Goal: Task Accomplishment & Management: Use online tool/utility

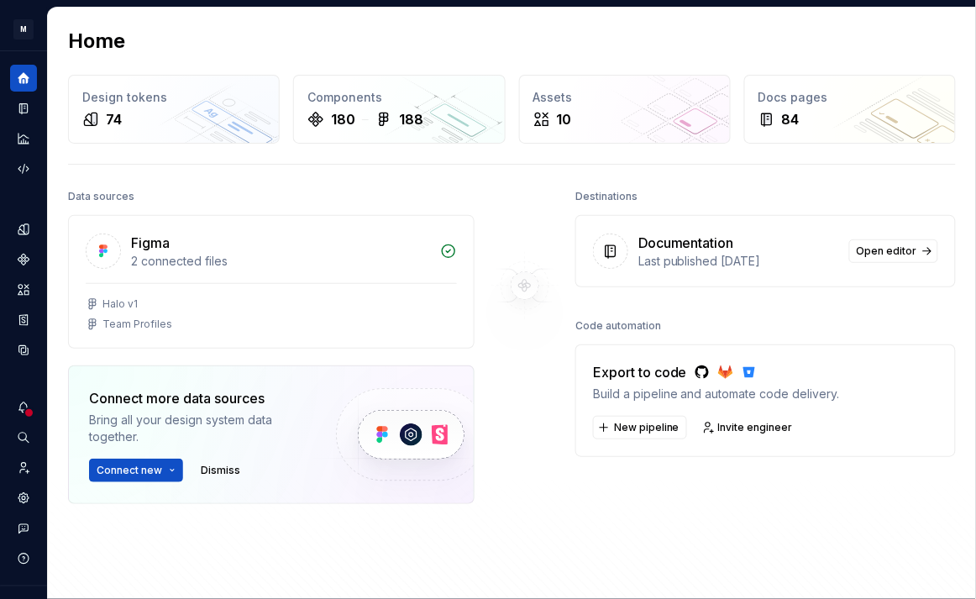
click at [941, 562] on div "Destinations Documentation Last published [DATE] Open editor Code automation Ex…" at bounding box center [765, 386] width 380 height 403
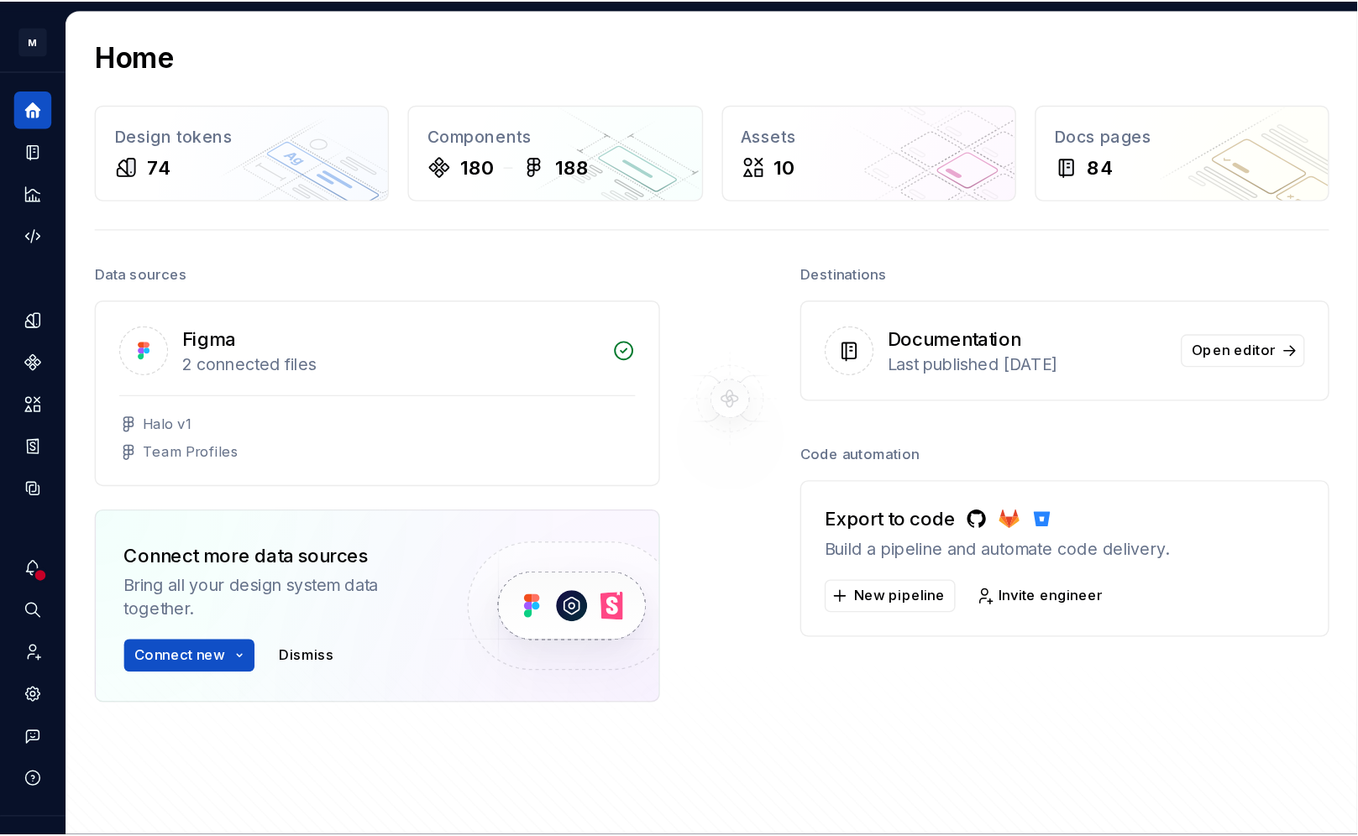
scroll to position [30, 0]
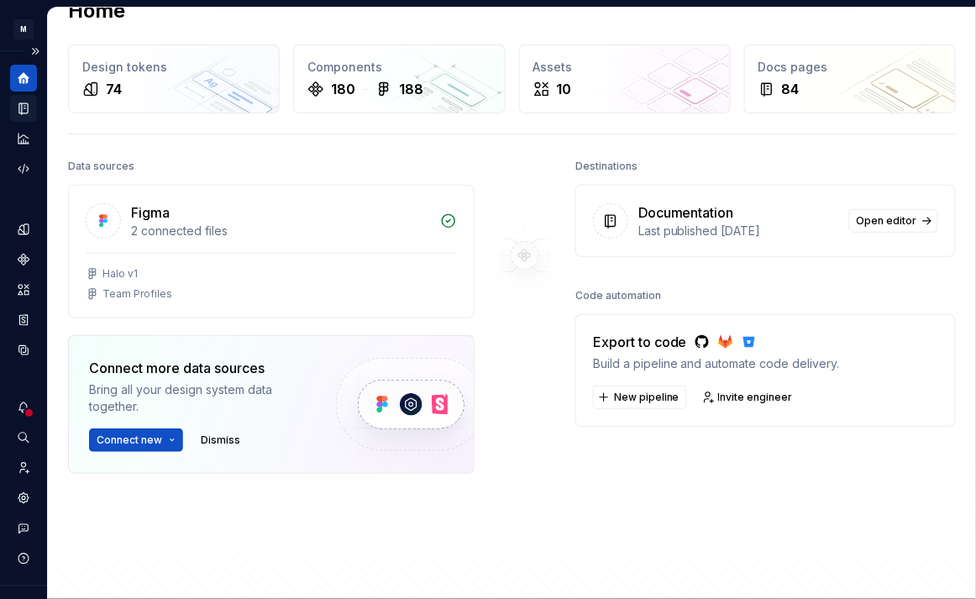
click at [22, 103] on icon "Documentation" at bounding box center [23, 108] width 8 height 11
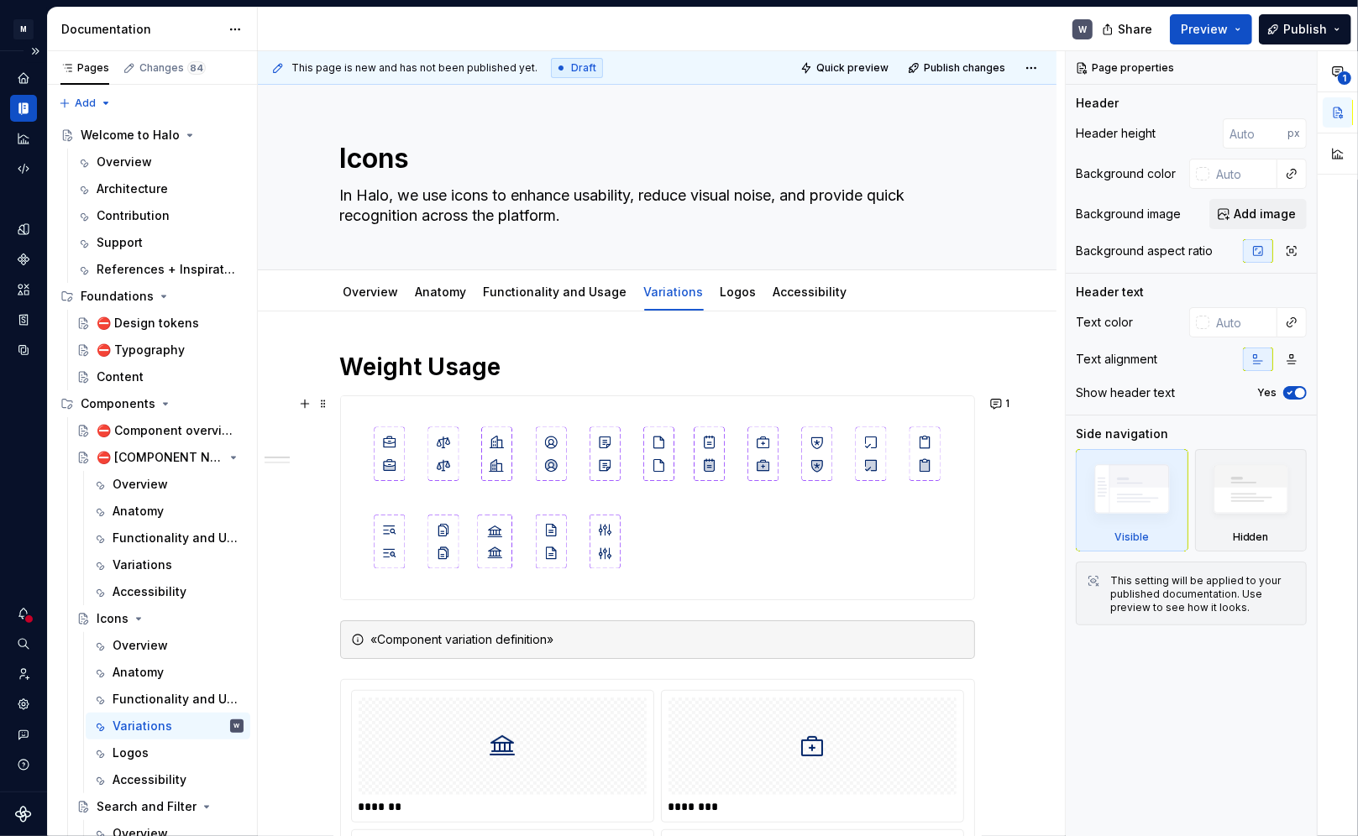
scroll to position [76, 0]
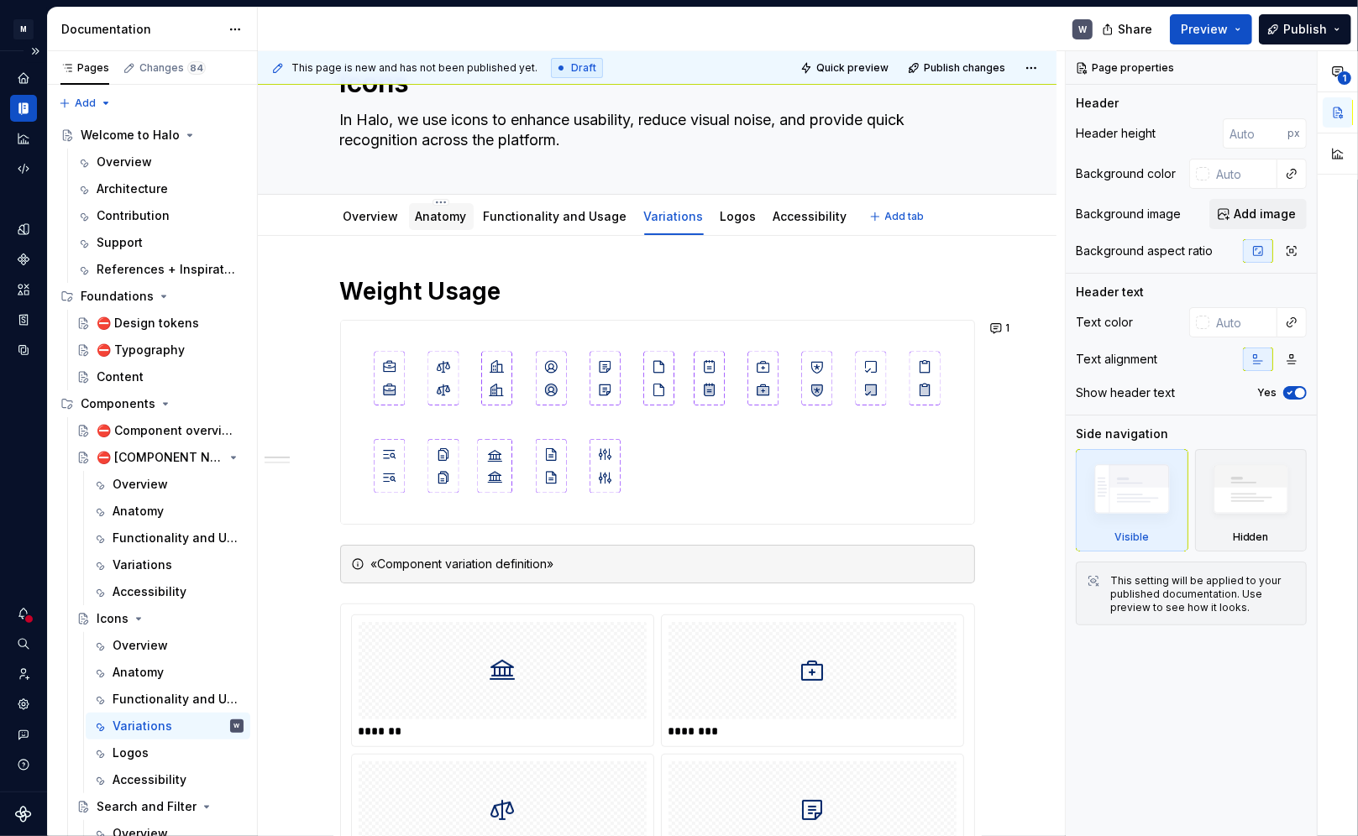
click at [427, 218] on link "Anatomy" at bounding box center [441, 216] width 51 height 14
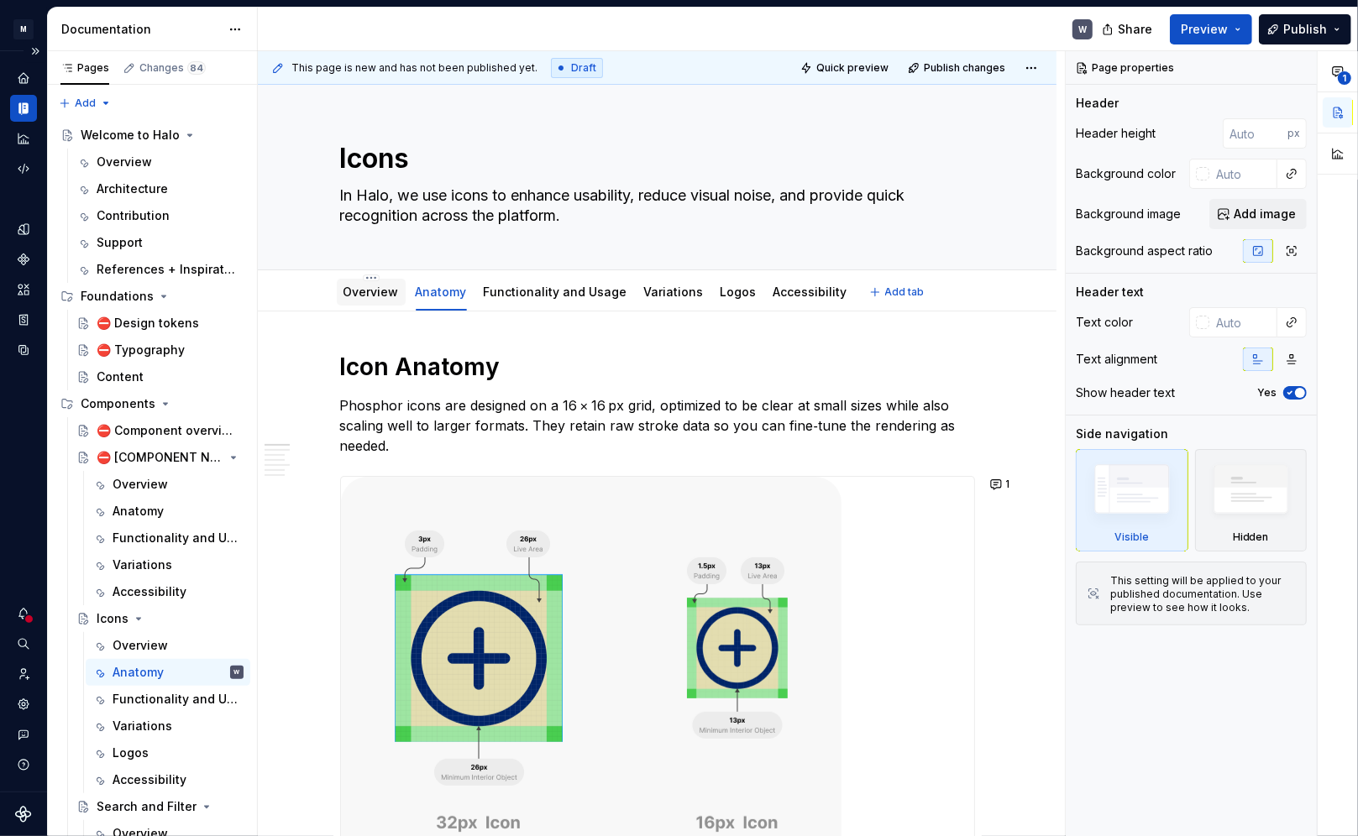
click at [370, 293] on link "Overview" at bounding box center [370, 292] width 55 height 14
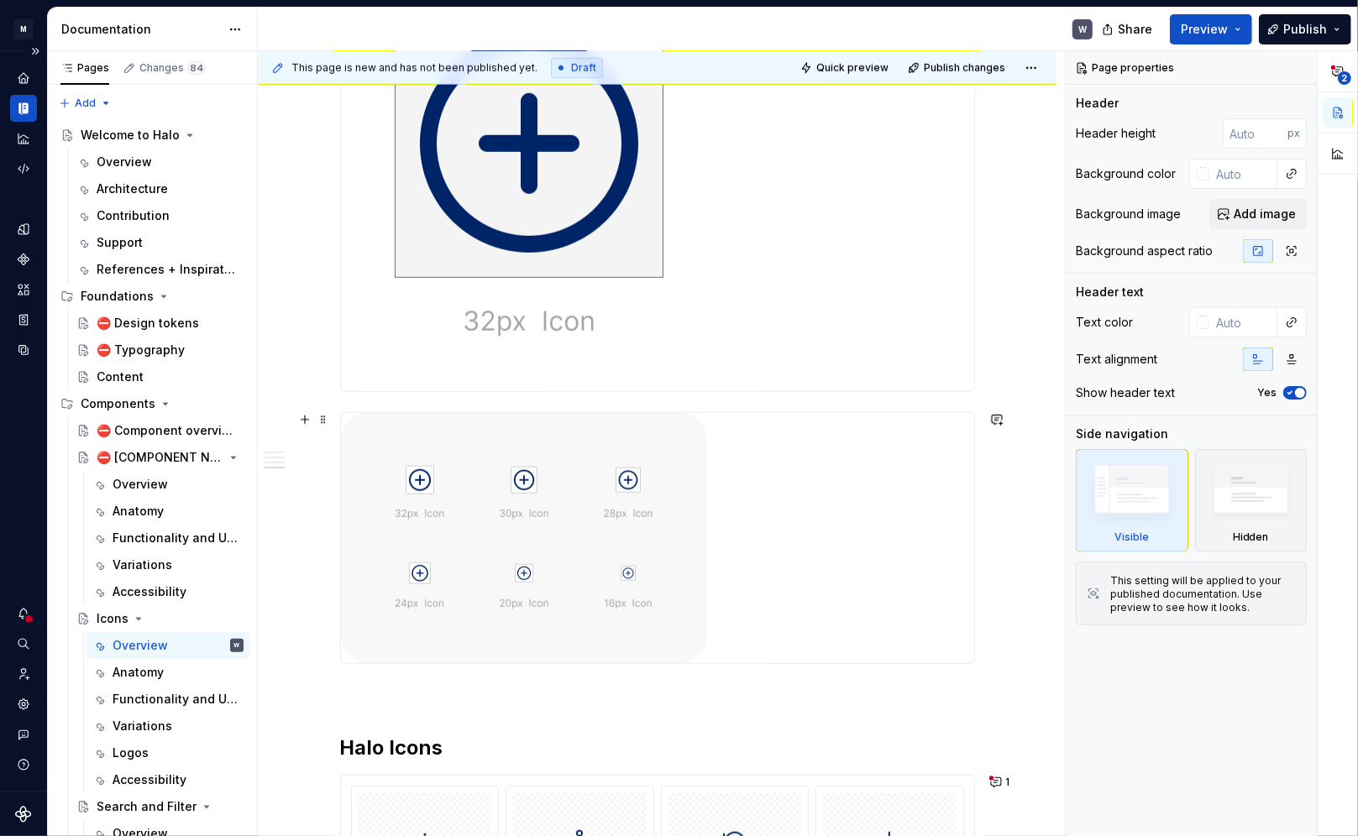
scroll to position [1221, 0]
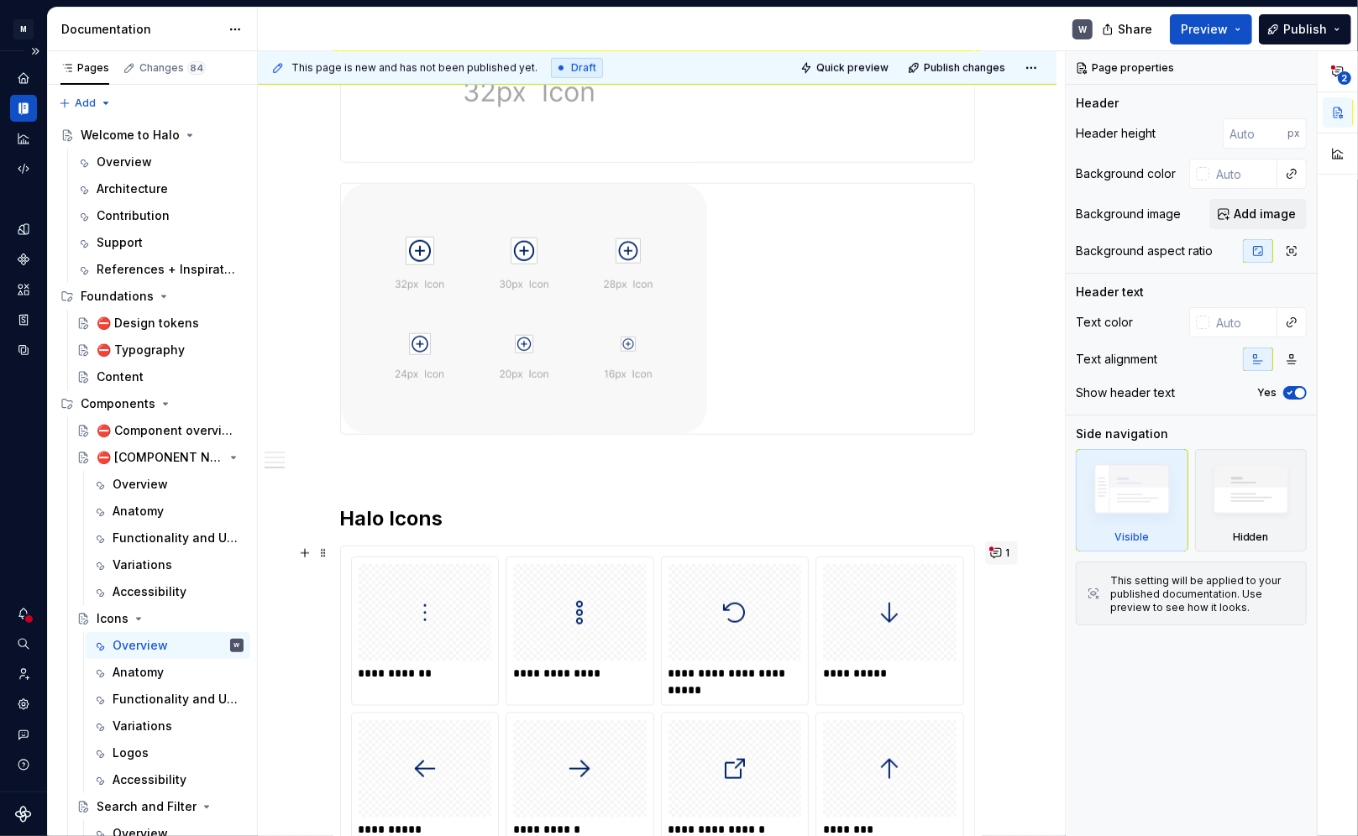
click at [976, 554] on button "1" at bounding box center [1001, 554] width 33 height 24
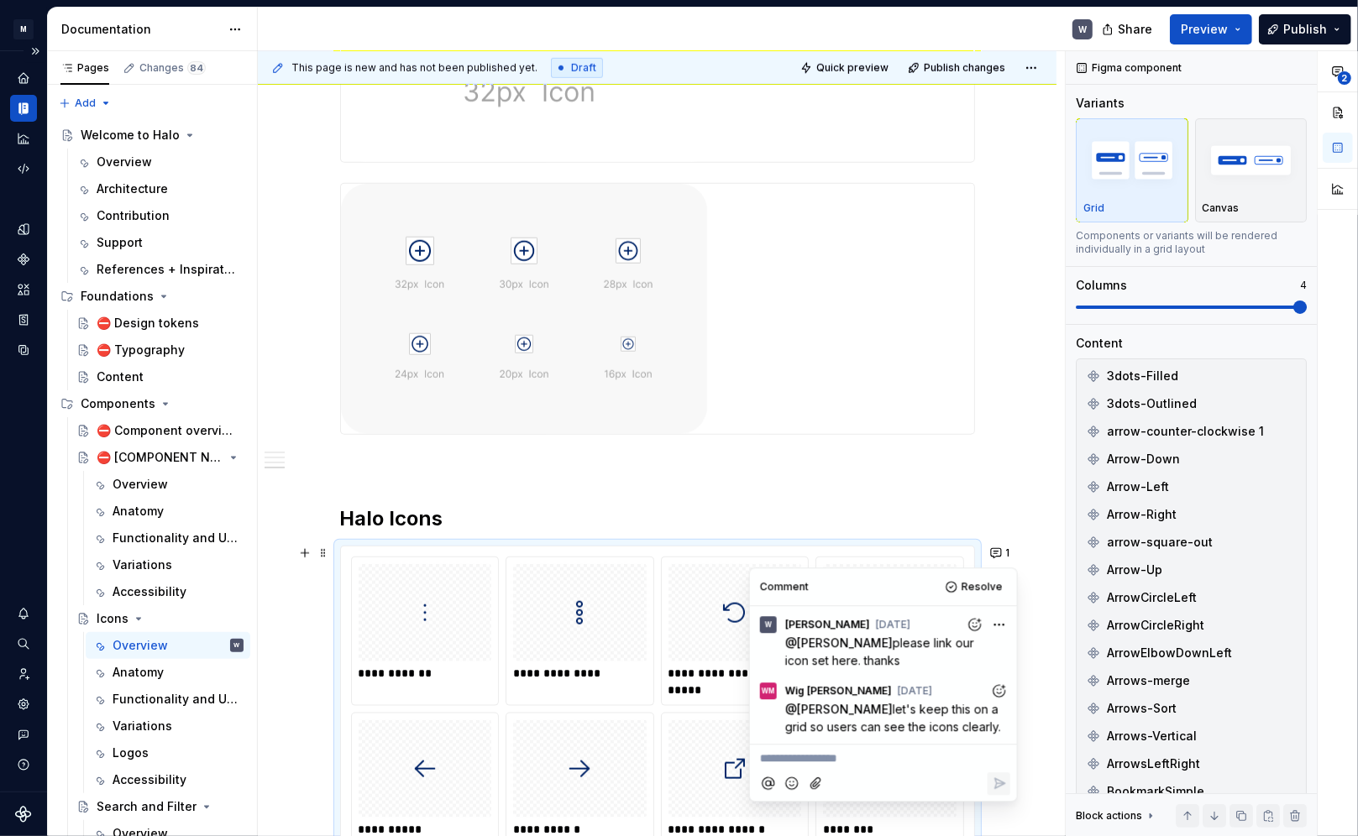
drag, startPoint x: 899, startPoint y: 711, endPoint x: 978, endPoint y: 730, distance: 80.3
click at [976, 599] on span "let's keep this on a grid so users can see the icons clearly." at bounding box center [893, 718] width 217 height 32
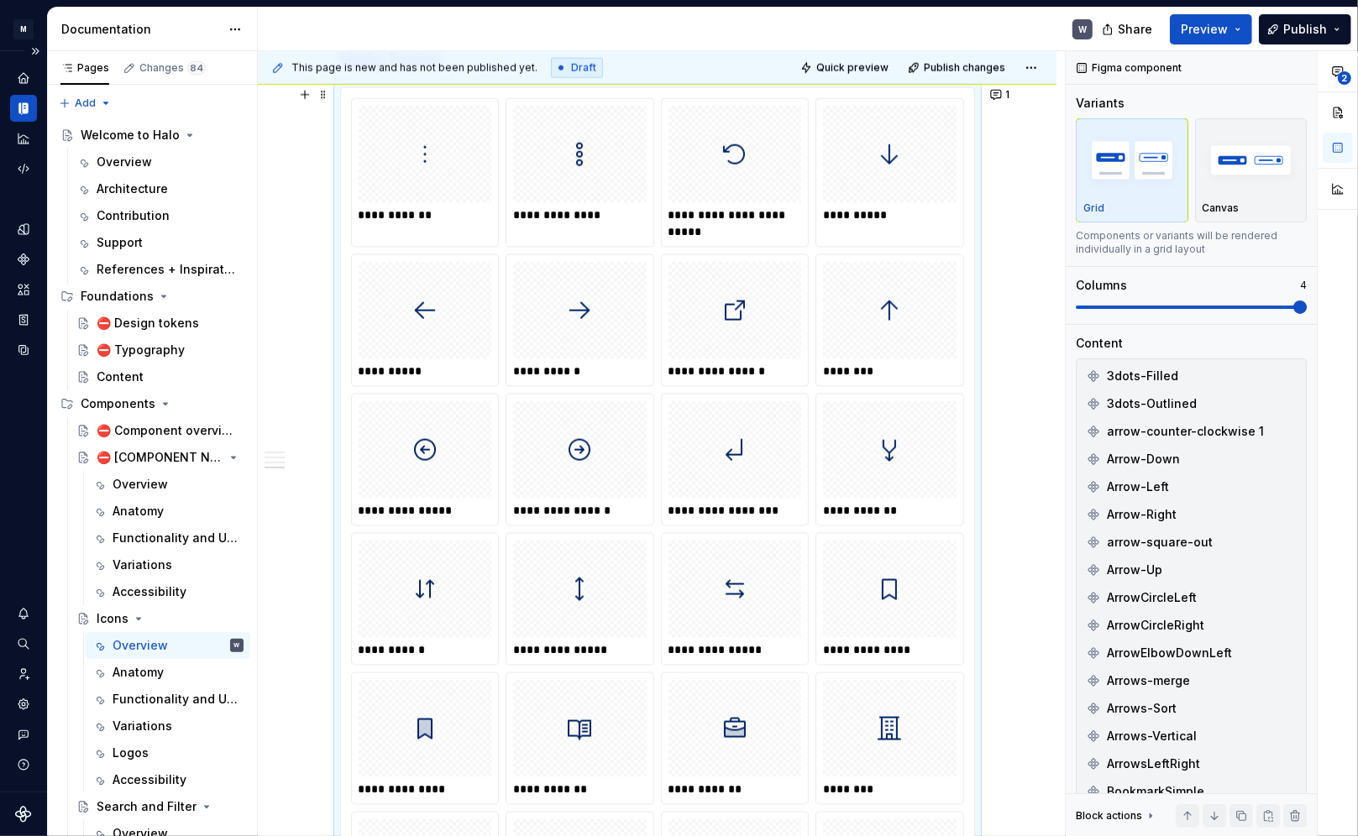
scroll to position [1374, 0]
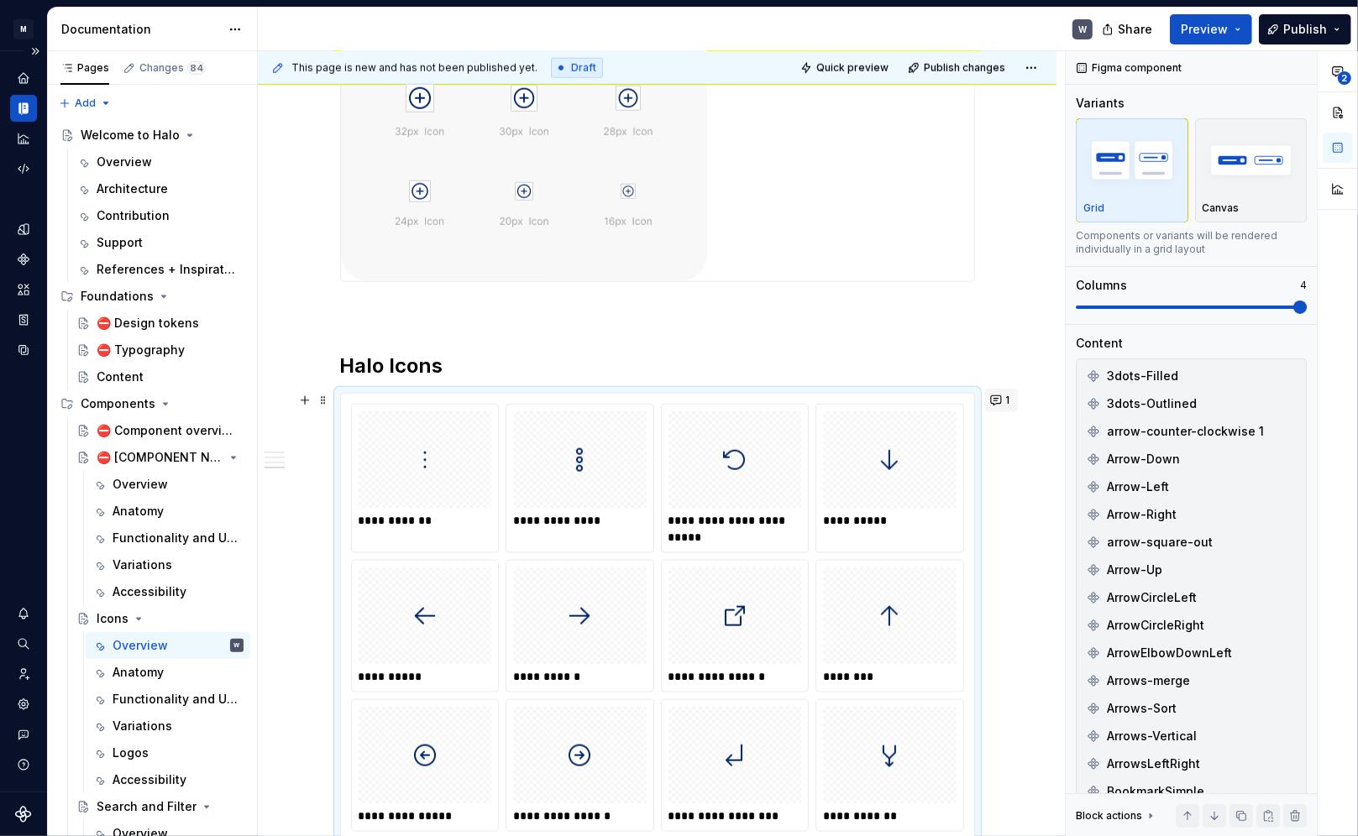
click at [976, 402] on button "1" at bounding box center [1001, 401] width 33 height 24
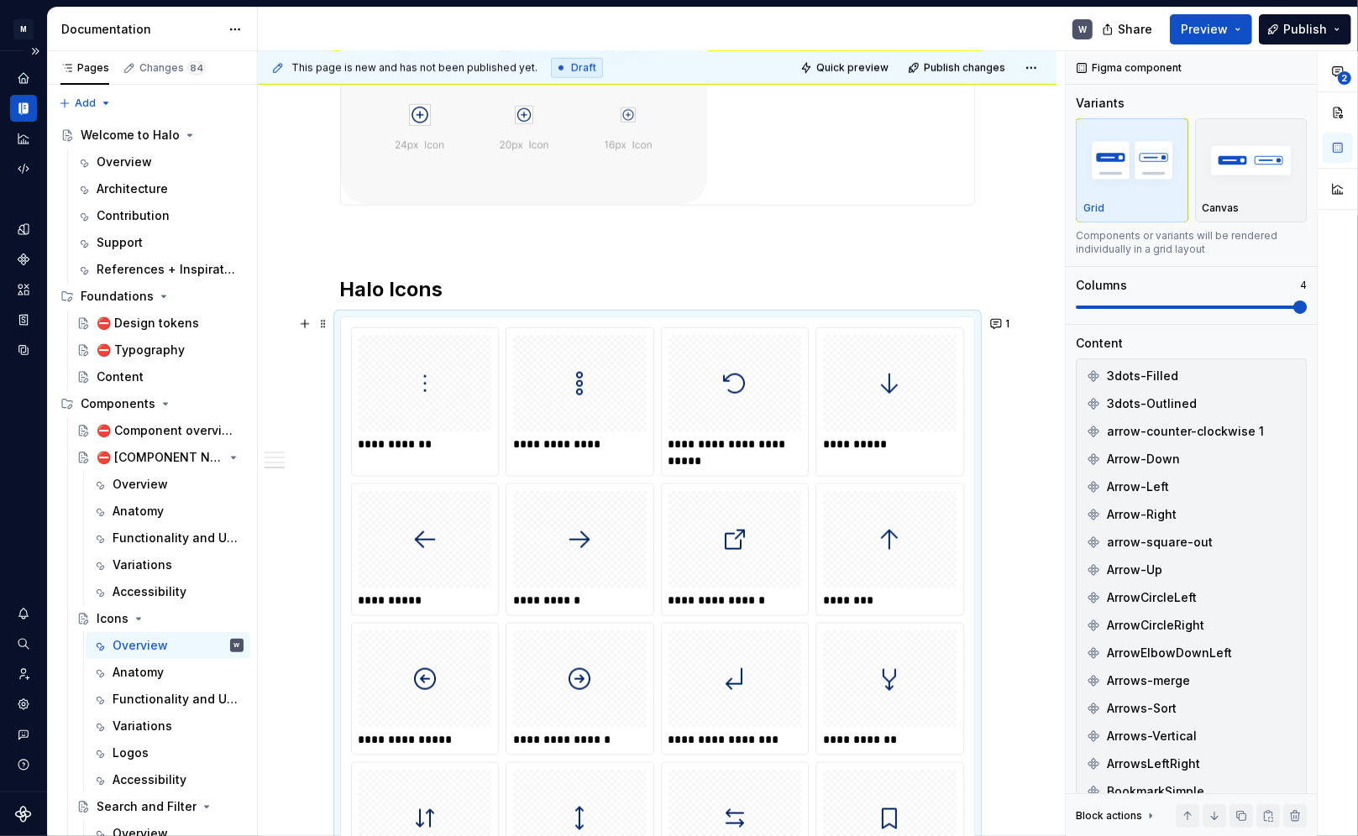
scroll to position [1298, 0]
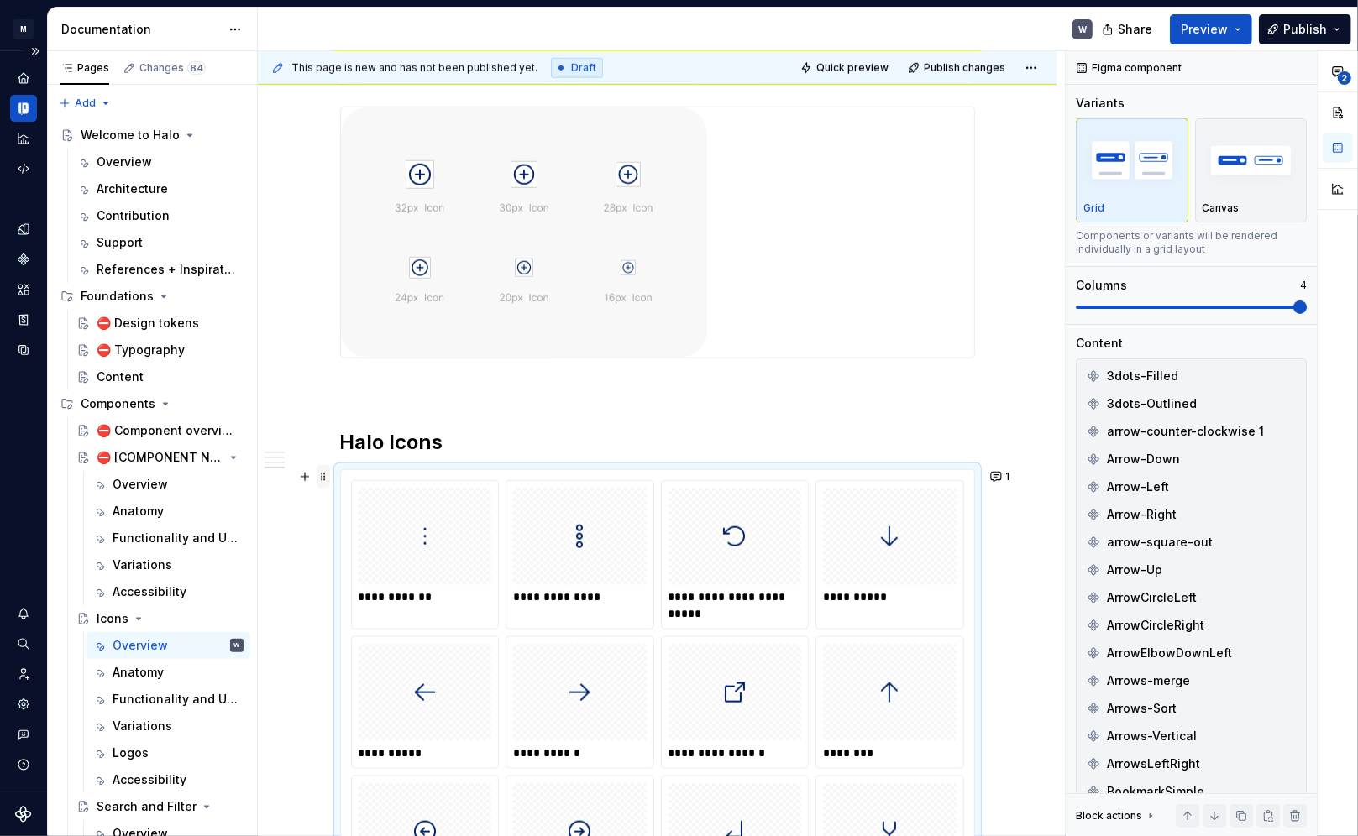
click at [323, 479] on span at bounding box center [323, 477] width 13 height 24
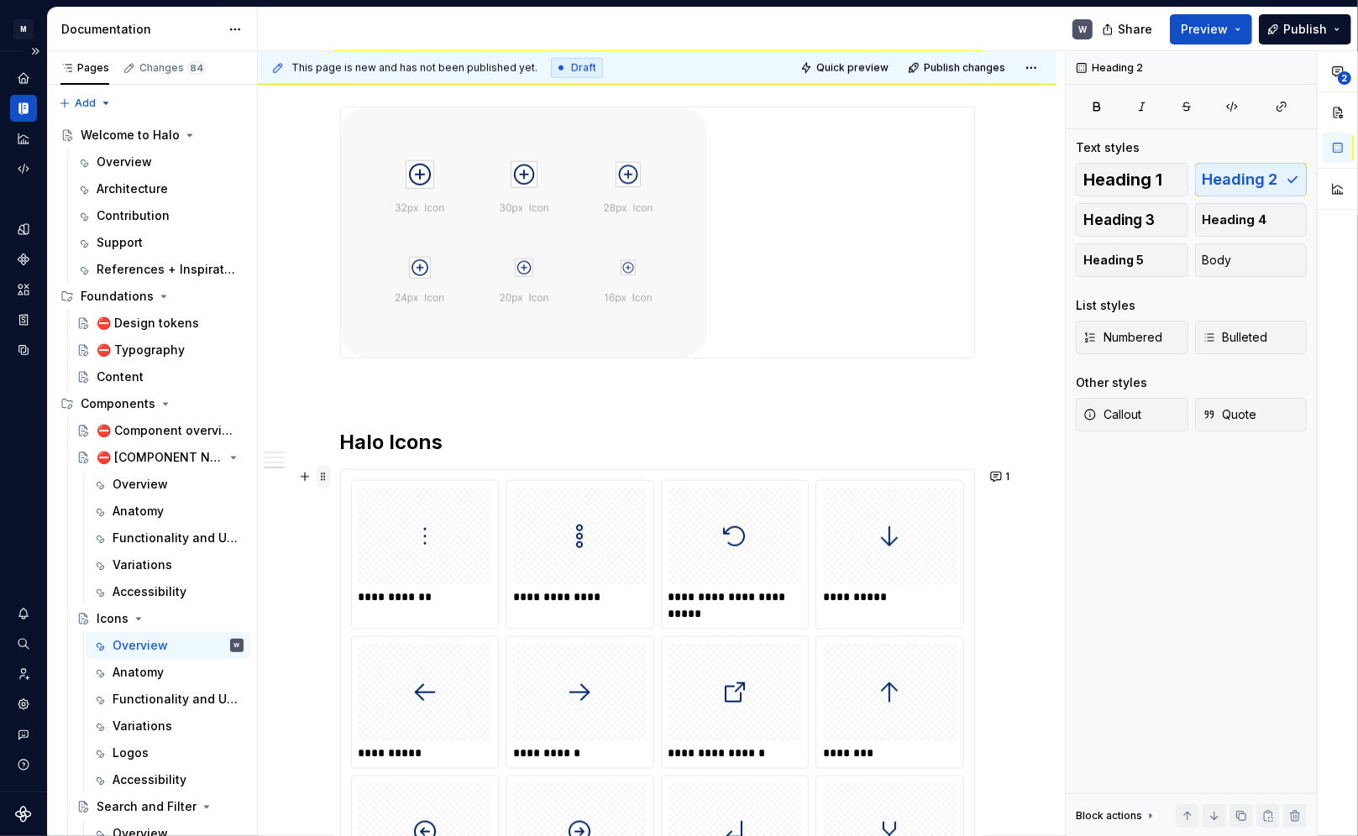
click at [328, 474] on span at bounding box center [323, 477] width 13 height 24
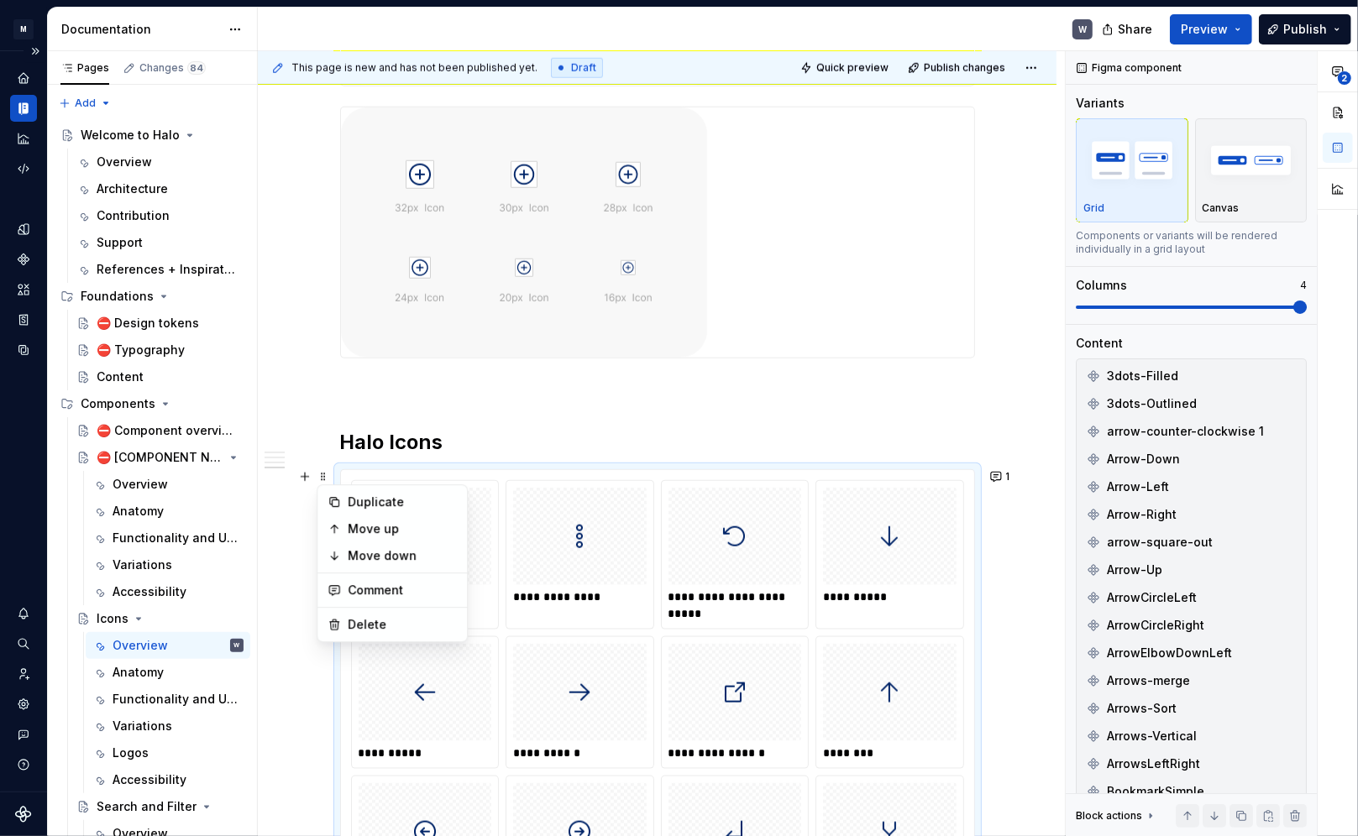
type textarea "*"
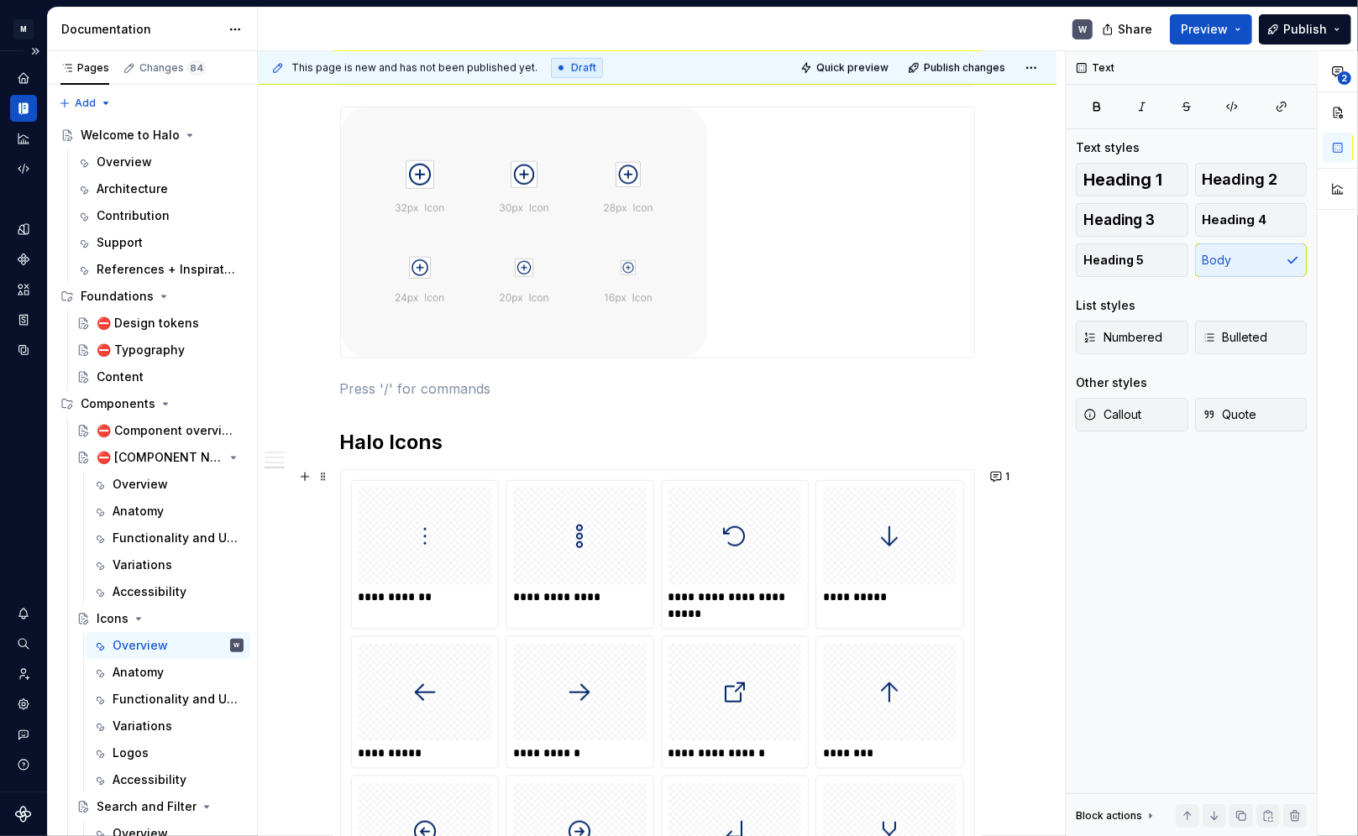
click at [894, 389] on p at bounding box center [657, 389] width 635 height 20
click at [324, 477] on span at bounding box center [323, 477] width 13 height 24
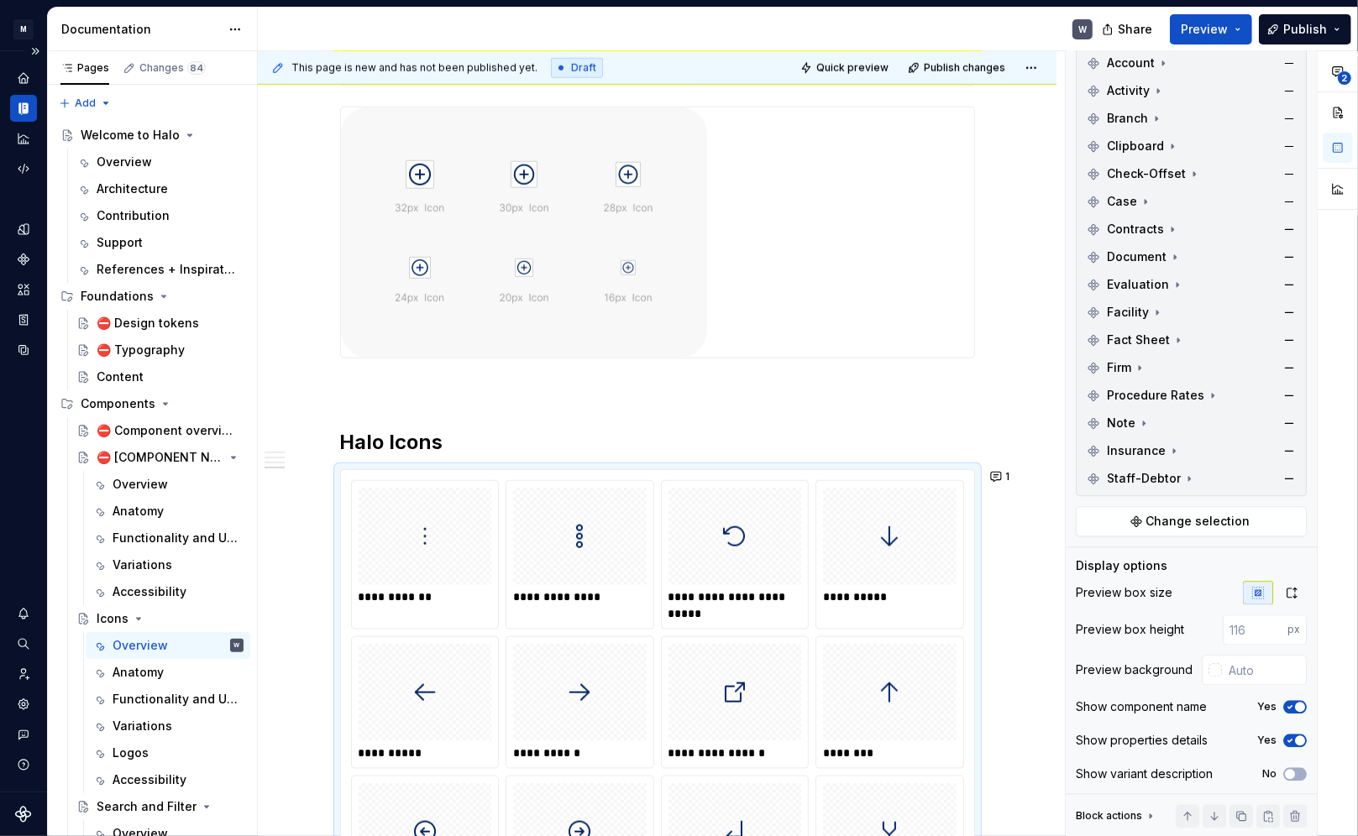
scroll to position [1714, 0]
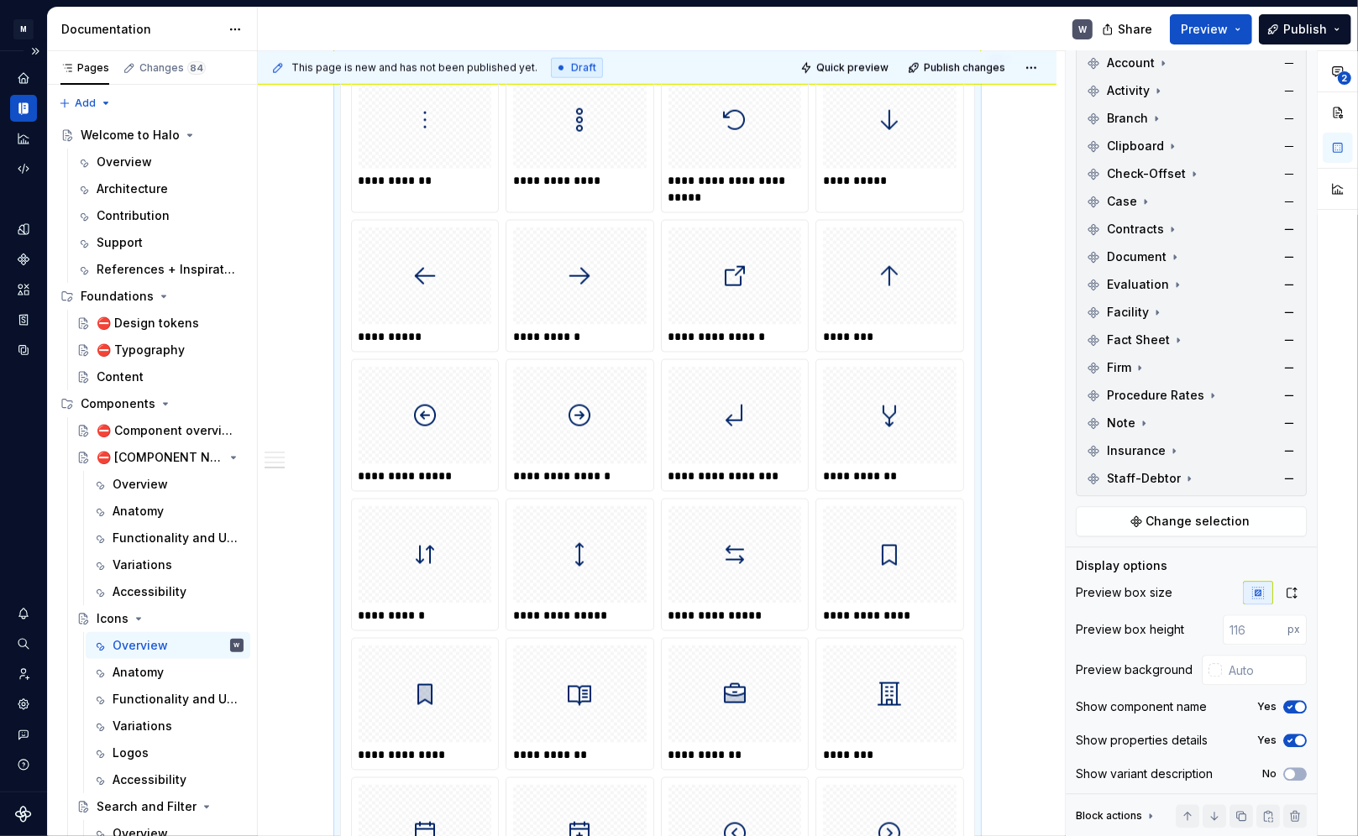
drag, startPoint x: 1240, startPoint y: 630, endPoint x: 1202, endPoint y: 632, distance: 37.8
click at [976, 599] on div "Preview box height px" at bounding box center [1191, 630] width 231 height 30
click at [976, 599] on input "number" at bounding box center [1255, 630] width 65 height 30
click at [976, 554] on div "**********" at bounding box center [1192, 444] width 252 height 786
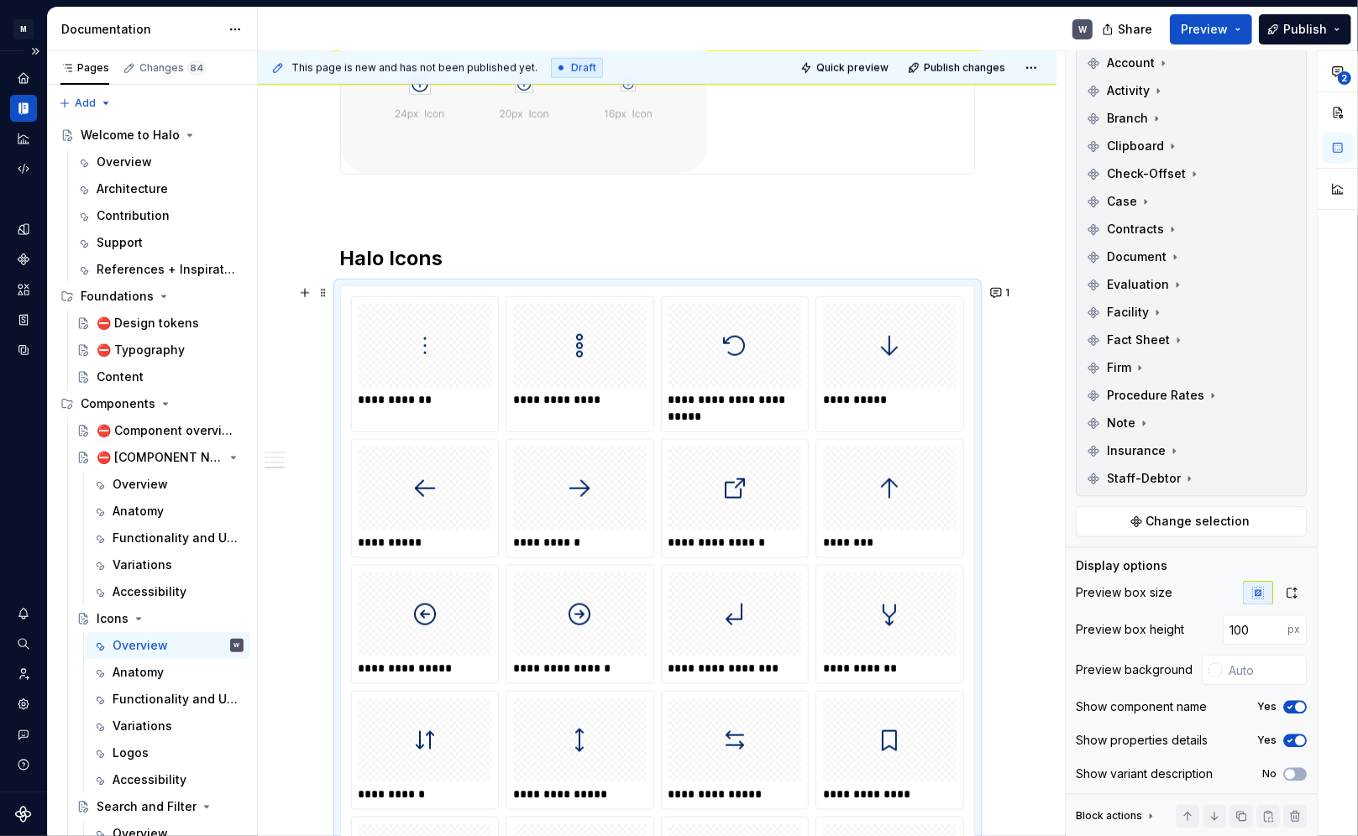
scroll to position [1486, 0]
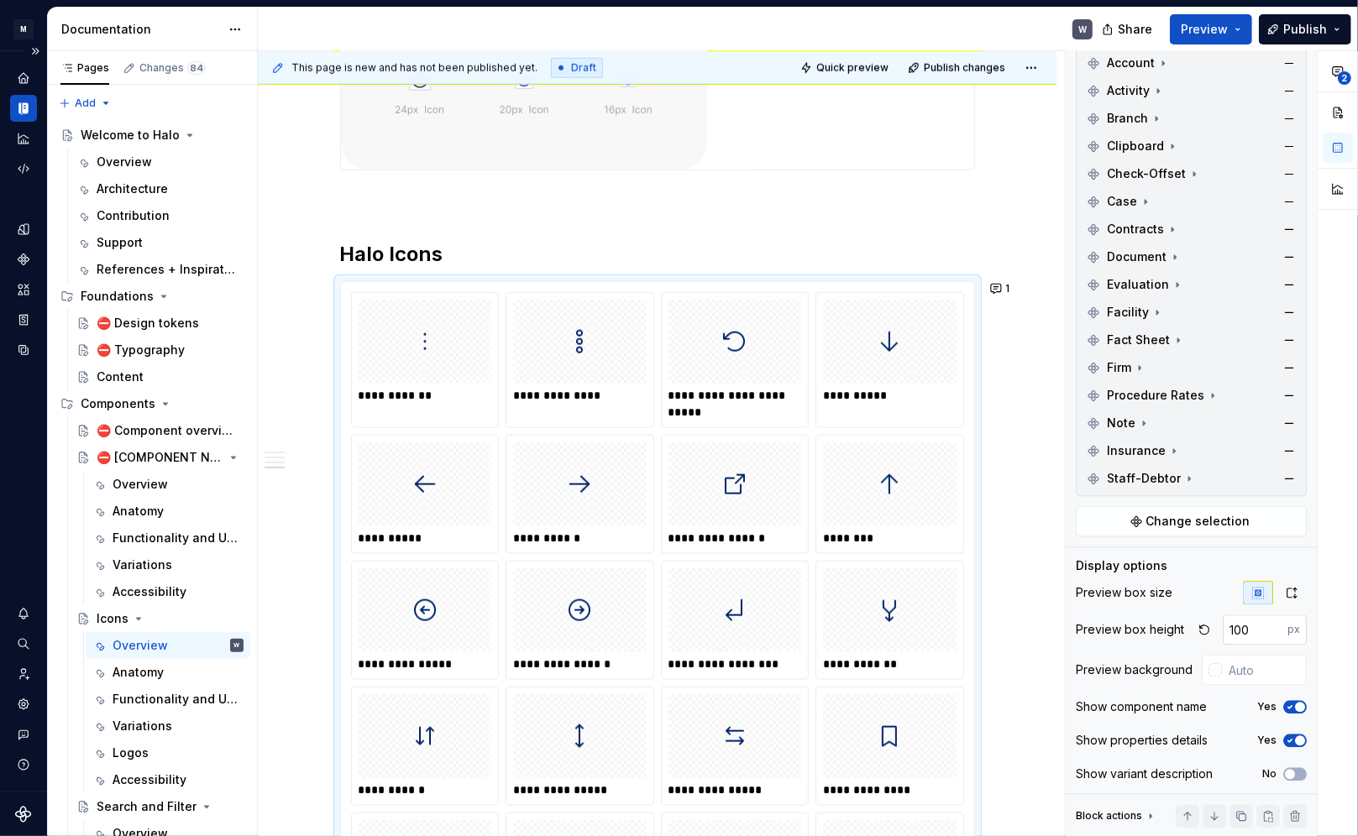
click at [976, 599] on input "100" at bounding box center [1255, 630] width 65 height 30
drag, startPoint x: 1224, startPoint y: 627, endPoint x: 1207, endPoint y: 627, distance: 17.6
click at [976, 599] on div "100 px" at bounding box center [1250, 630] width 114 height 30
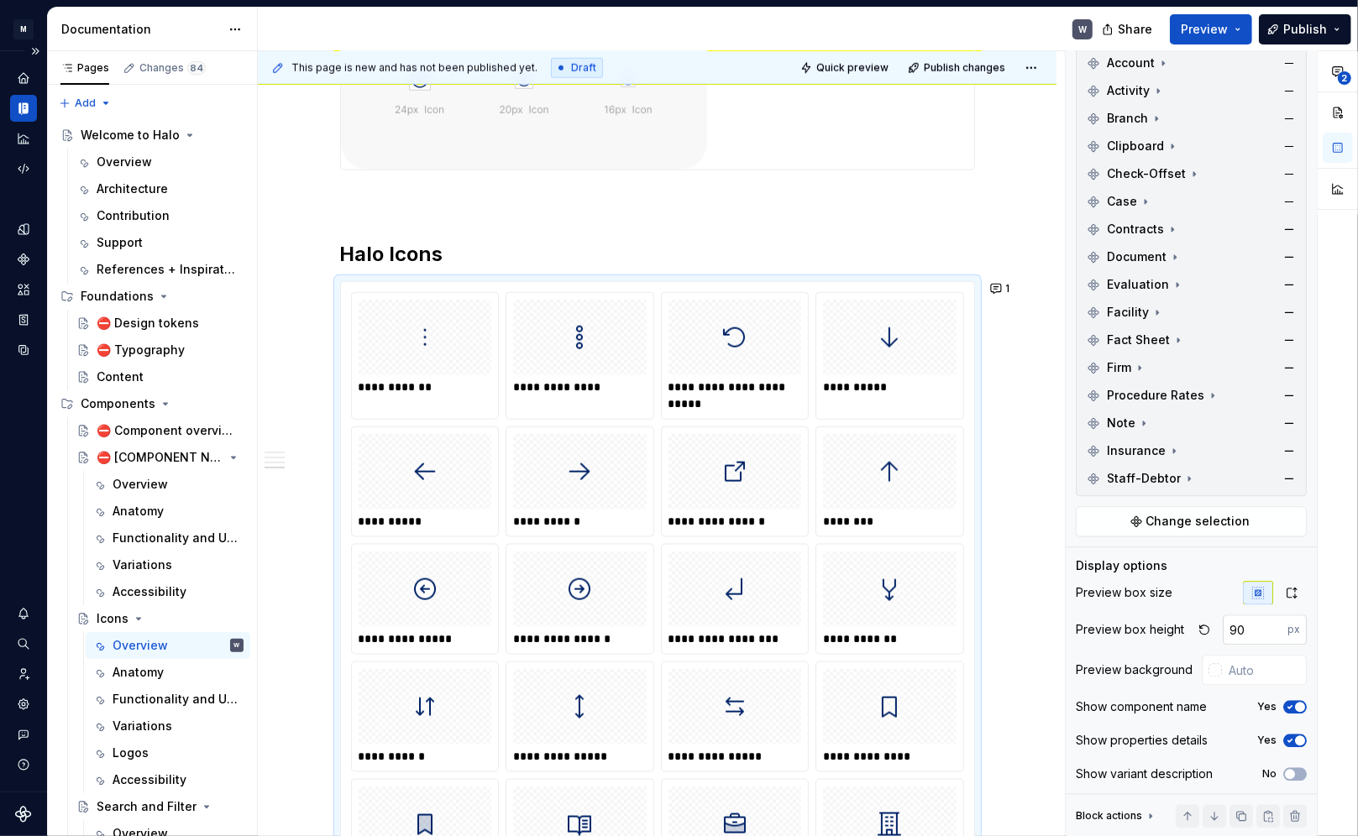
click at [976, 599] on input "90" at bounding box center [1255, 630] width 65 height 30
drag, startPoint x: 1240, startPoint y: 626, endPoint x: 1230, endPoint y: 626, distance: 10.1
click at [976, 599] on input "90" at bounding box center [1255, 630] width 65 height 30
drag, startPoint x: 1240, startPoint y: 630, endPoint x: 1190, endPoint y: 632, distance: 50.4
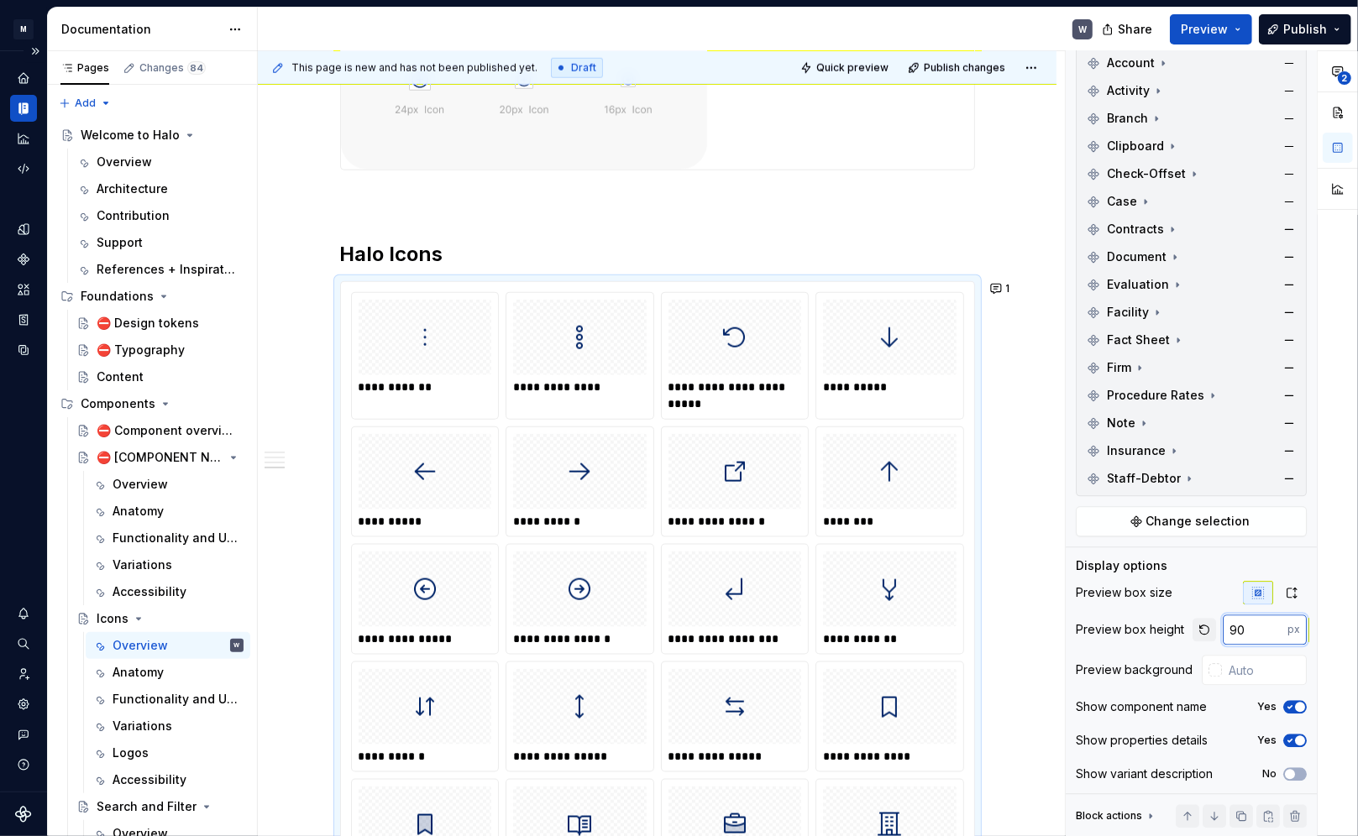
click at [976, 599] on div "90 px" at bounding box center [1250, 630] width 114 height 30
type input "80"
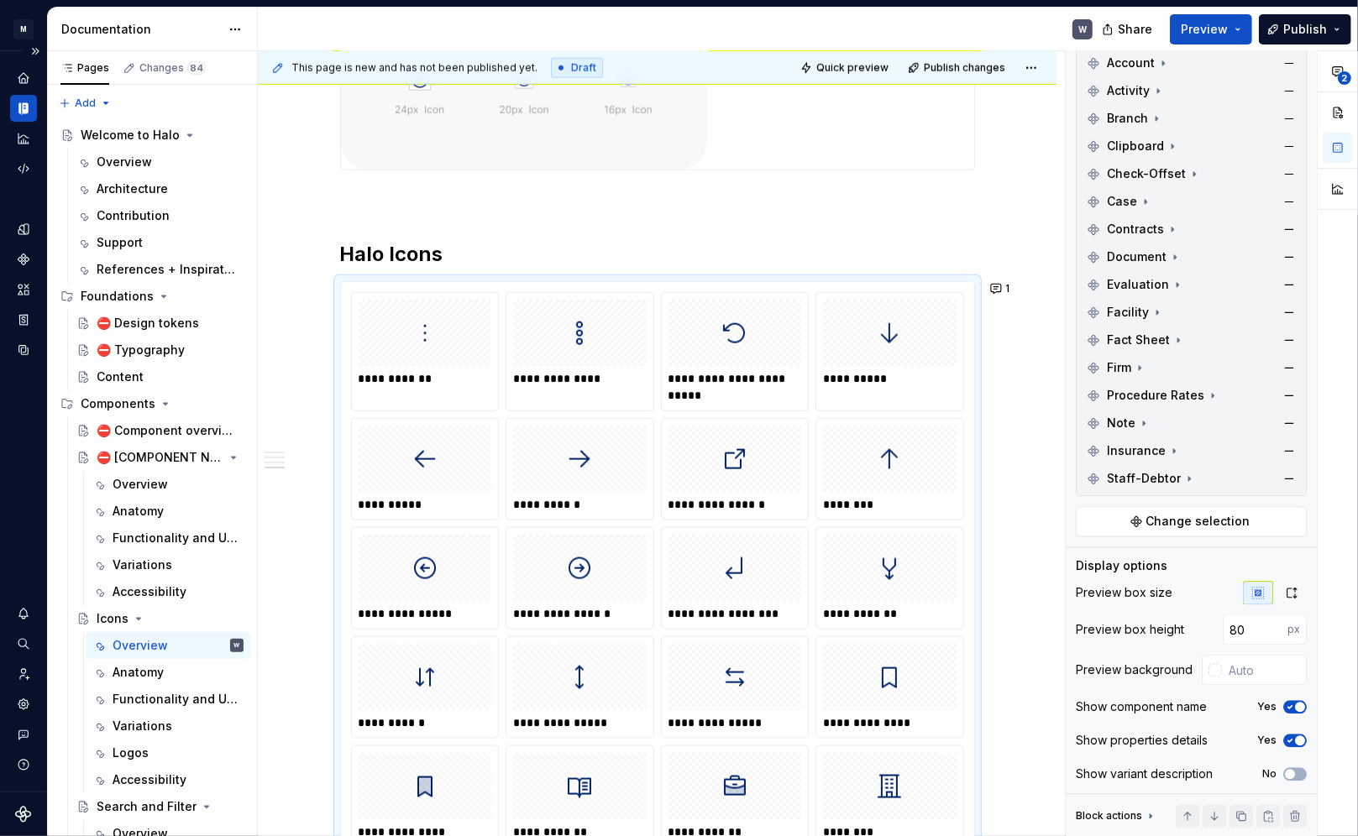
click at [976, 599] on div "Show component name" at bounding box center [1141, 707] width 131 height 17
click at [976, 599] on div at bounding box center [1214, 669] width 13 height 13
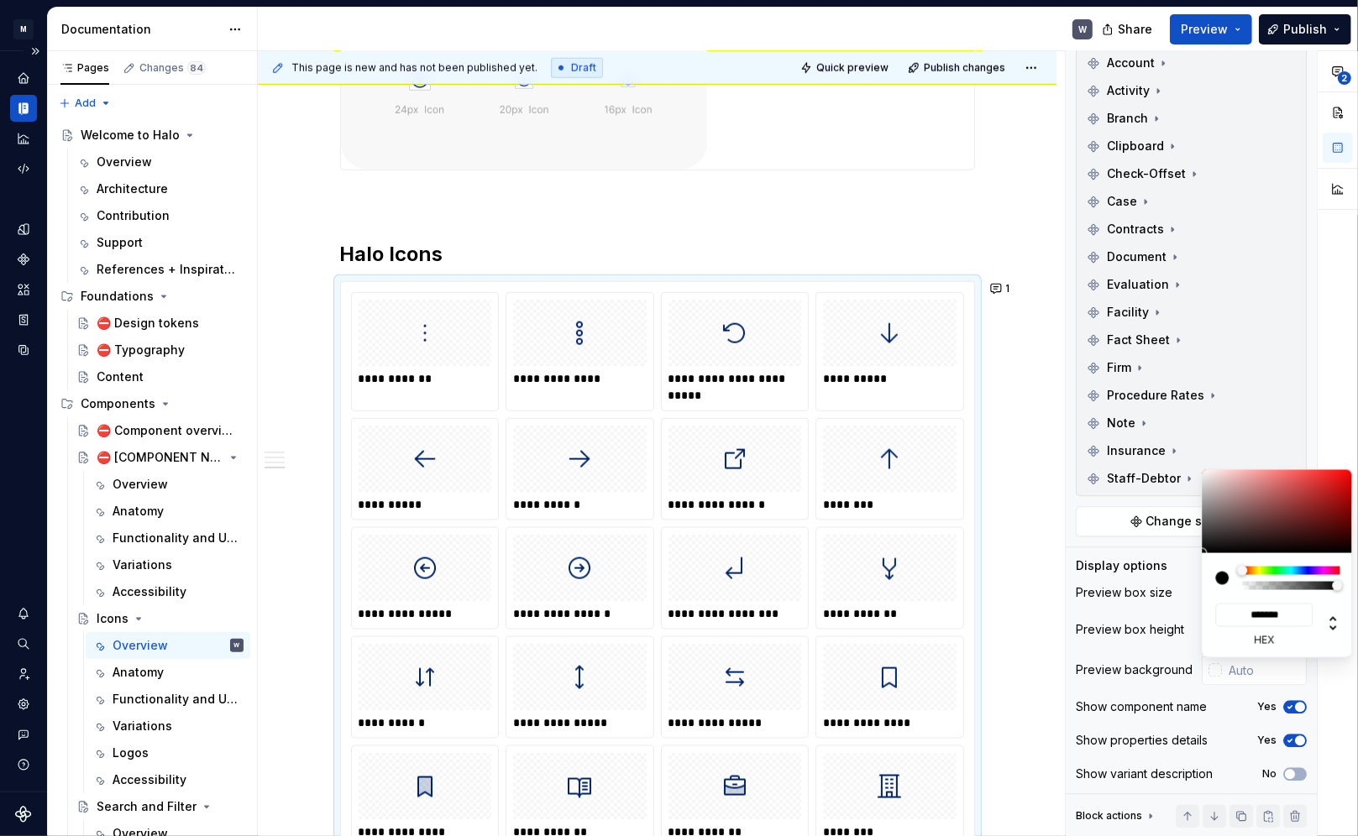
type input "#564646"
type input "*******"
type input "#5C4A4A"
type input "*******"
type input "#947F7F"
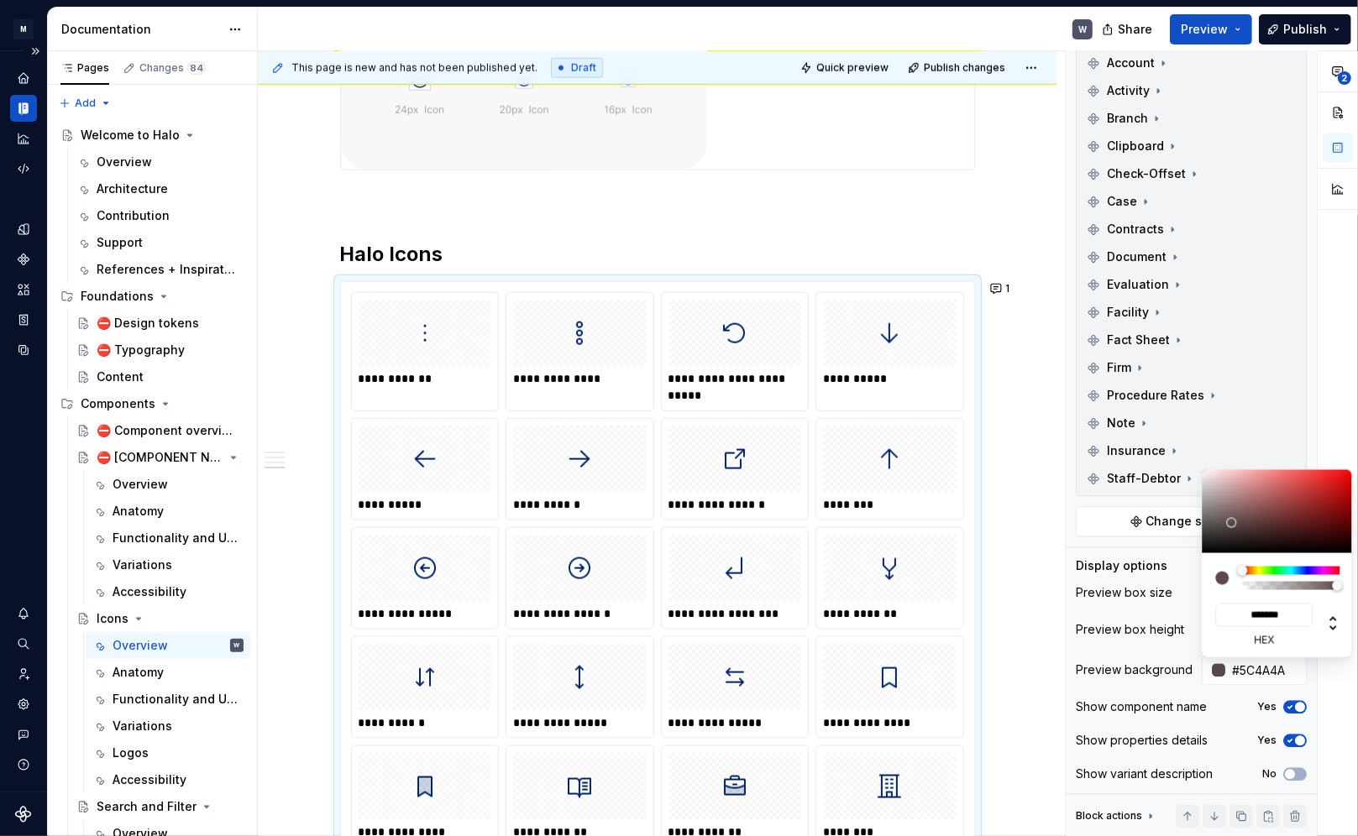
type input "*******"
type input "#CFC4C4"
type input "*******"
type input "#FEFEFE"
type input "*******"
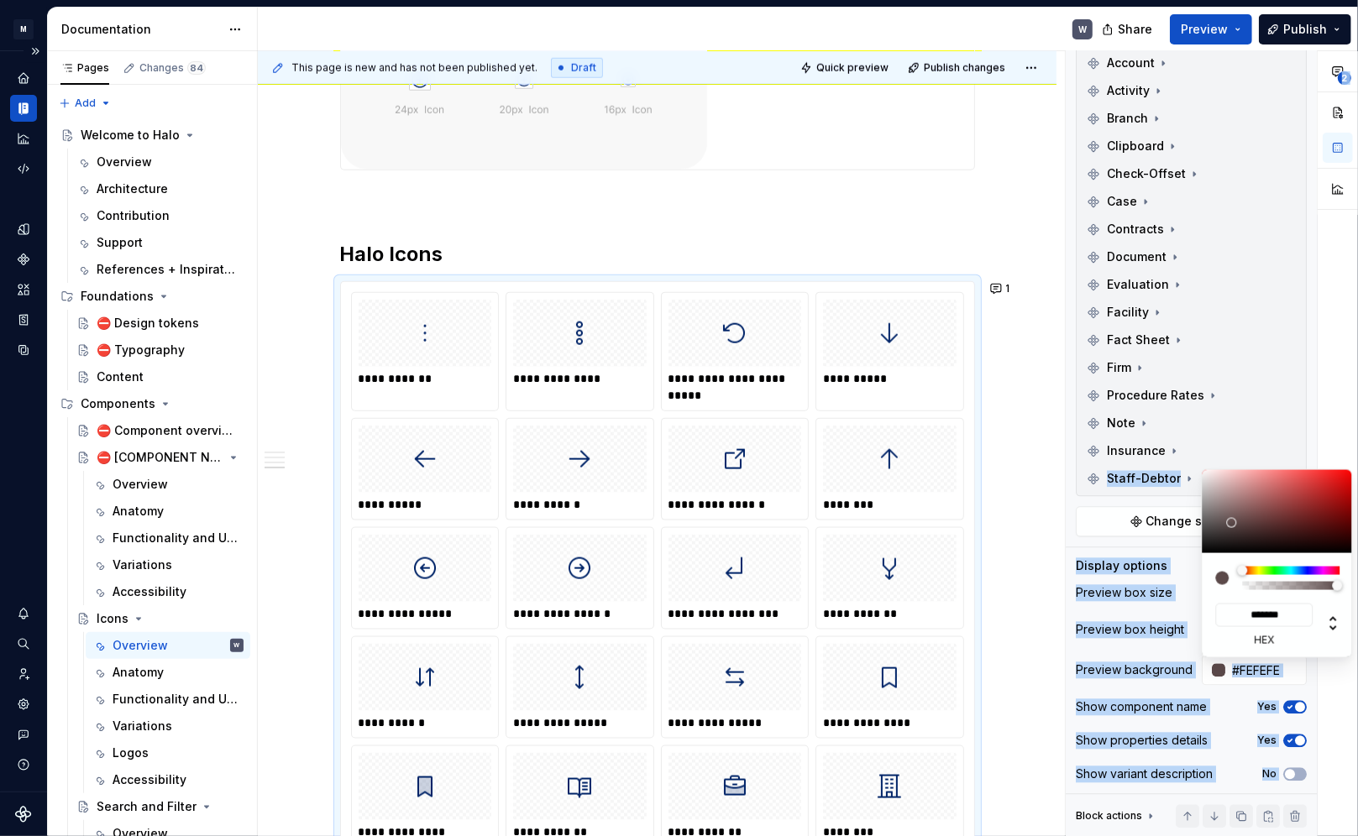
type input "#FFFFFF"
type input "*******"
drag, startPoint x: 1230, startPoint y: 525, endPoint x: 1160, endPoint y: 424, distance: 123.0
click at [976, 424] on body "M Halo W Design system data Documentation W Share Preview Publish Pages Changes…" at bounding box center [679, 418] width 1358 height 836
type input "#AE9393"
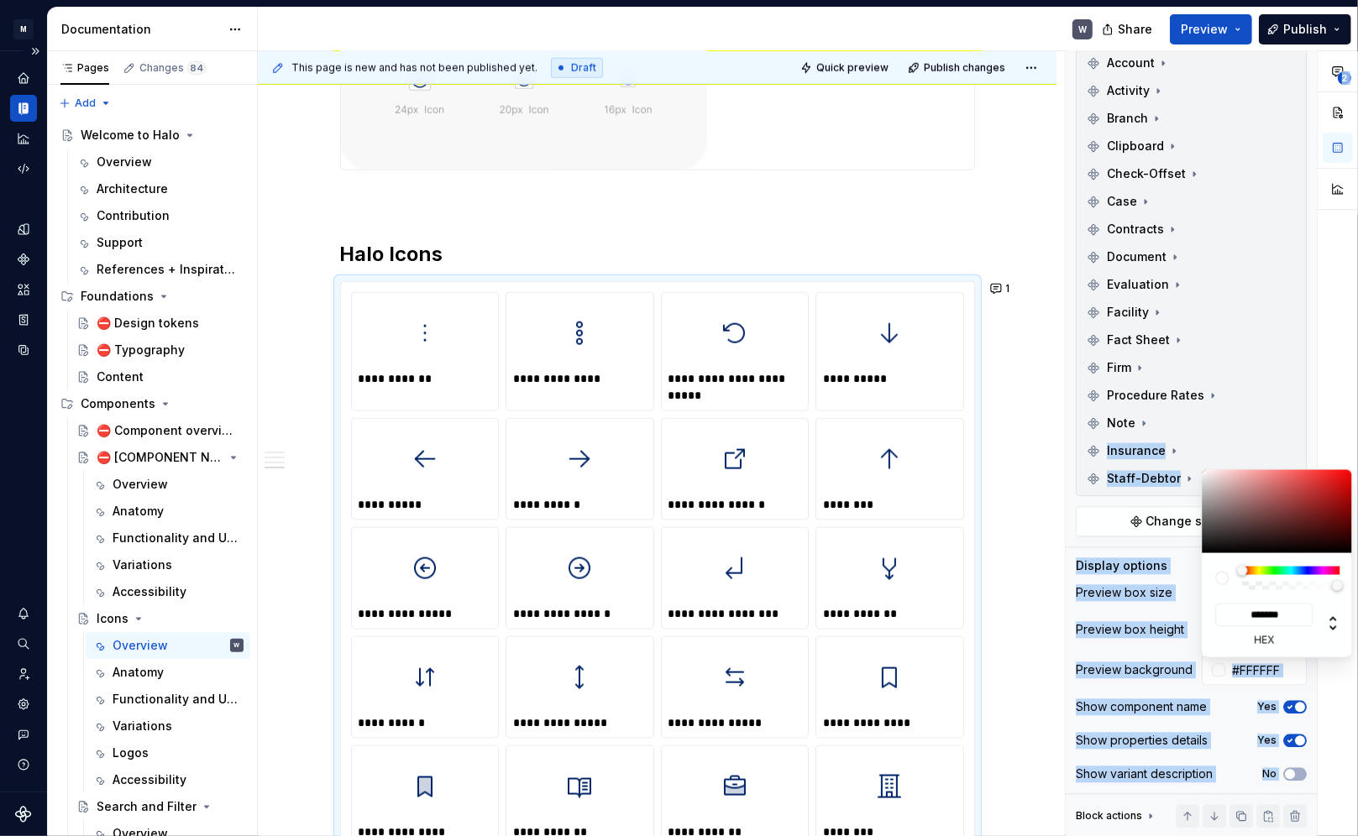
type input "*******"
click at [976, 496] on div at bounding box center [1277, 511] width 151 height 83
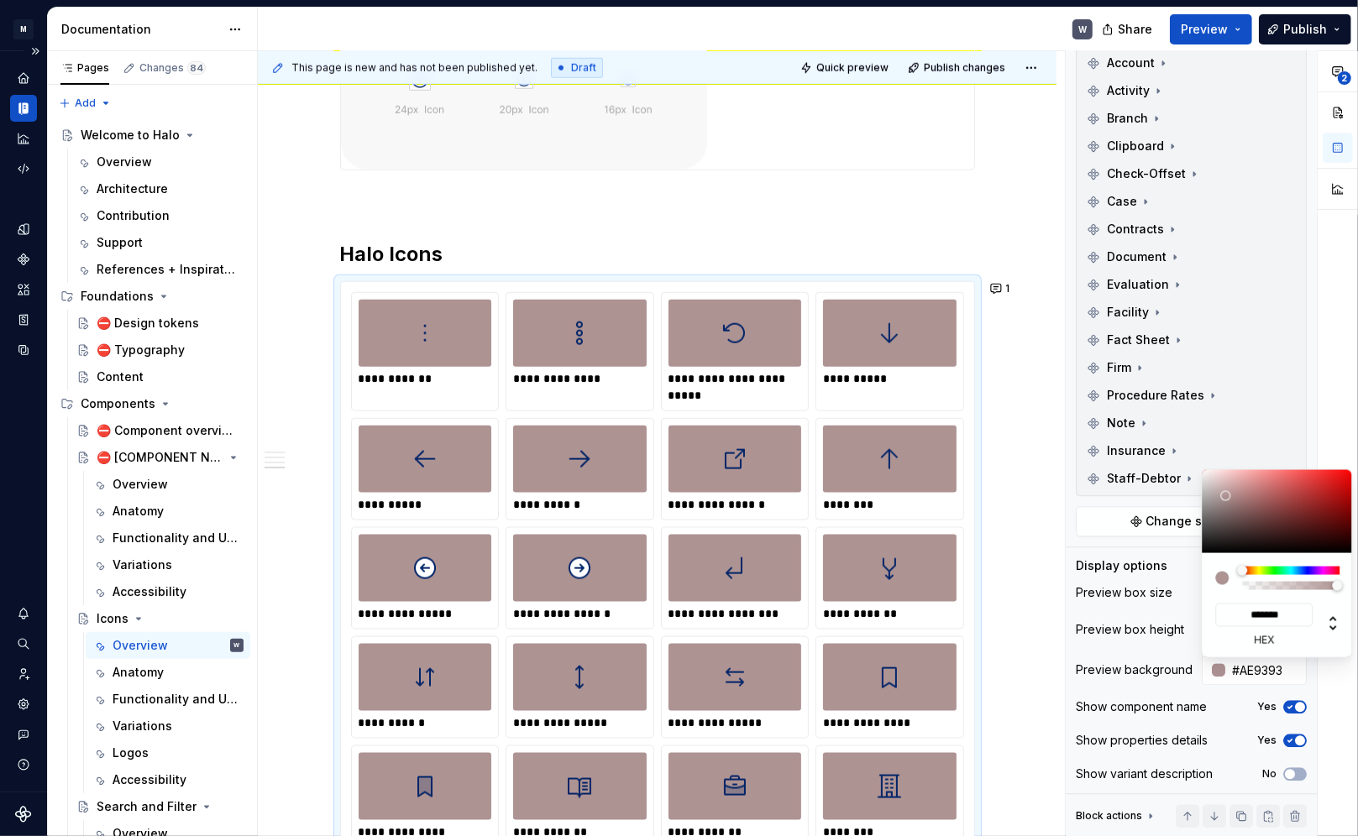
type input "#685858"
type input "*******"
type input "#6E5C5C"
type input "*******"
type input "#A19393"
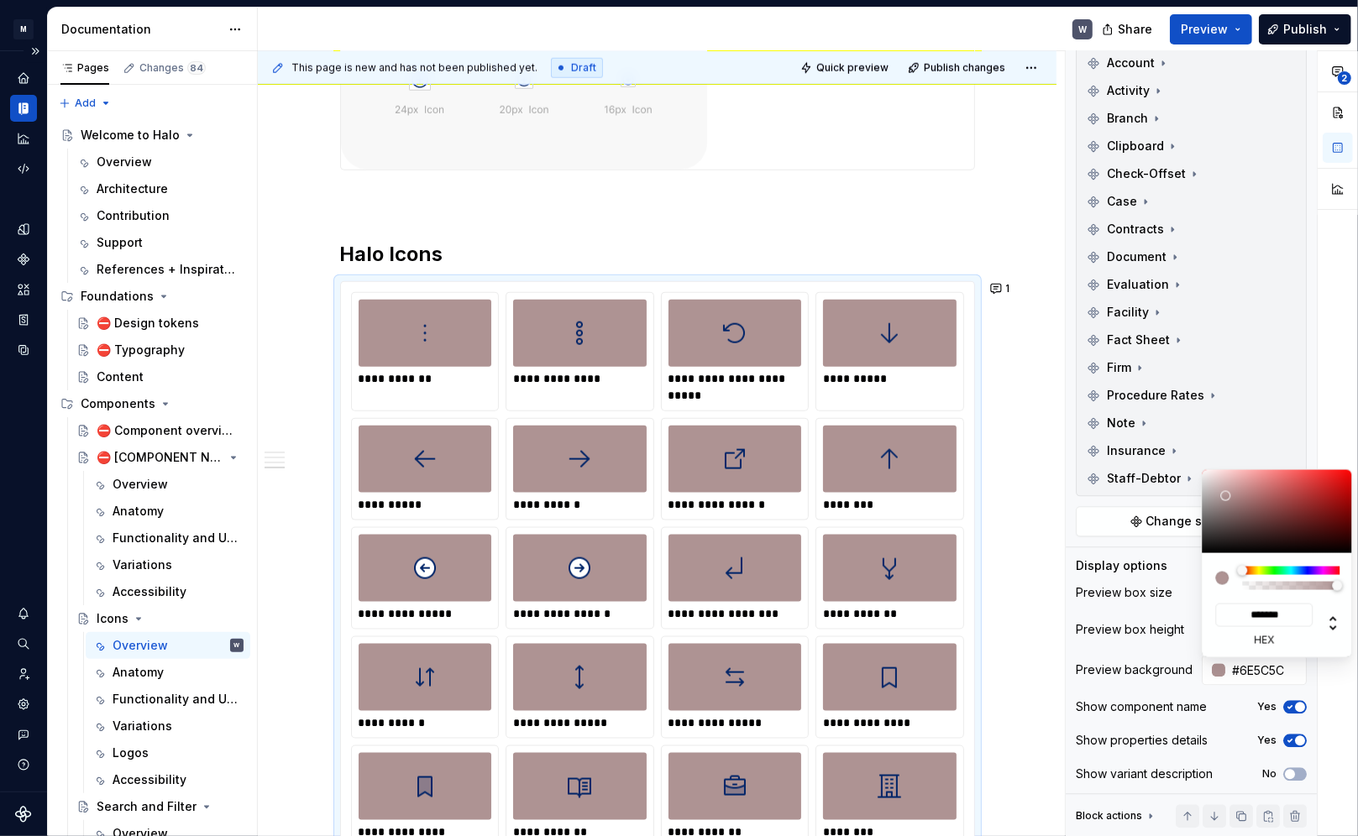
type input "*******"
type input "#CFCBCB"
type input "*******"
type input "#E7E7E7"
type input "*******"
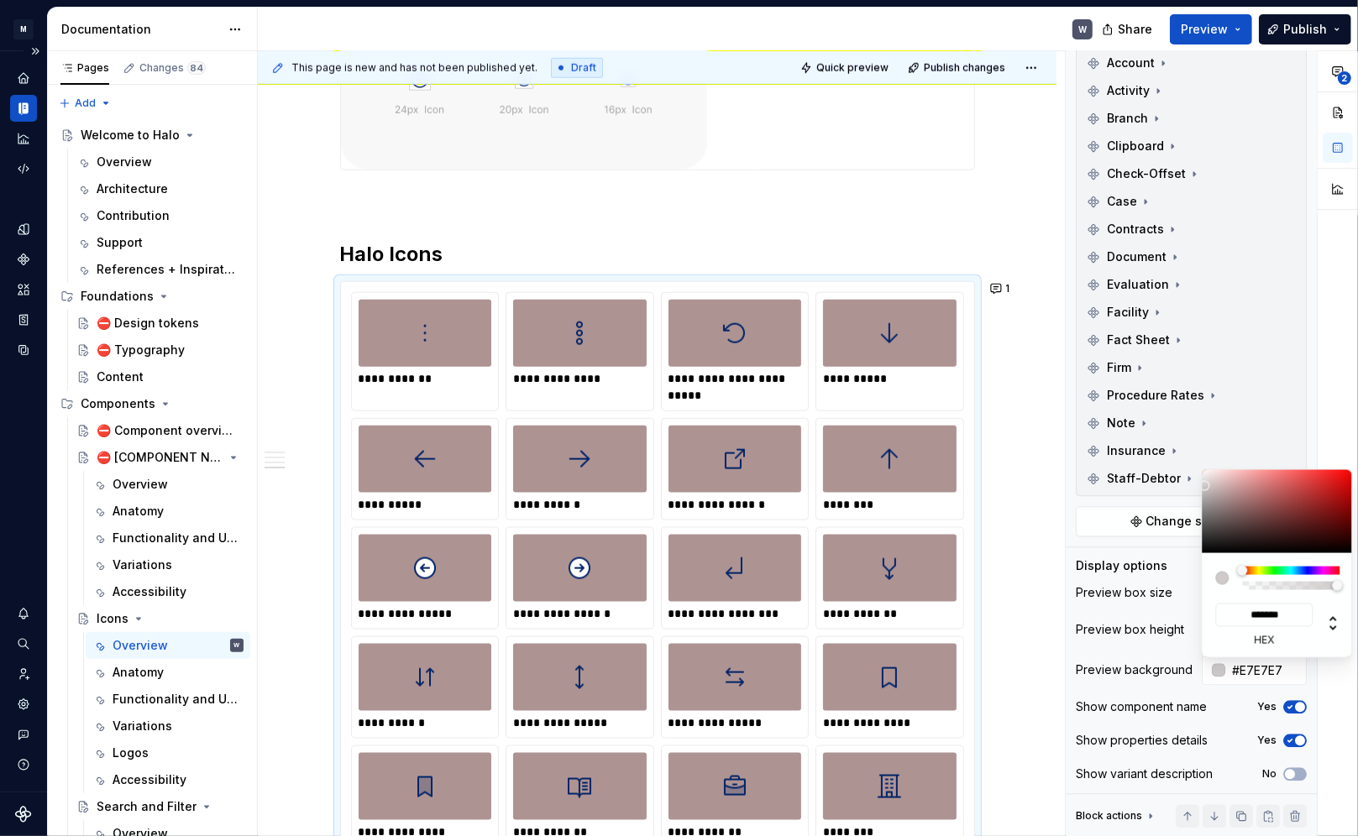
type input "#E9E9E9"
type input "*******"
type input "#ECECEC"
type input "*******"
type input "#F4F4F4"
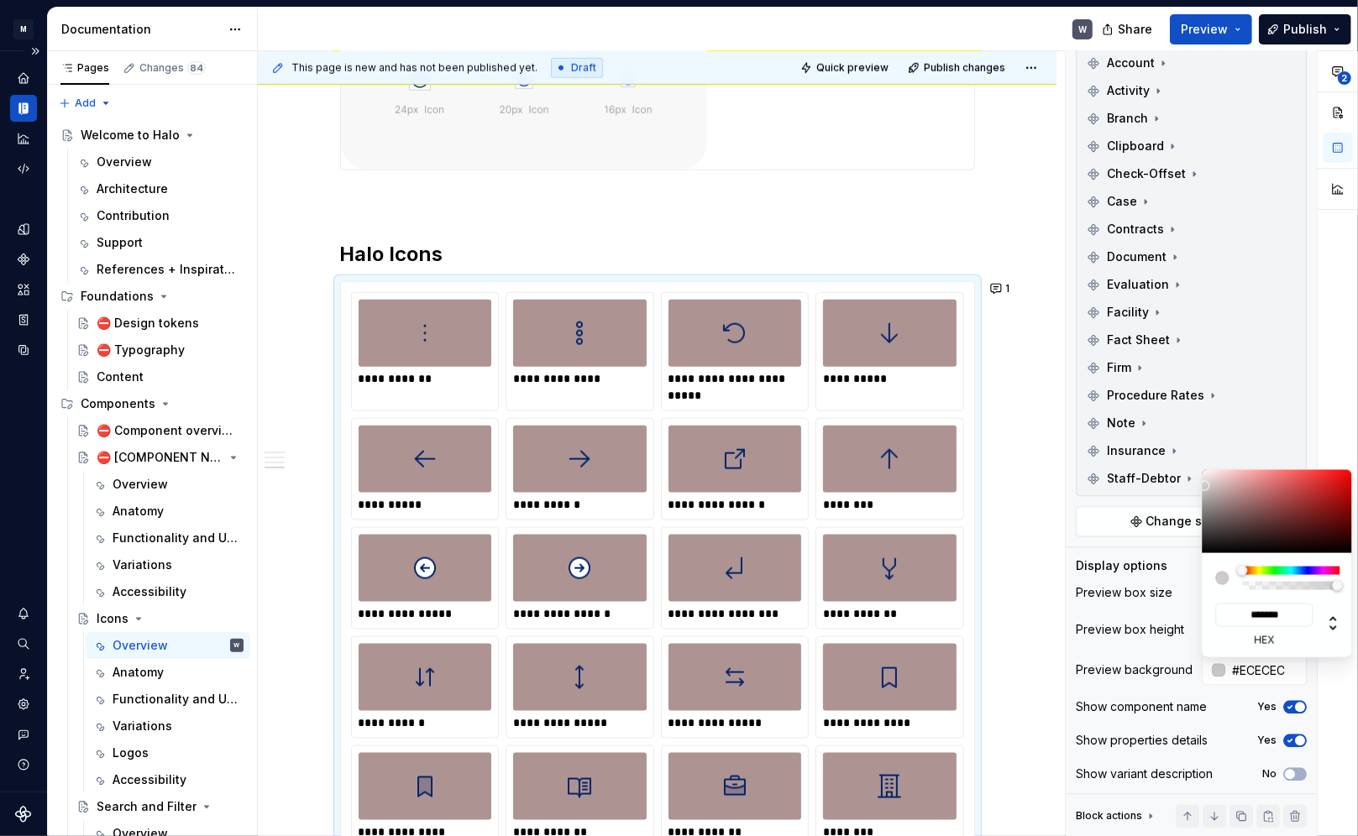
type input "*******"
type input "#FFFFFF"
type input "*******"
drag, startPoint x: 1226, startPoint y: 519, endPoint x: 1183, endPoint y: 448, distance: 82.5
click at [976, 448] on body "M Halo W Design system data Documentation W Share Preview Publish Pages Changes…" at bounding box center [679, 418] width 1358 height 836
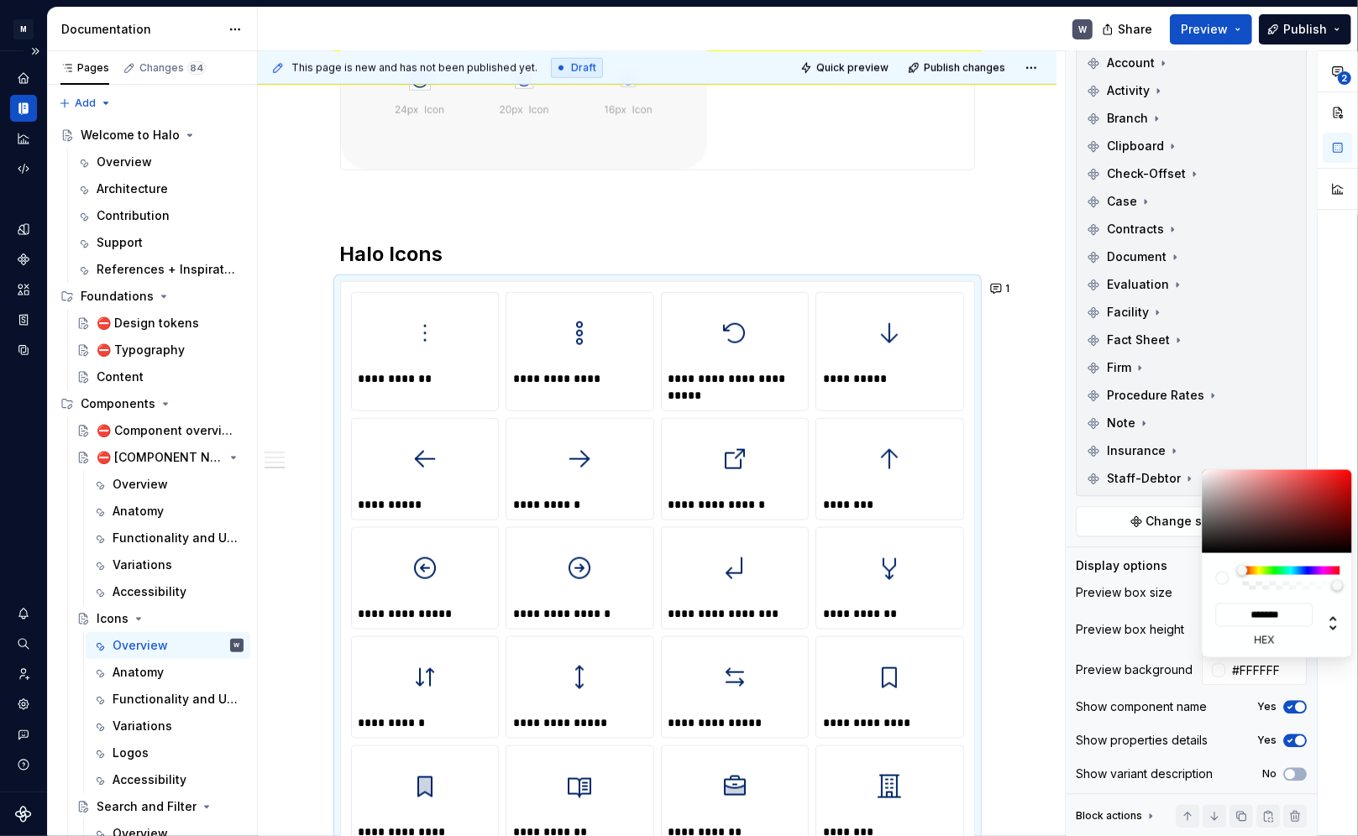
click at [976, 568] on html "M Halo W Design system data Documentation W Share Preview Publish Pages Changes…" at bounding box center [679, 418] width 1358 height 836
click at [976, 599] on div "**********" at bounding box center [1212, 444] width 292 height 786
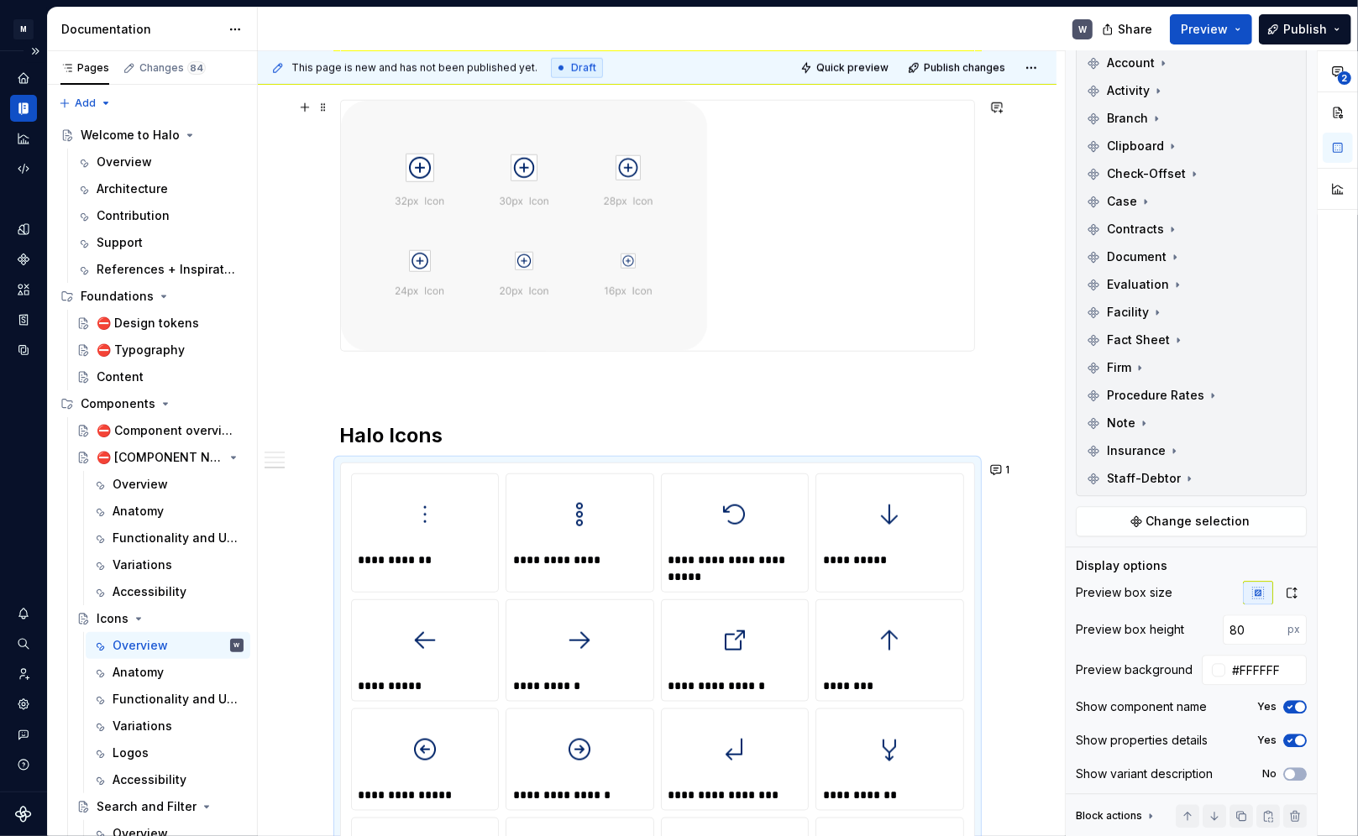
scroll to position [1333, 0]
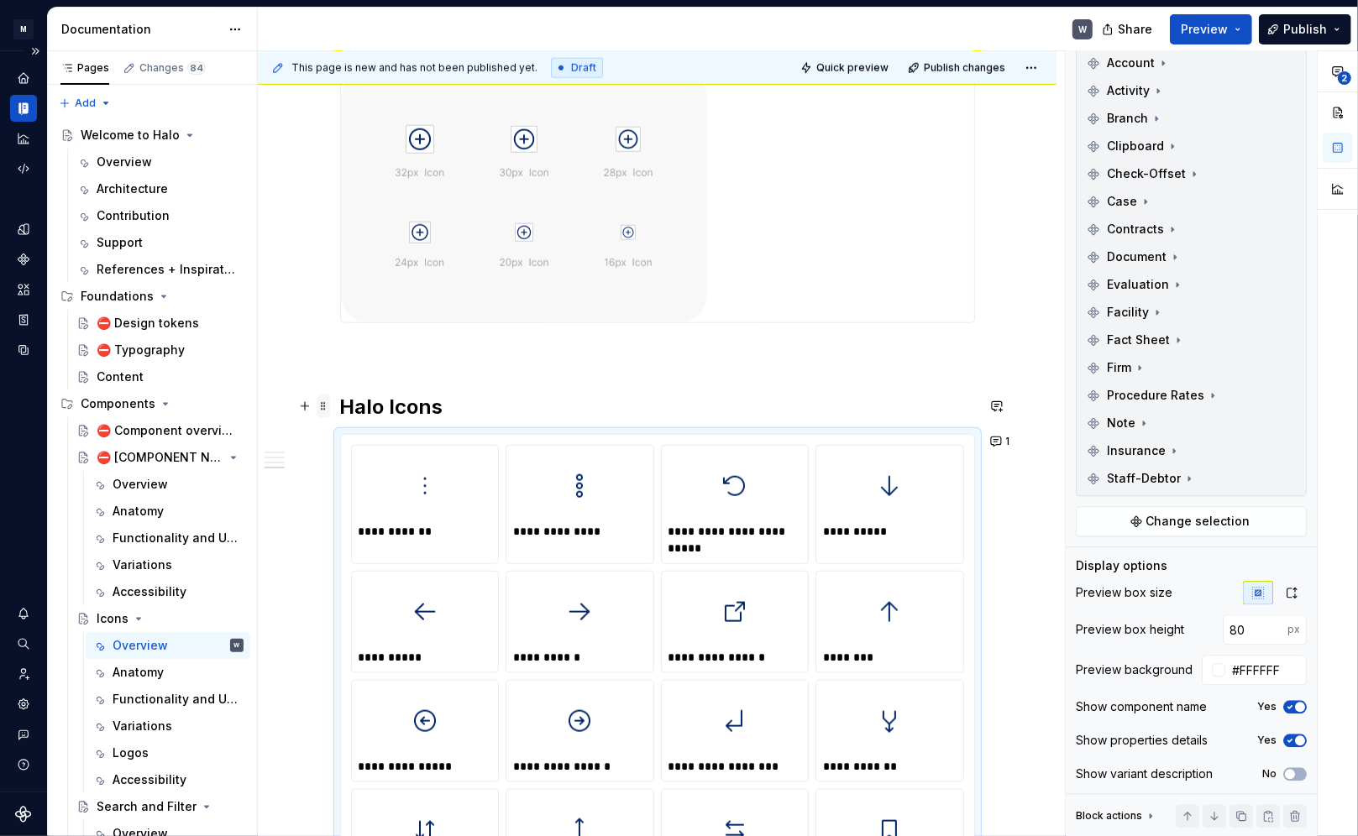
click at [322, 412] on span at bounding box center [323, 407] width 13 height 24
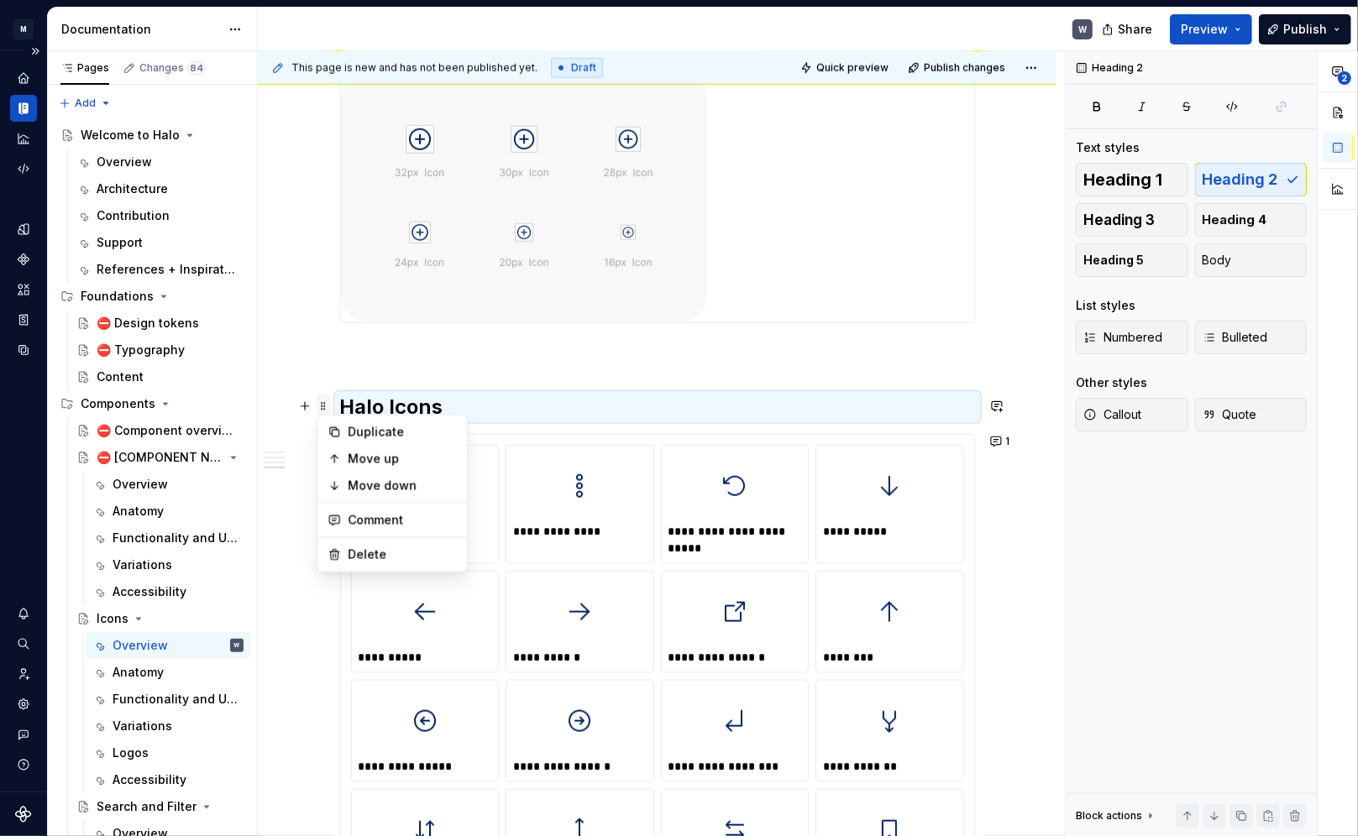
scroll to position [0, 0]
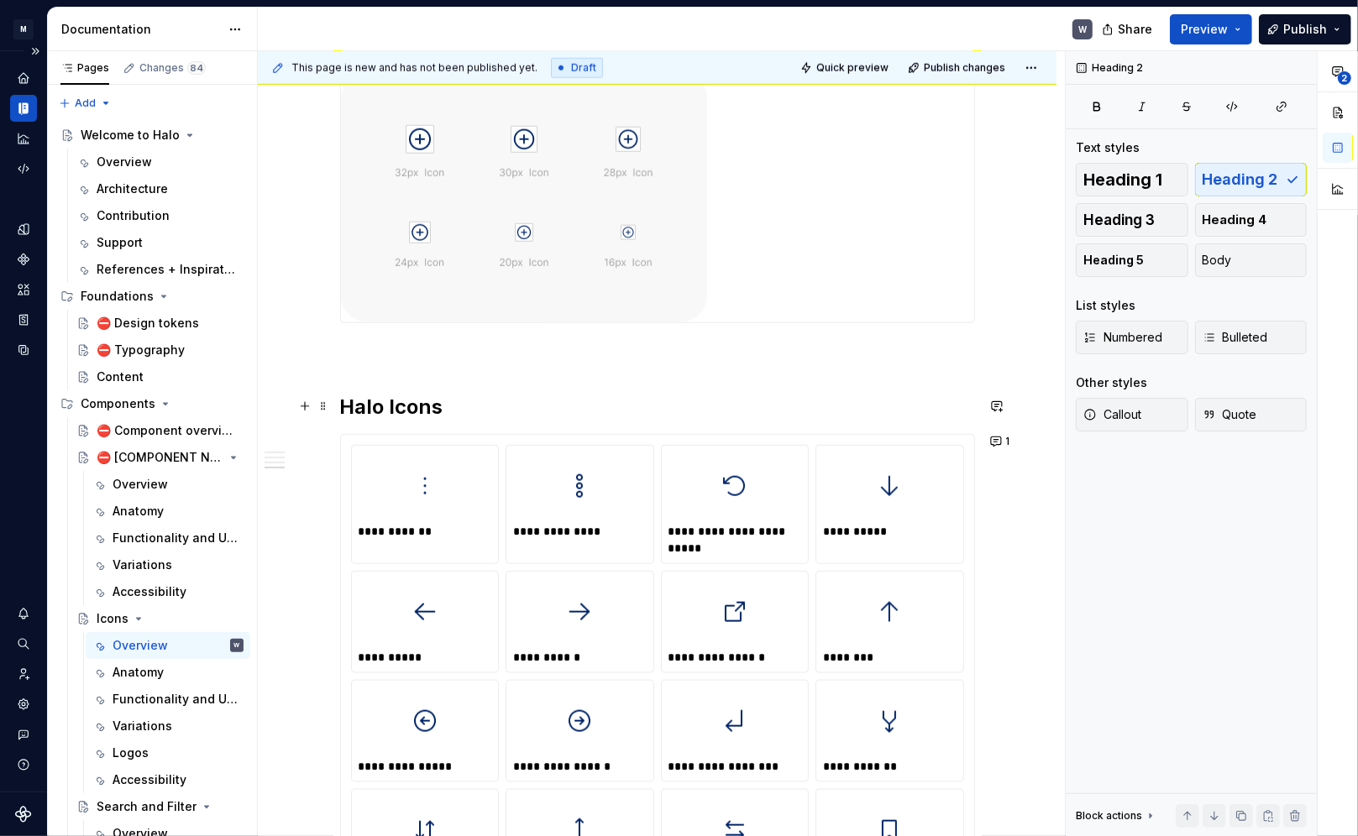
click at [322, 410] on span at bounding box center [323, 407] width 13 height 24
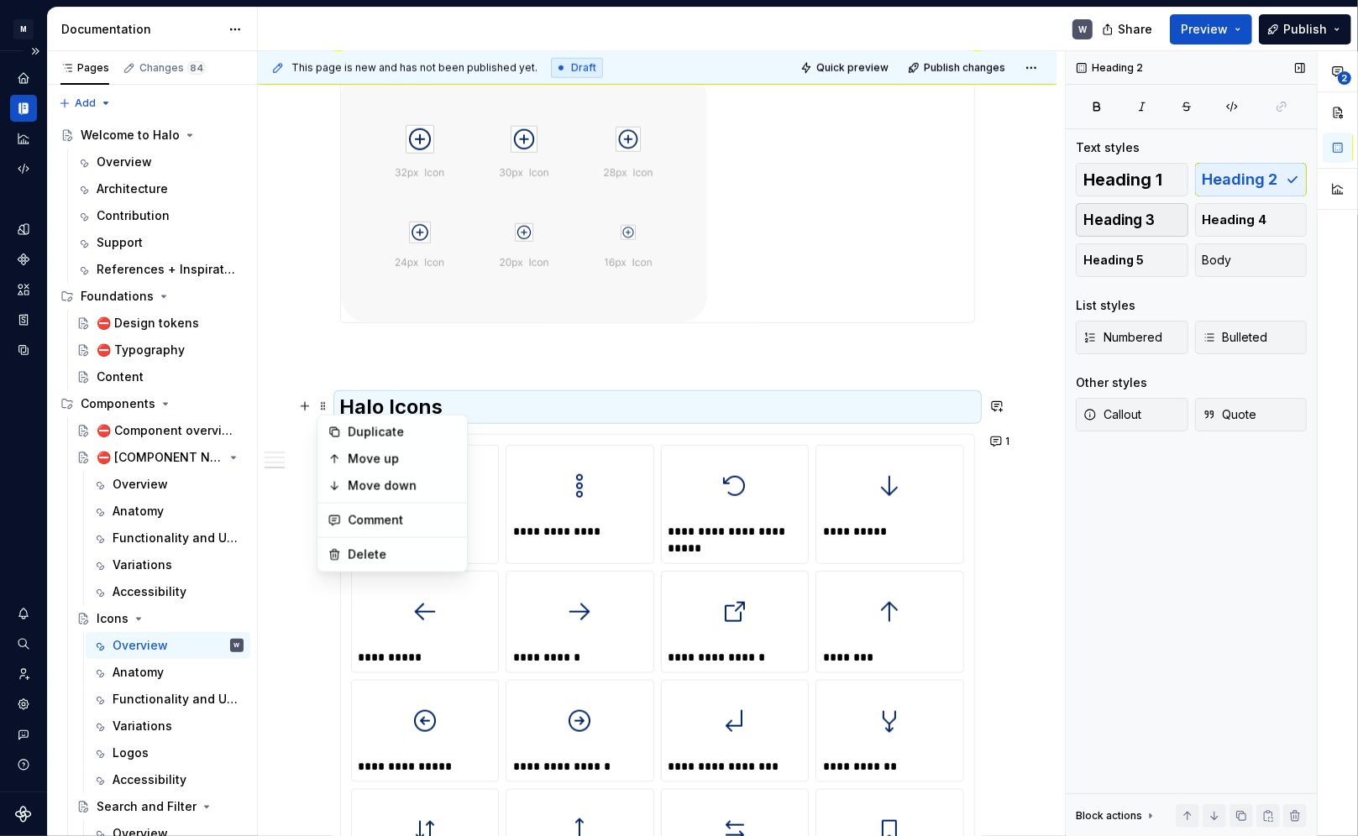
click at [976, 221] on span "Heading 3" at bounding box center [1118, 220] width 71 height 17
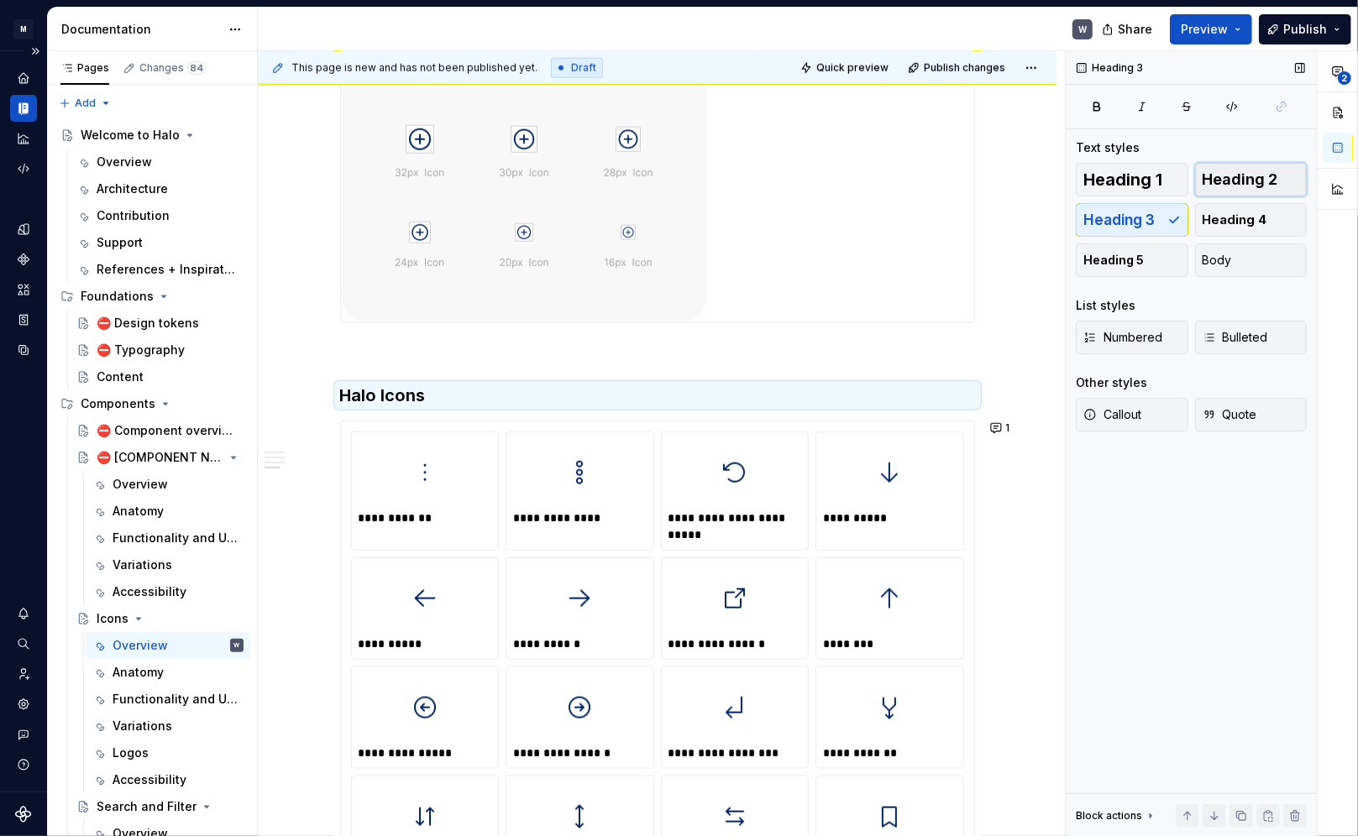
click at [976, 182] on span "Heading 2" at bounding box center [1241, 179] width 76 height 17
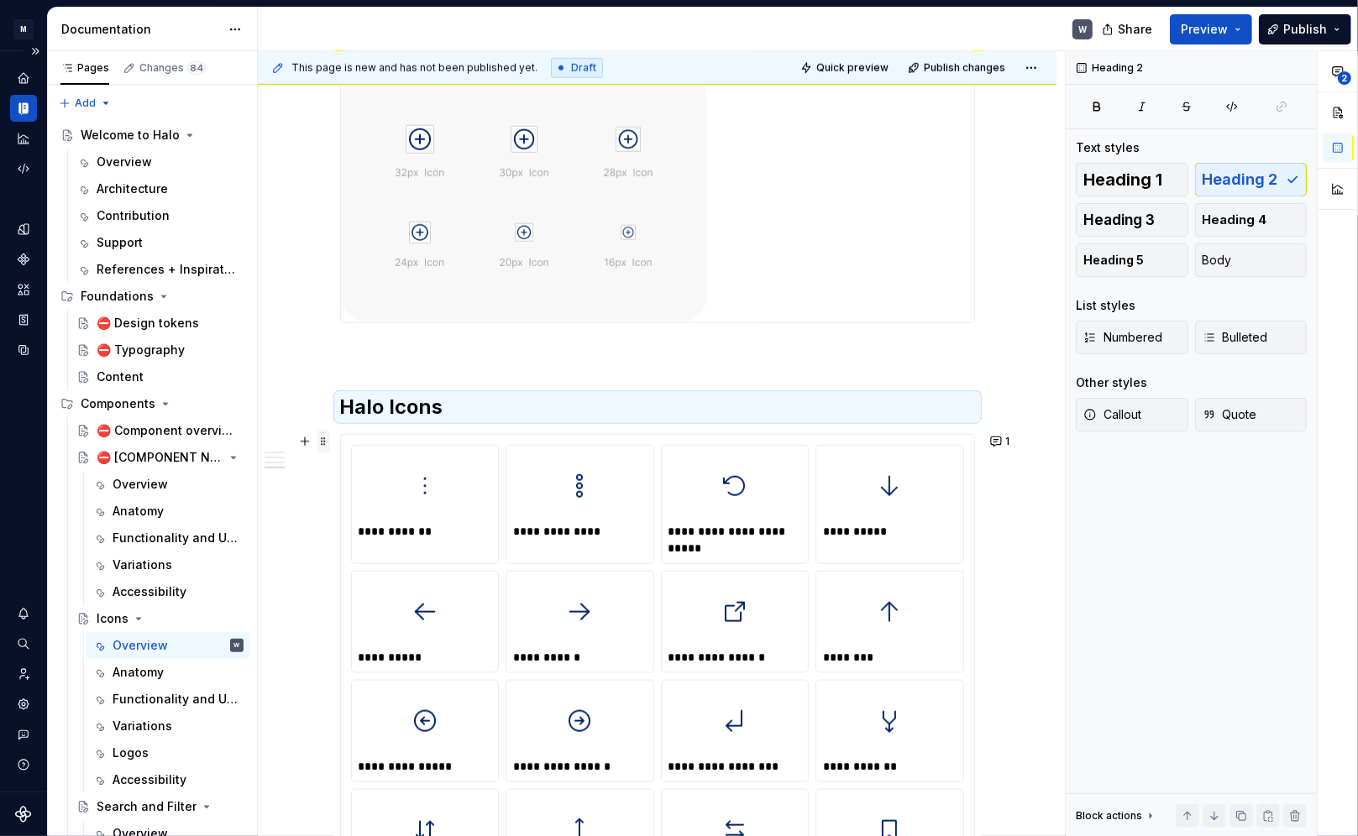
click at [325, 445] on span at bounding box center [323, 442] width 13 height 24
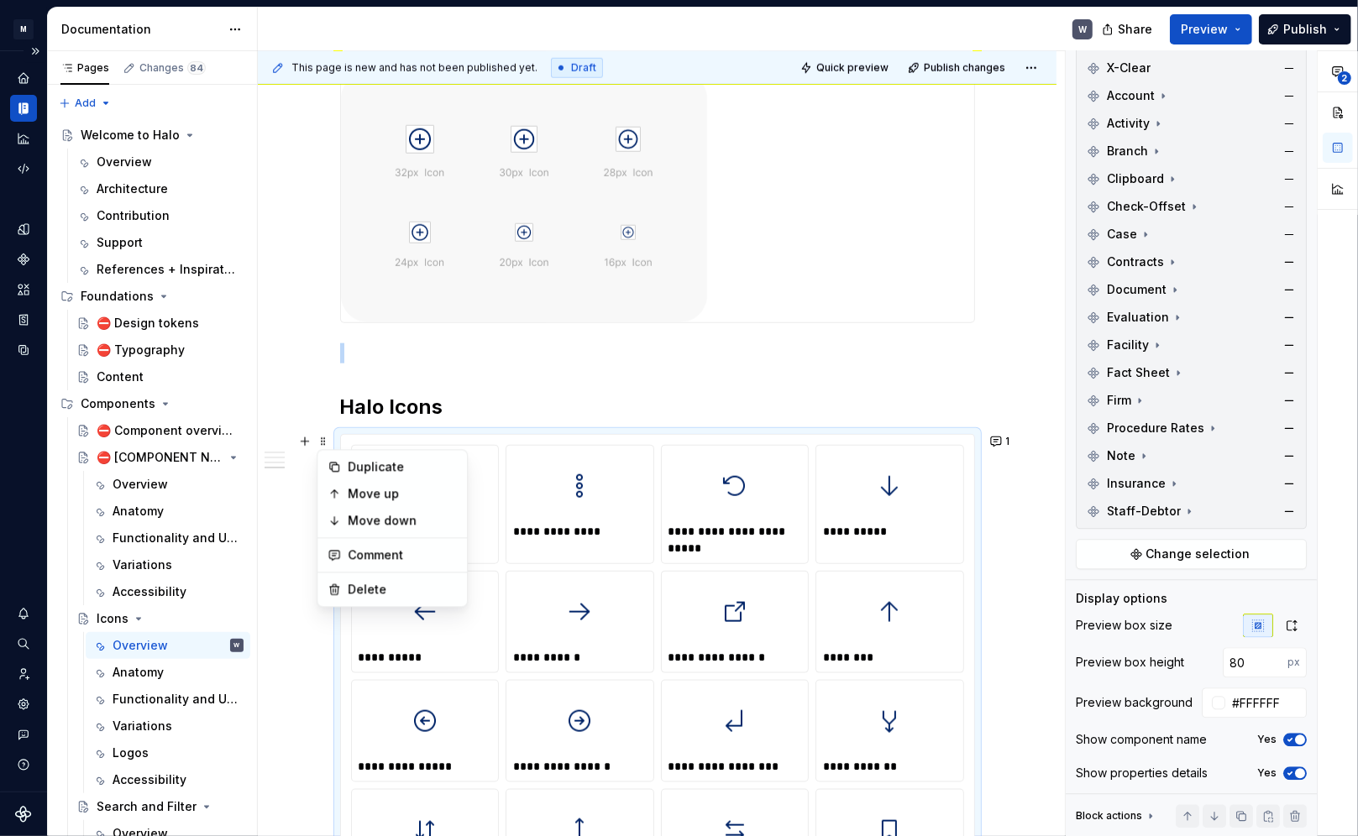
scroll to position [2697, 0]
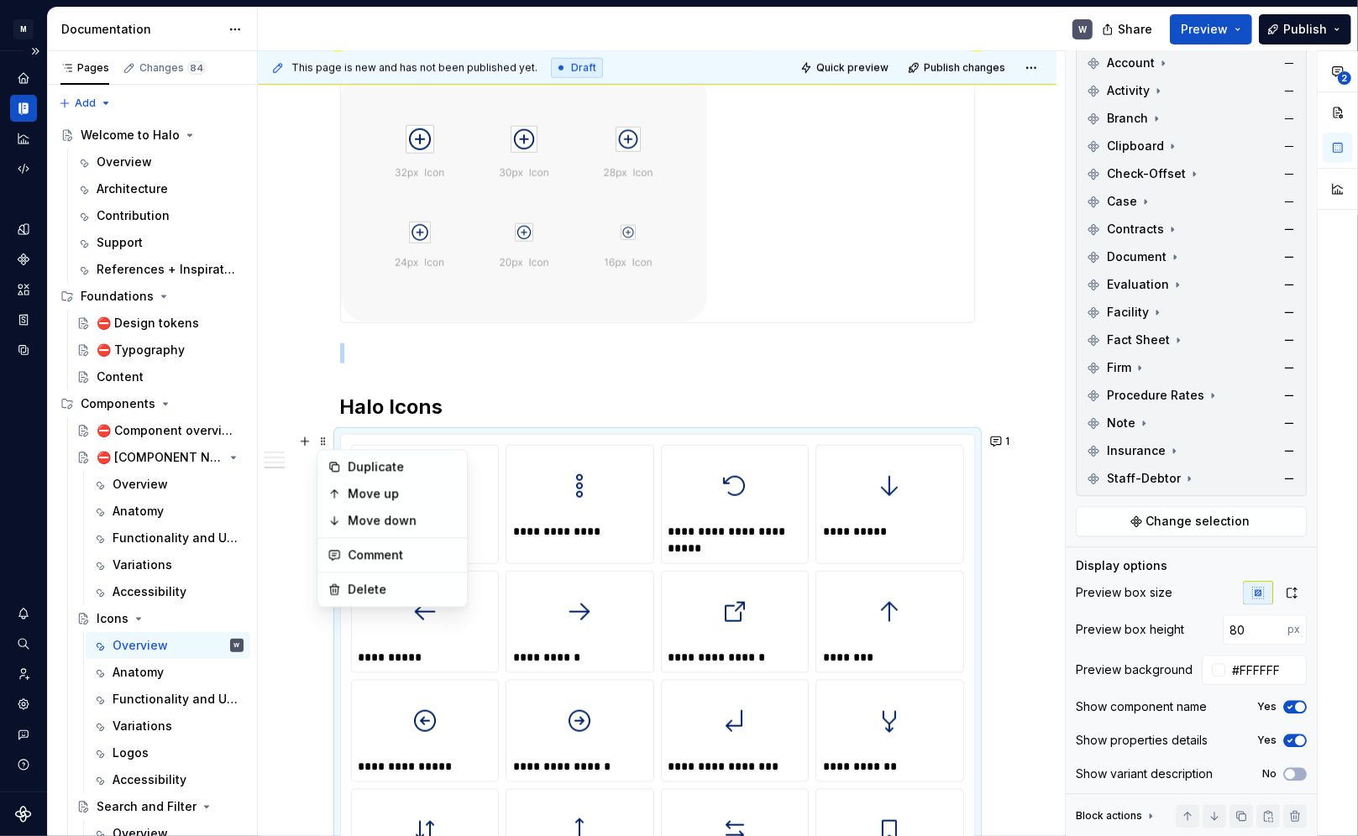
click at [976, 599] on icon at bounding box center [1150, 816] width 13 height 13
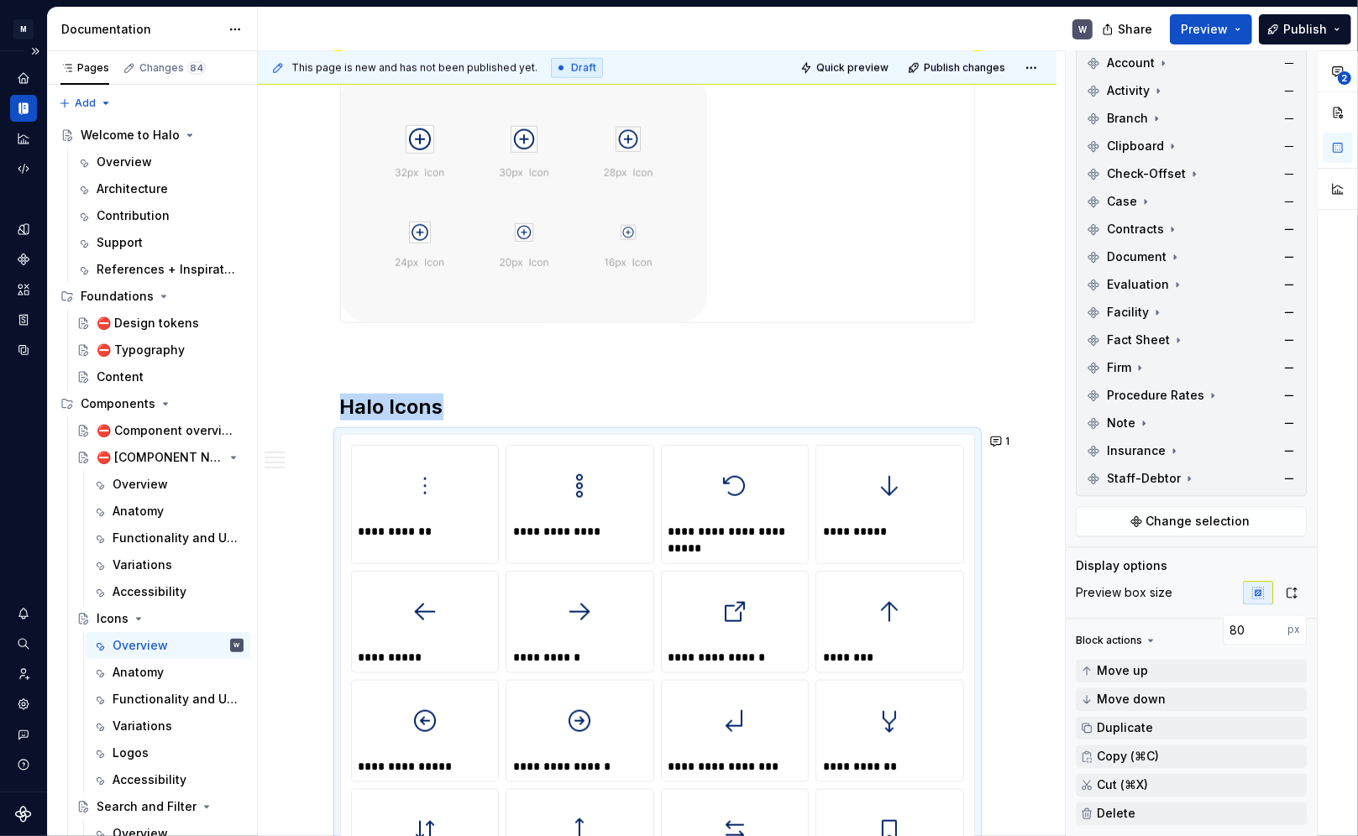
scroll to position [1714, 0]
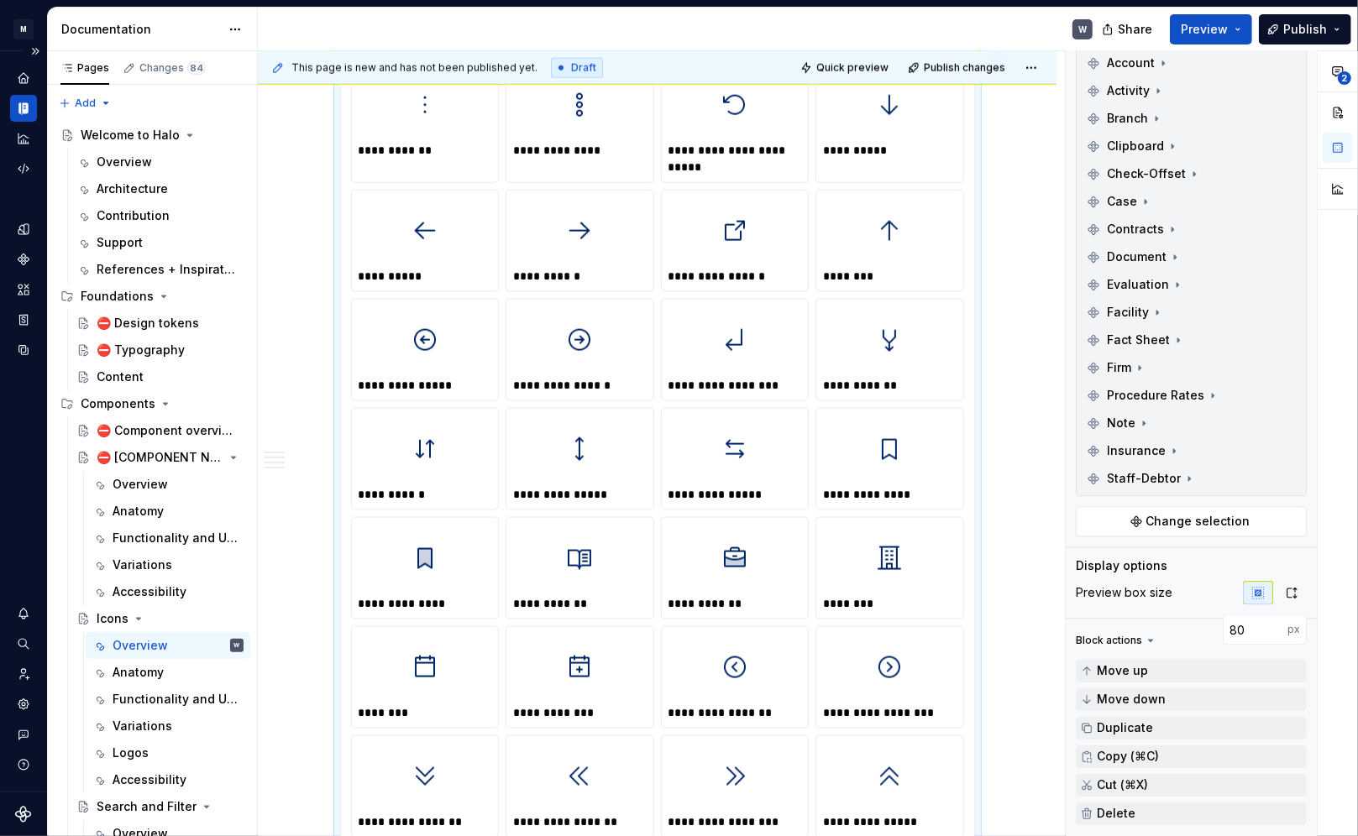
click at [976, 599] on icon at bounding box center [1150, 640] width 13 height 13
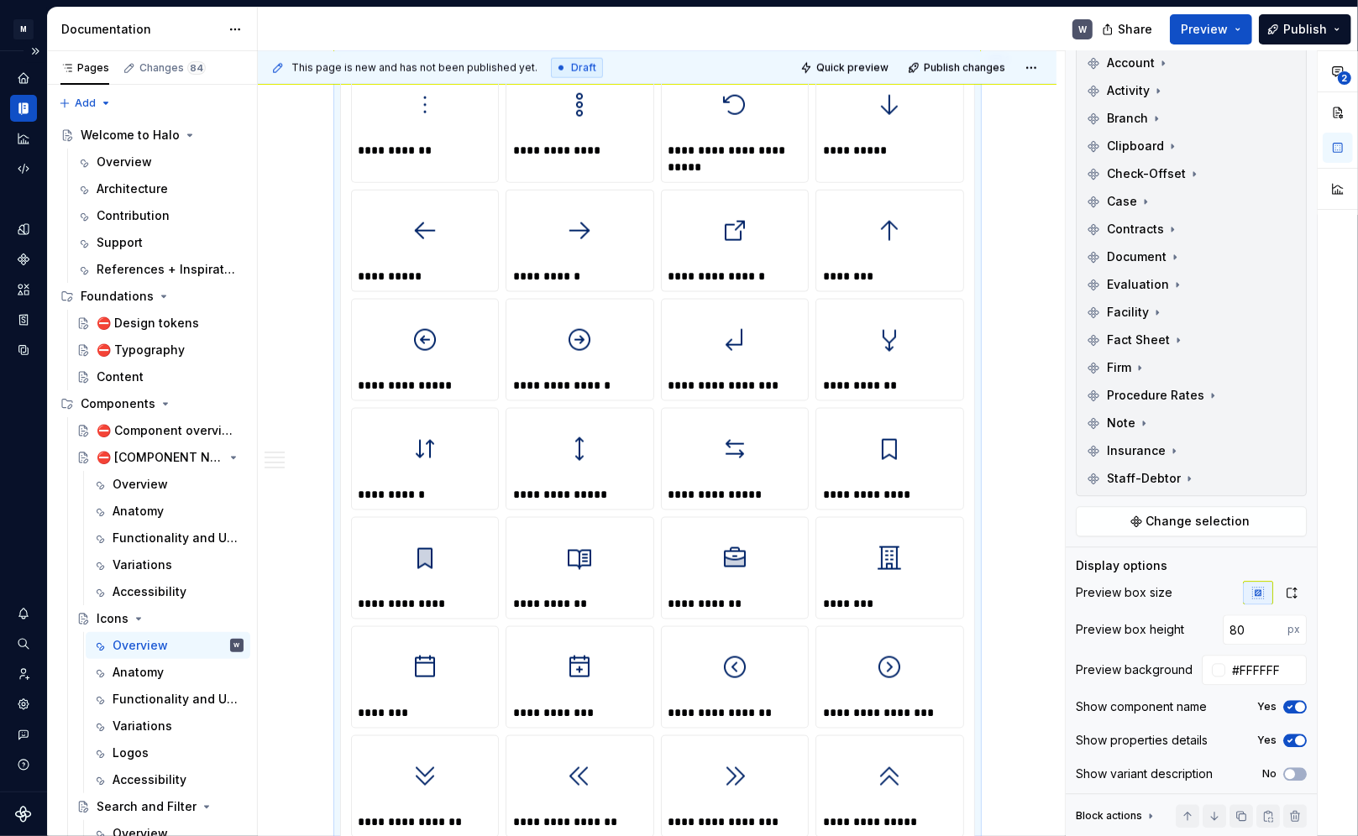
click at [976, 599] on icon at bounding box center [1150, 816] width 13 height 13
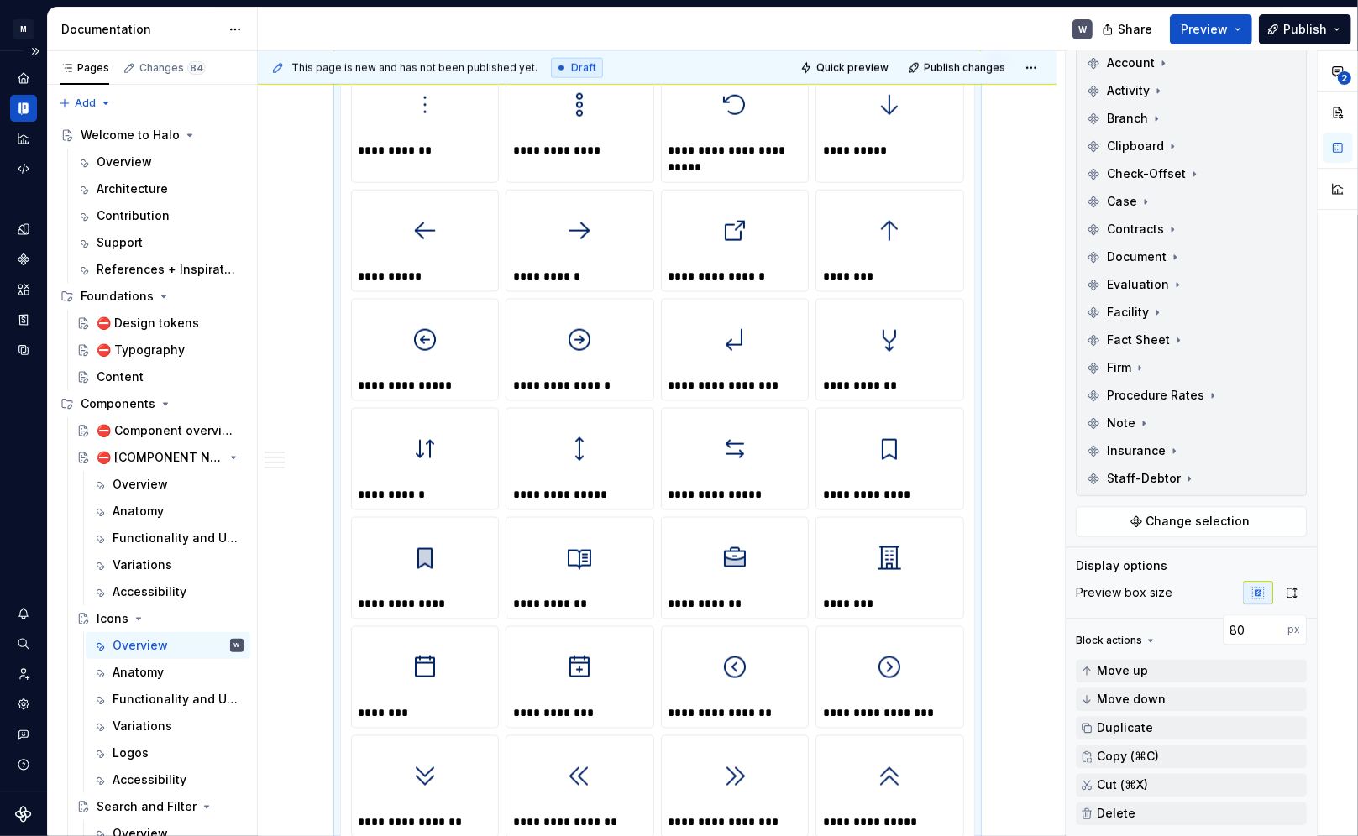
click at [976, 599] on icon at bounding box center [1150, 640] width 13 height 13
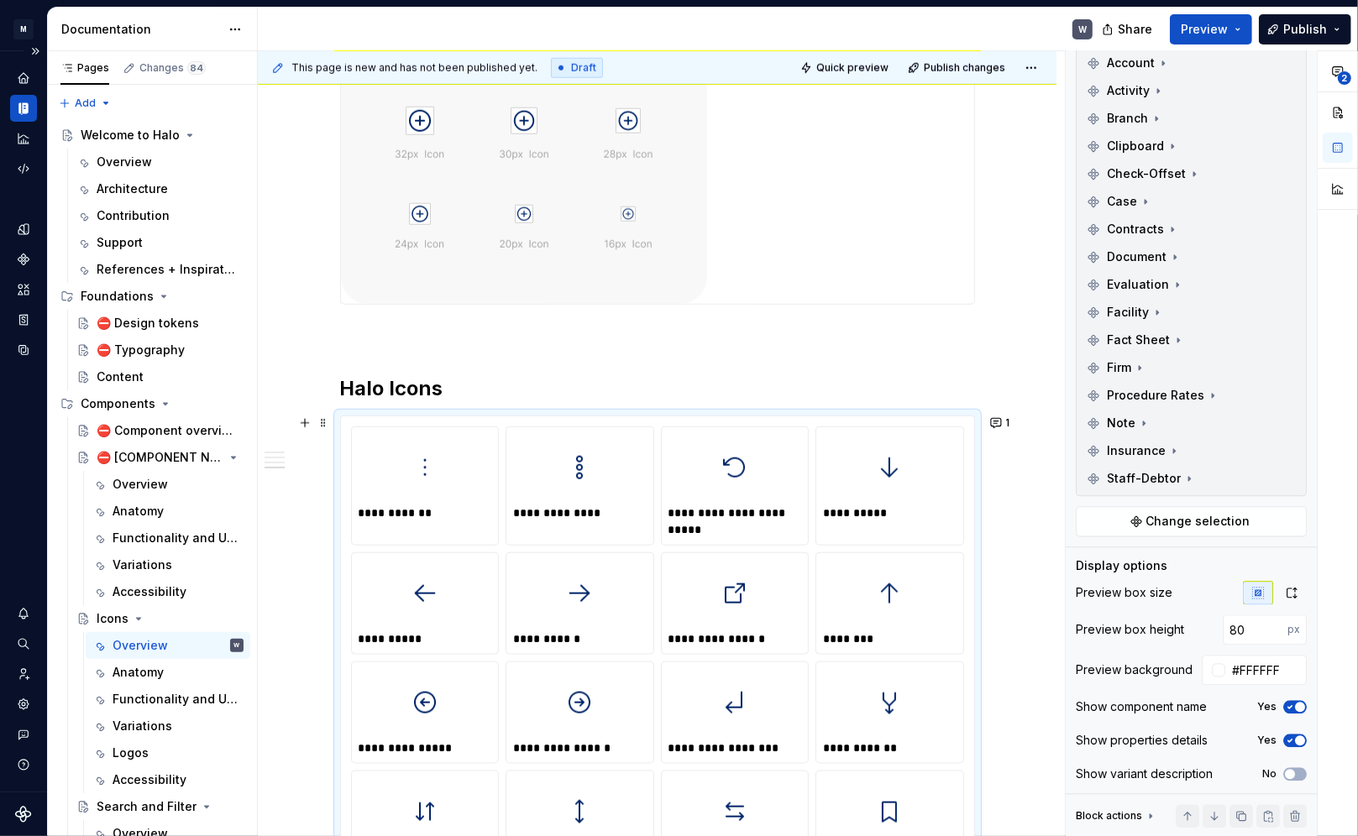
scroll to position [1333, 0]
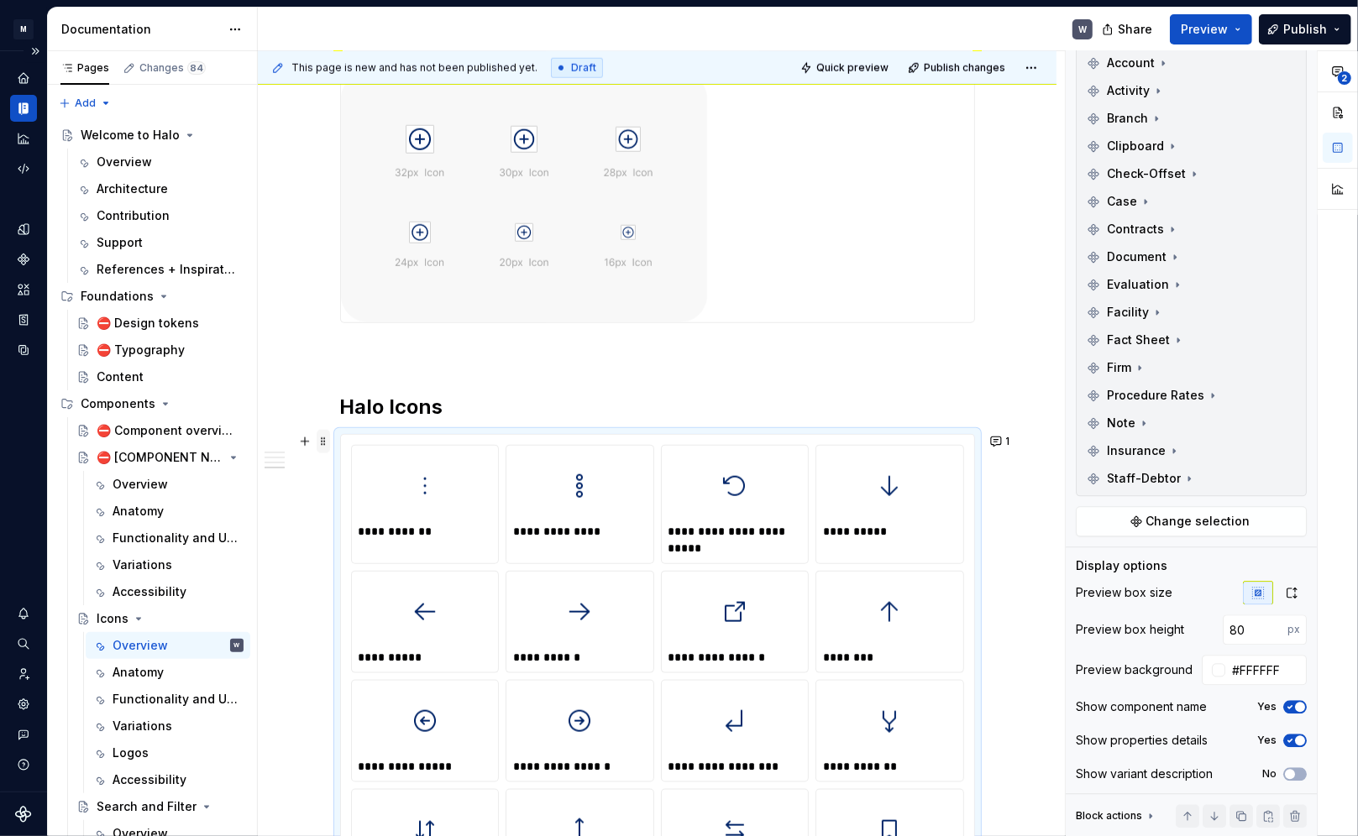
click at [328, 446] on span at bounding box center [323, 442] width 13 height 24
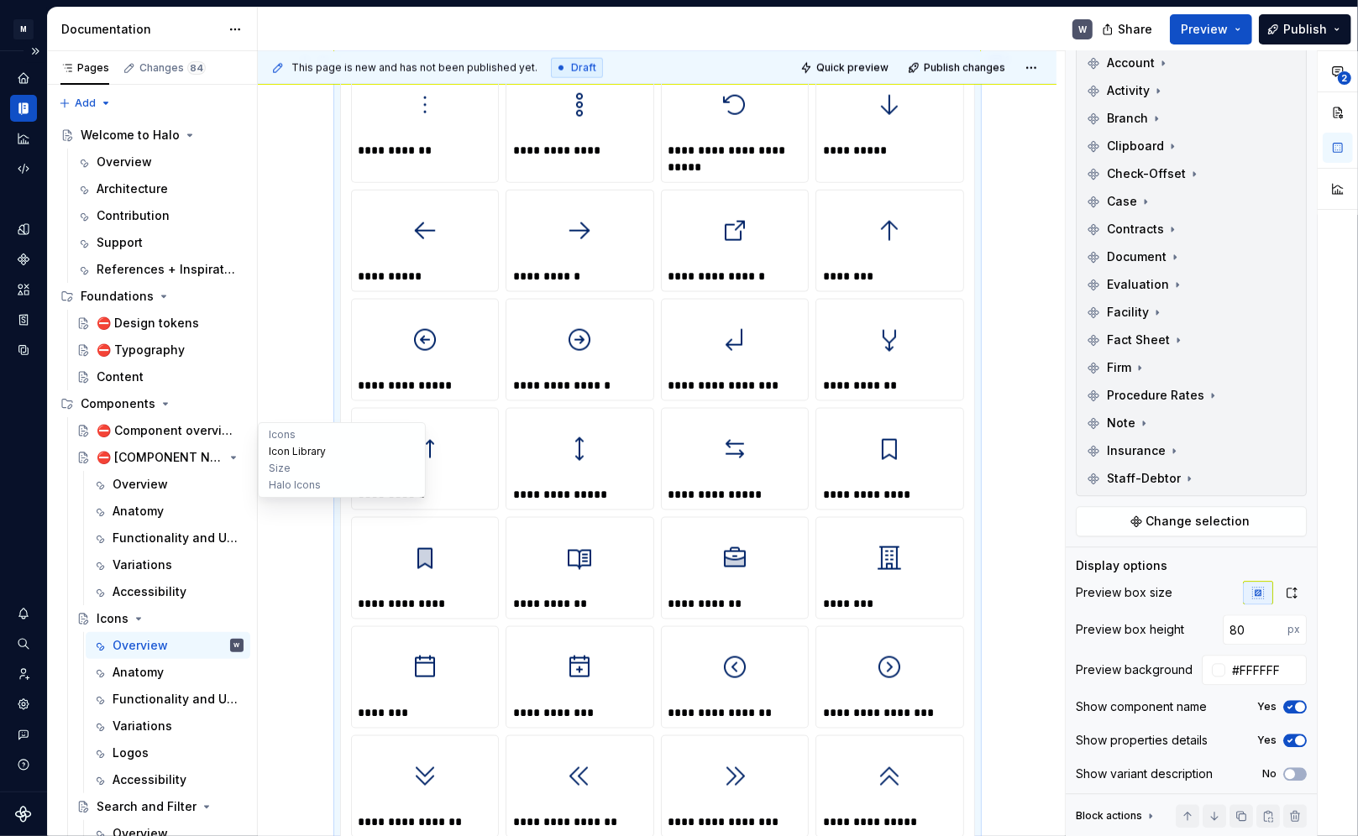
click at [286, 454] on button "Icon Library" at bounding box center [342, 451] width 160 height 17
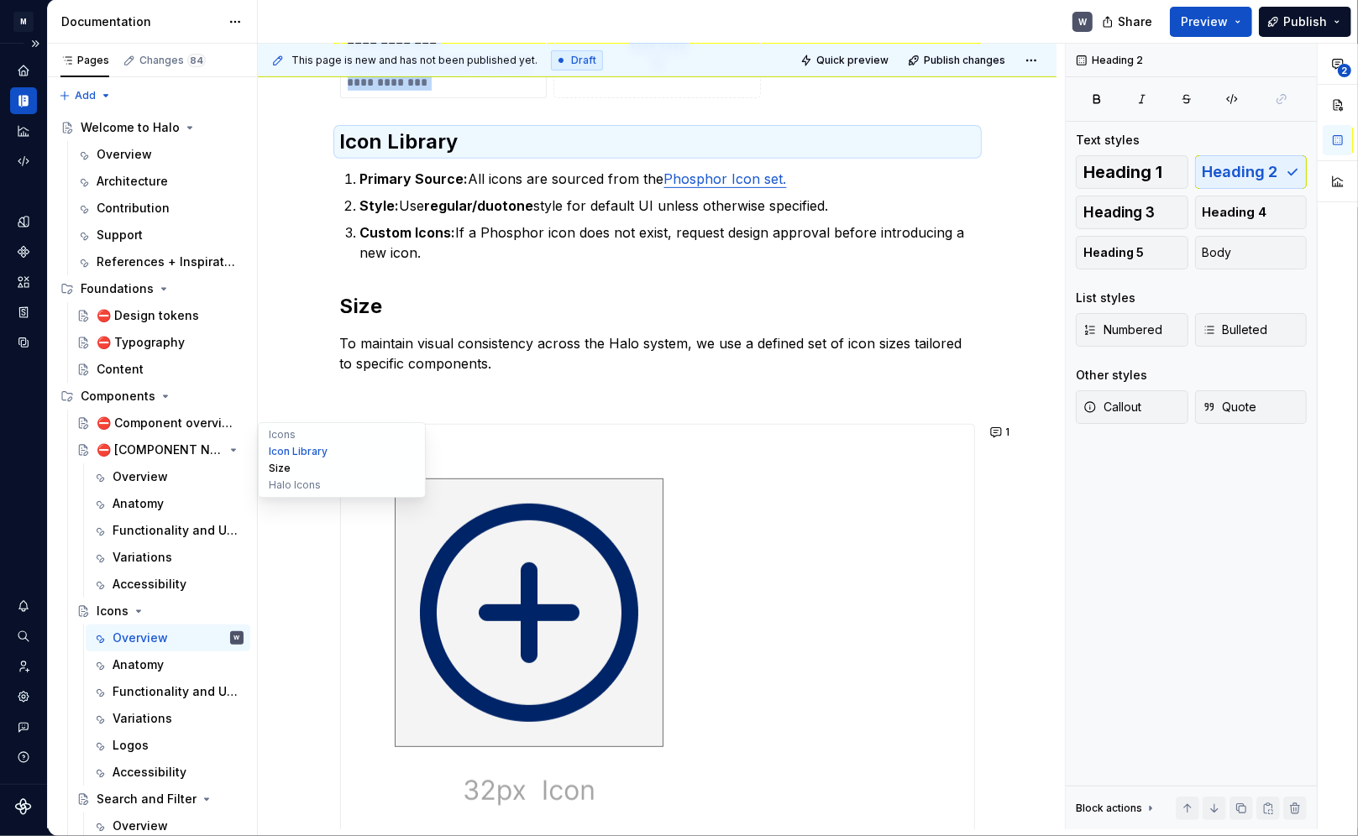
click at [284, 470] on button "Size" at bounding box center [342, 468] width 160 height 17
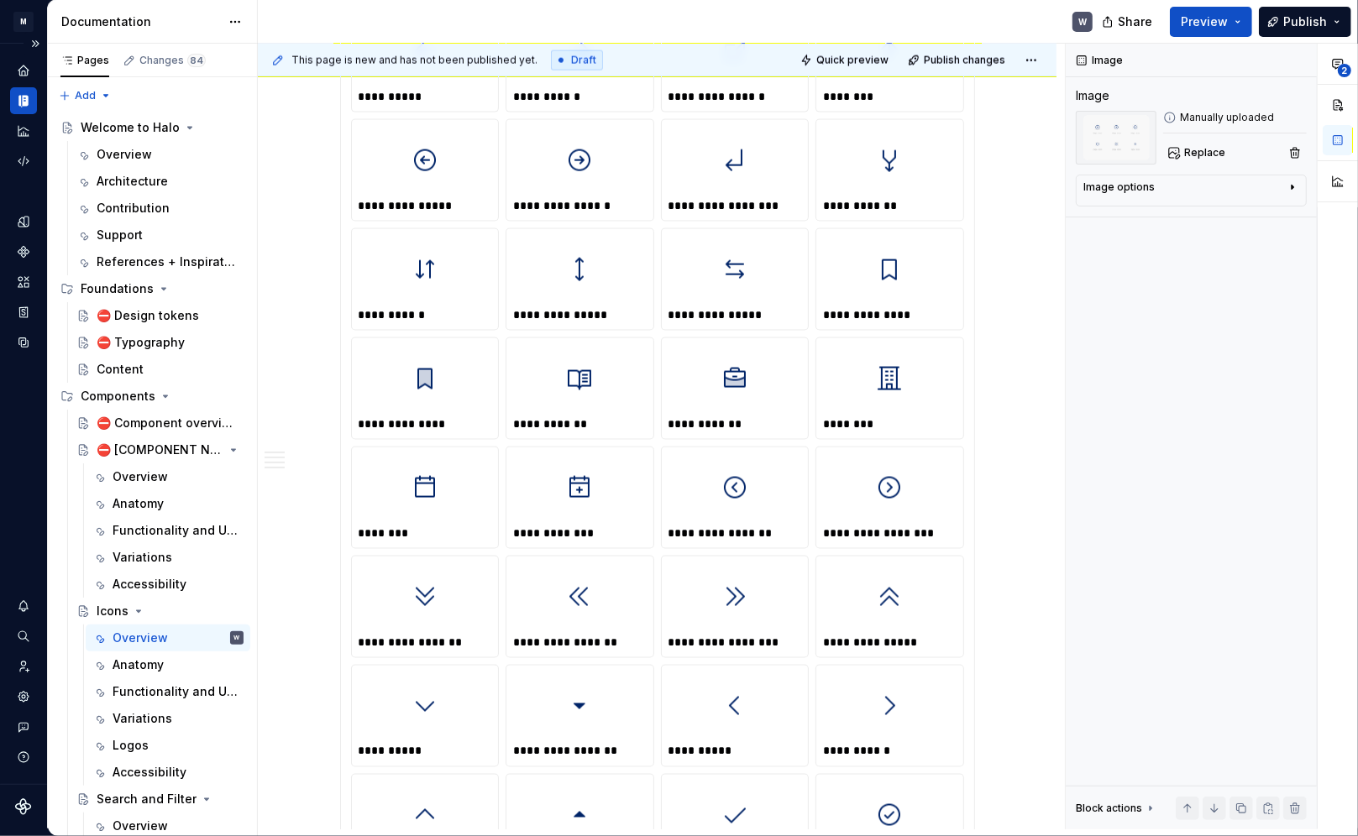
scroll to position [1352, 0]
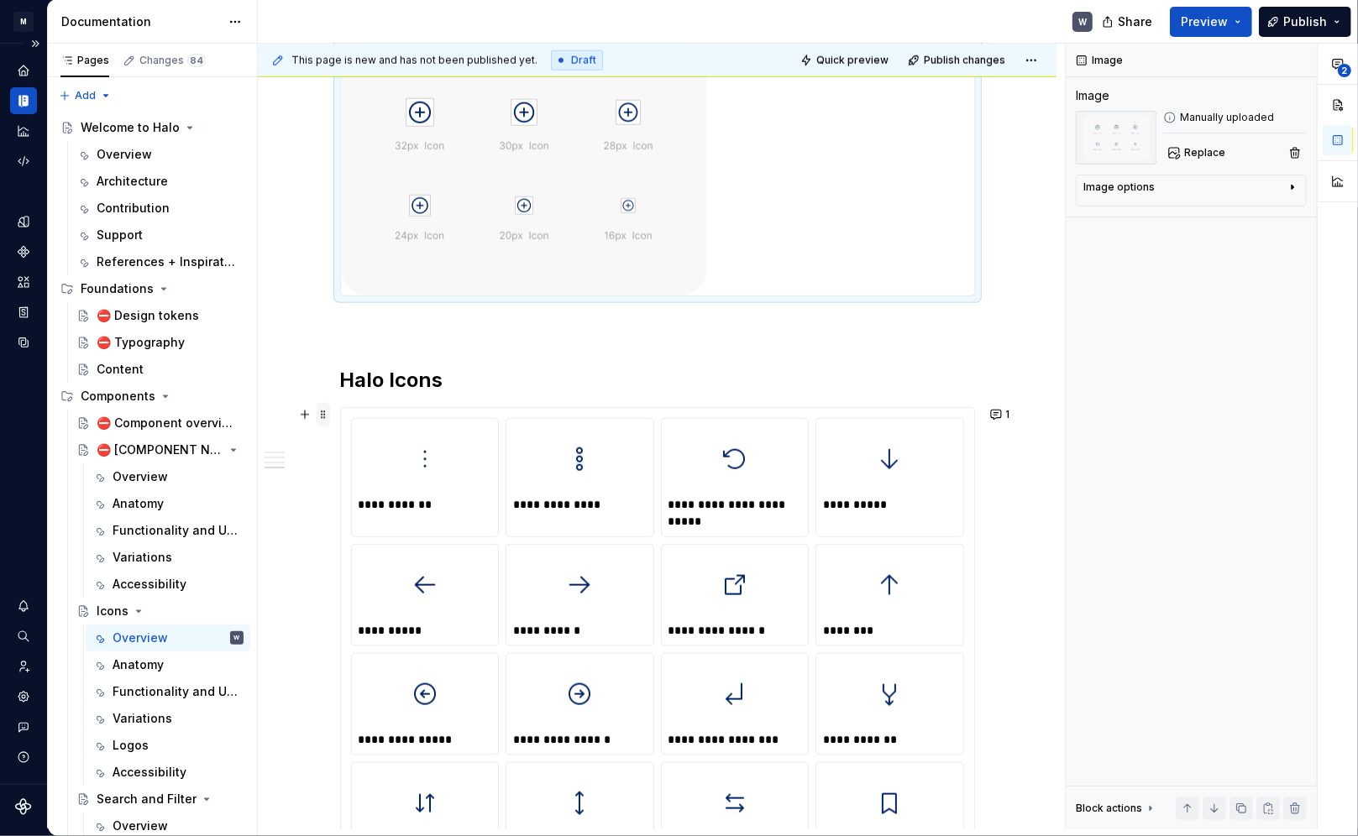
click at [326, 419] on span at bounding box center [323, 415] width 13 height 24
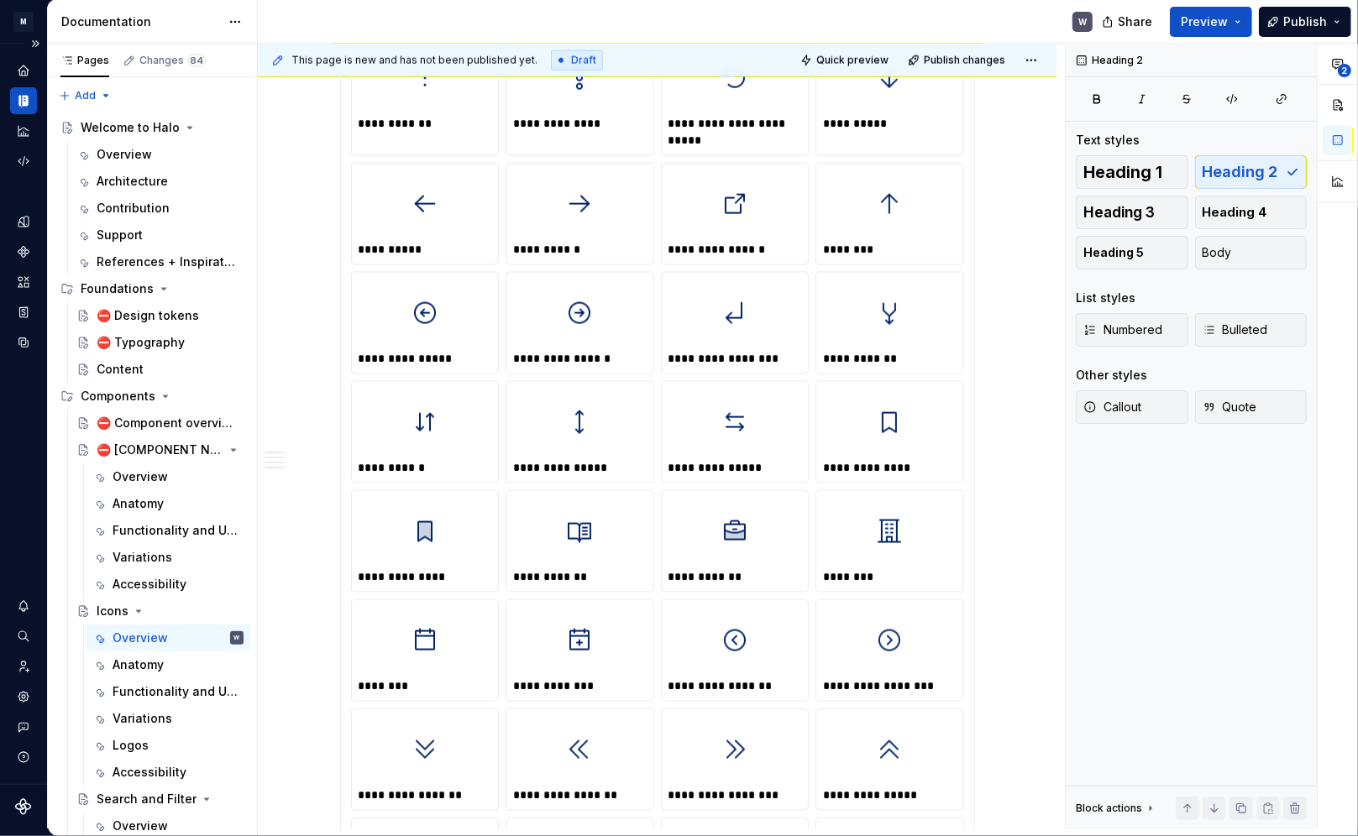
scroll to position [1581, 0]
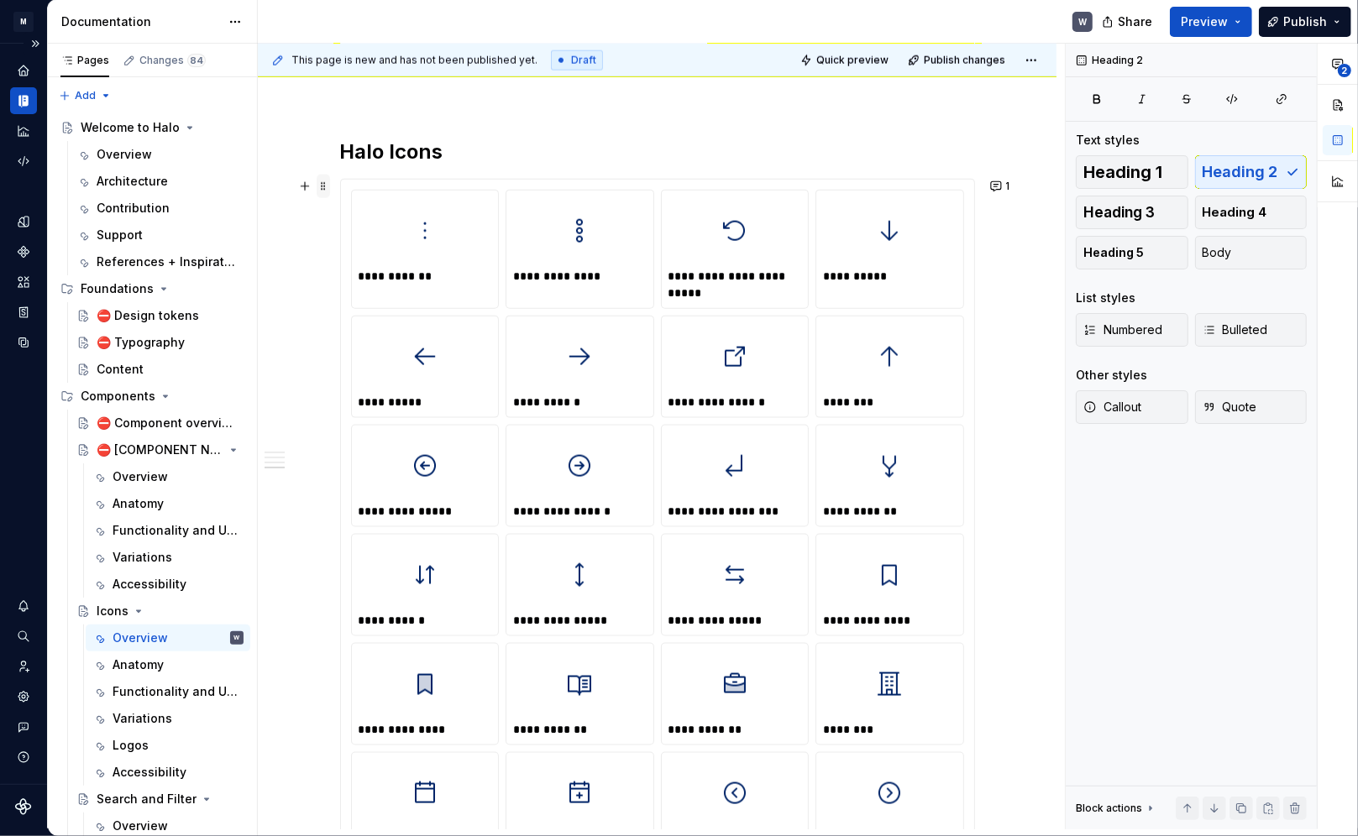
click at [317, 189] on span at bounding box center [323, 187] width 13 height 24
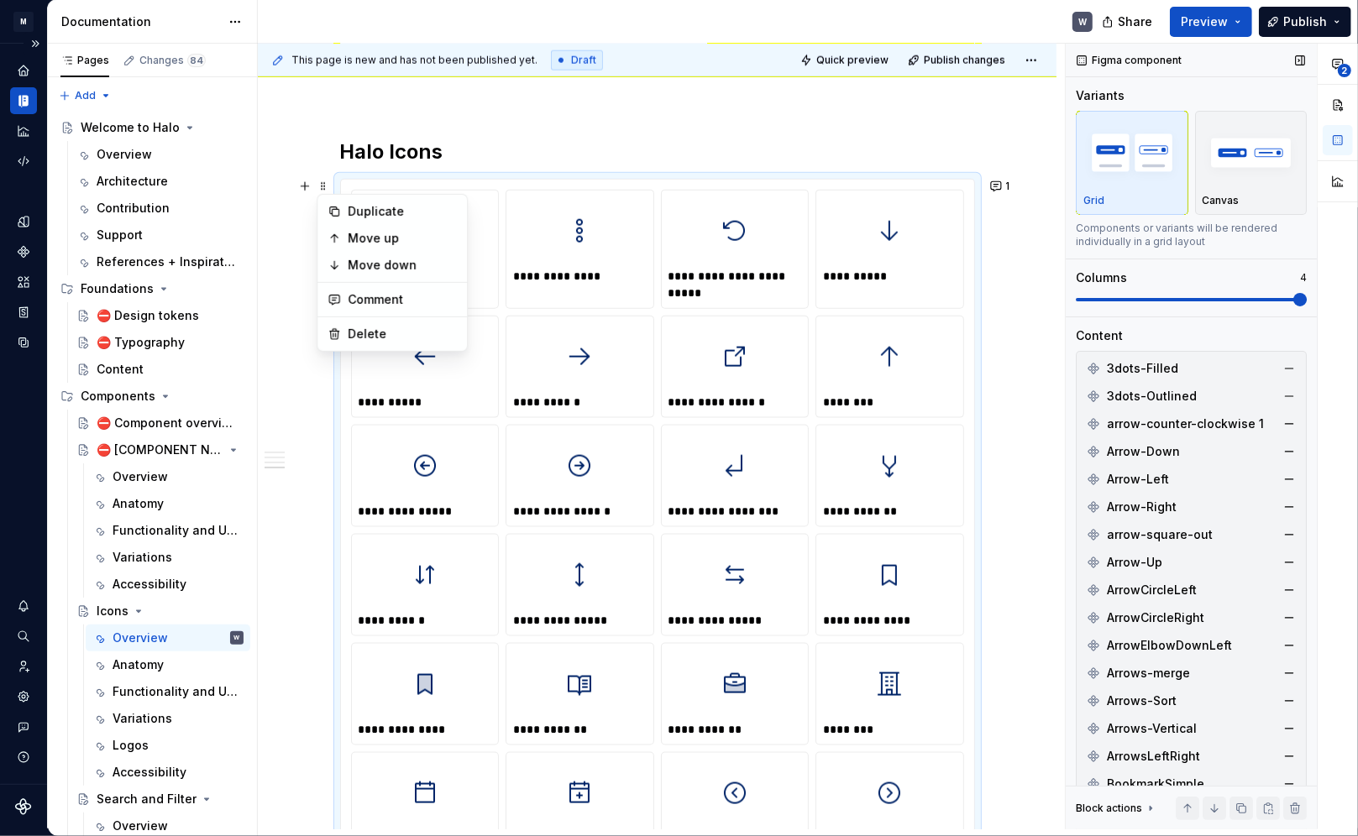
click at [976, 162] on img "button" at bounding box center [1131, 152] width 97 height 61
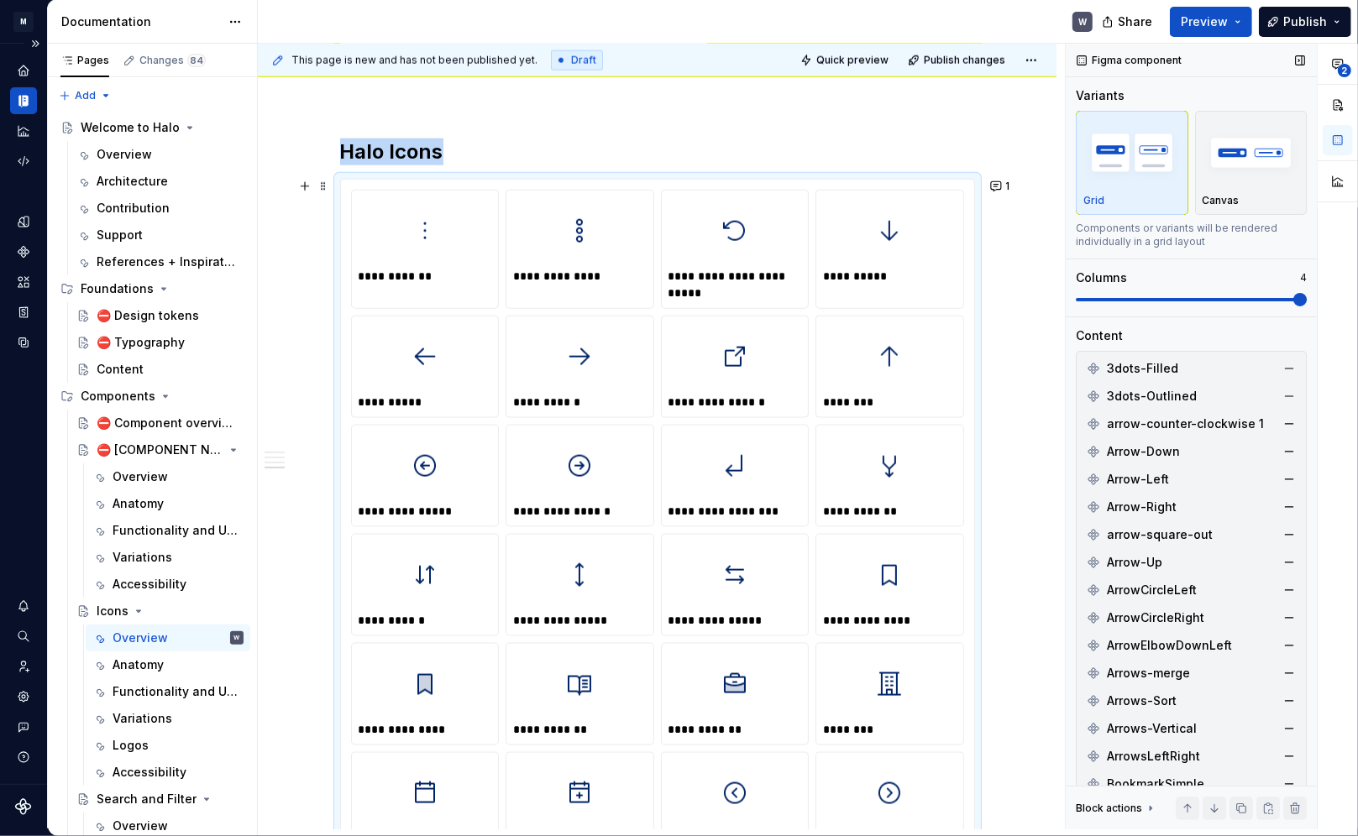
scroll to position [1714, 0]
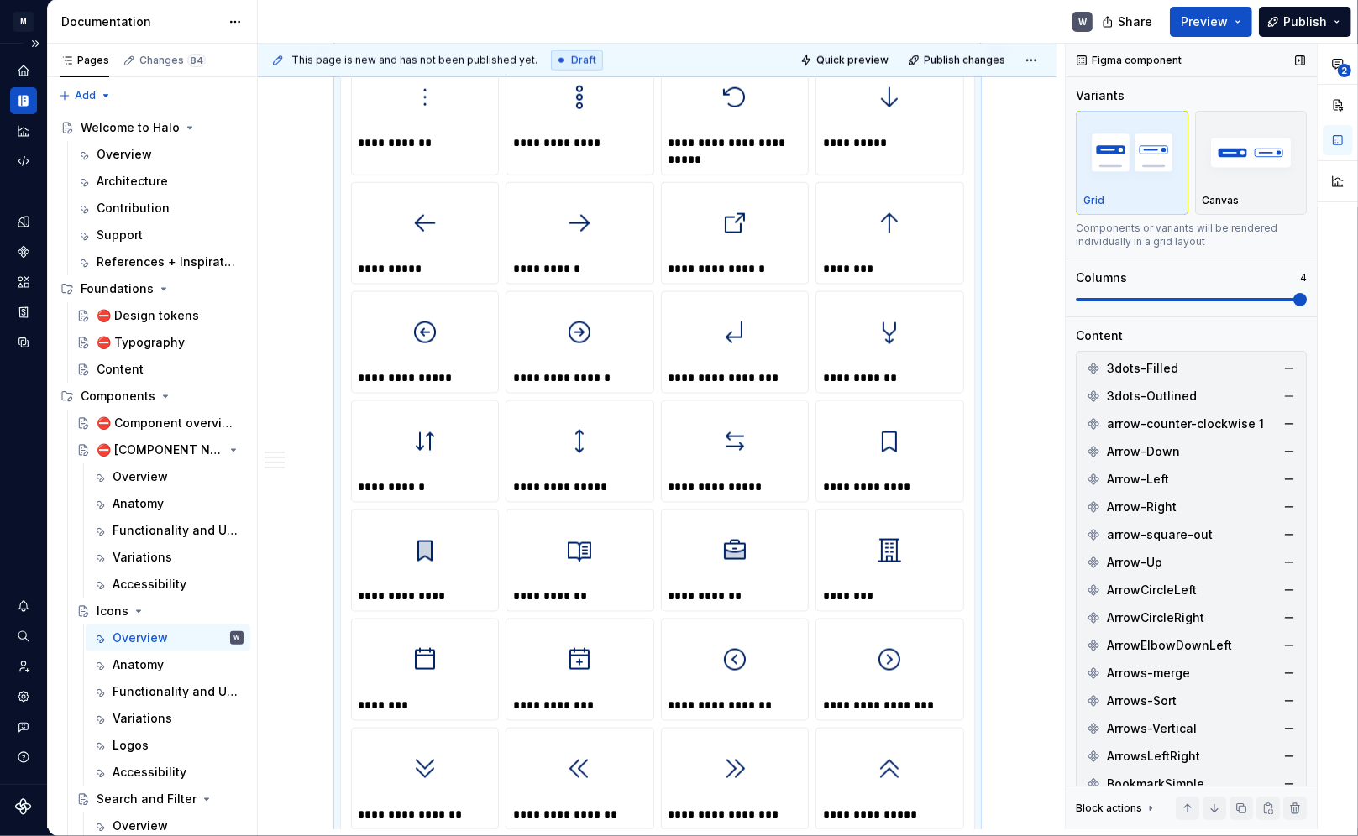
click at [976, 162] on img "button" at bounding box center [1131, 152] width 97 height 61
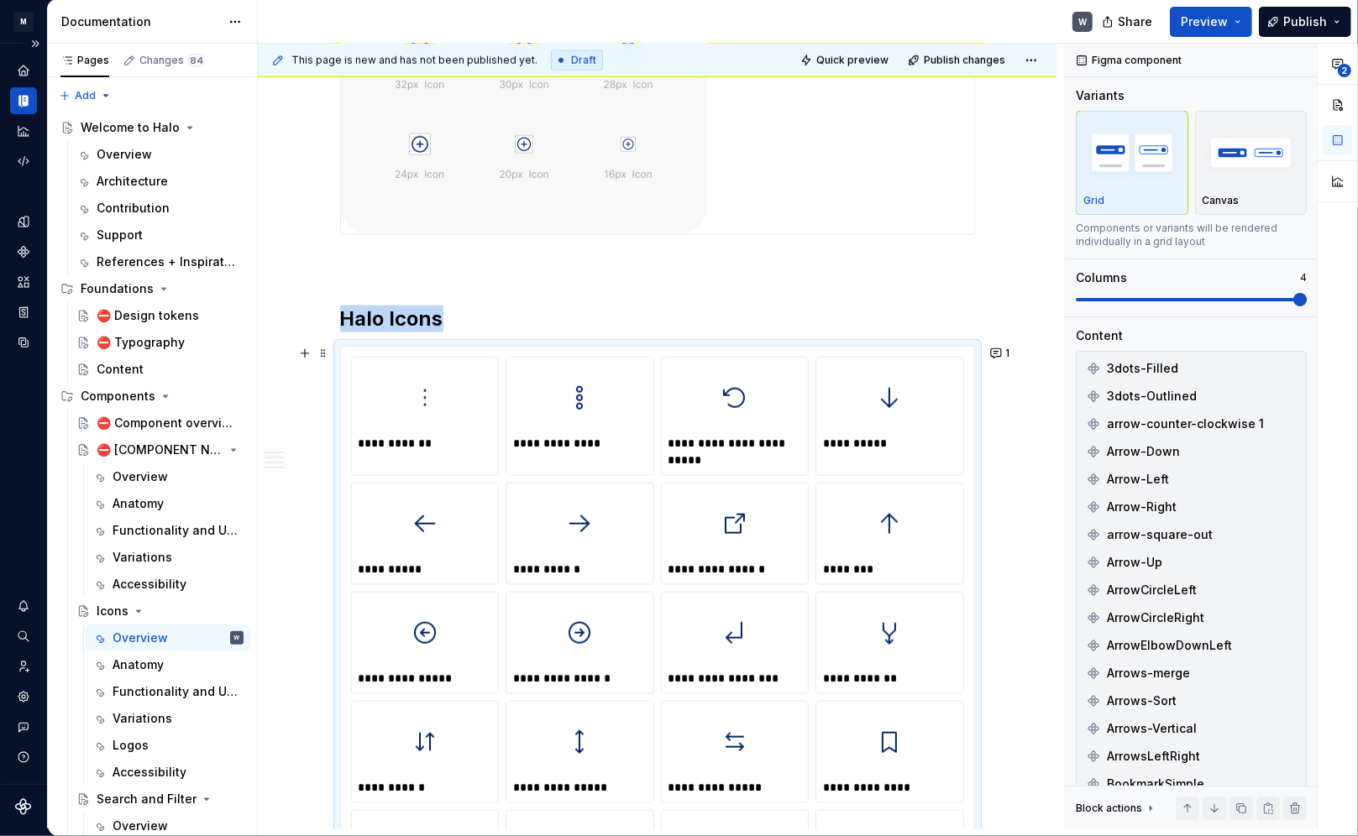
scroll to position [1333, 0]
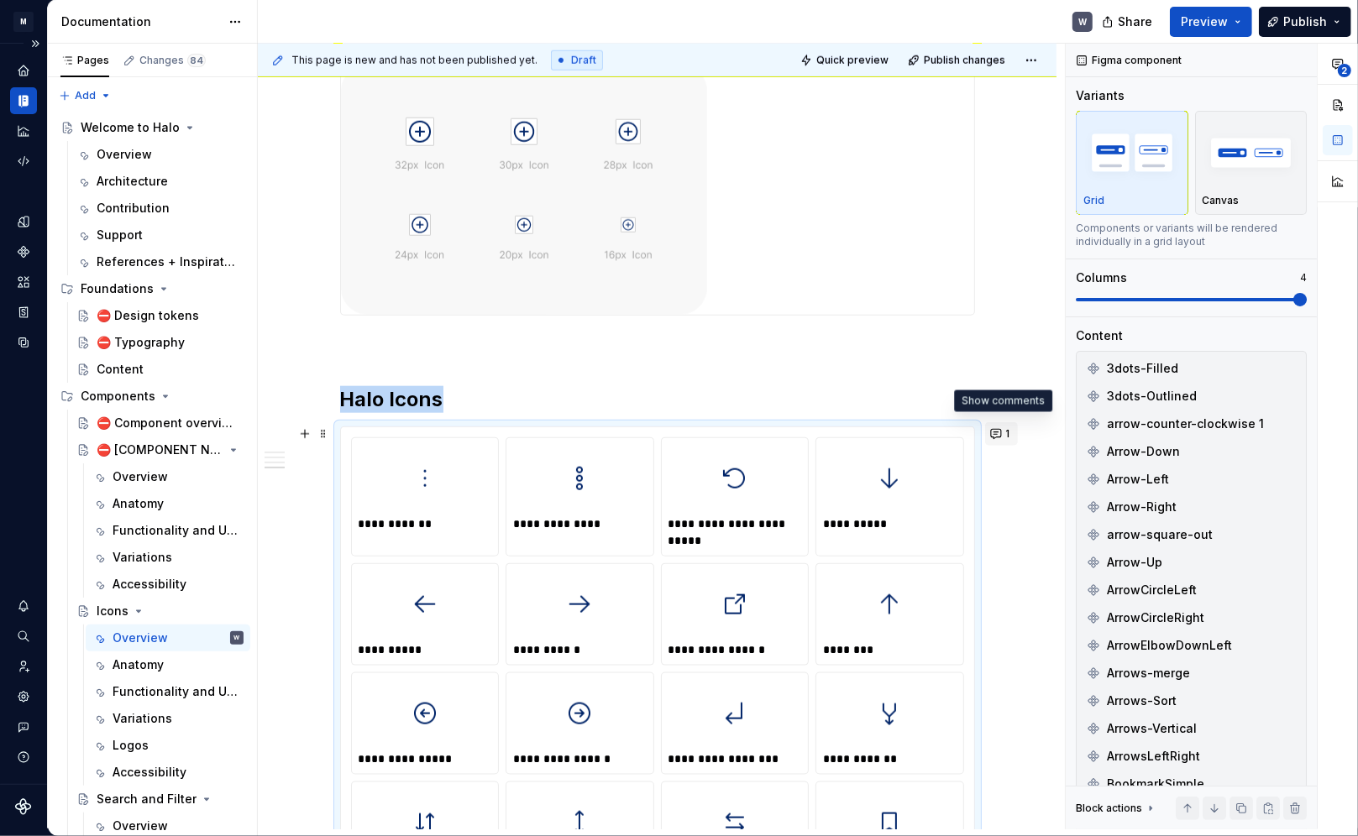
click at [976, 434] on button "1" at bounding box center [1001, 434] width 33 height 24
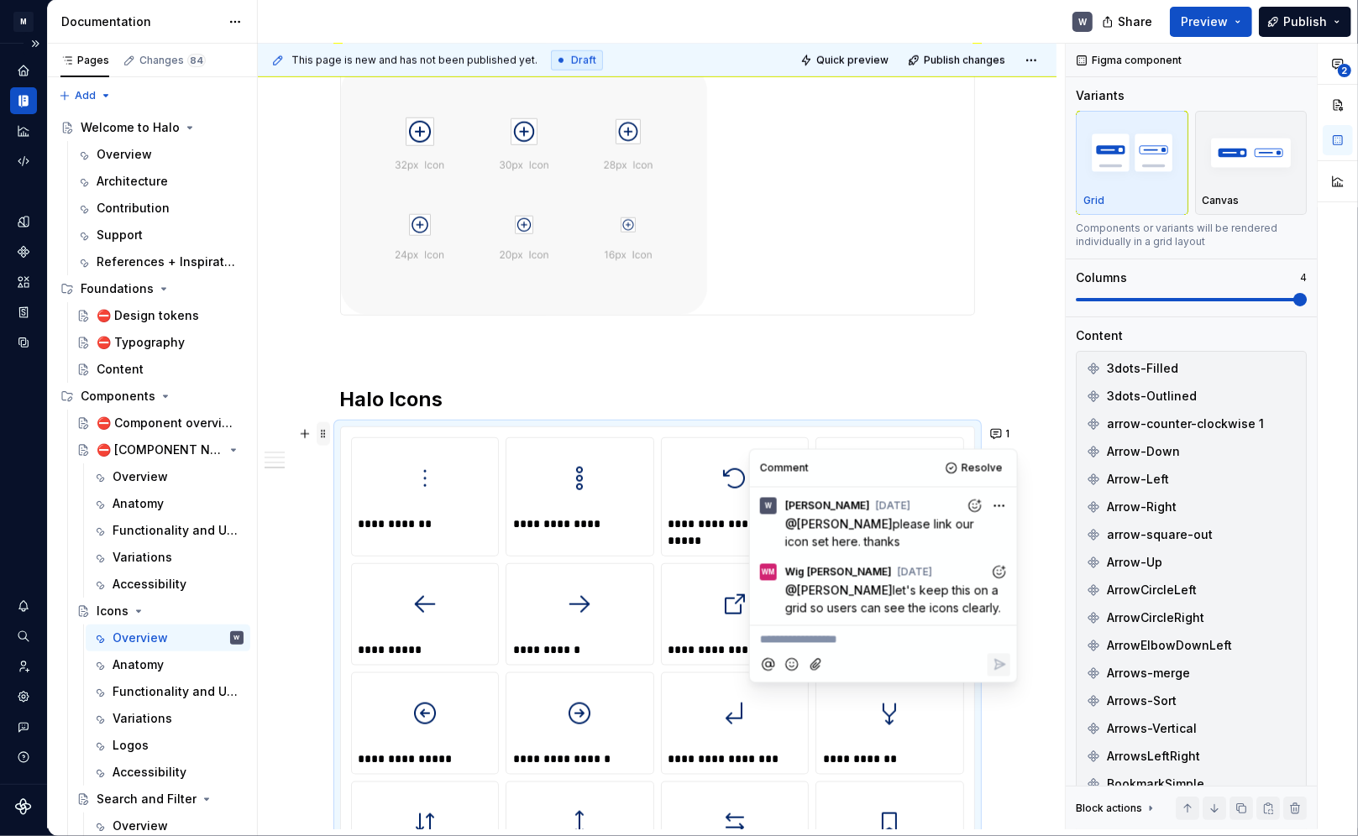
click at [321, 433] on span at bounding box center [323, 434] width 13 height 24
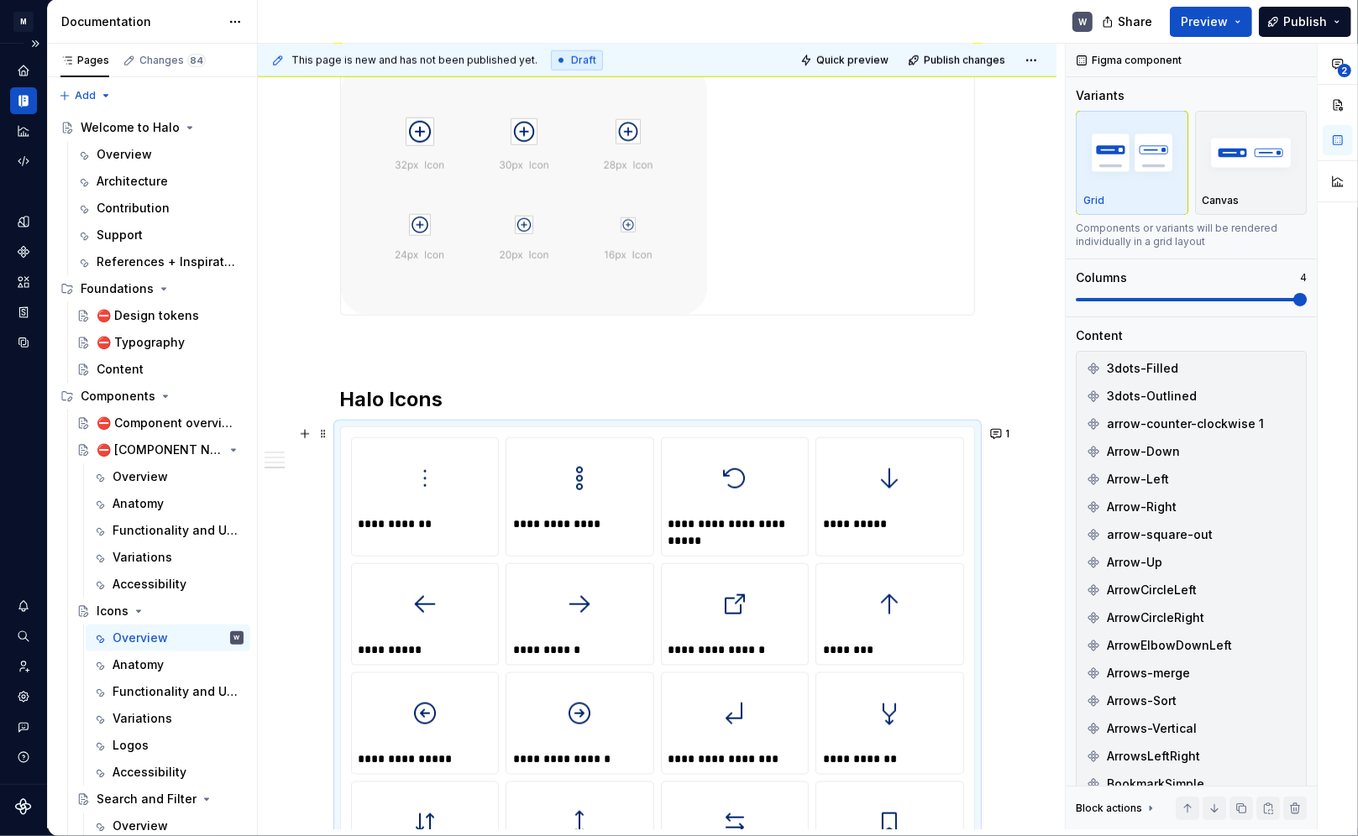
click at [842, 516] on div "**********" at bounding box center [890, 524] width 134 height 17
drag, startPoint x: 841, startPoint y: 516, endPoint x: 836, endPoint y: 524, distance: 9.6
click at [836, 524] on div "**********" at bounding box center [890, 524] width 134 height 17
click at [976, 107] on button "button" at bounding box center [1338, 105] width 30 height 30
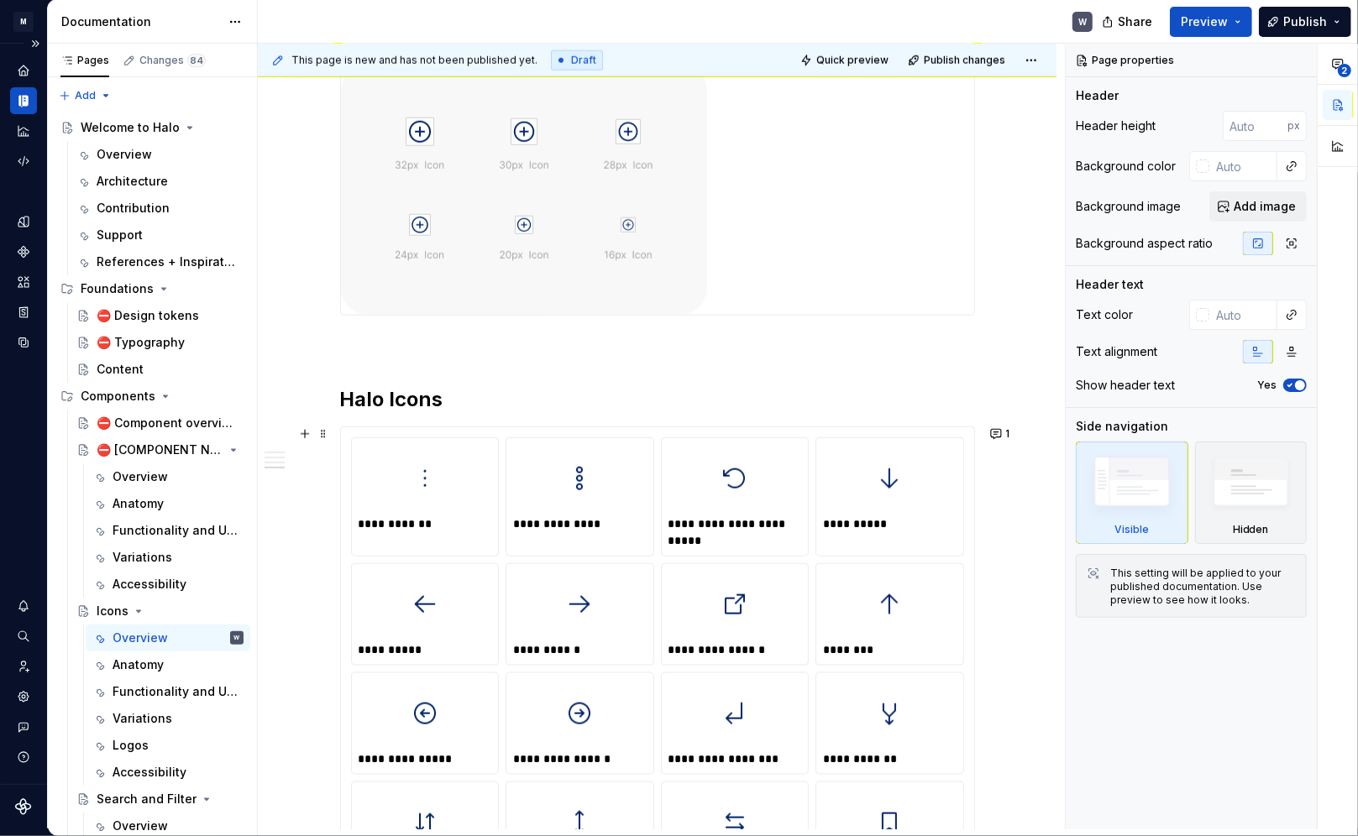
click at [395, 524] on div "**********" at bounding box center [426, 524] width 134 height 17
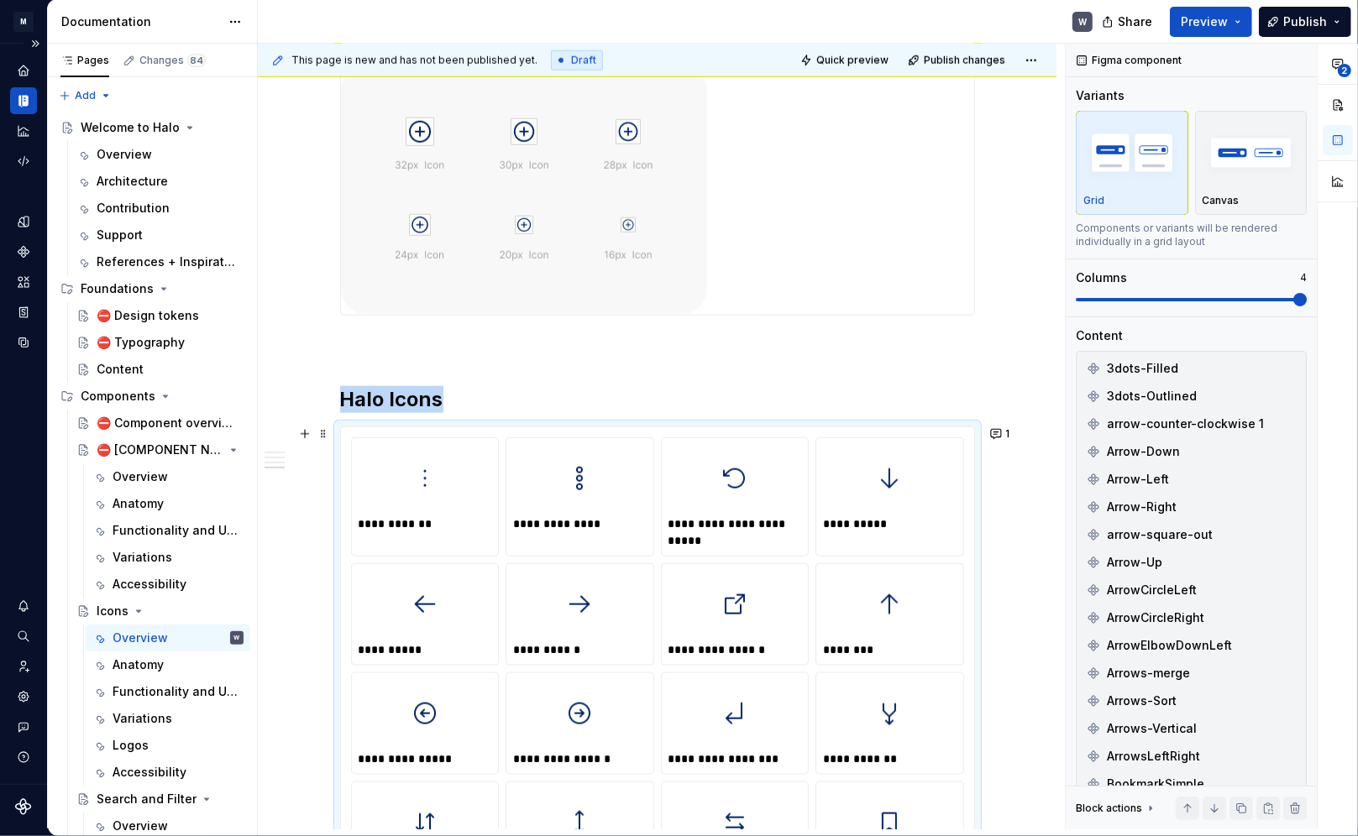
click at [395, 524] on div "**********" at bounding box center [426, 524] width 134 height 17
click at [396, 516] on div "**********" at bounding box center [426, 524] width 134 height 17
click at [423, 474] on img at bounding box center [425, 479] width 27 height 54
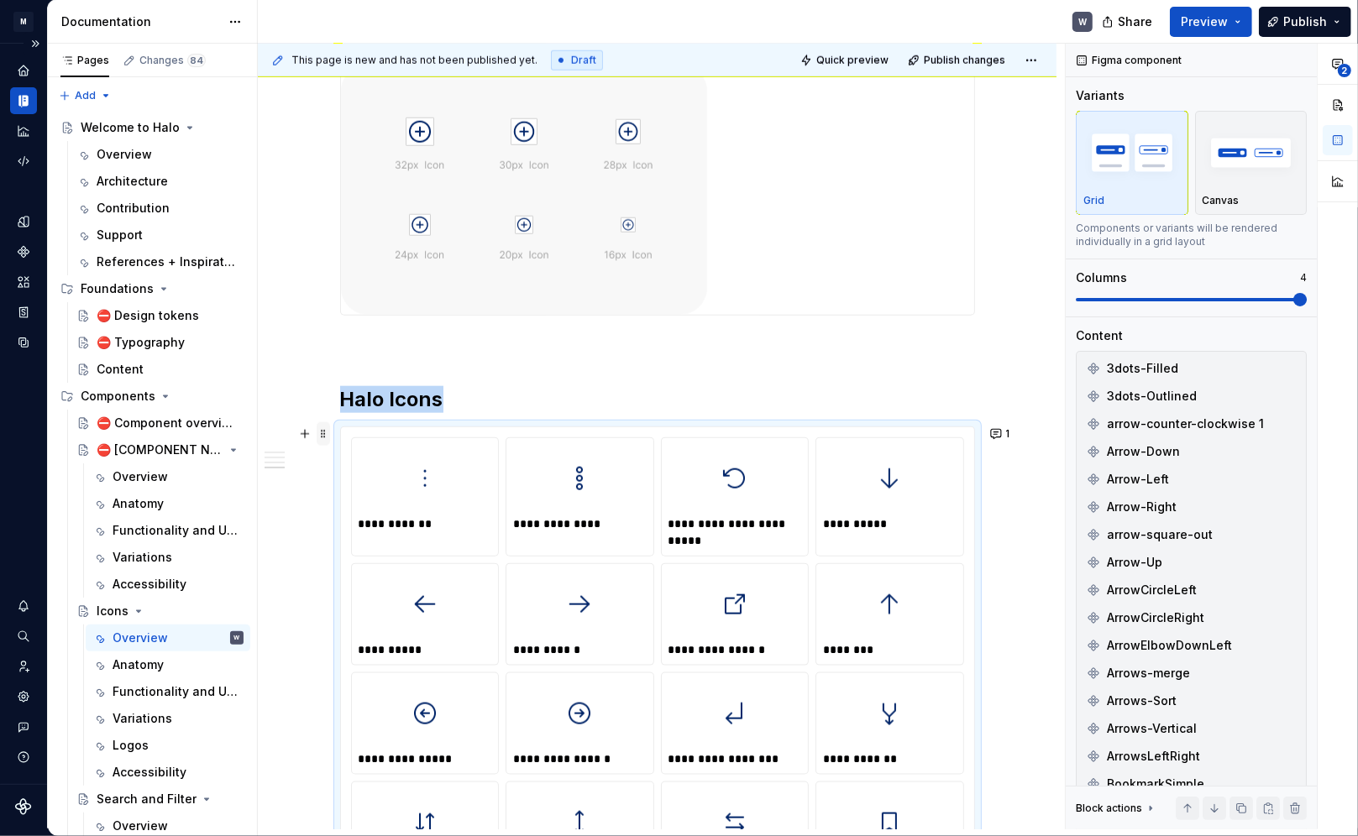
click at [323, 436] on span at bounding box center [323, 434] width 13 height 24
click at [627, 389] on h2 "Halo Icons" at bounding box center [657, 399] width 635 height 27
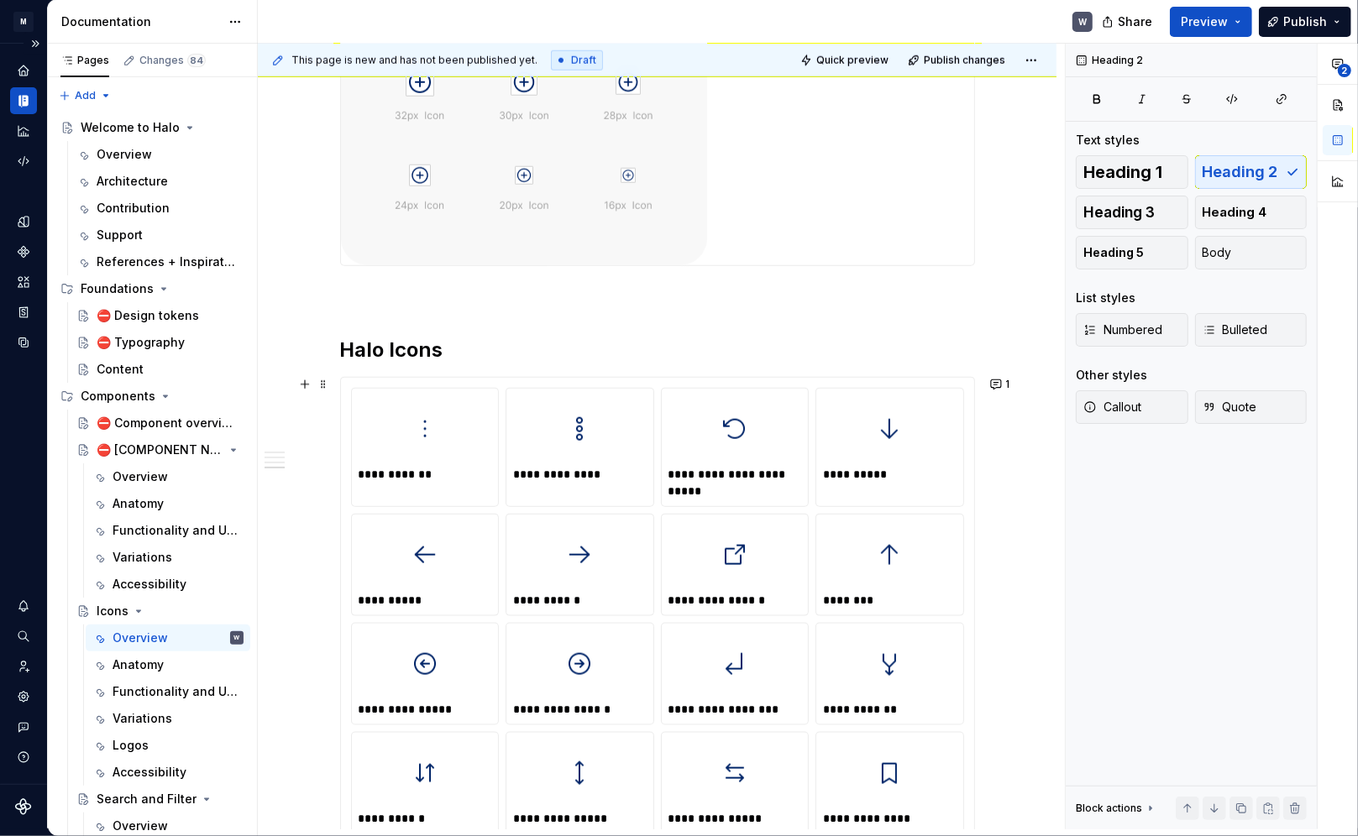
scroll to position [1357, 0]
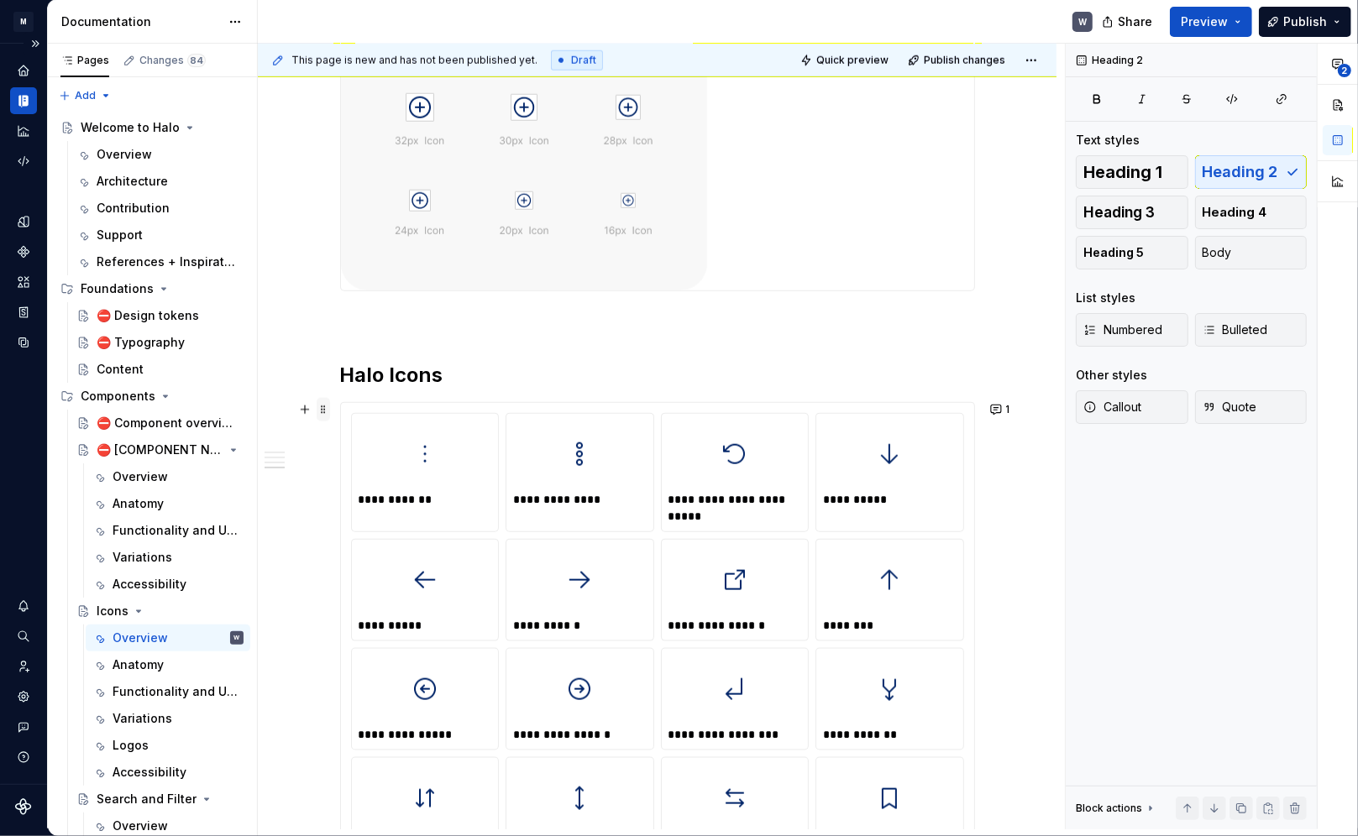
click at [323, 415] on span at bounding box center [323, 410] width 13 height 24
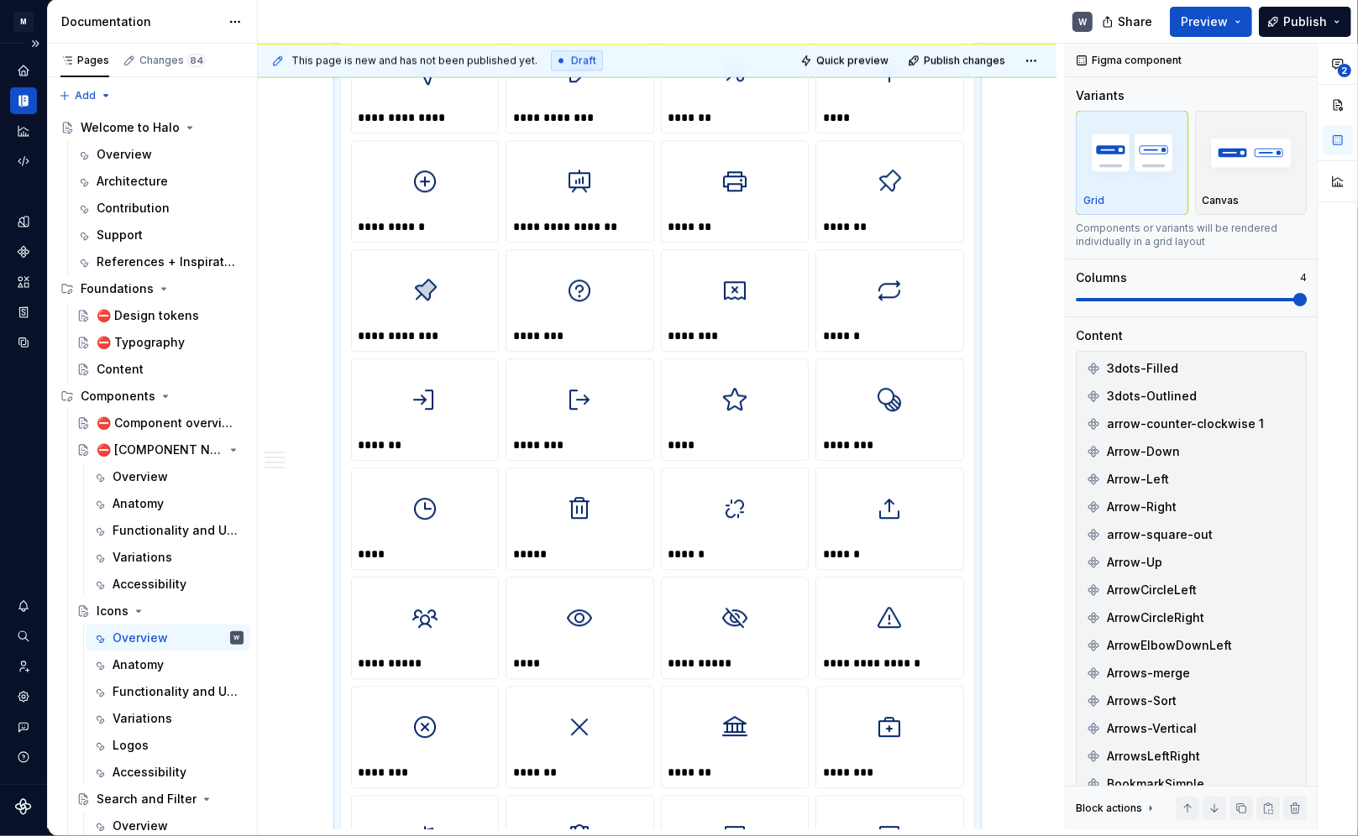
scroll to position [3852, 0]
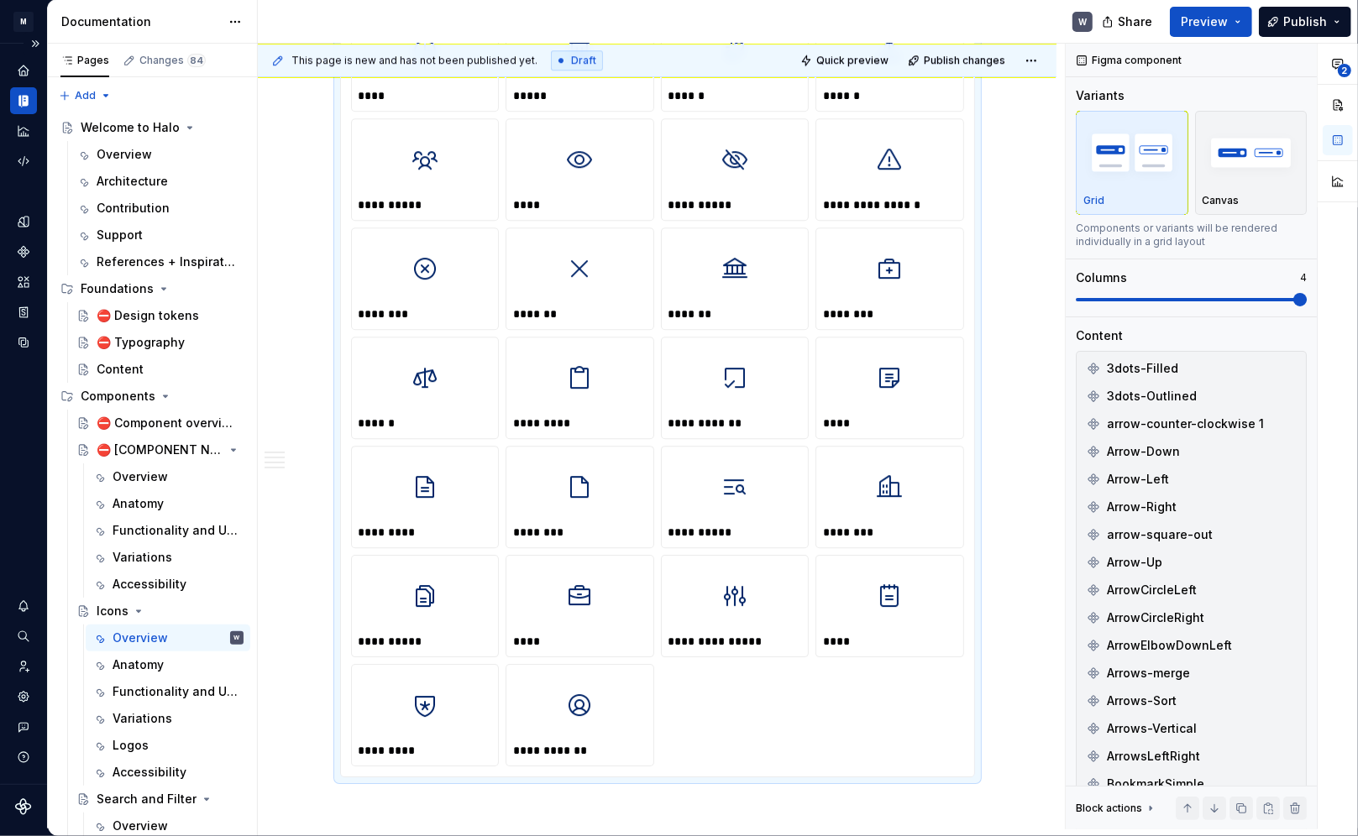
click at [406, 599] on div "**********" at bounding box center [426, 641] width 134 height 17
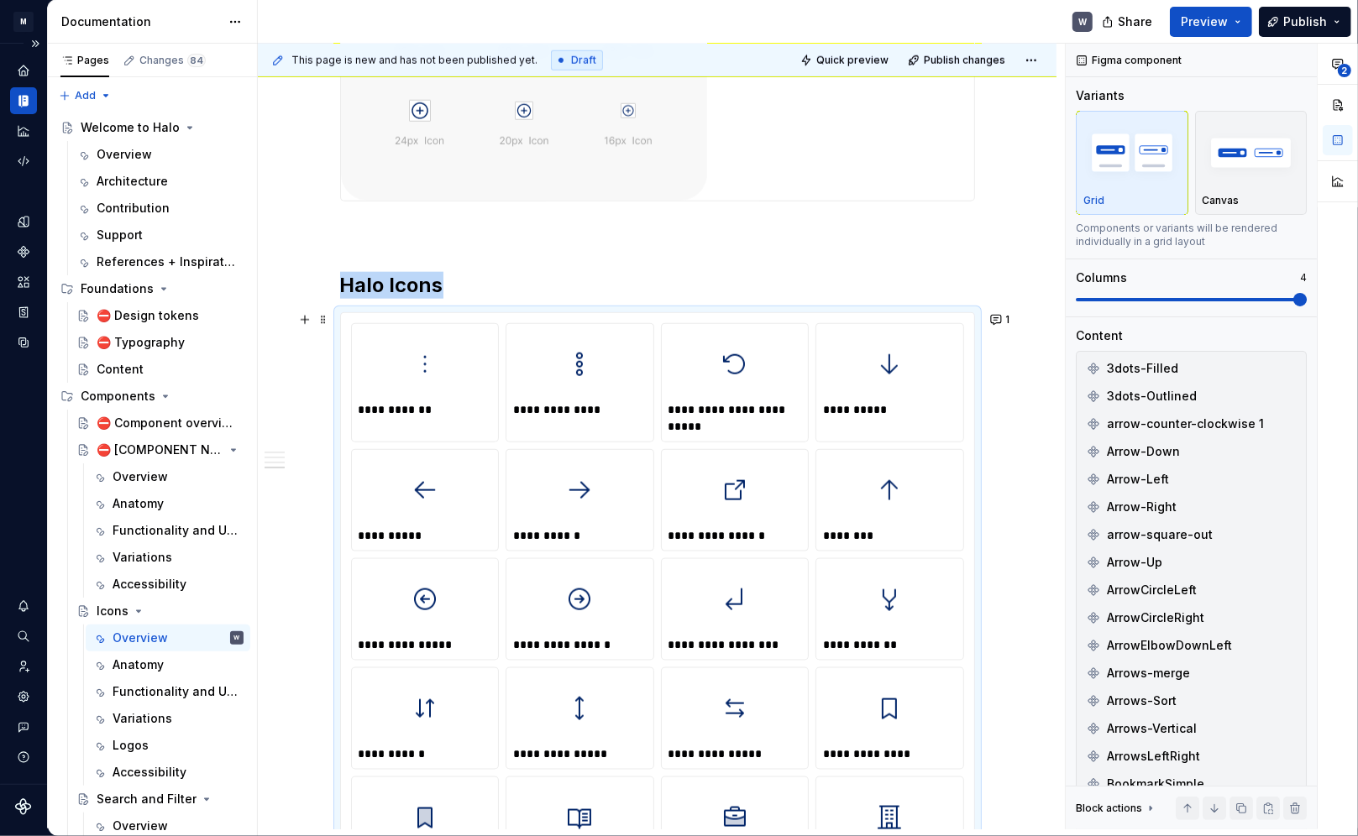
scroll to position [1409, 0]
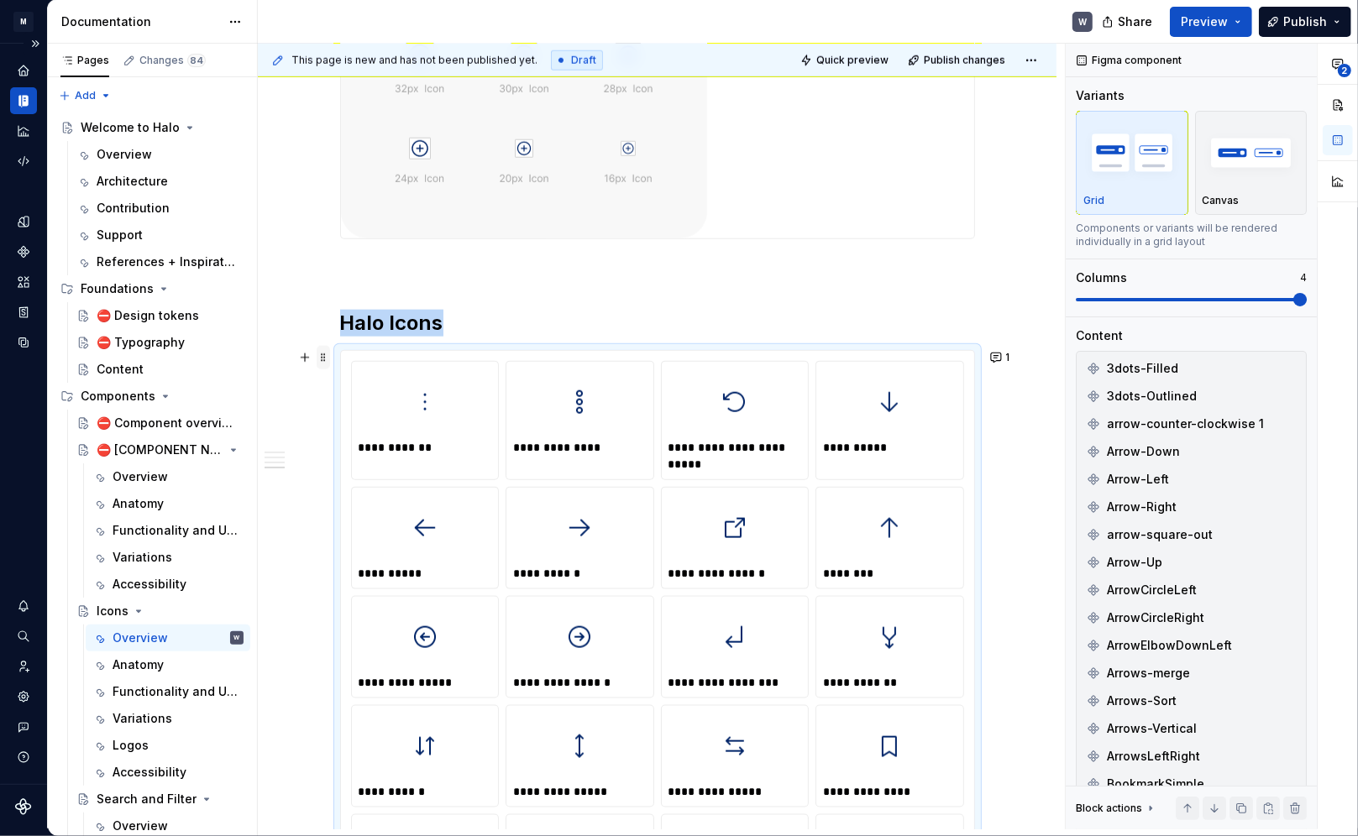
click at [327, 356] on span at bounding box center [323, 358] width 13 height 24
click at [324, 333] on div "**********" at bounding box center [661, 437] width 807 height 786
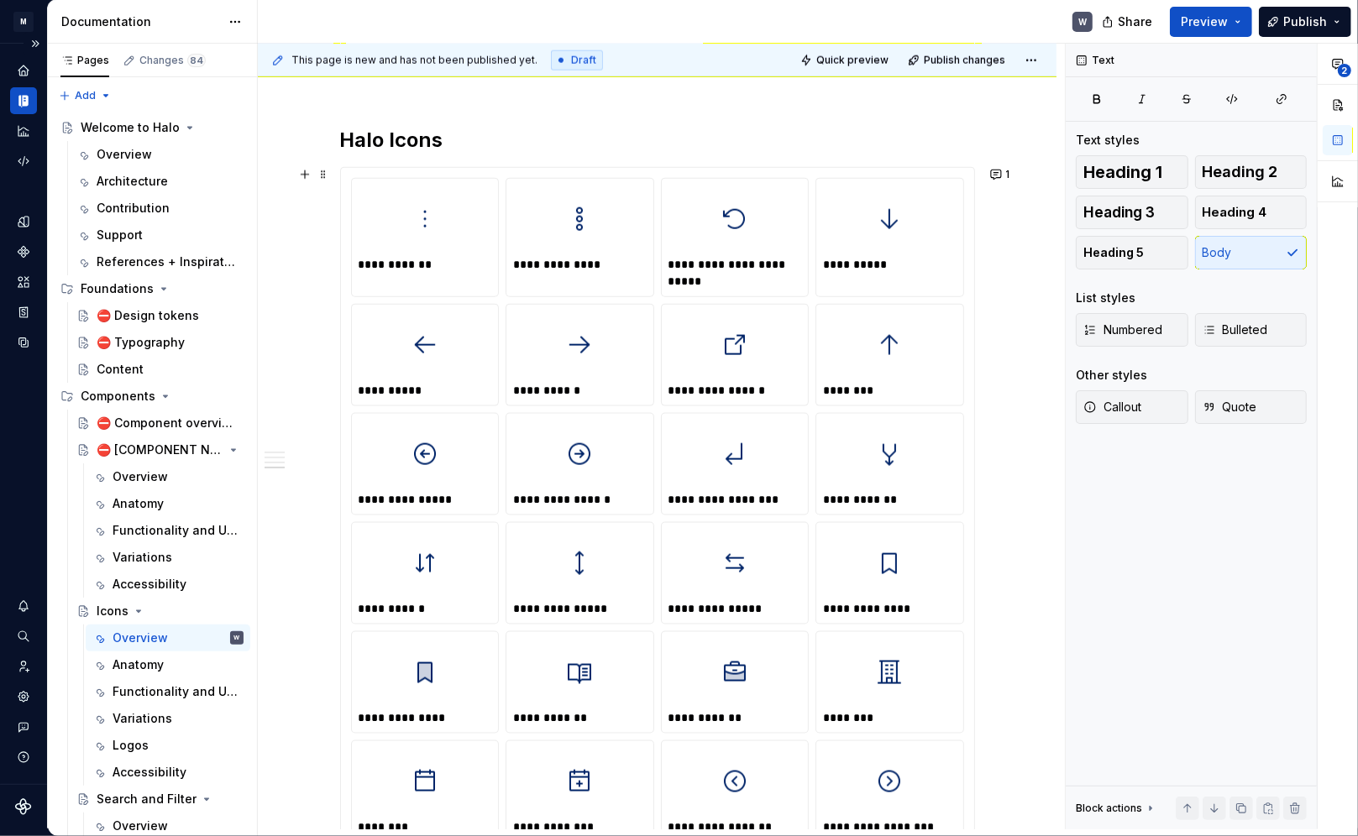
scroll to position [1596, 0]
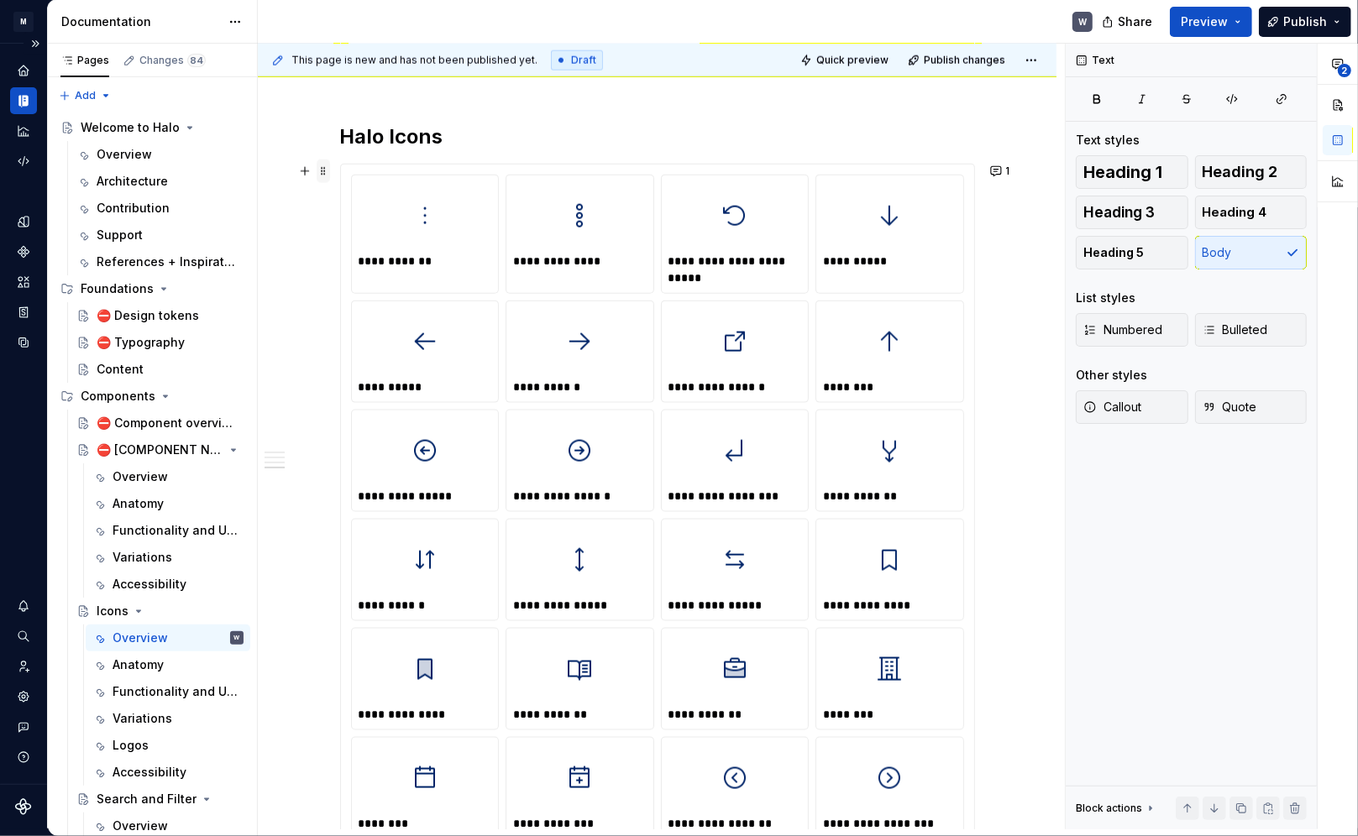
click at [325, 170] on span at bounding box center [323, 172] width 13 height 24
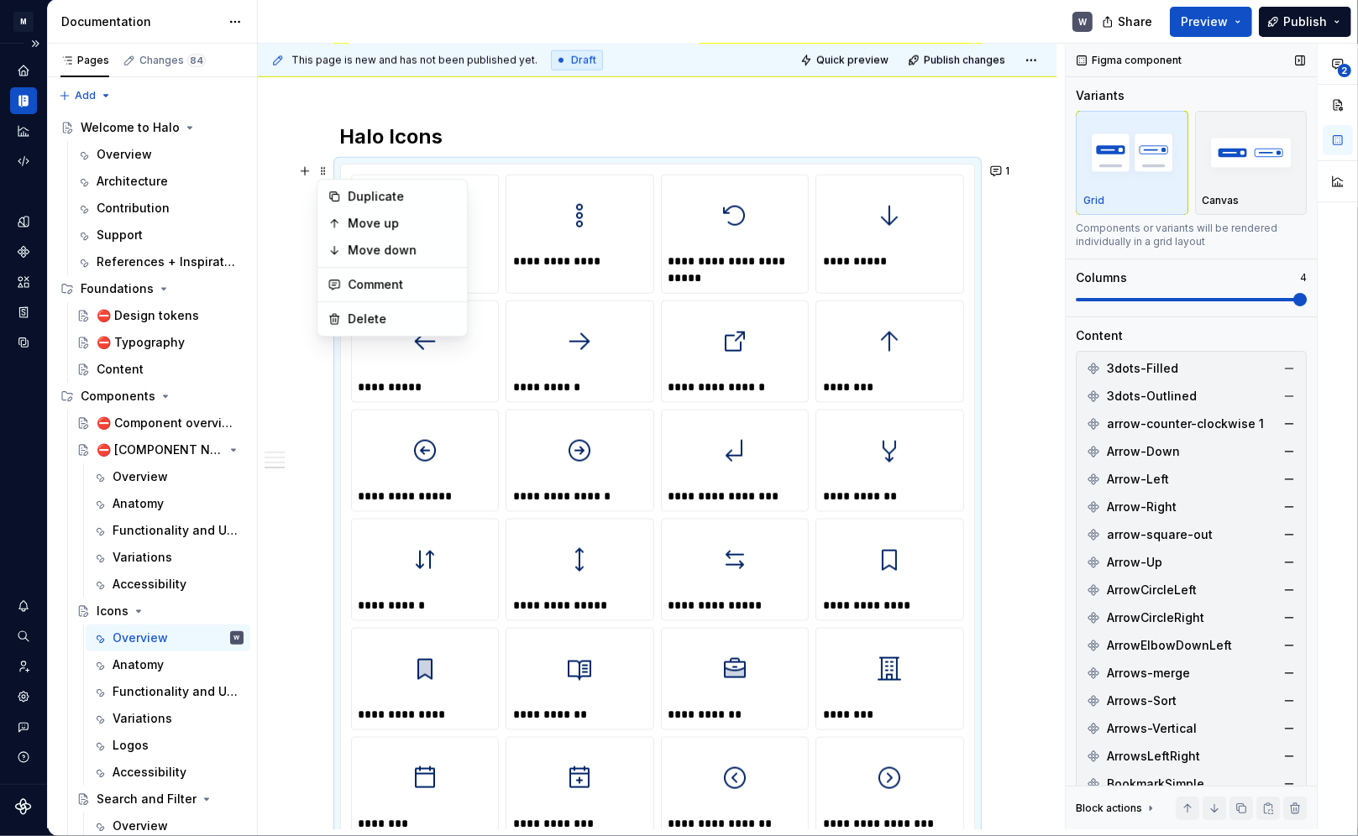
click at [976, 366] on icon at bounding box center [1093, 368] width 13 height 13
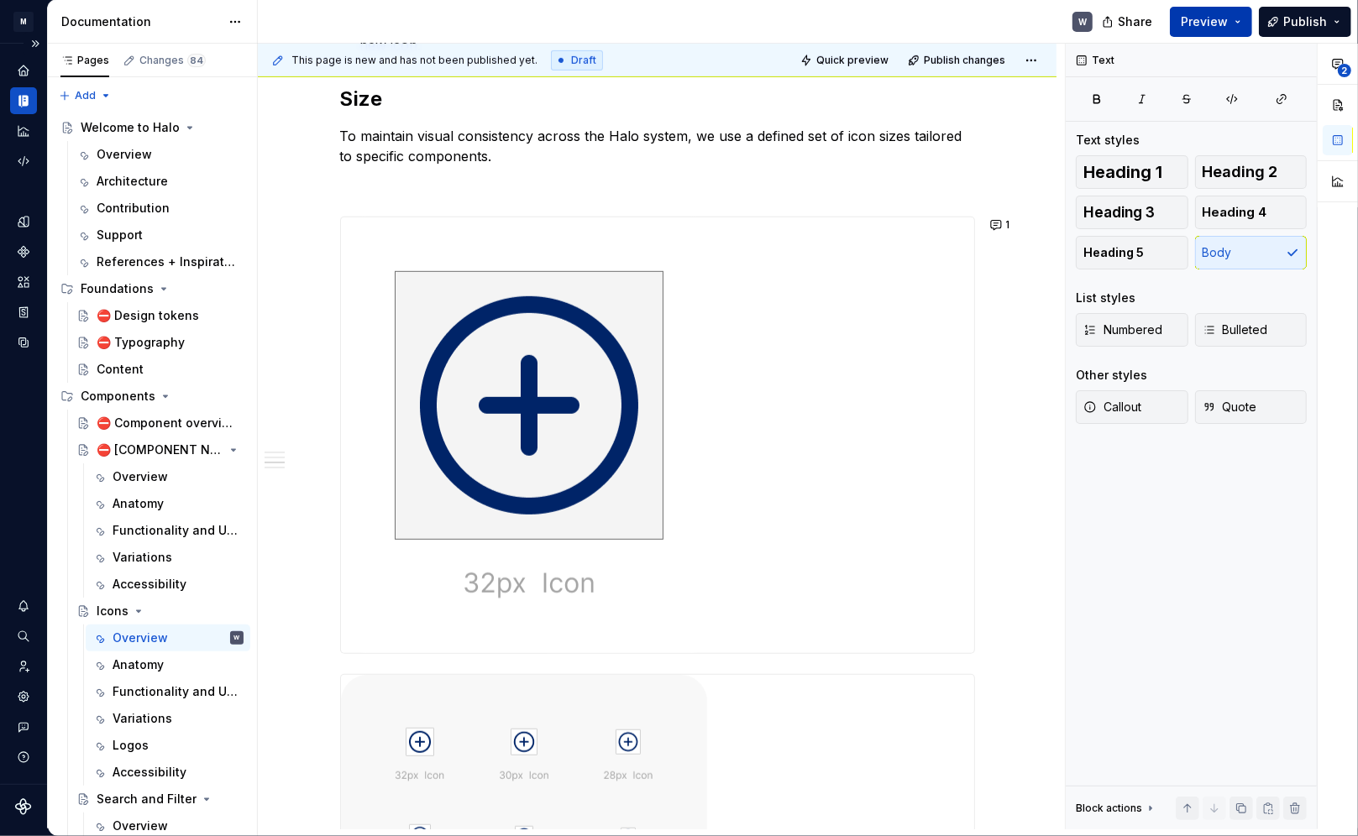
scroll to position [0, 0]
click at [800, 110] on h2 "Size" at bounding box center [657, 99] width 635 height 27
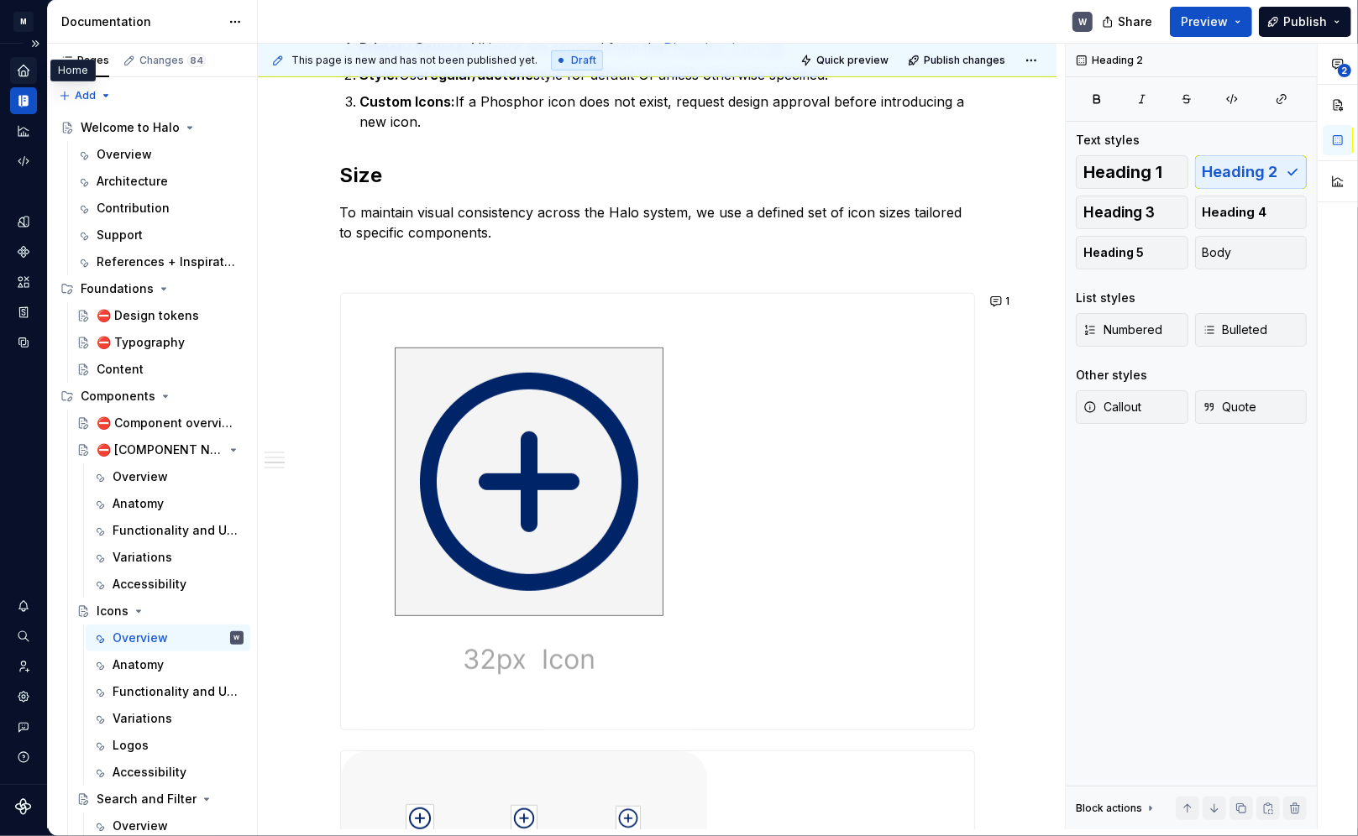
click at [25, 72] on icon "Home" at bounding box center [23, 70] width 11 height 11
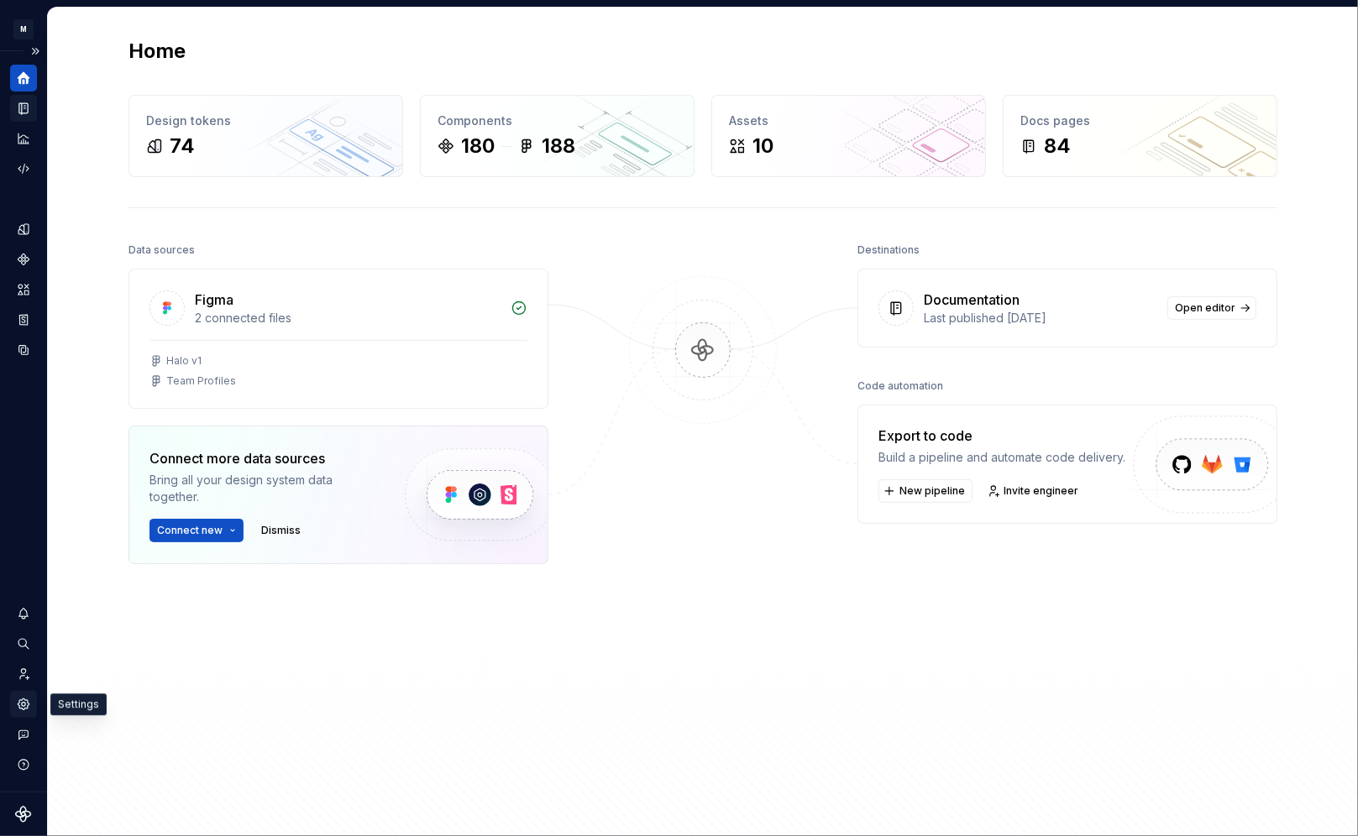
click at [24, 599] on icon "Settings" at bounding box center [23, 704] width 15 height 15
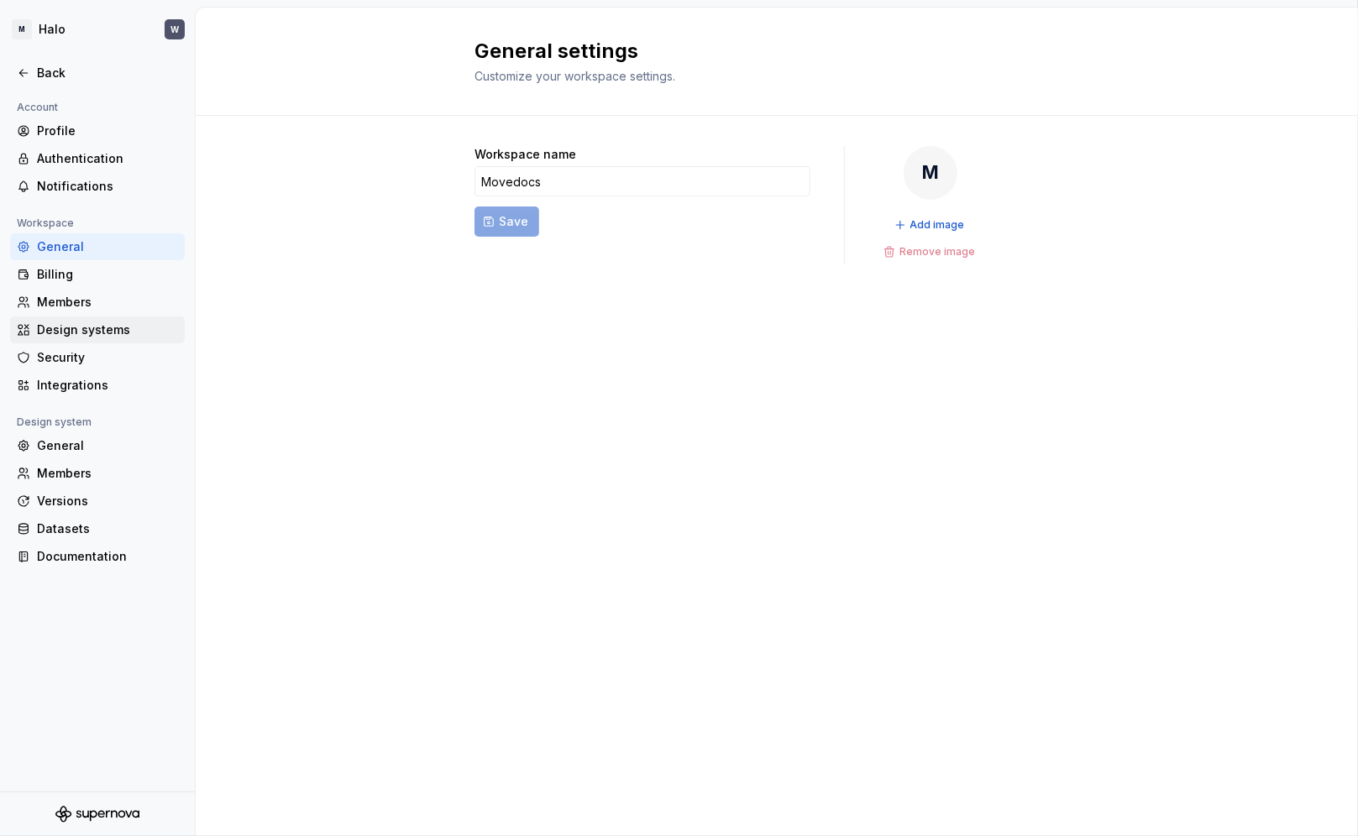
click at [106, 331] on div "Design systems" at bounding box center [107, 330] width 141 height 17
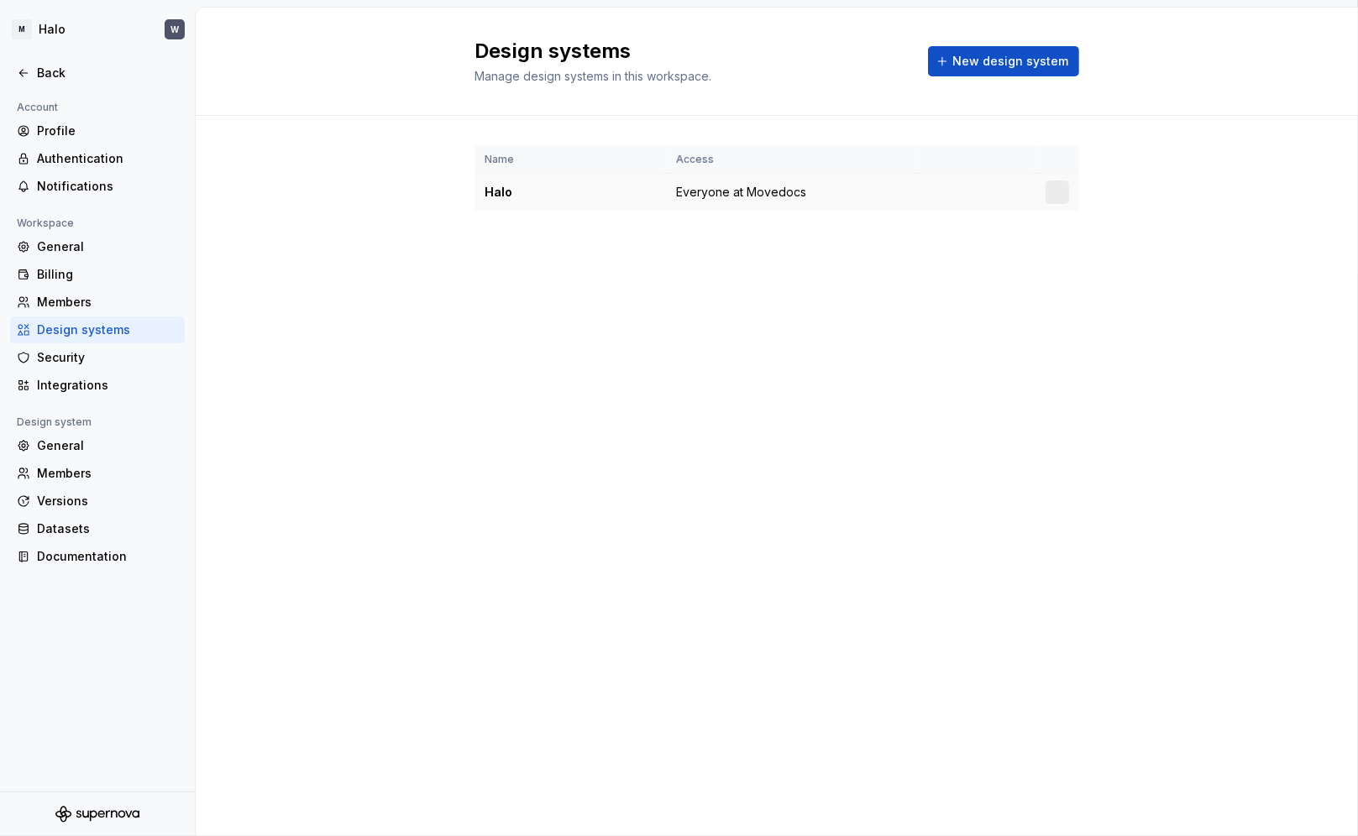
click at [784, 192] on span "Everyone at Movedocs" at bounding box center [741, 192] width 130 height 17
click at [516, 197] on div "Halo" at bounding box center [570, 192] width 171 height 17
click at [502, 197] on div "Halo" at bounding box center [570, 192] width 171 height 17
click at [976, 188] on html "M Halo W Back Account Profile Authentication Notifications Workspace General Bi…" at bounding box center [679, 418] width 1358 height 836
click at [976, 246] on div "Design system settings" at bounding box center [1157, 252] width 160 height 17
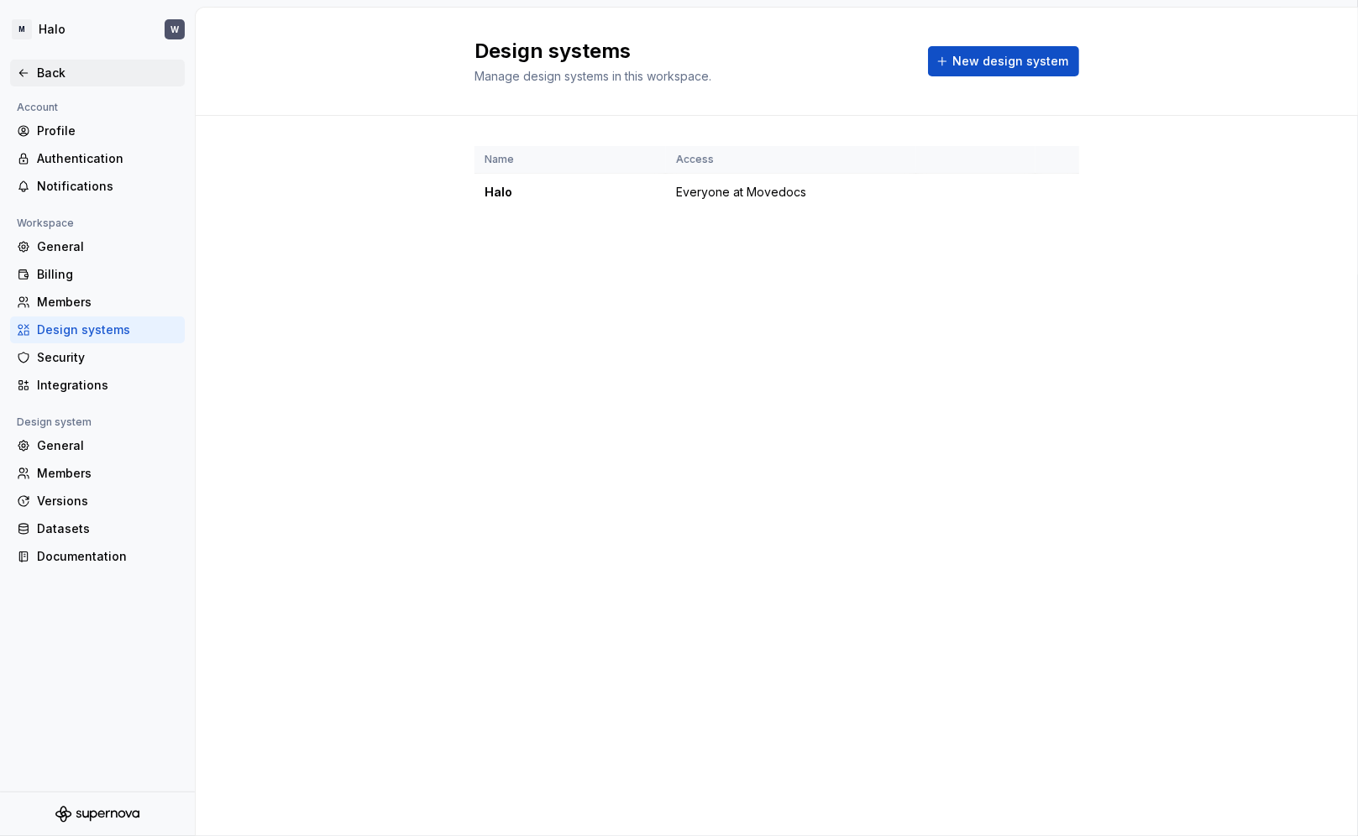
click at [26, 67] on icon at bounding box center [23, 72] width 13 height 13
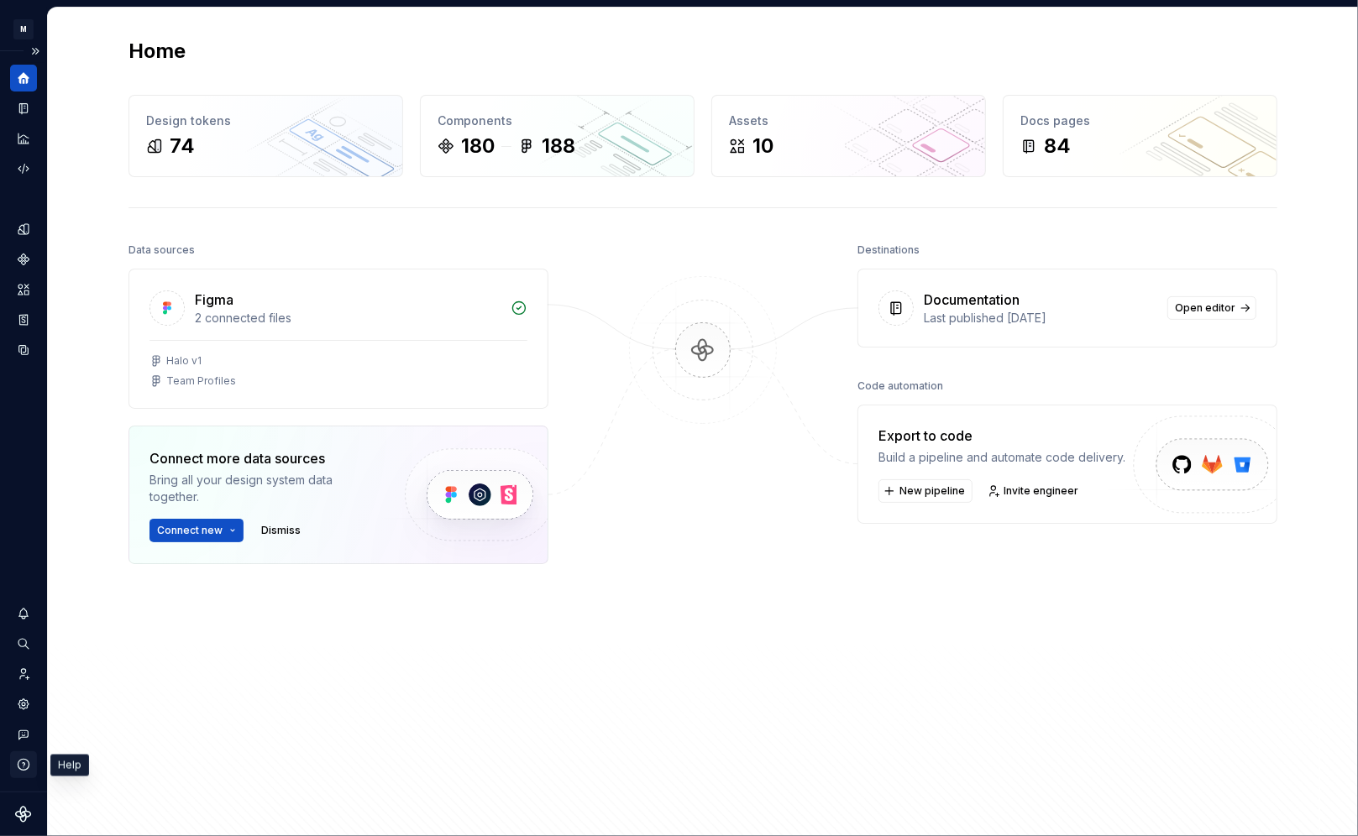
click at [26, 599] on icon "button" at bounding box center [23, 765] width 15 height 15
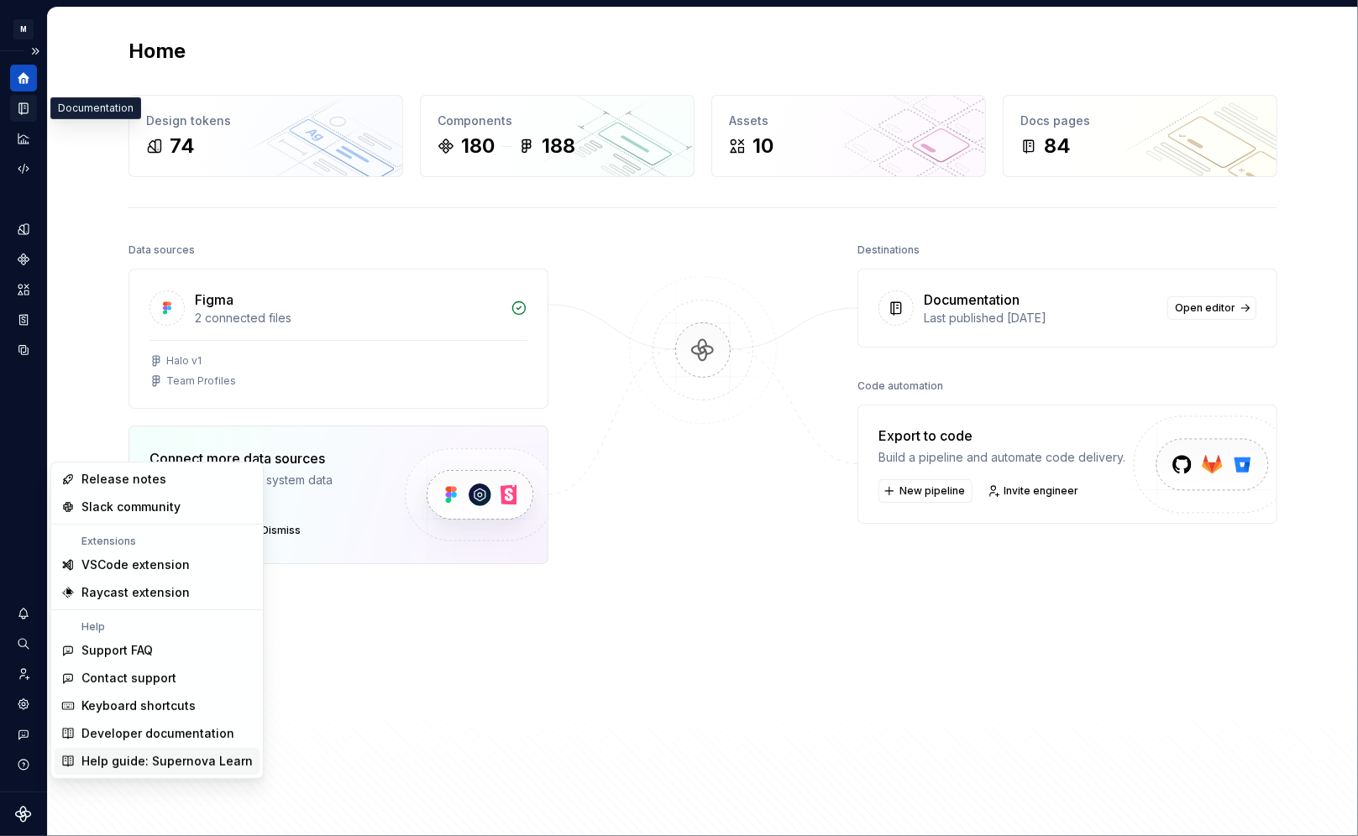
click at [29, 109] on icon "Documentation" at bounding box center [23, 108] width 15 height 15
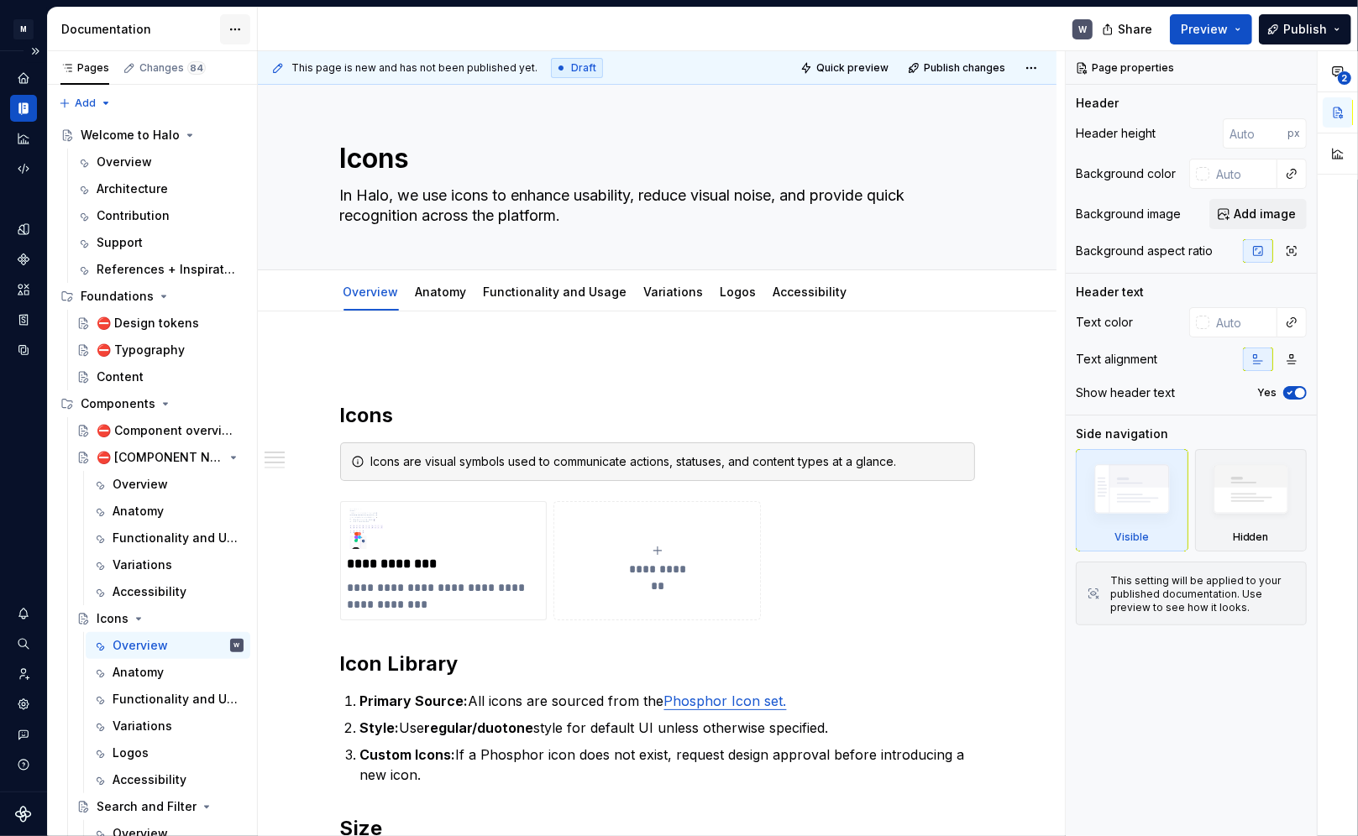
click at [238, 29] on html "M Halo W Design system data Documentation W Share Preview Publish Pages Changes…" at bounding box center [679, 418] width 1358 height 836
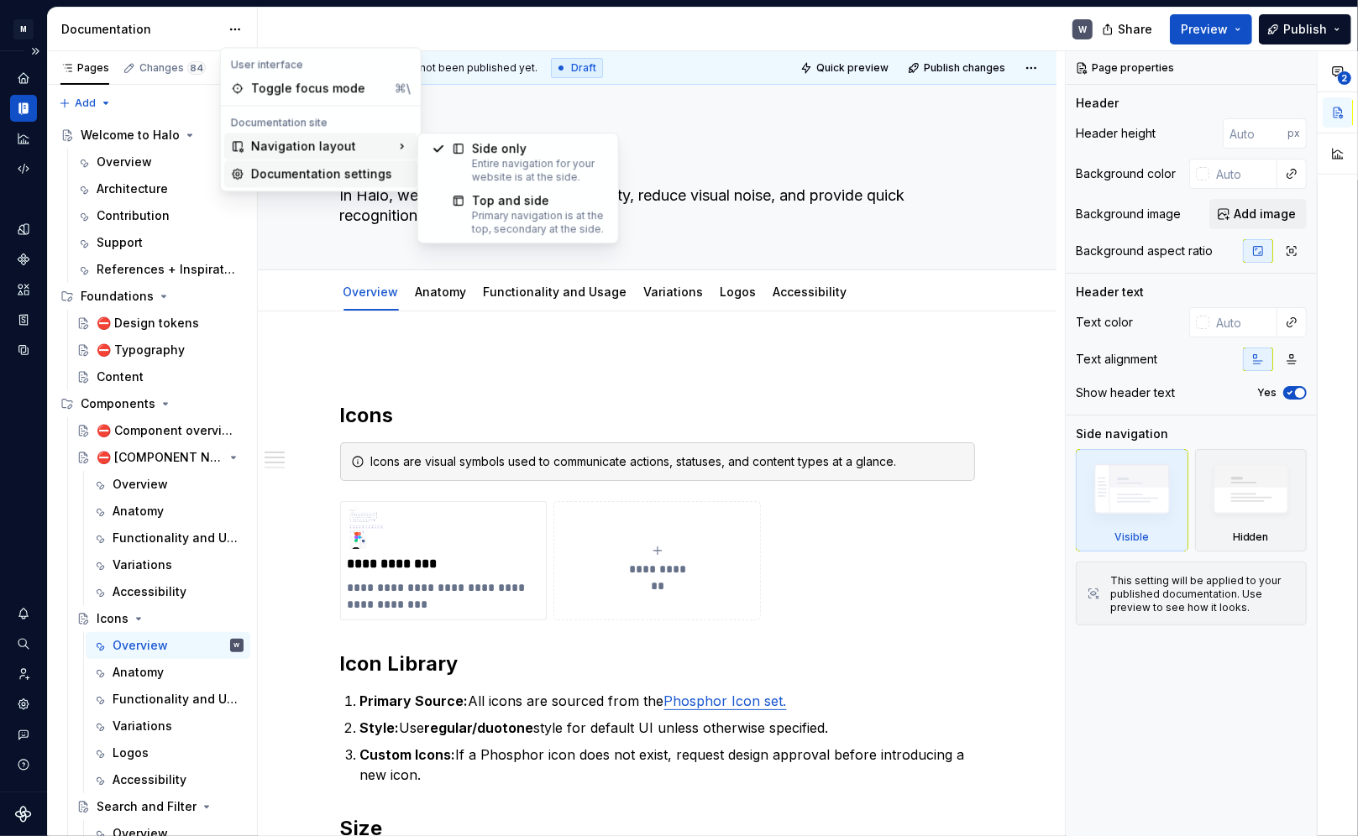
click at [376, 174] on div "Documentation settings" at bounding box center [331, 173] width 160 height 17
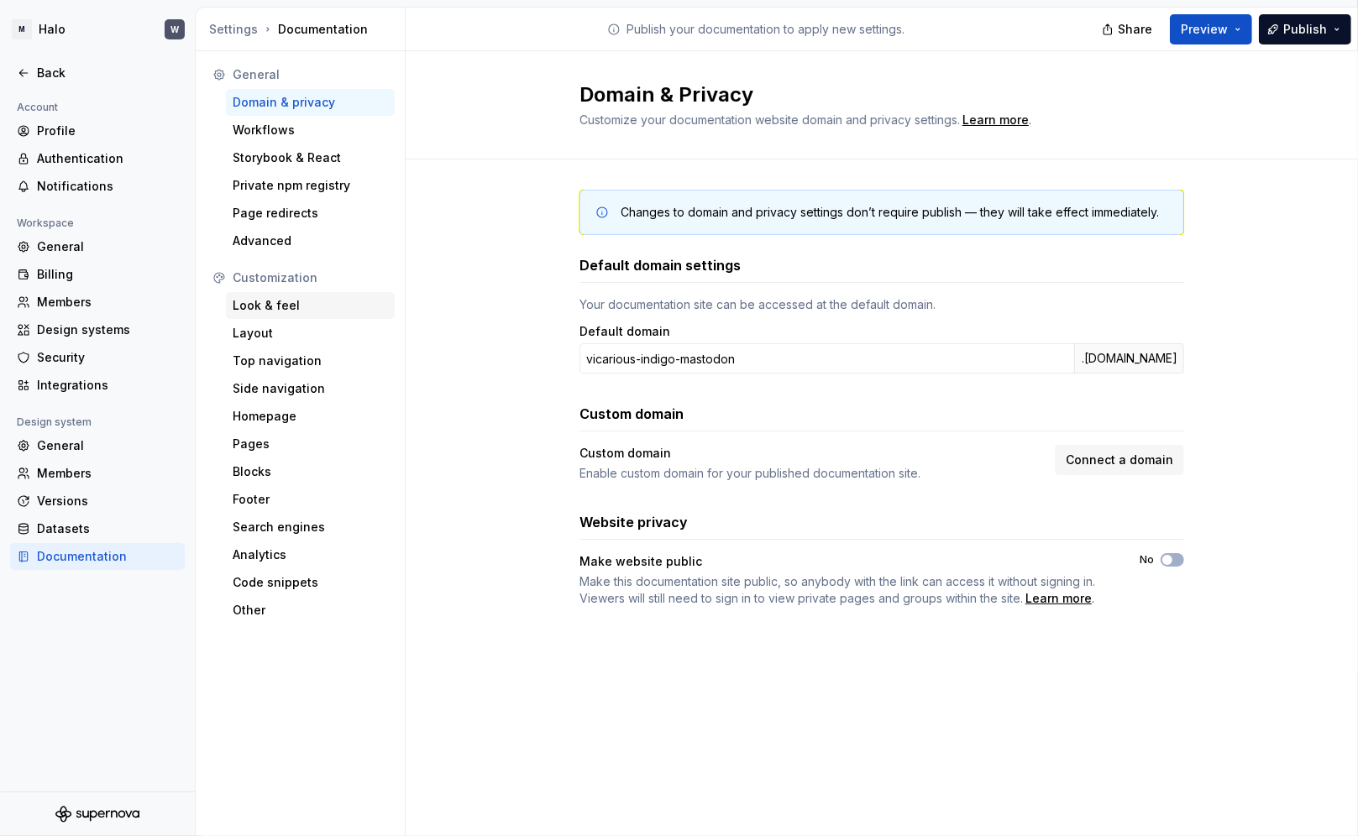
click at [275, 304] on div "Look & feel" at bounding box center [310, 305] width 155 height 17
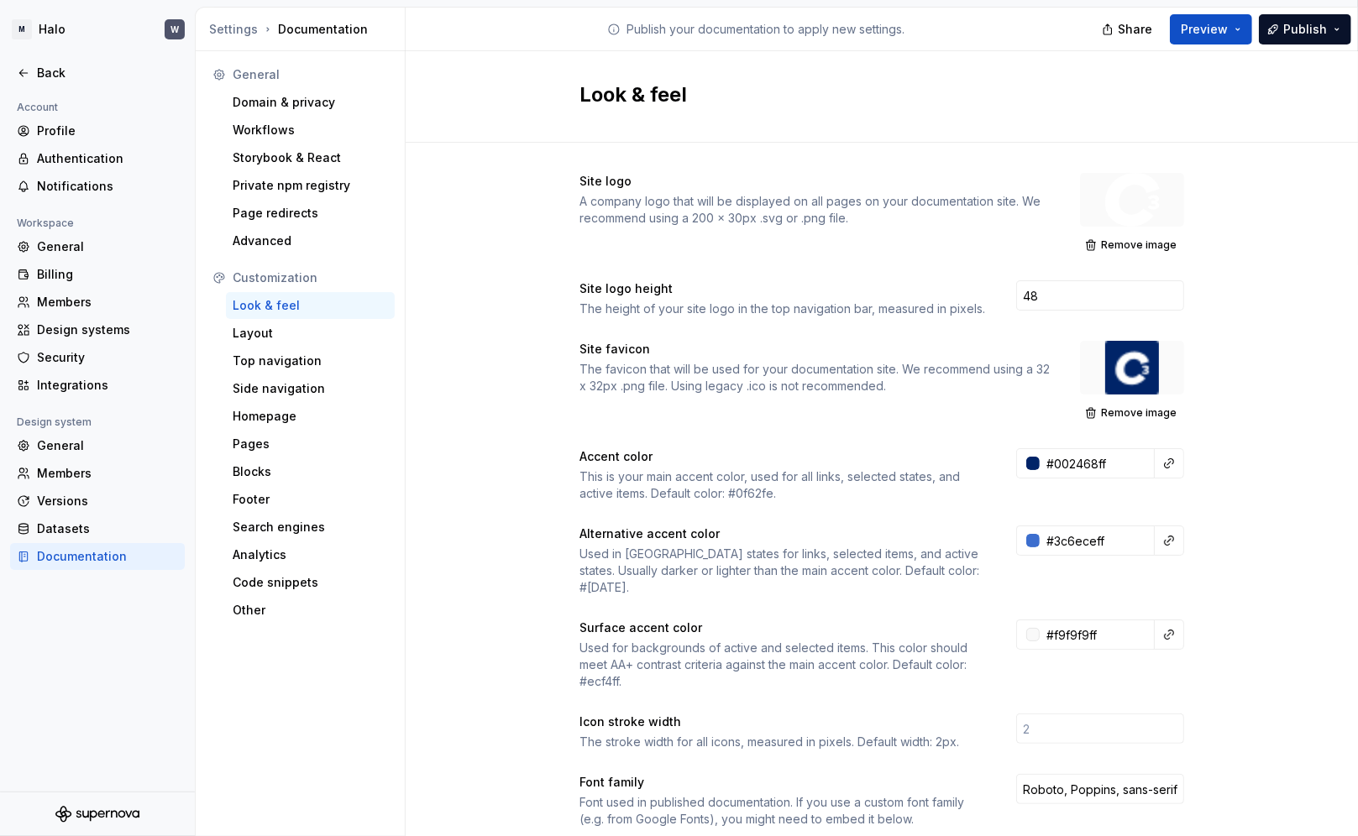
click at [276, 303] on div "Look & feel" at bounding box center [310, 305] width 155 height 17
click at [264, 337] on div "Layout" at bounding box center [310, 333] width 155 height 17
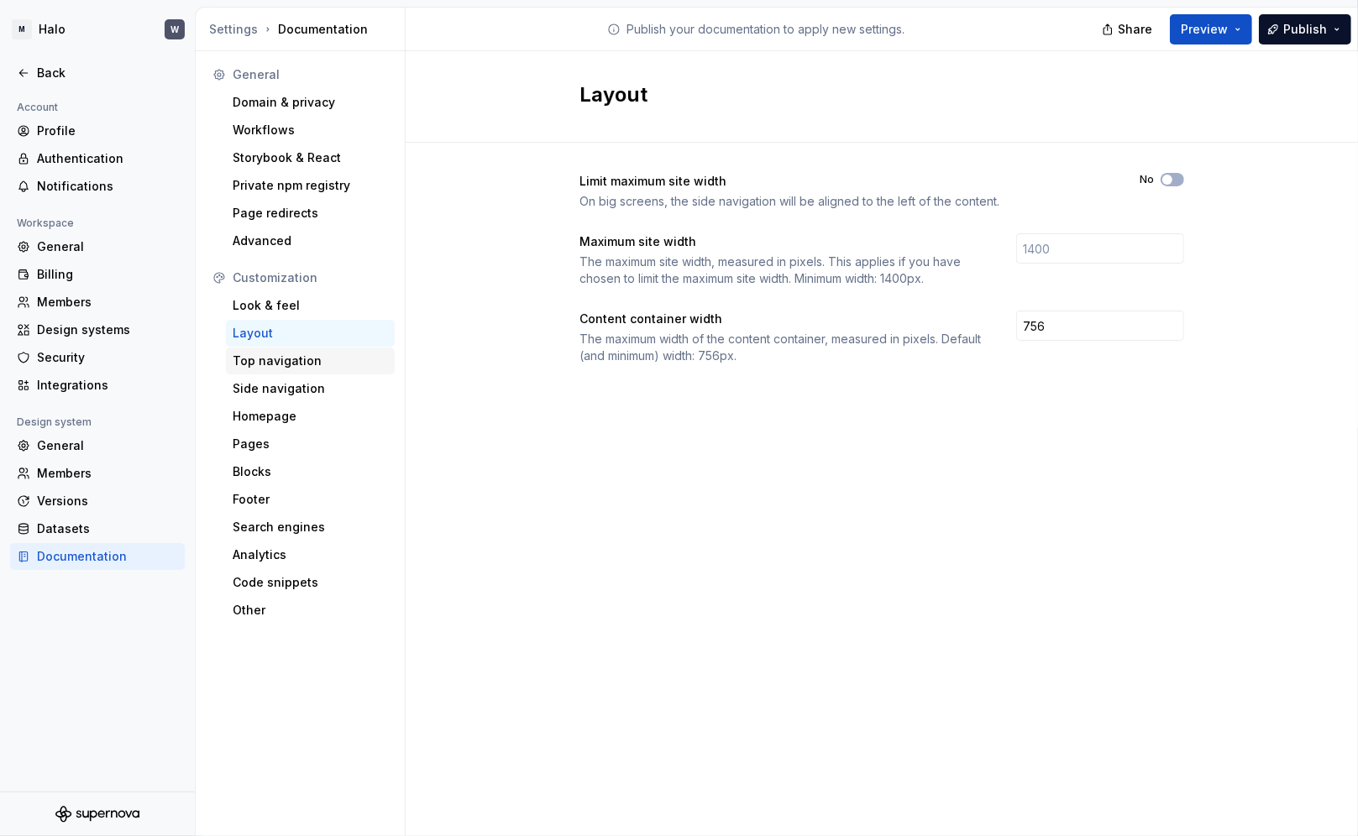
click at [265, 357] on div "Top navigation" at bounding box center [310, 361] width 155 height 17
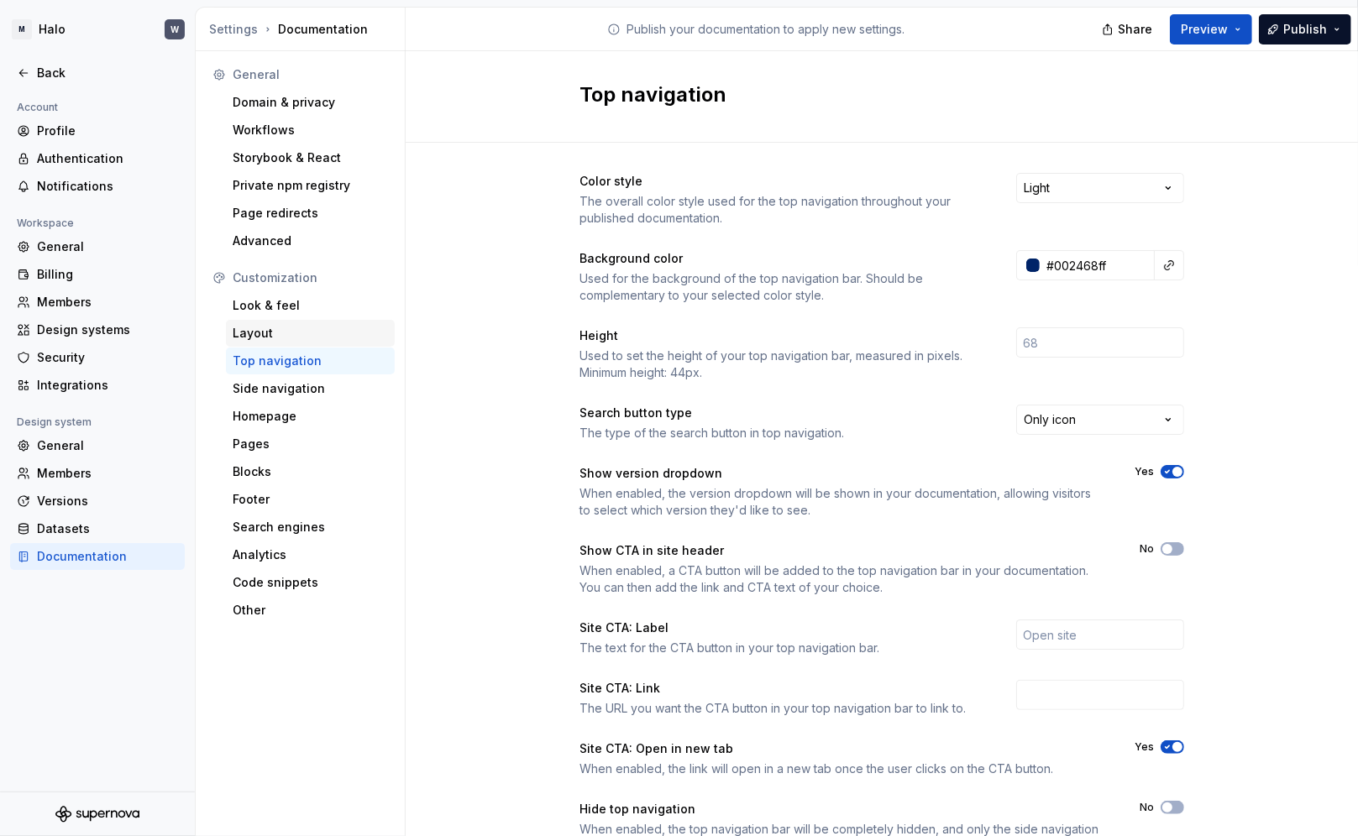
click at [247, 330] on div "Layout" at bounding box center [310, 333] width 155 height 17
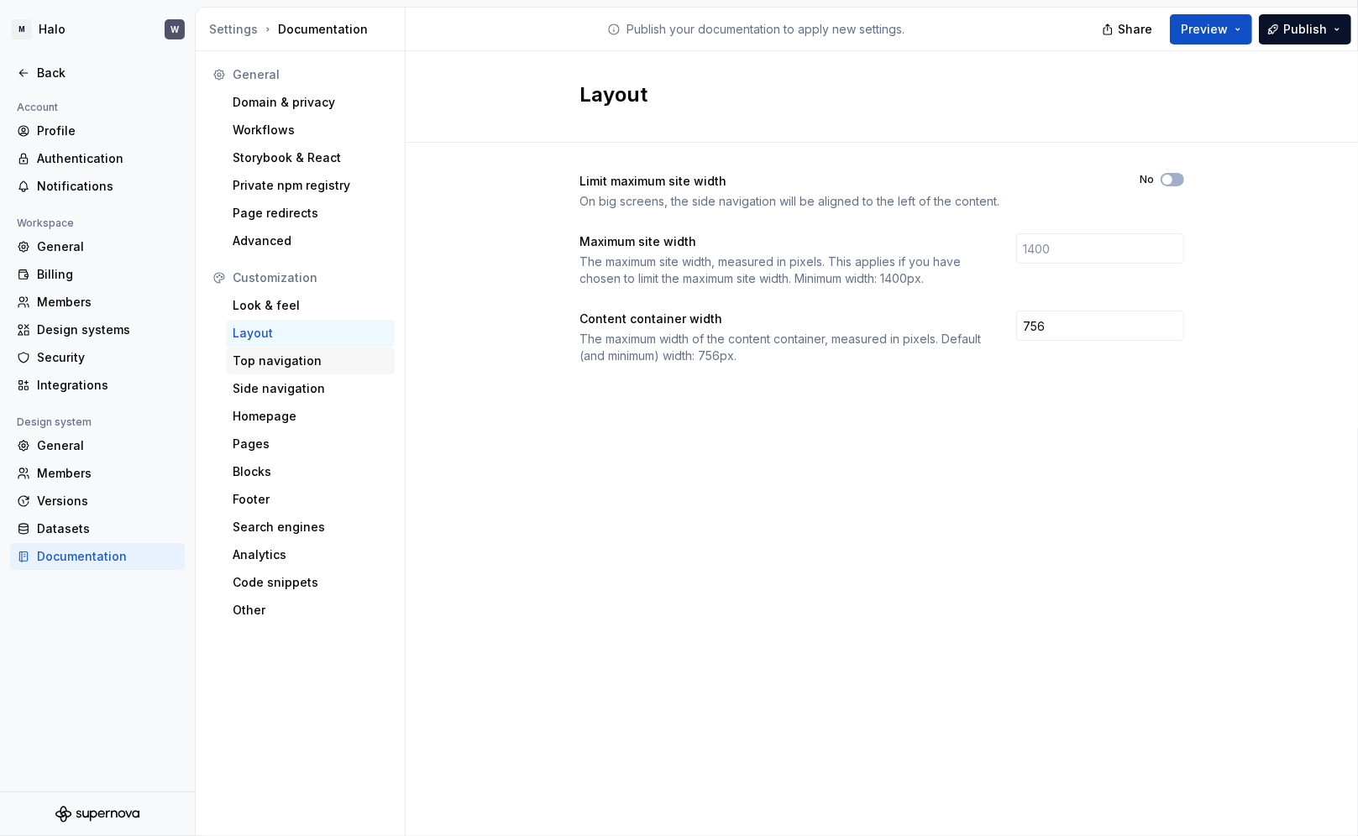
click at [254, 359] on div "Top navigation" at bounding box center [310, 361] width 155 height 17
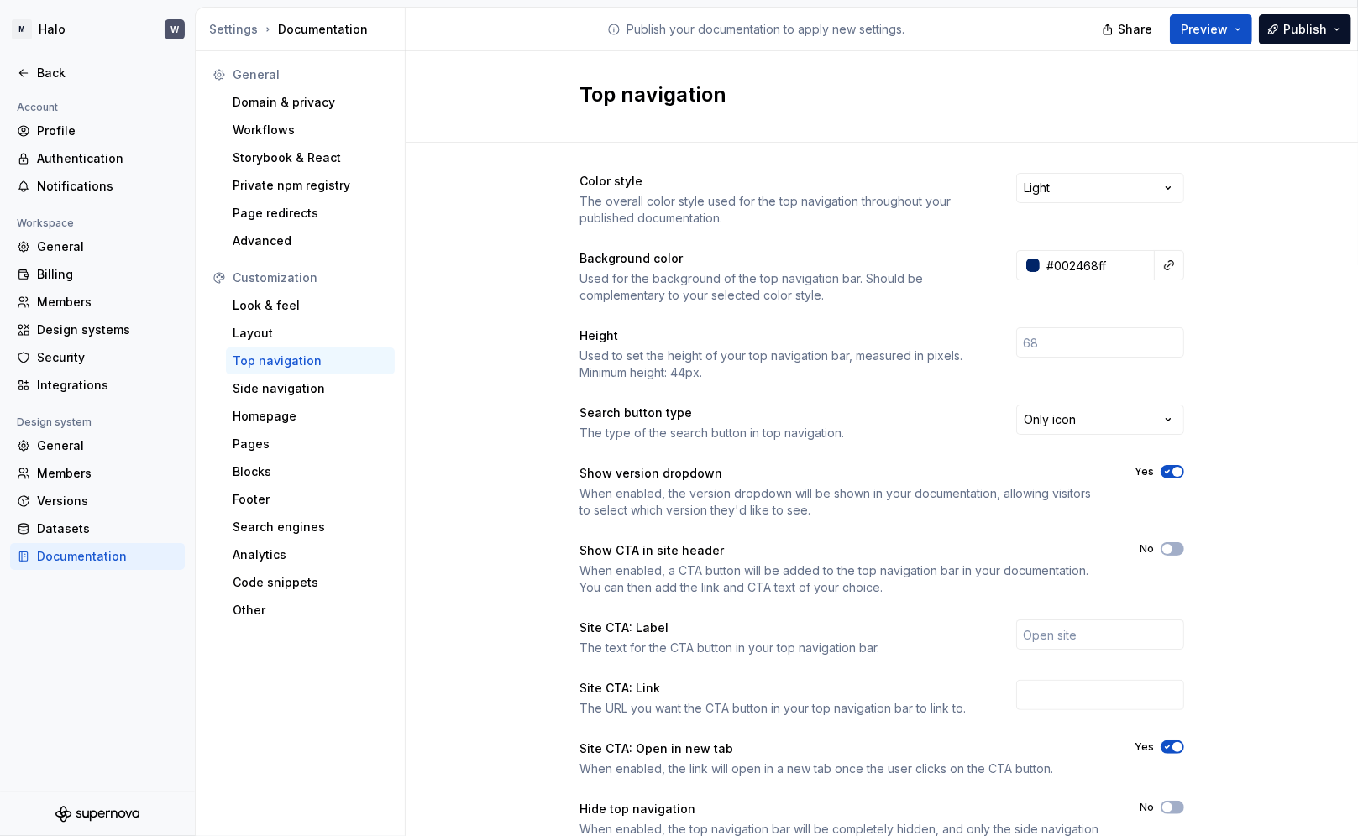
scroll to position [74, 0]
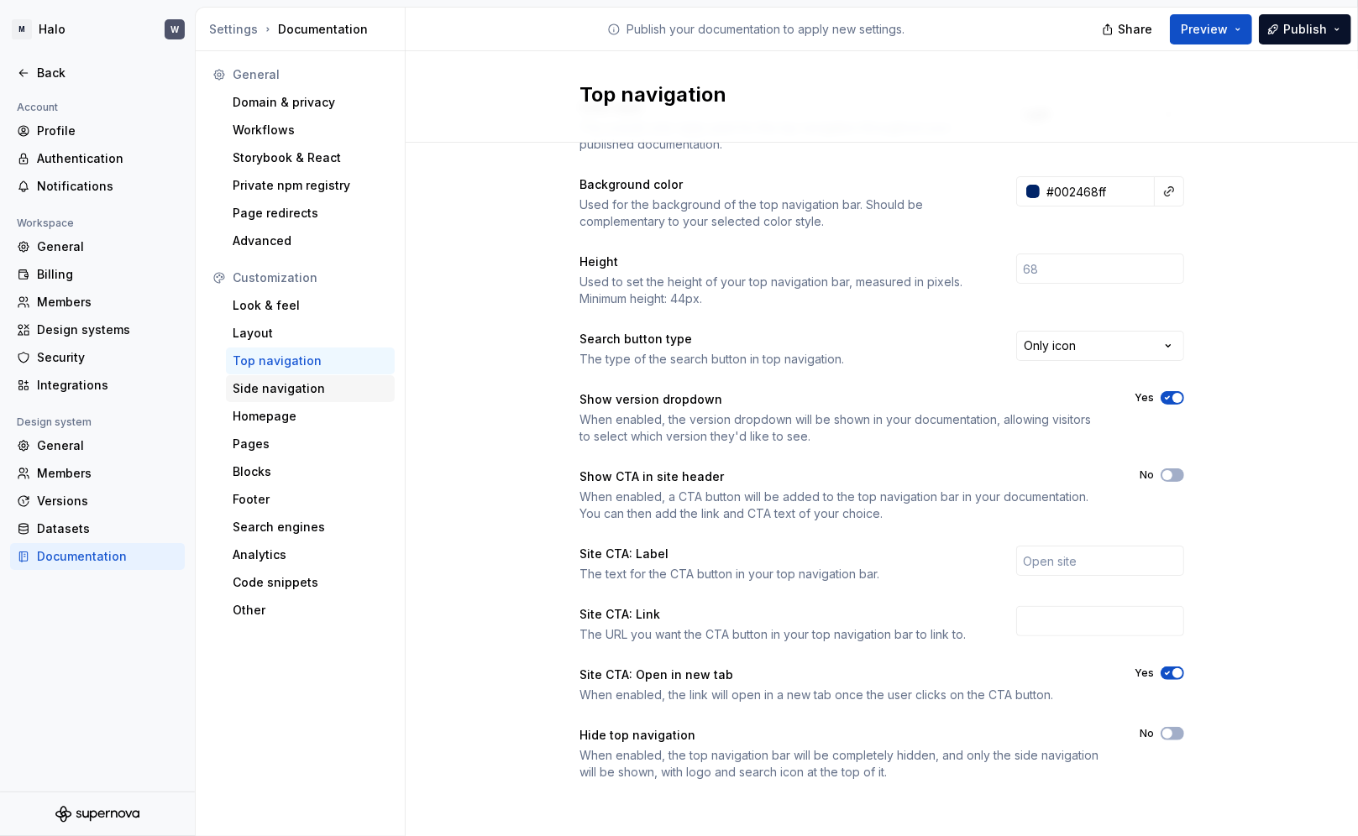
click at [279, 386] on div "Side navigation" at bounding box center [310, 388] width 155 height 17
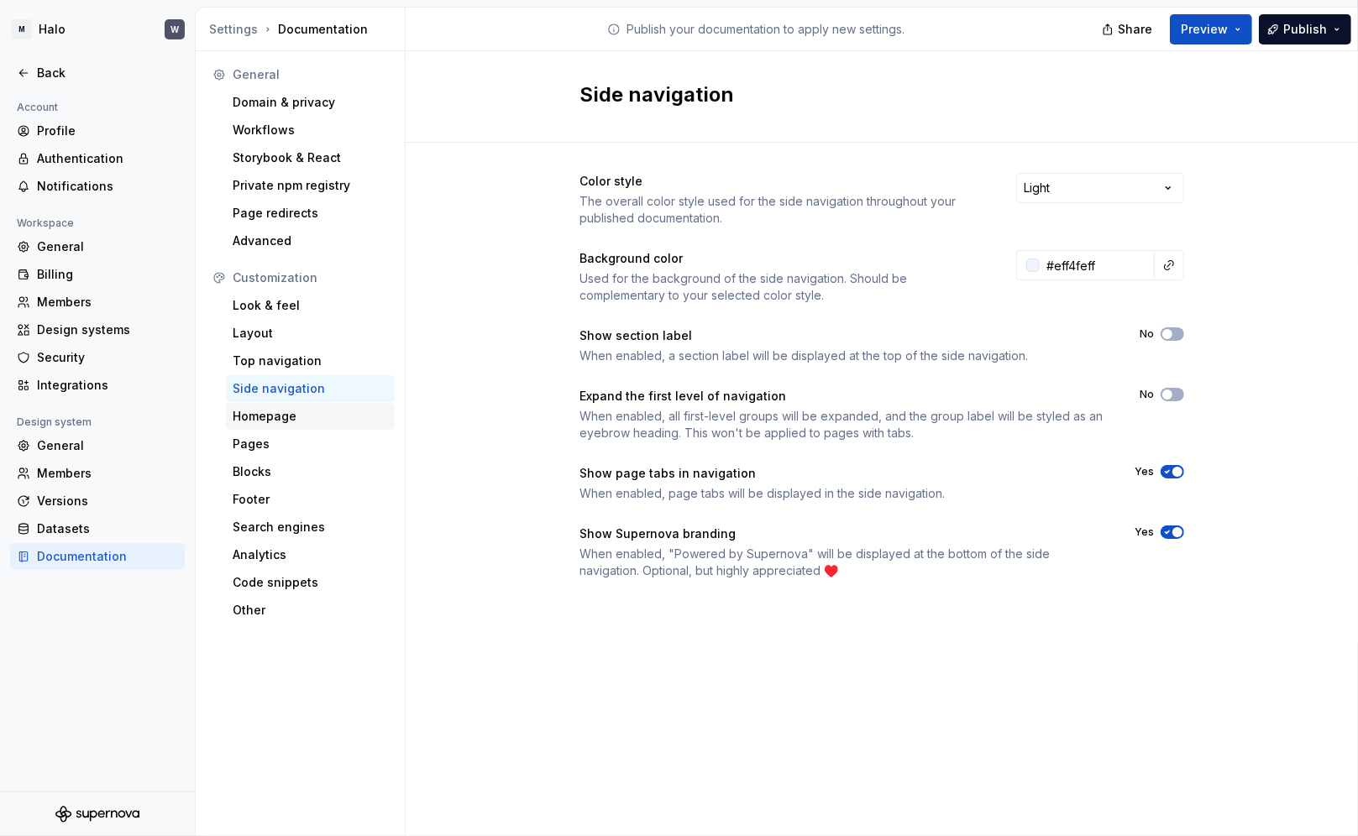
click at [281, 416] on div "Homepage" at bounding box center [310, 416] width 155 height 17
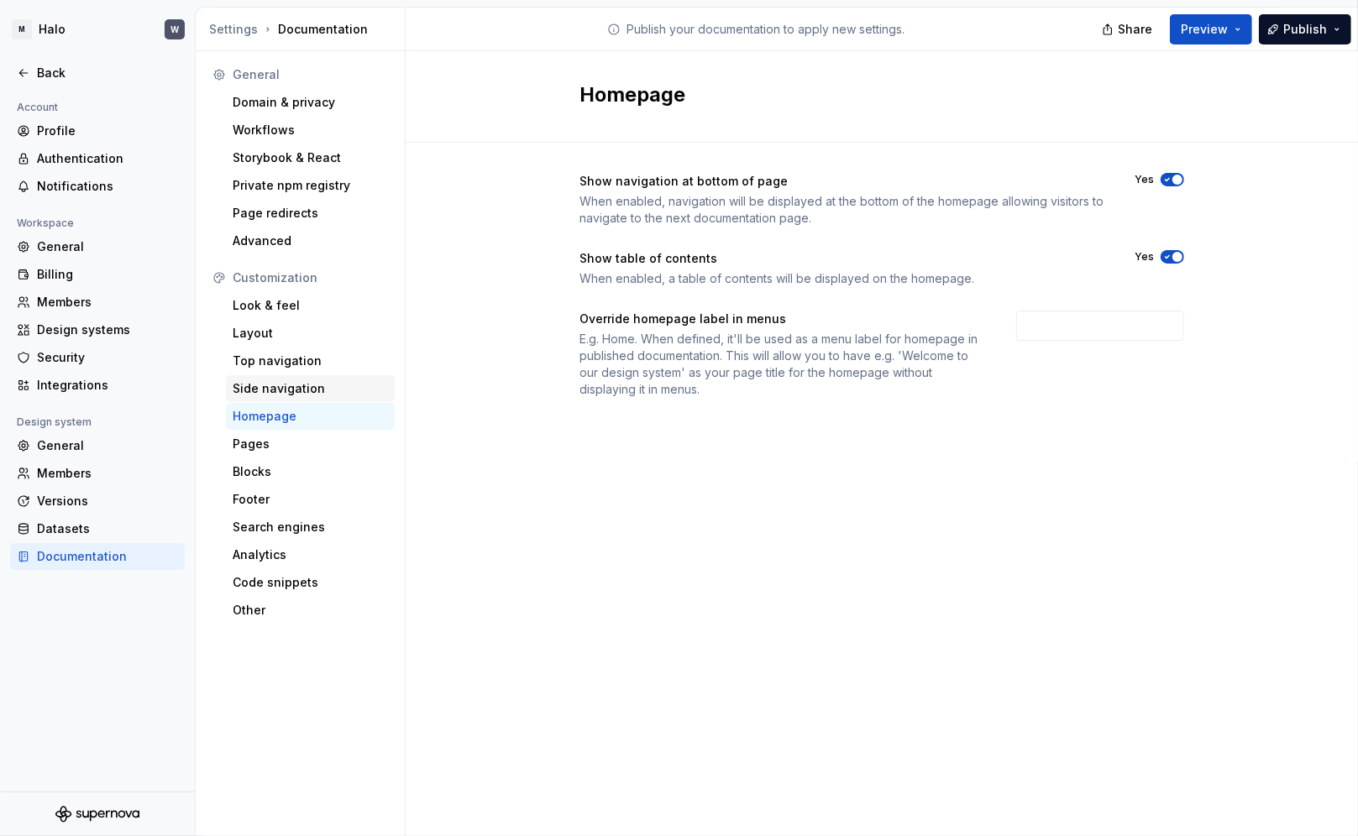
click at [286, 385] on div "Side navigation" at bounding box center [310, 388] width 155 height 17
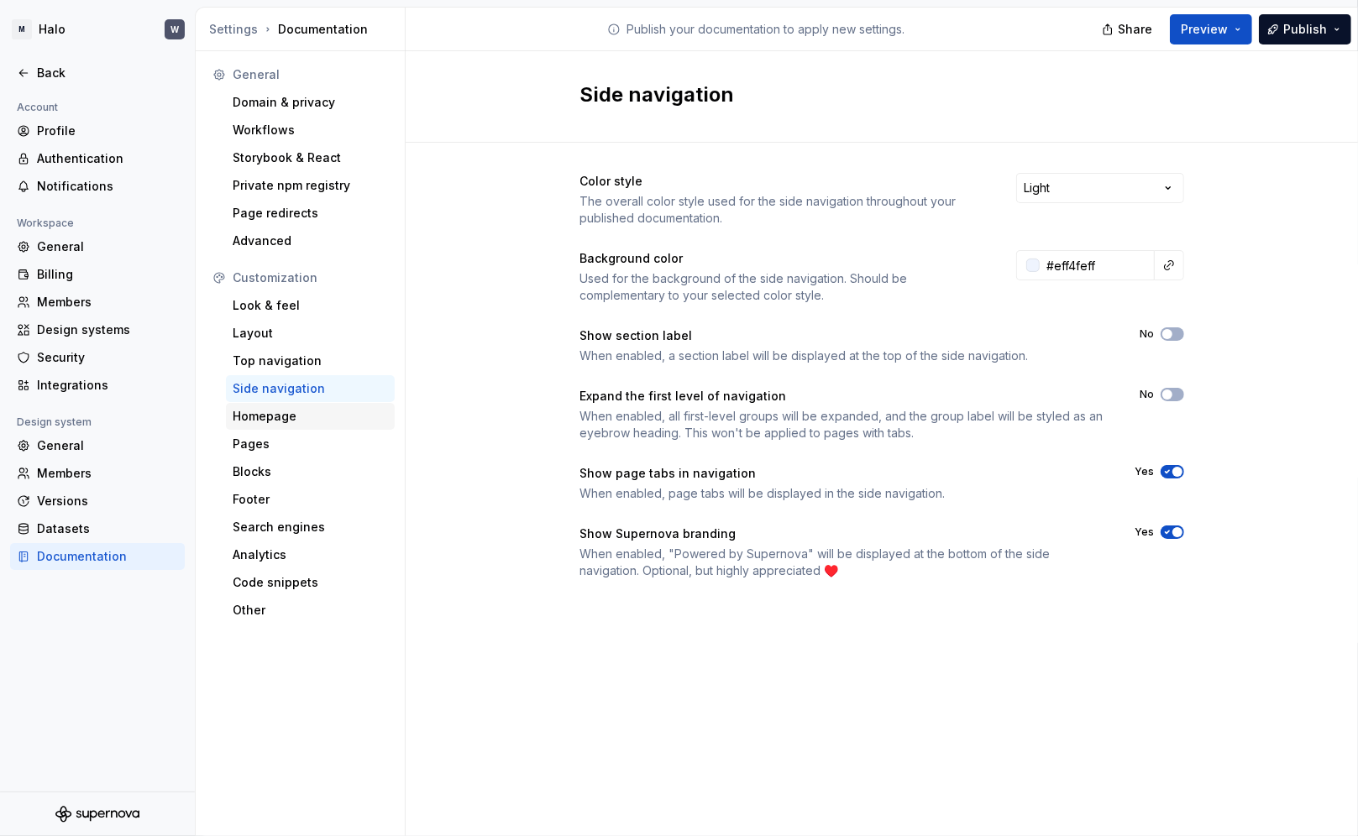
click at [270, 408] on div "Homepage" at bounding box center [310, 416] width 155 height 17
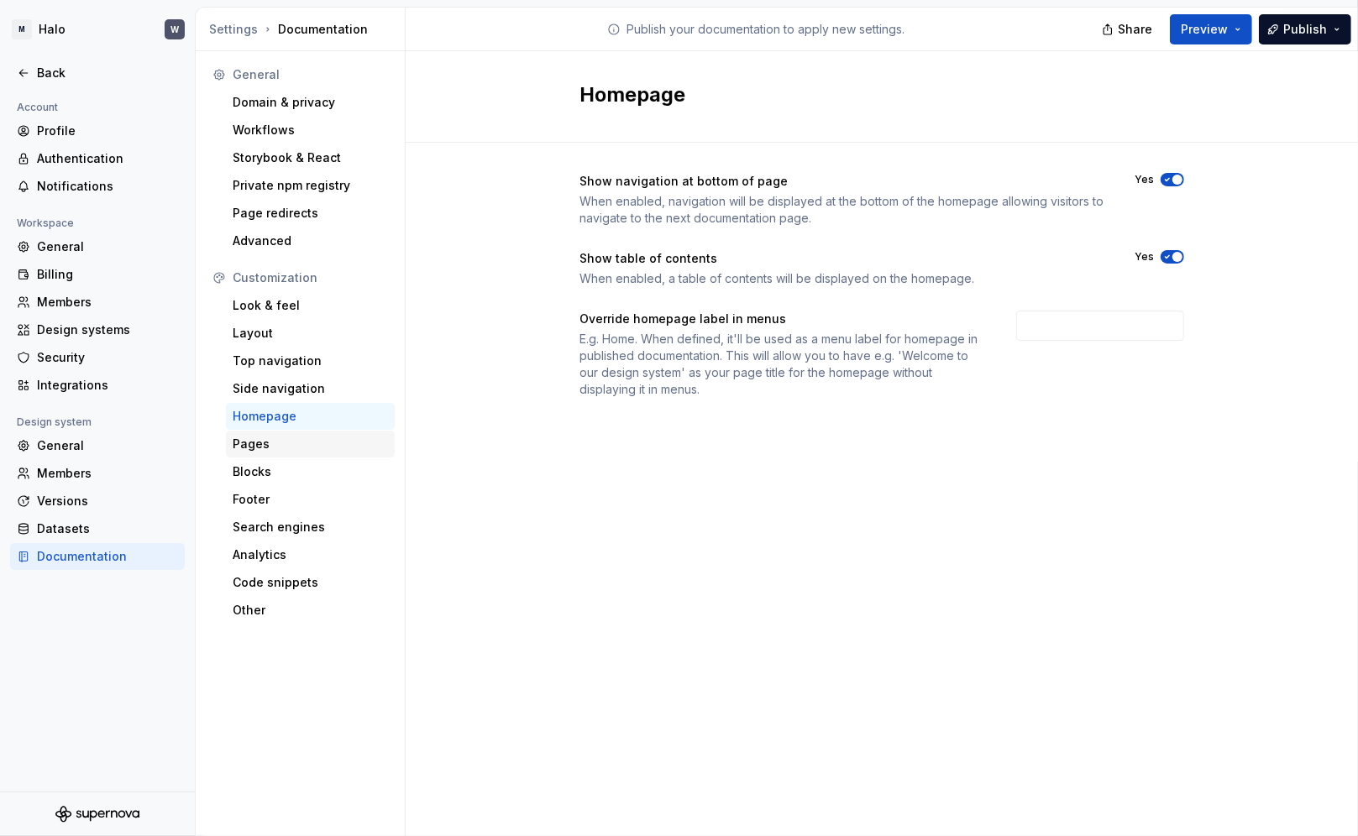
click at [253, 444] on div "Pages" at bounding box center [310, 444] width 155 height 17
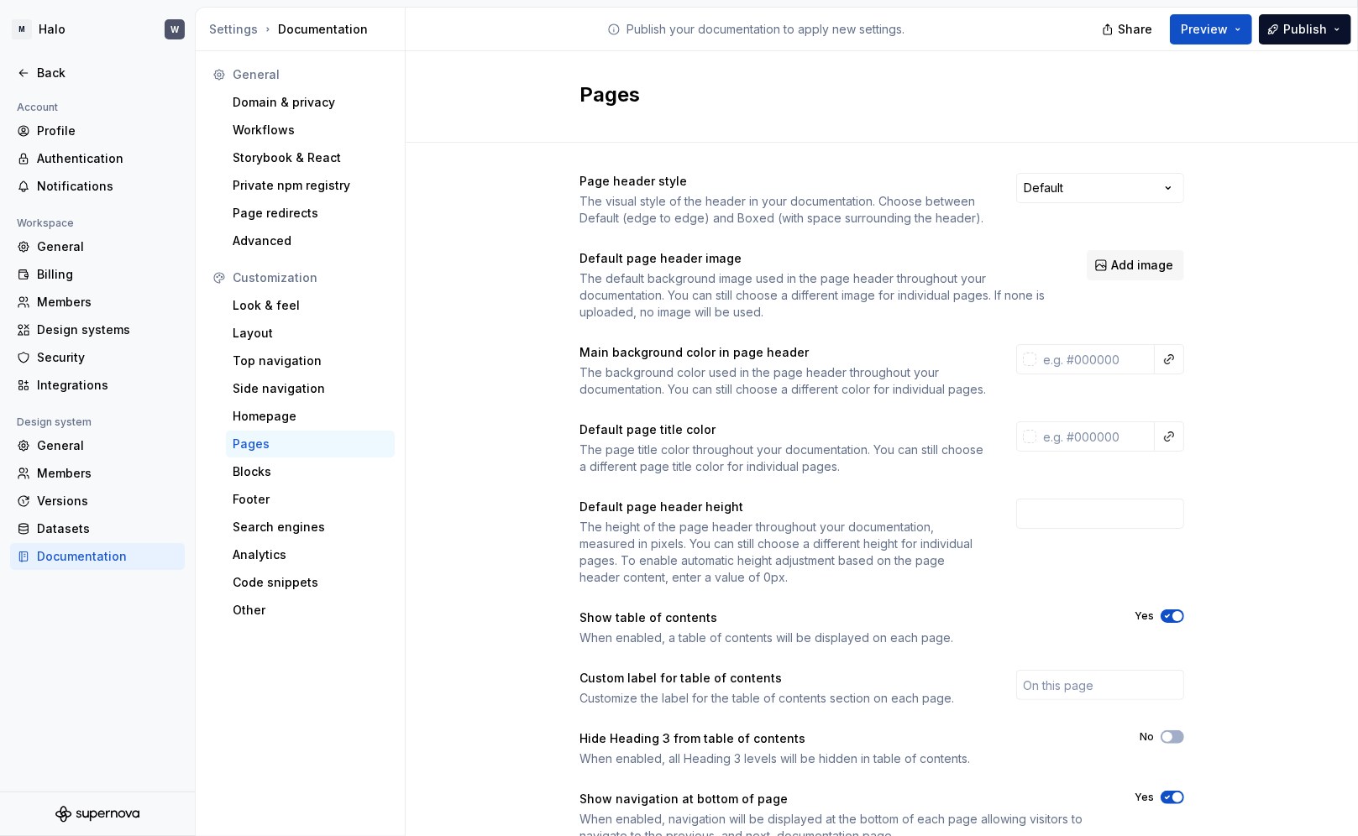
scroll to position [81, 0]
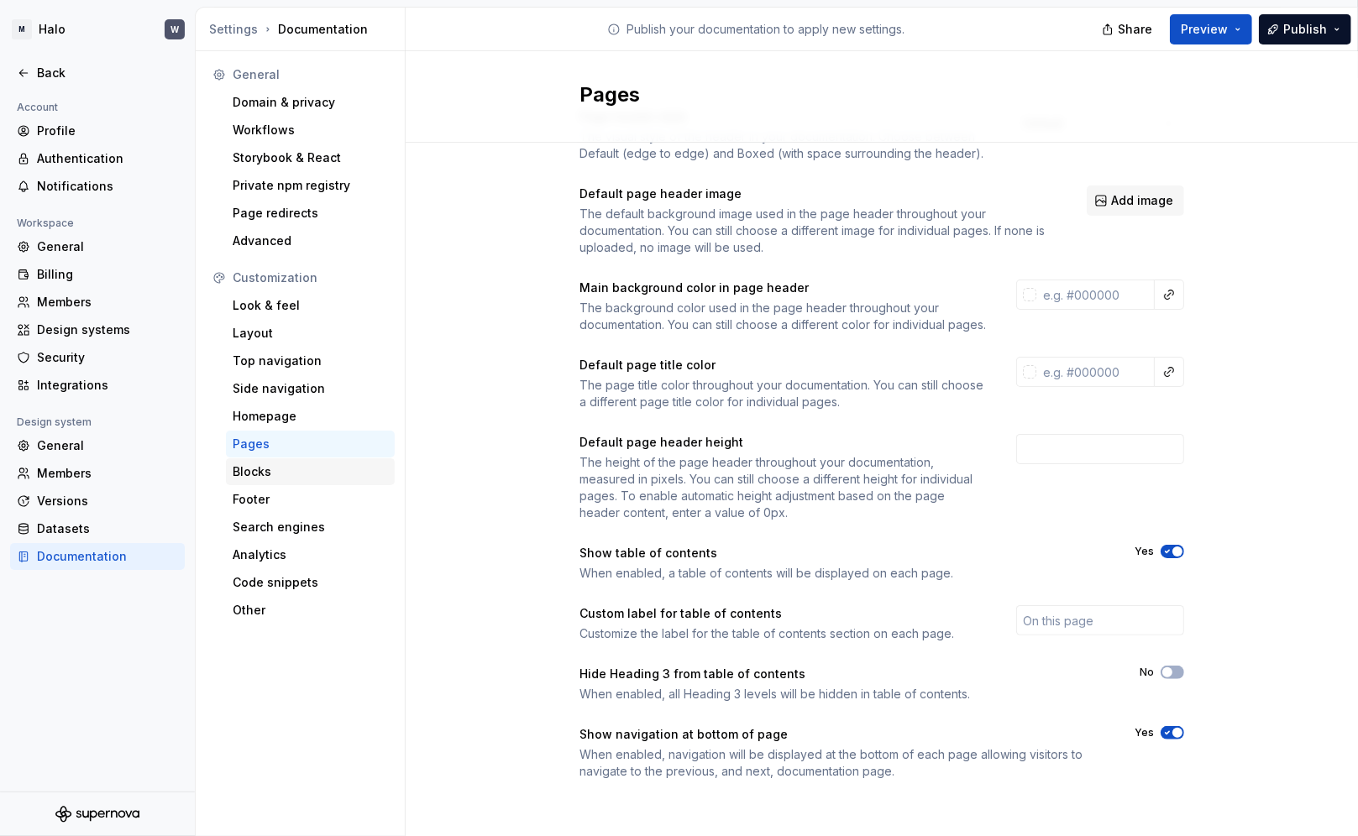
click at [250, 473] on div "Blocks" at bounding box center [310, 472] width 155 height 17
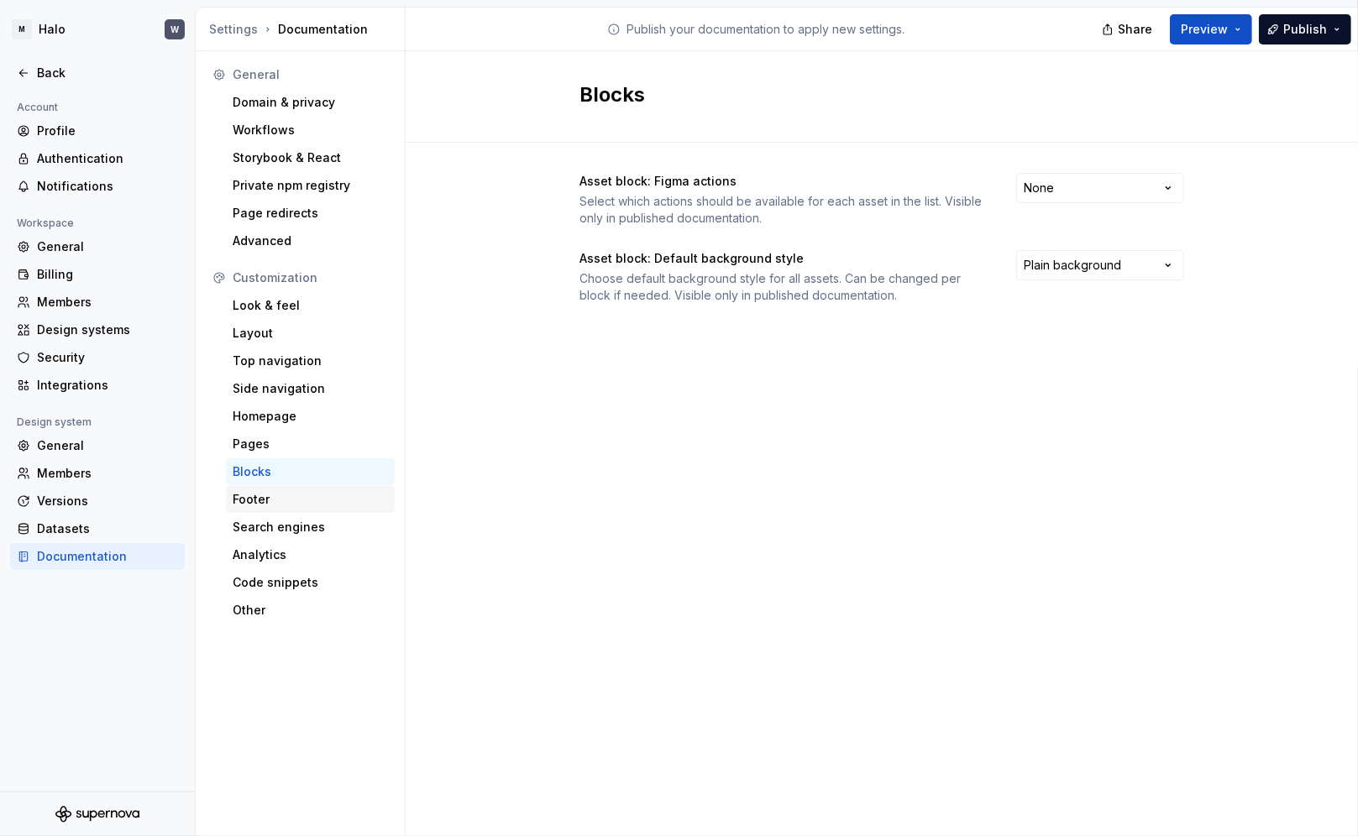
click at [252, 495] on div "Footer" at bounding box center [310, 499] width 155 height 17
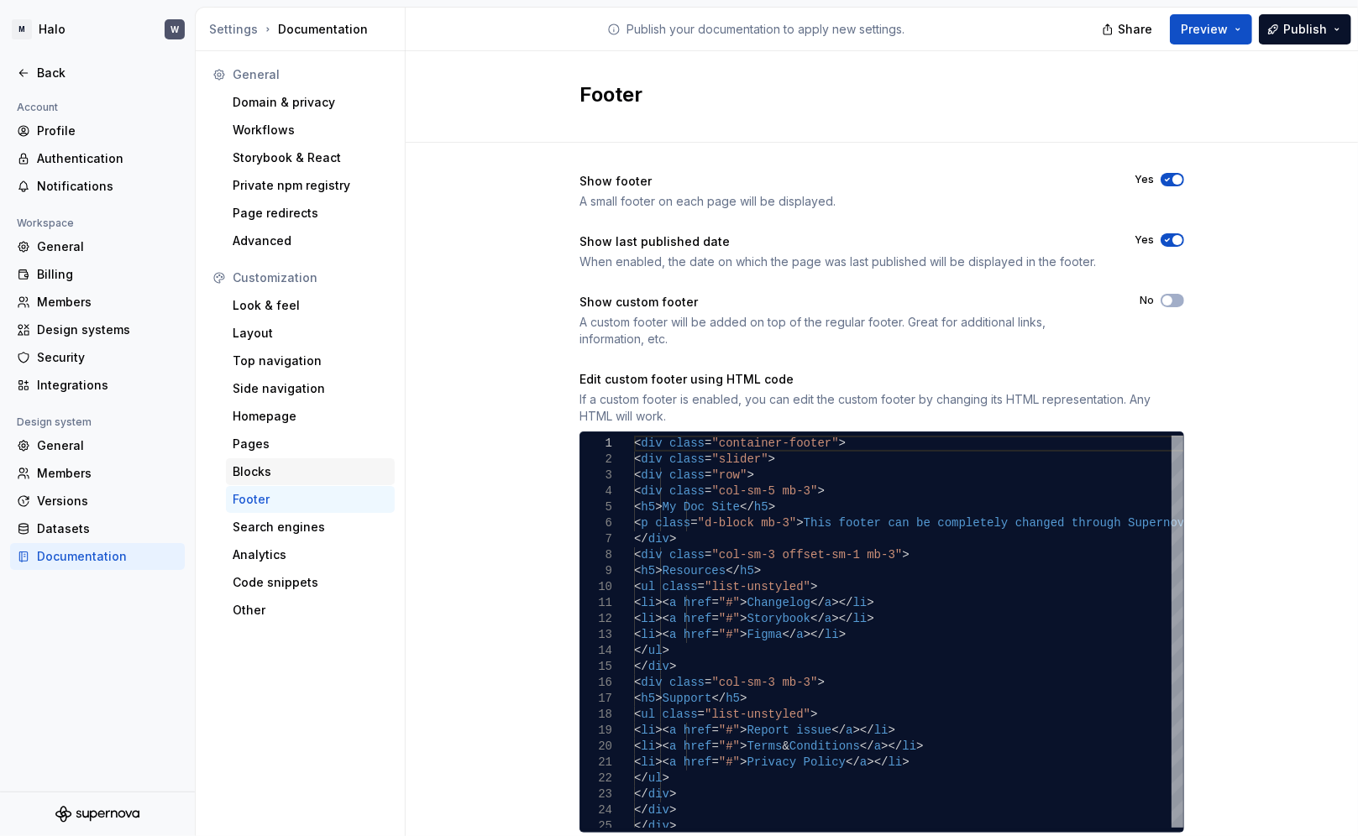
click at [252, 470] on div "Blocks" at bounding box center [310, 472] width 155 height 17
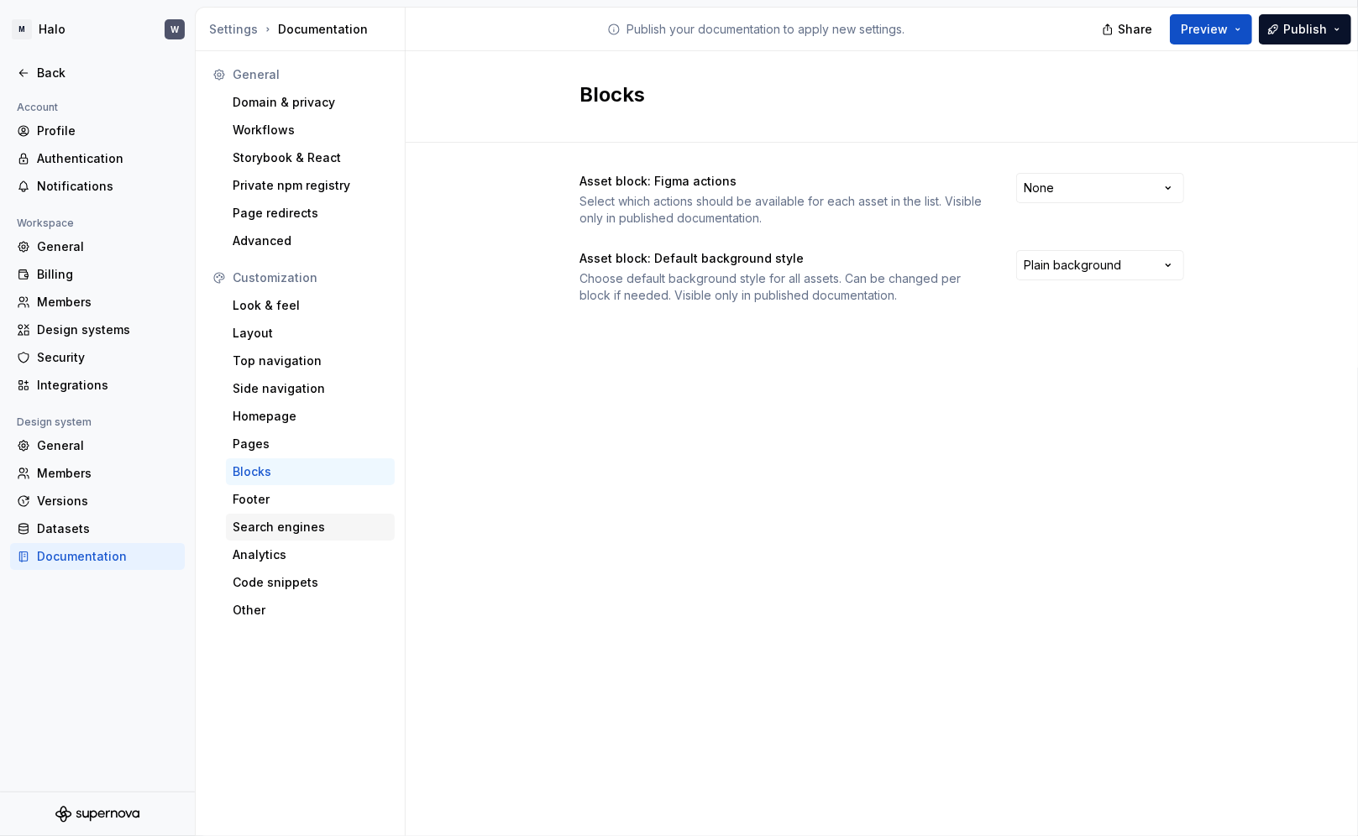
click at [254, 522] on div "Search engines" at bounding box center [310, 527] width 155 height 17
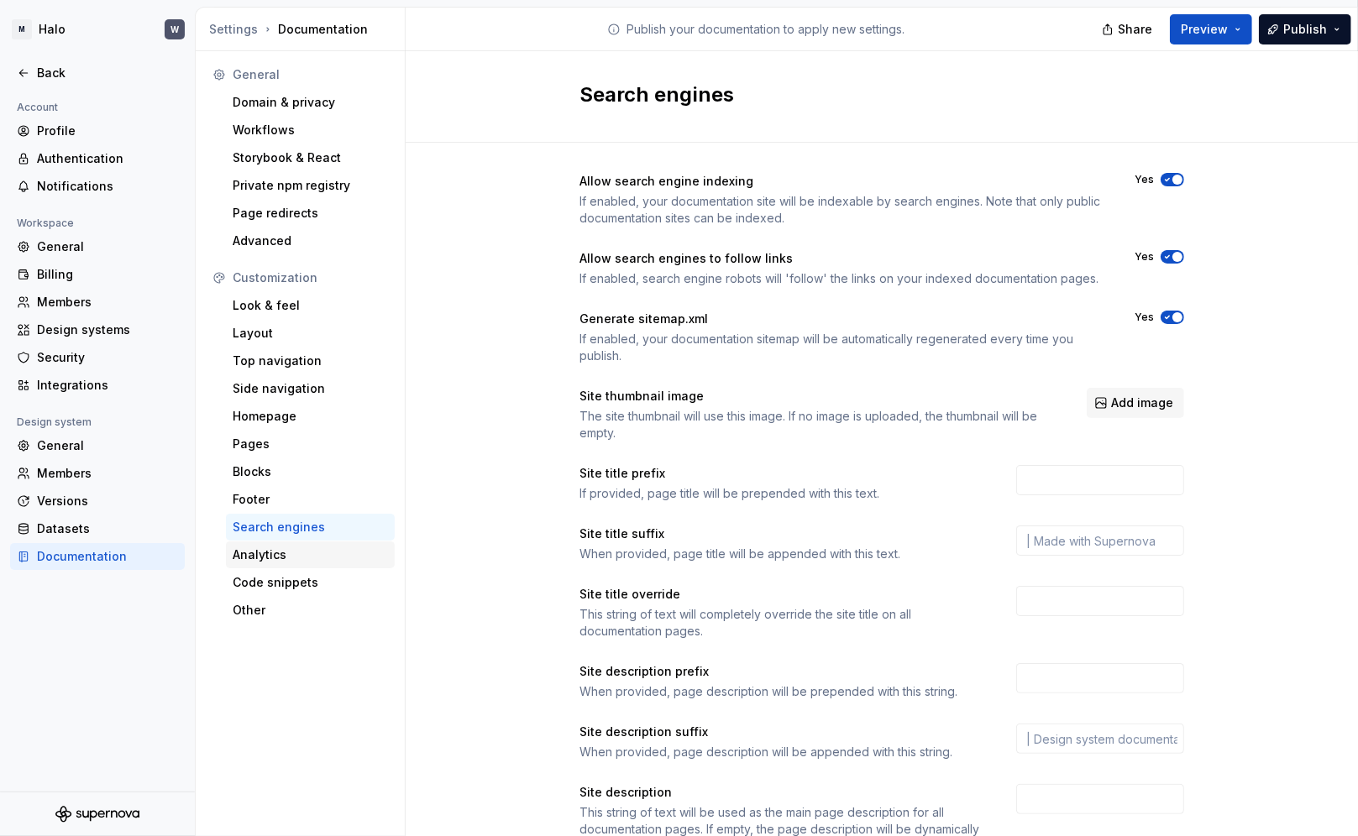
click at [269, 558] on div "Analytics" at bounding box center [310, 555] width 155 height 17
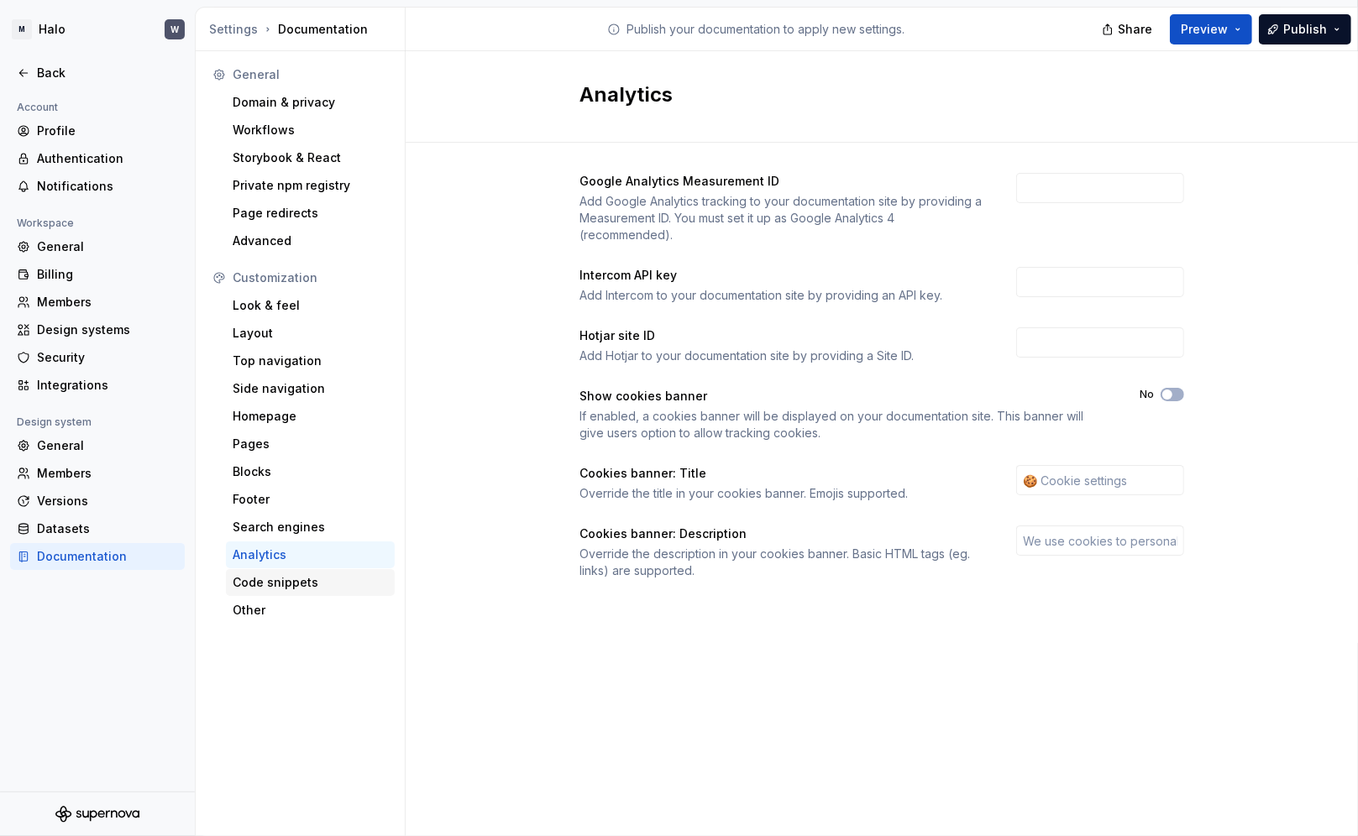
click at [262, 574] on div "Code snippets" at bounding box center [310, 582] width 155 height 17
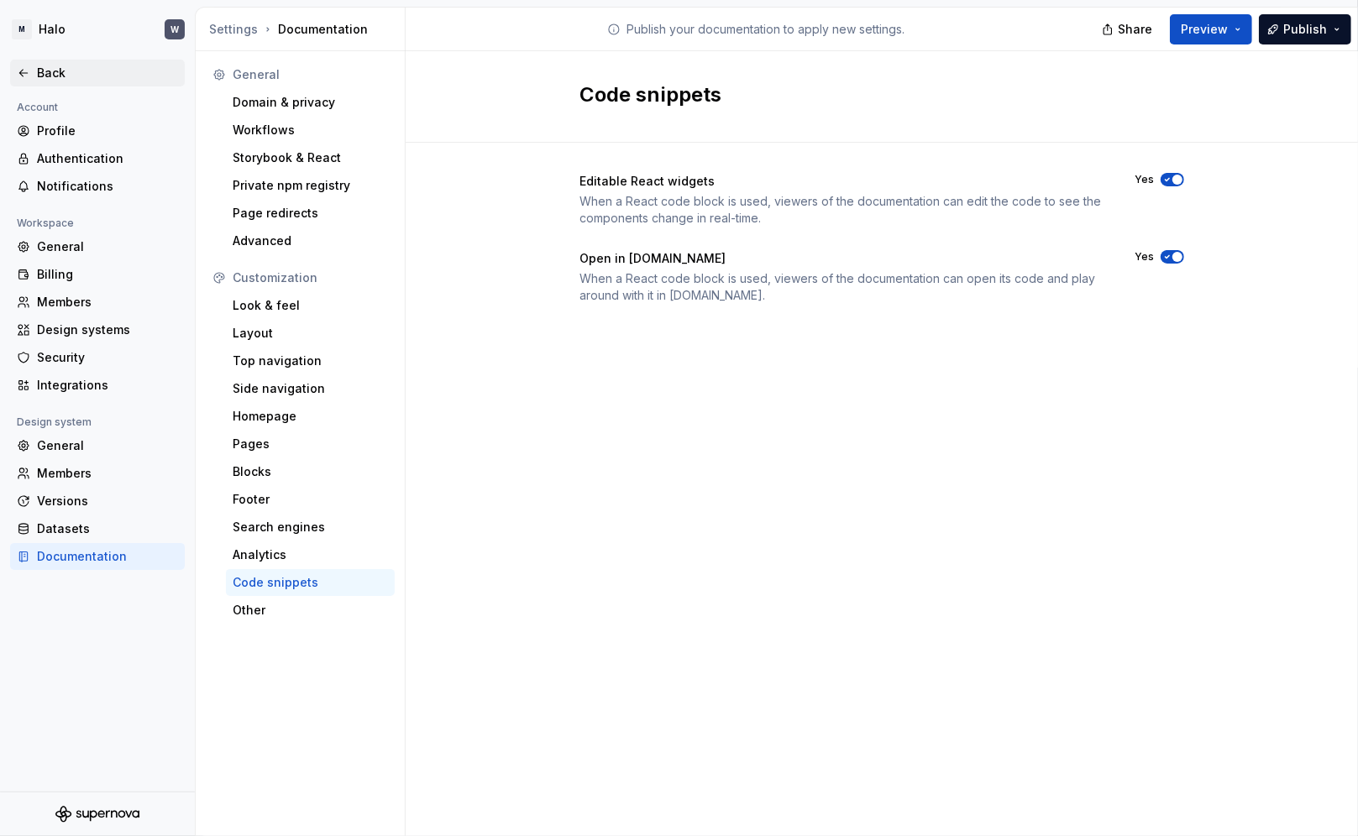
click at [17, 73] on icon at bounding box center [23, 72] width 13 height 13
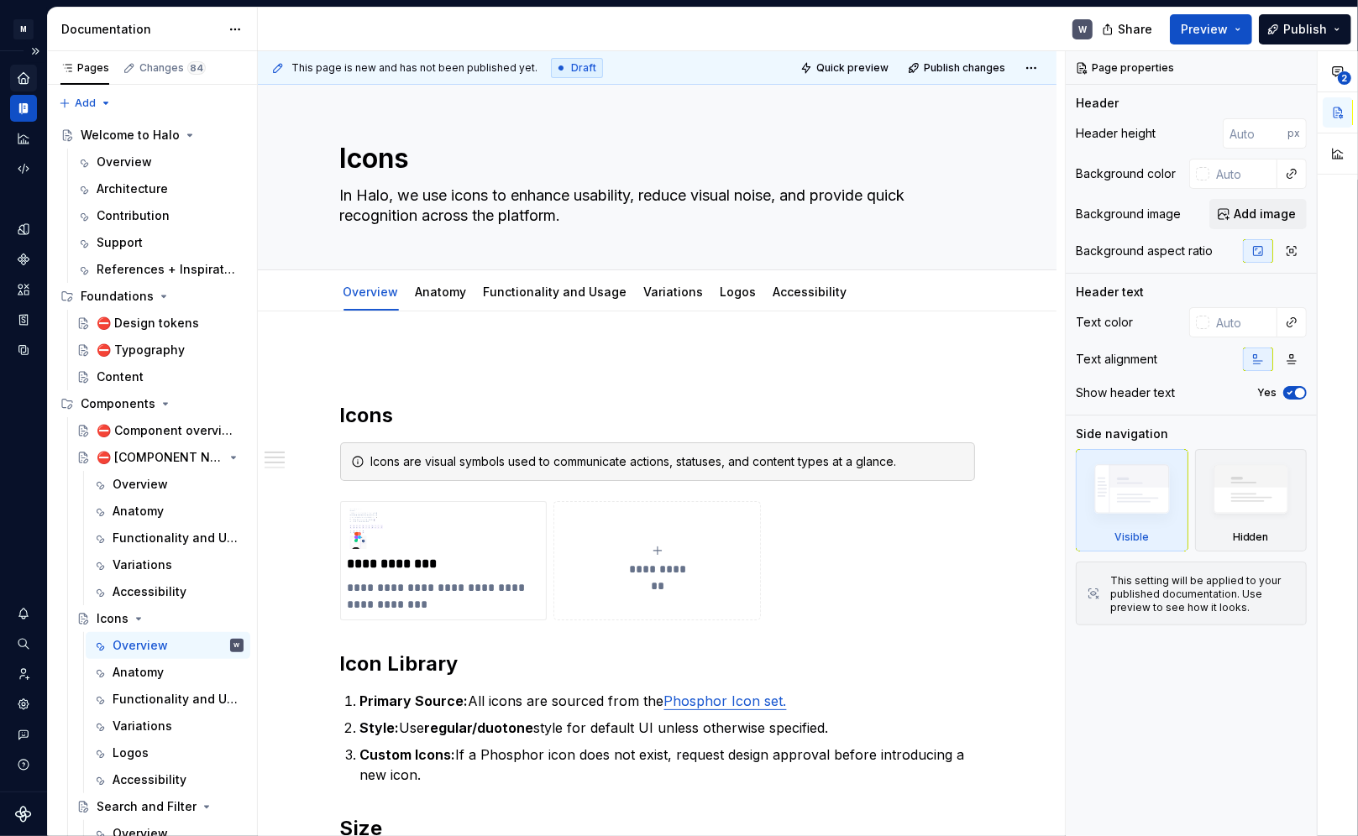
click at [27, 73] on icon "Home" at bounding box center [23, 78] width 15 height 15
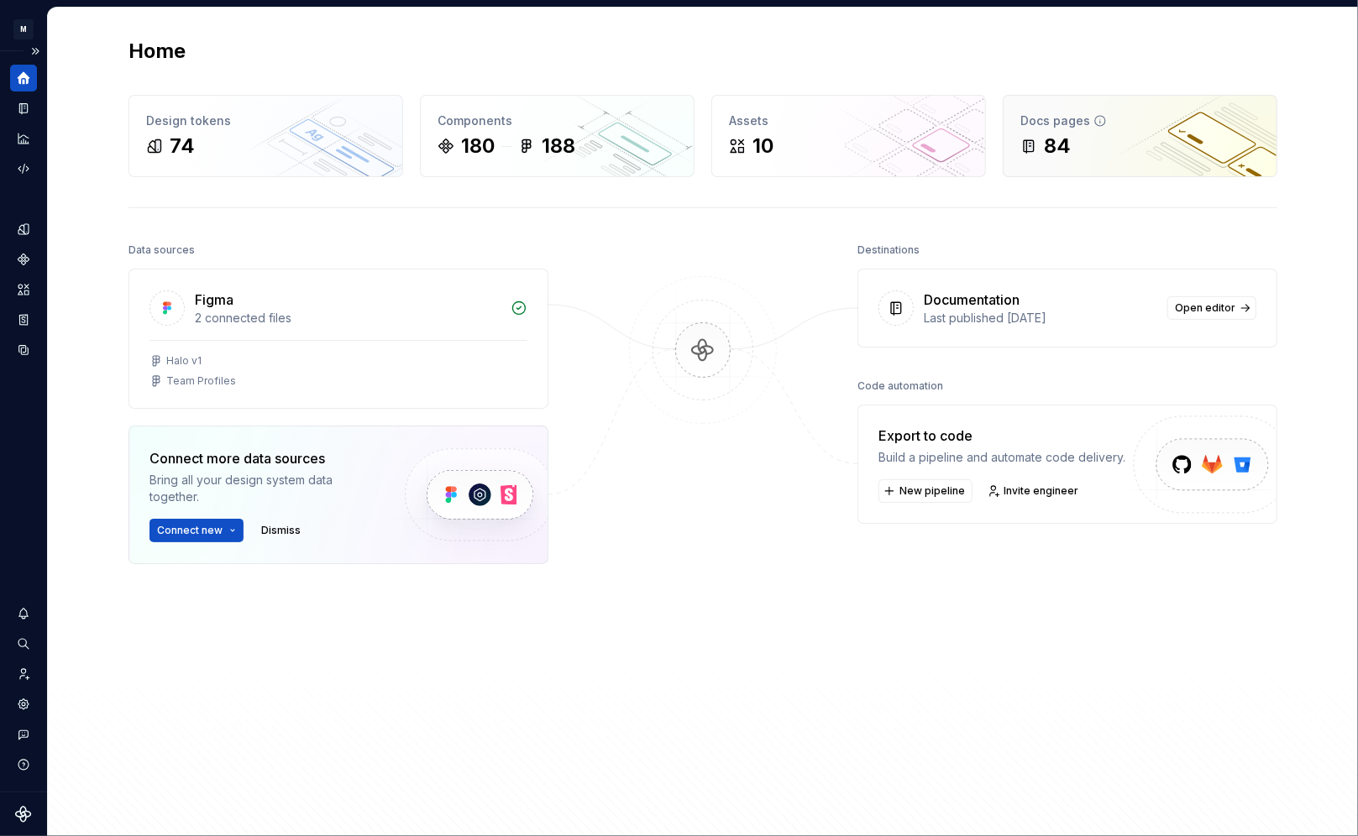
click at [976, 149] on div "84" at bounding box center [1139, 146] width 239 height 27
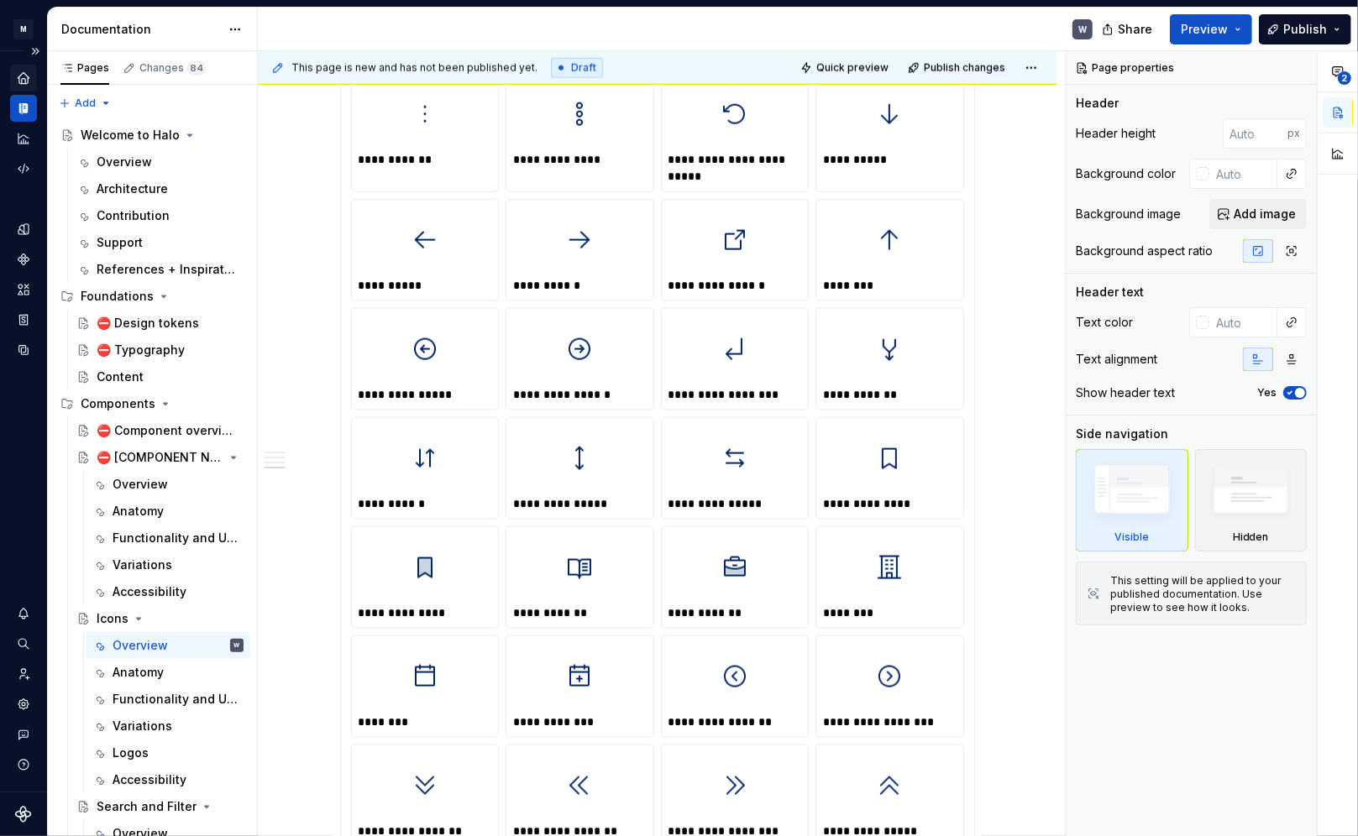
scroll to position [1603, 0]
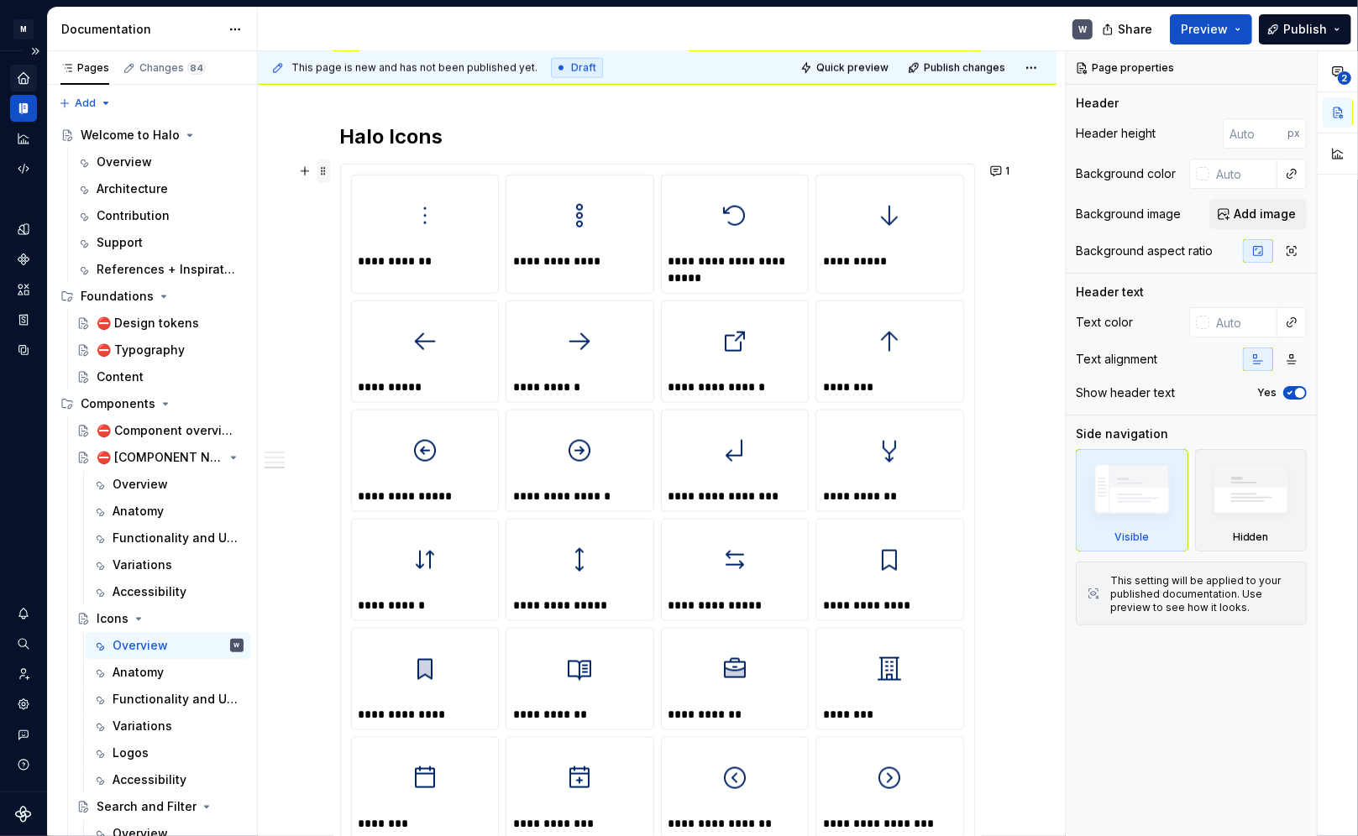
click at [325, 178] on span at bounding box center [323, 172] width 13 height 24
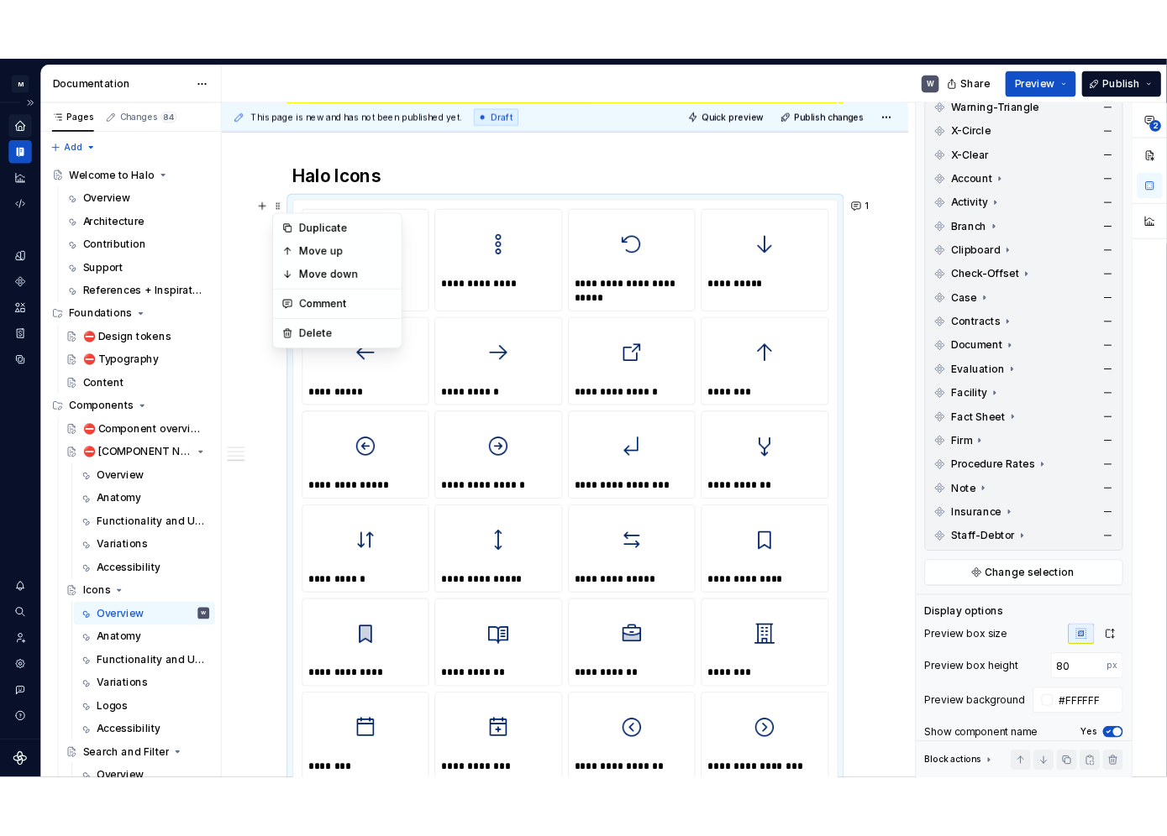
scroll to position [2697, 0]
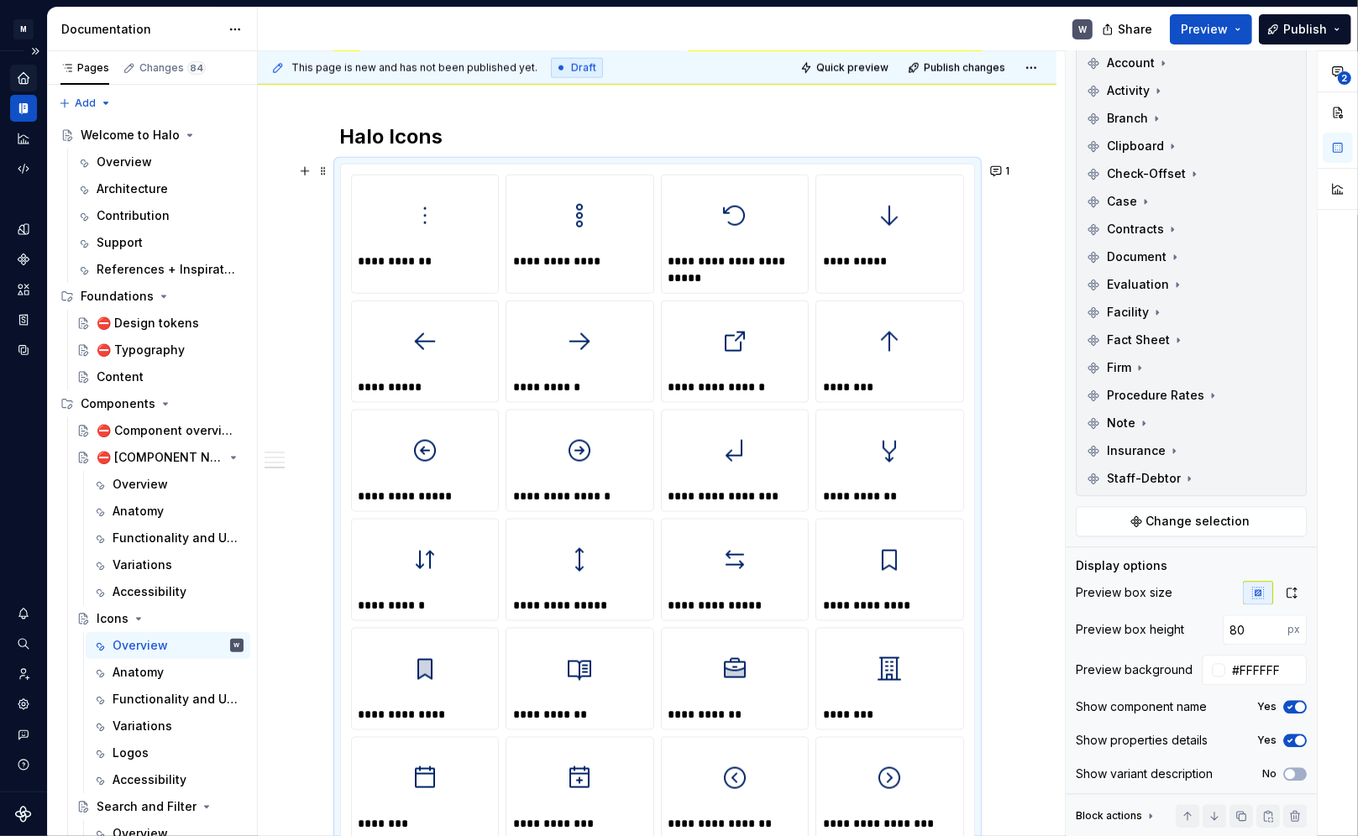
click at [419, 599] on div "**********" at bounding box center [426, 714] width 134 height 17
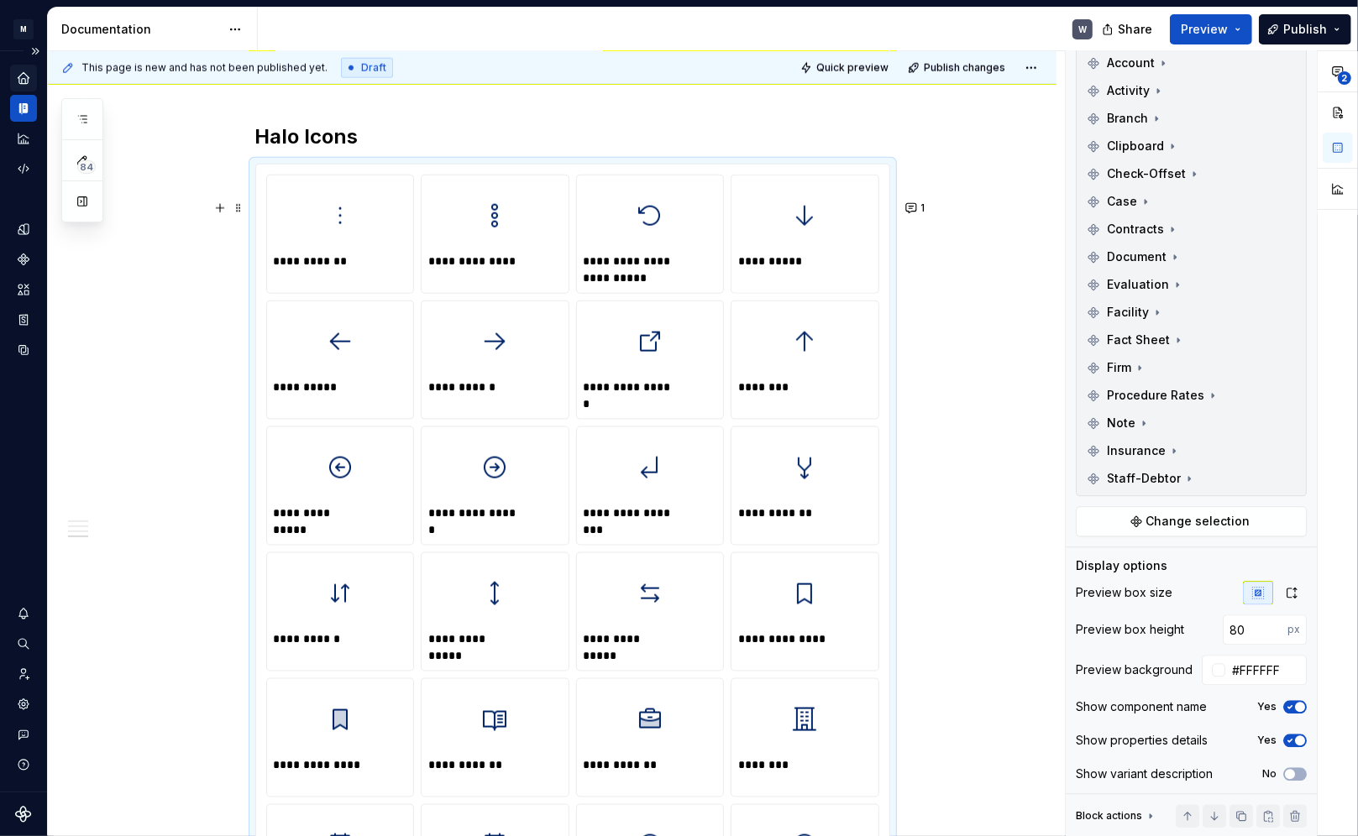
scroll to position [1639, 0]
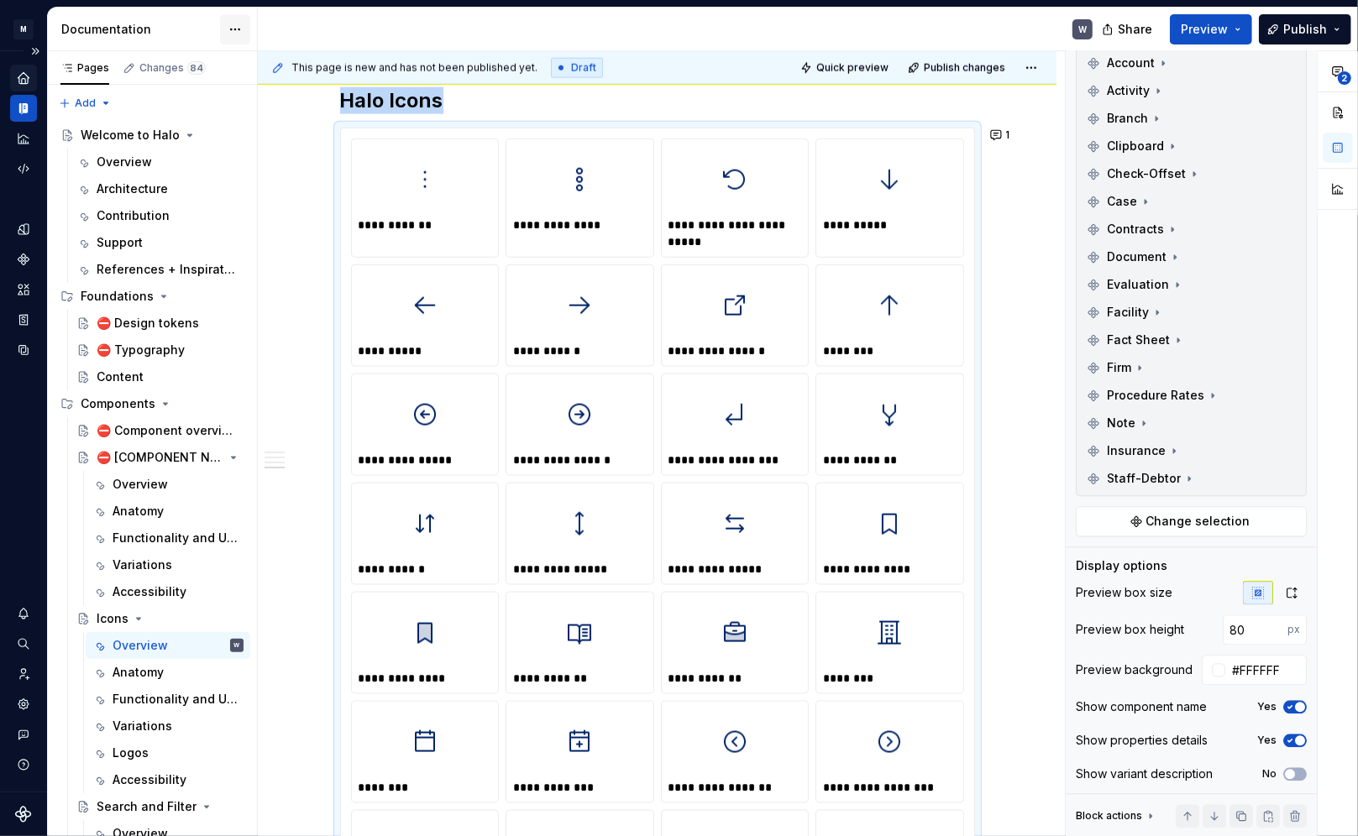
click at [239, 29] on html "M Halo W Design system data Documentation W Share Preview Publish Pages Changes…" at bounding box center [679, 418] width 1358 height 836
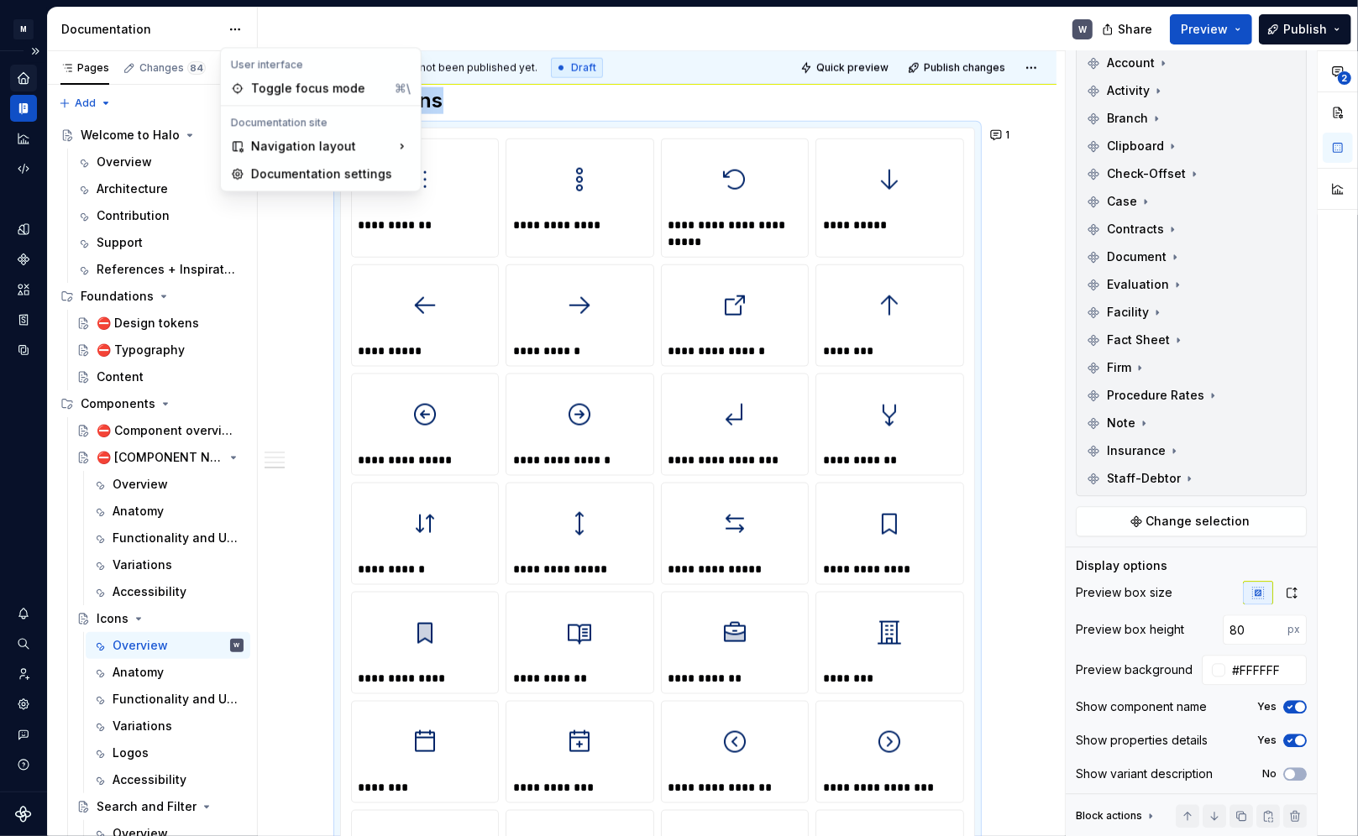
click at [235, 29] on html "M Halo W Design system data Documentation W Share Preview Publish Pages Changes…" at bounding box center [679, 418] width 1358 height 836
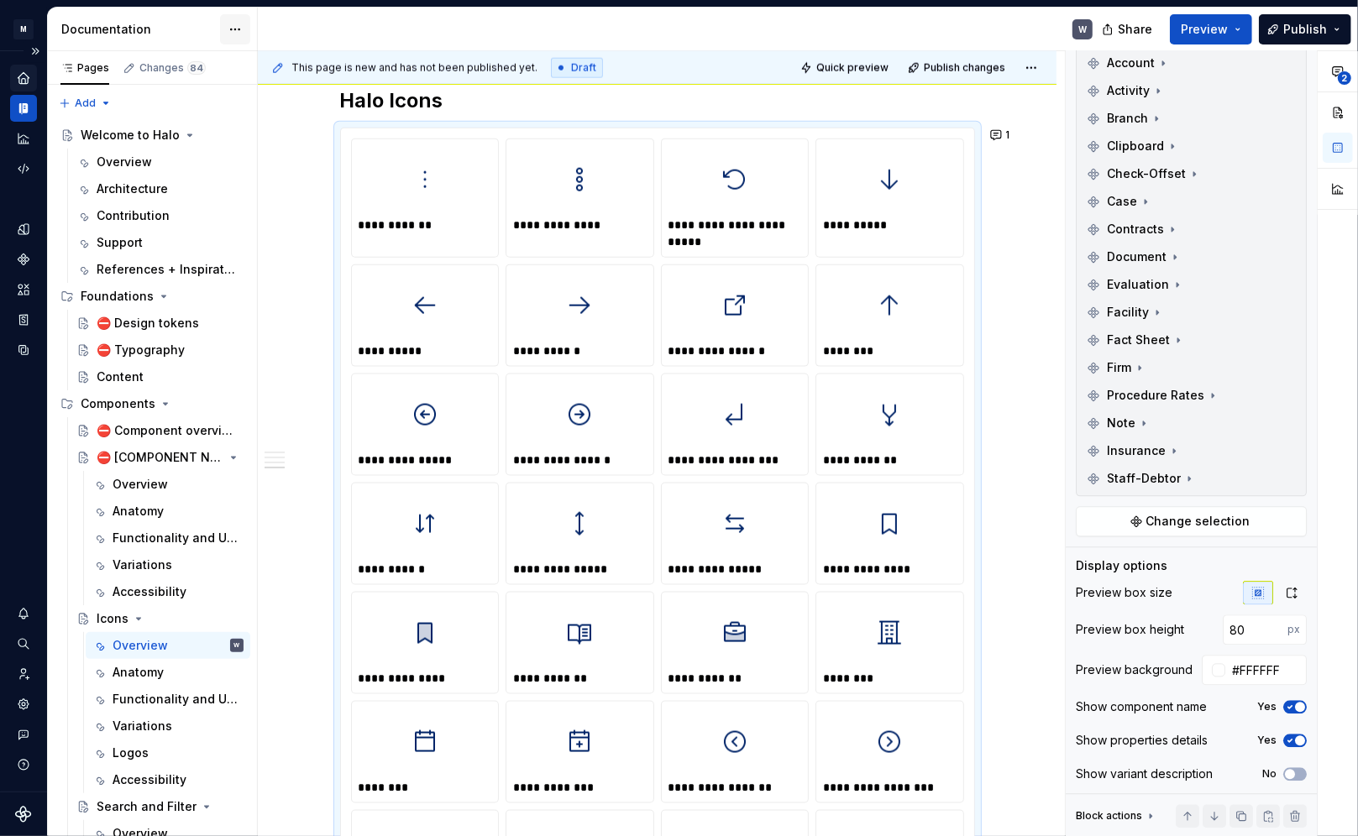
click at [235, 27] on html "M Halo W Design system data Documentation W Share Preview Publish Pages Changes…" at bounding box center [679, 418] width 1358 height 836
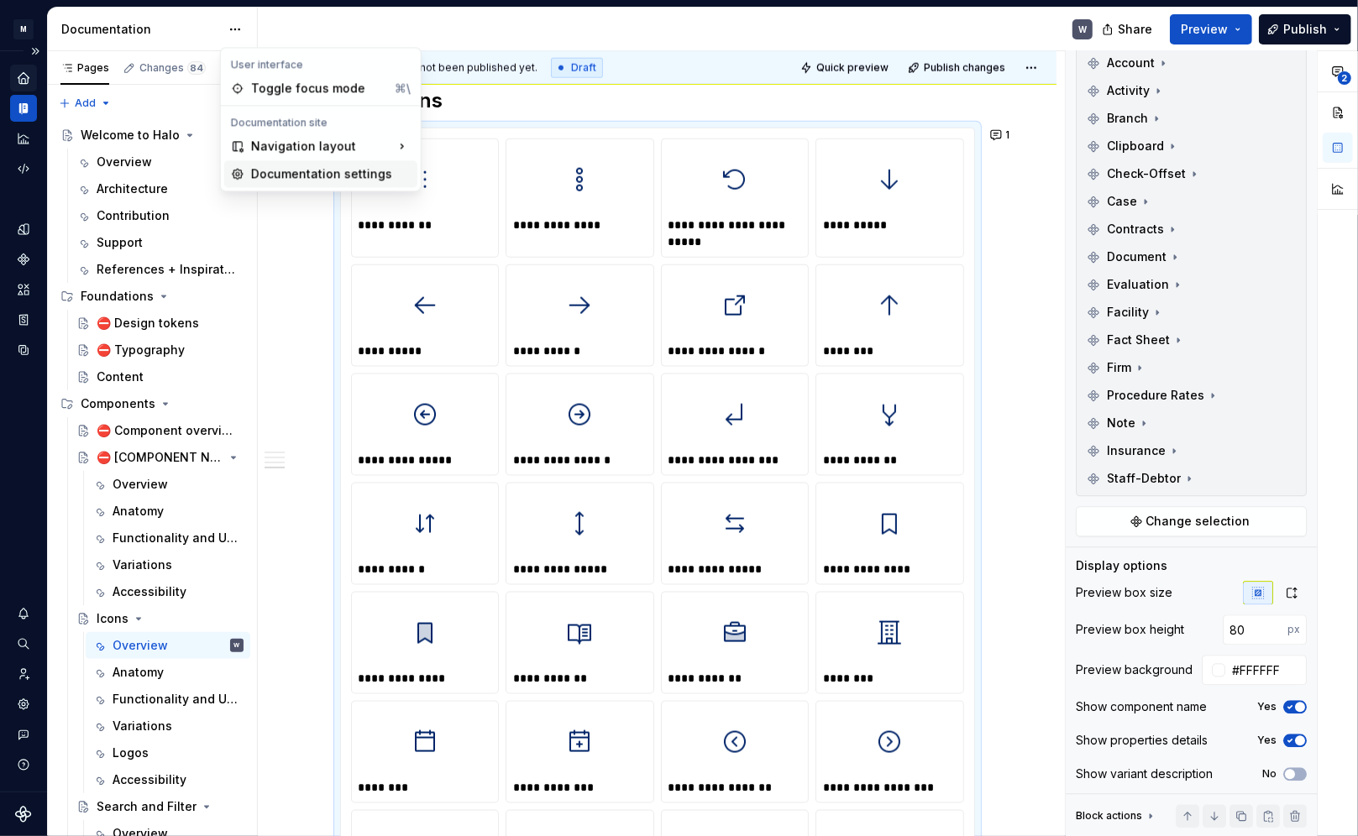
click at [354, 173] on div "Documentation settings" at bounding box center [331, 173] width 160 height 17
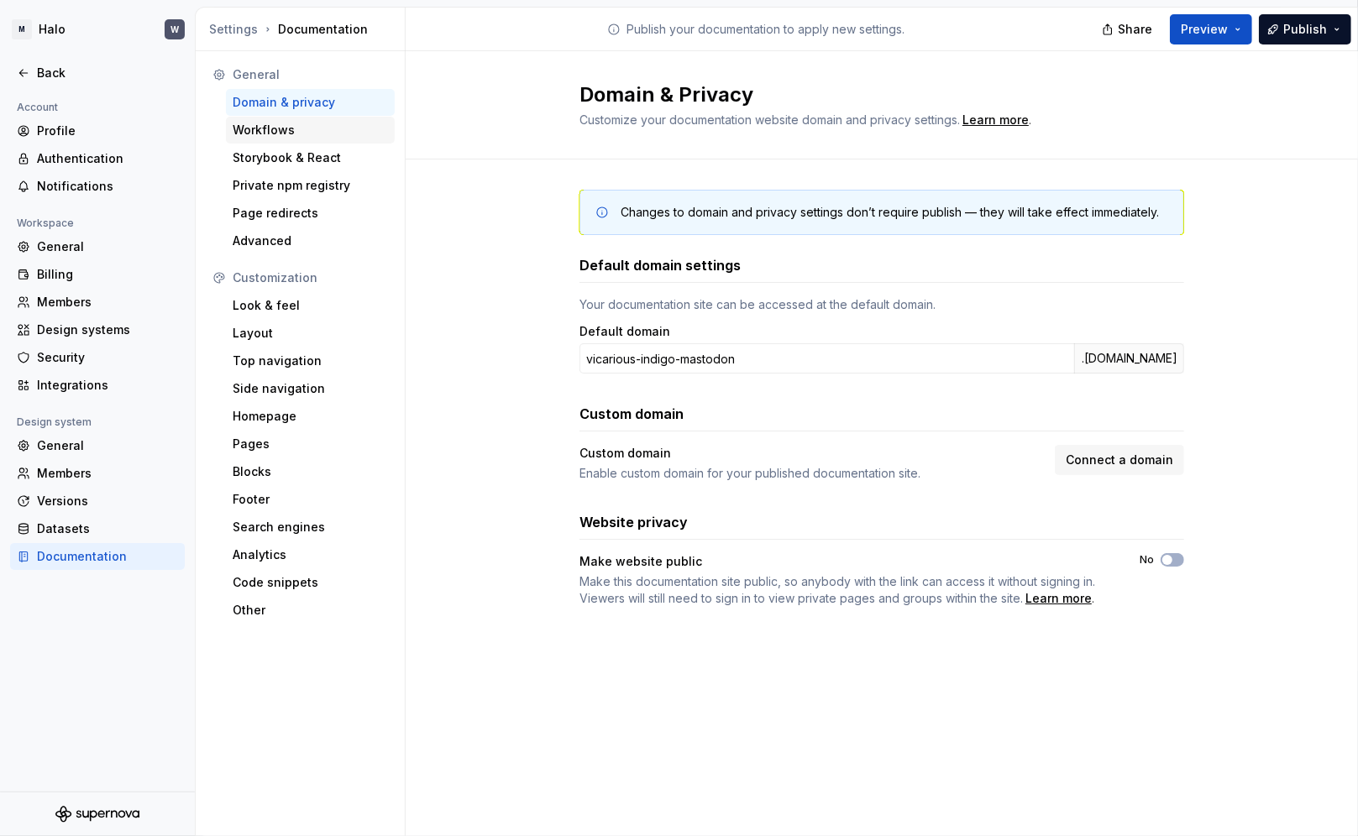
click at [302, 129] on div "Workflows" at bounding box center [310, 130] width 155 height 17
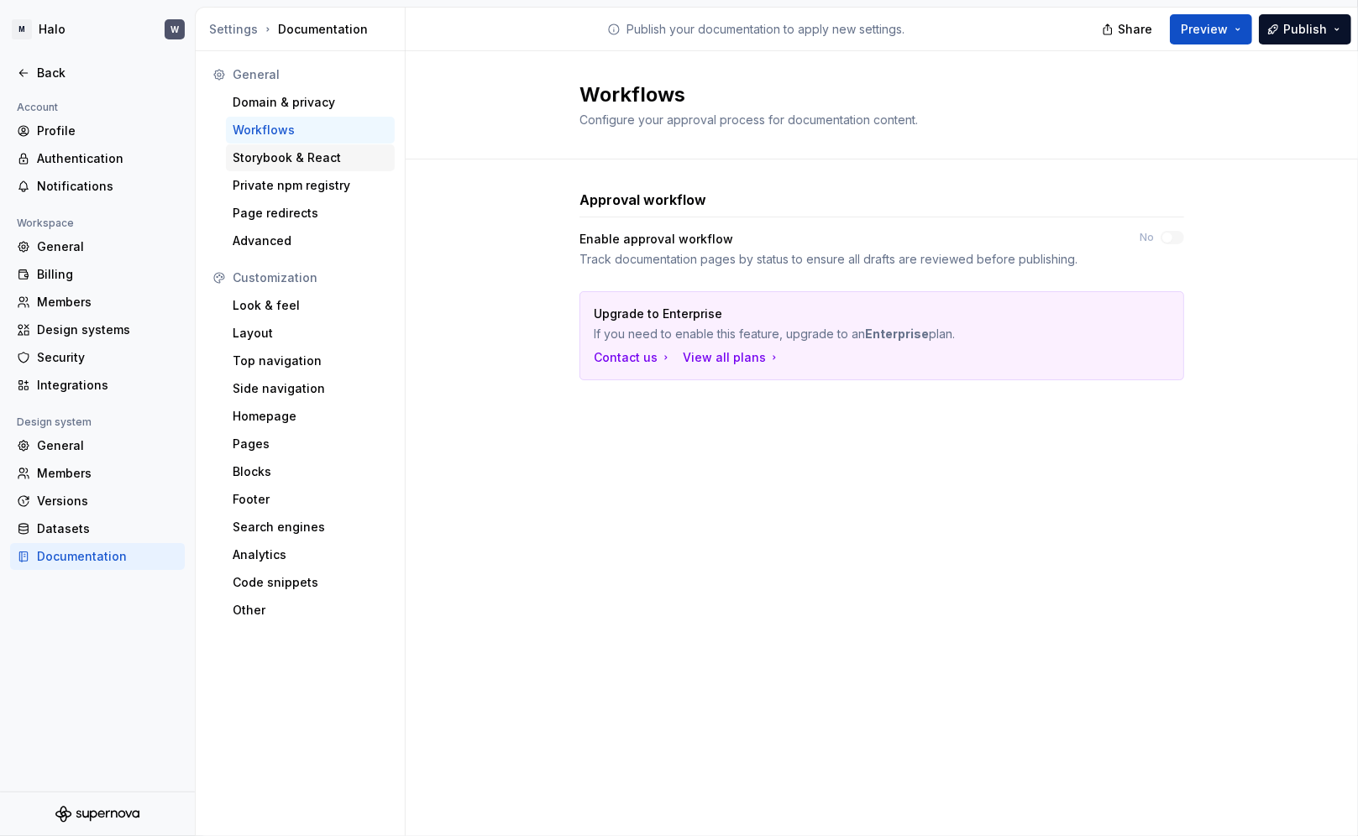
click at [283, 158] on div "Storybook & React" at bounding box center [310, 157] width 155 height 17
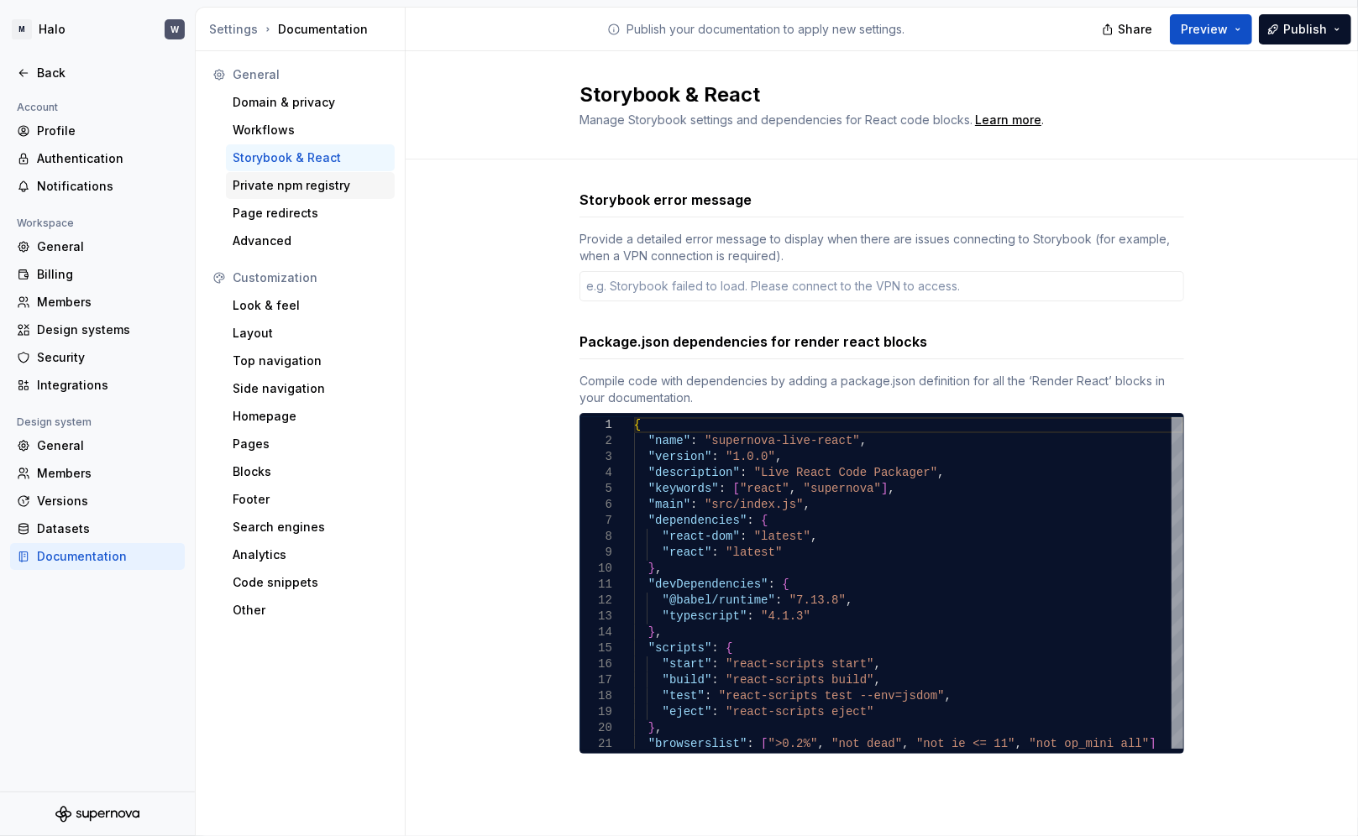
click at [270, 181] on div "Private npm registry" at bounding box center [310, 185] width 155 height 17
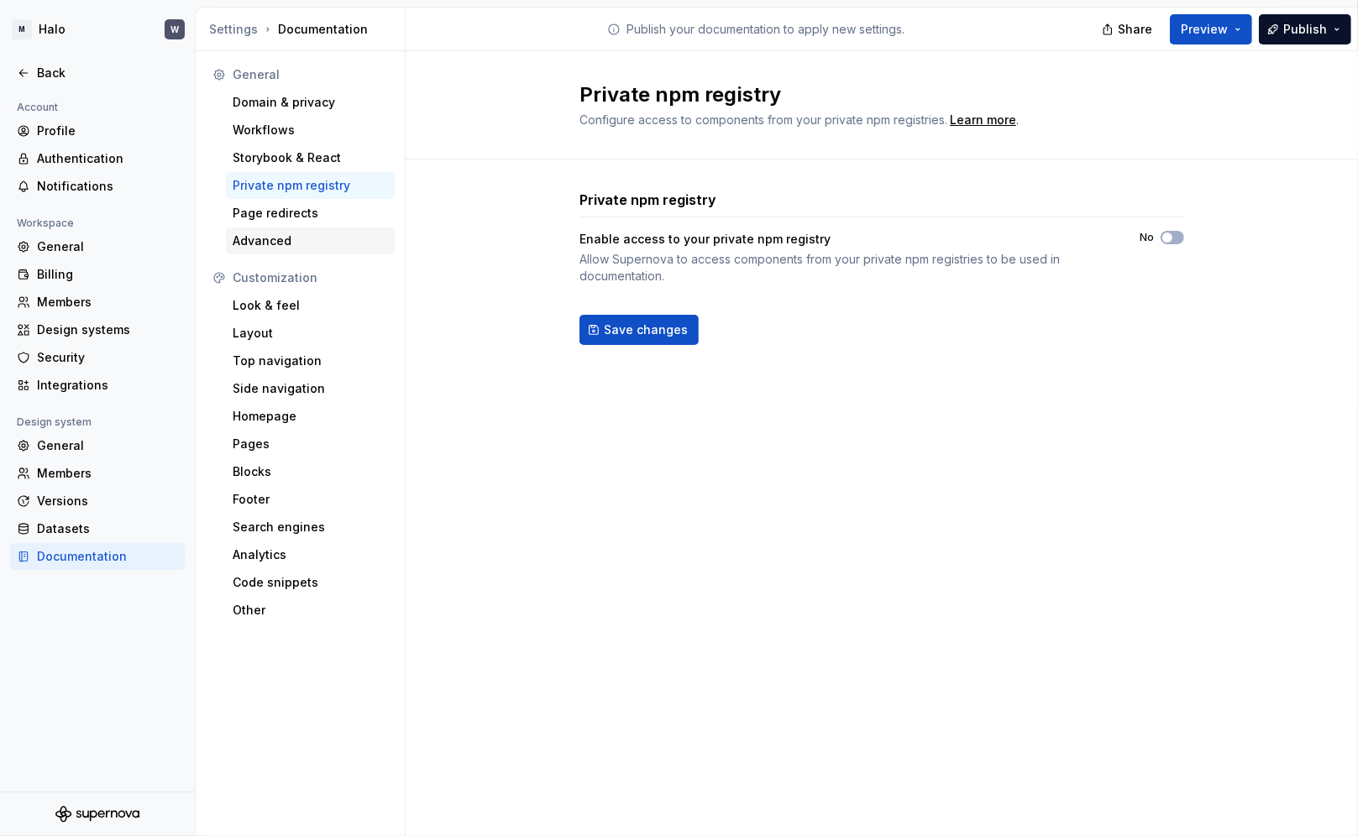
click at [279, 236] on div "Advanced" at bounding box center [310, 241] width 155 height 17
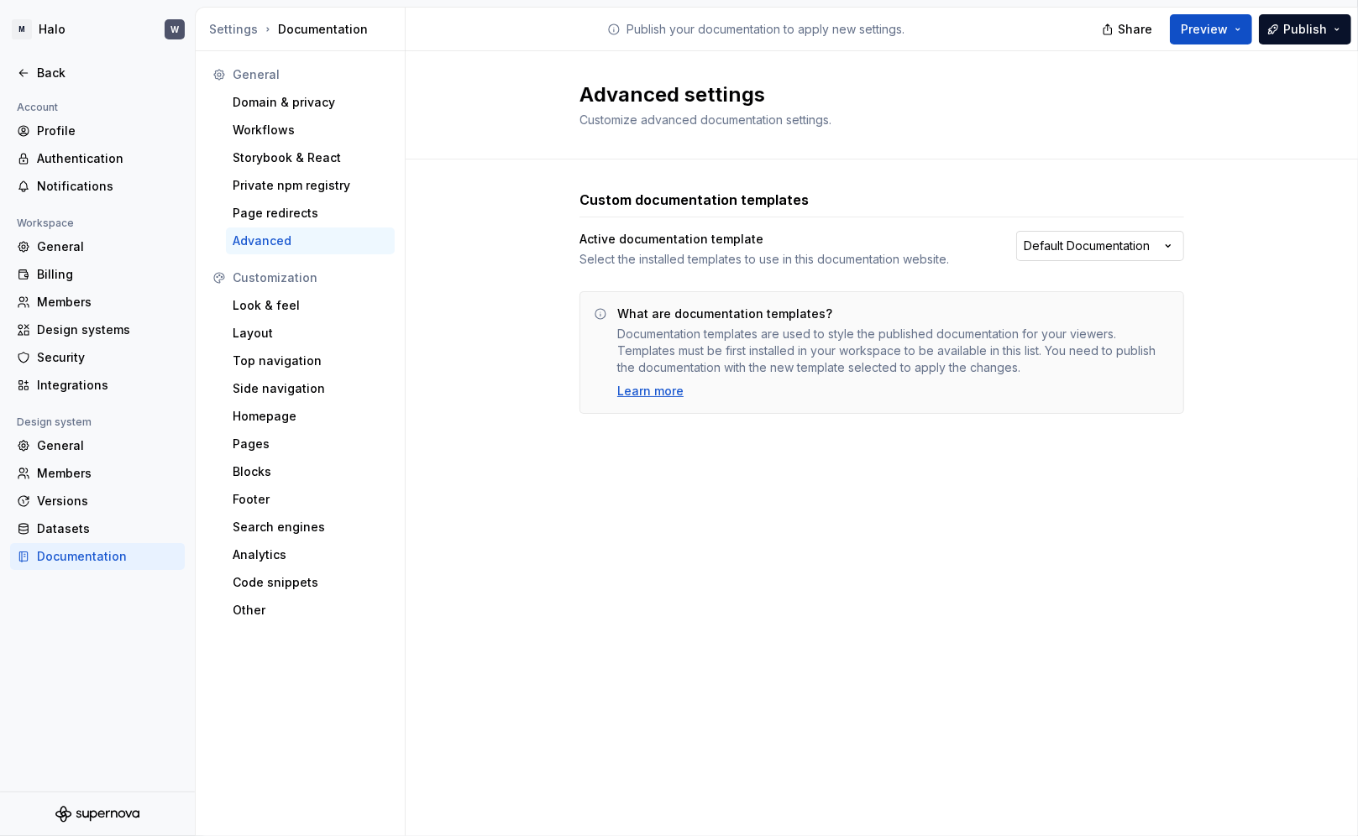
click at [976, 248] on html "M Halo W Back Account Profile Authentication Notifications Workspace General Bi…" at bounding box center [679, 418] width 1358 height 836
click at [976, 243] on html "M Halo W Back Account Profile Authentication Notifications Workspace General Bi…" at bounding box center [679, 418] width 1358 height 836
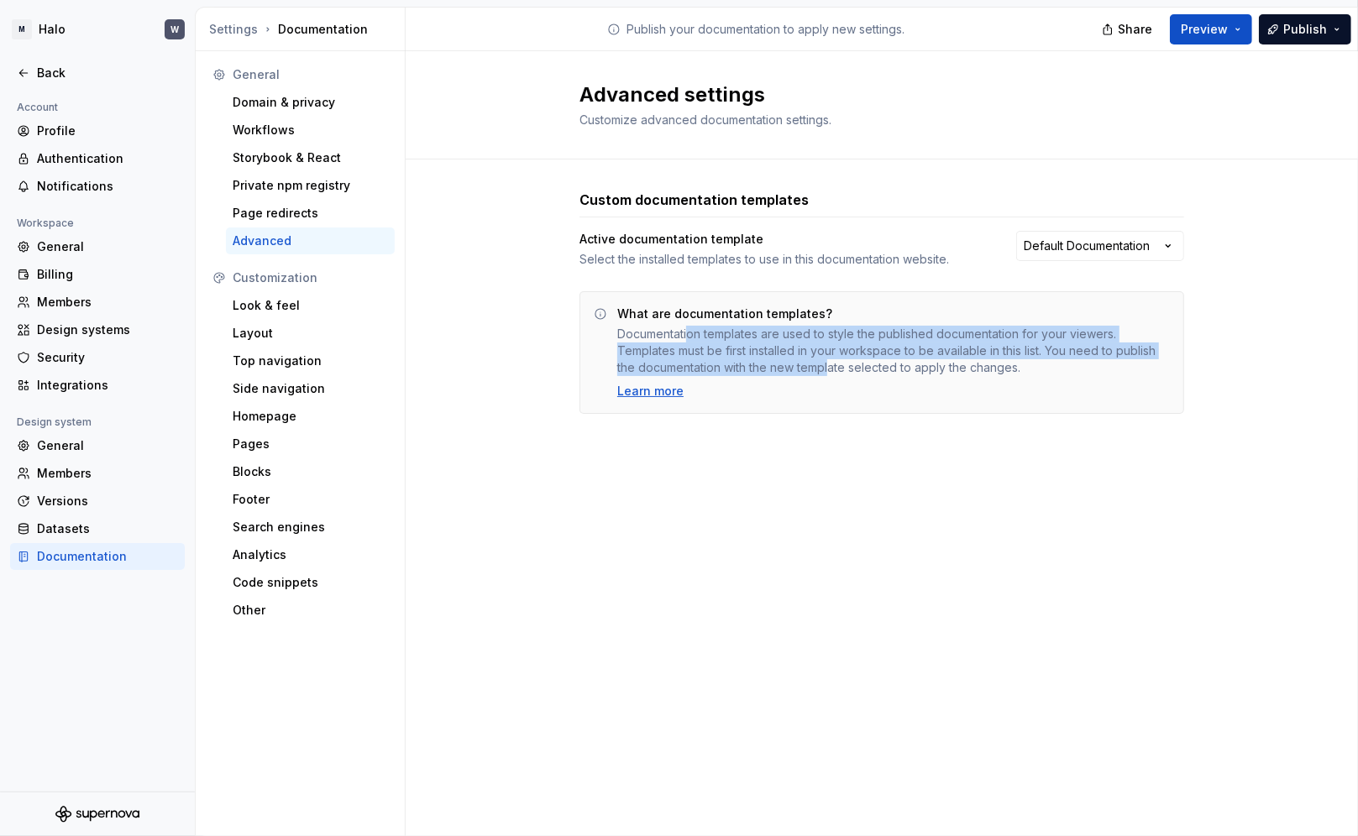
drag, startPoint x: 690, startPoint y: 338, endPoint x: 828, endPoint y: 359, distance: 139.3
click at [828, 359] on div "Documentation templates are used to style the published documentation for your …" at bounding box center [893, 351] width 553 height 50
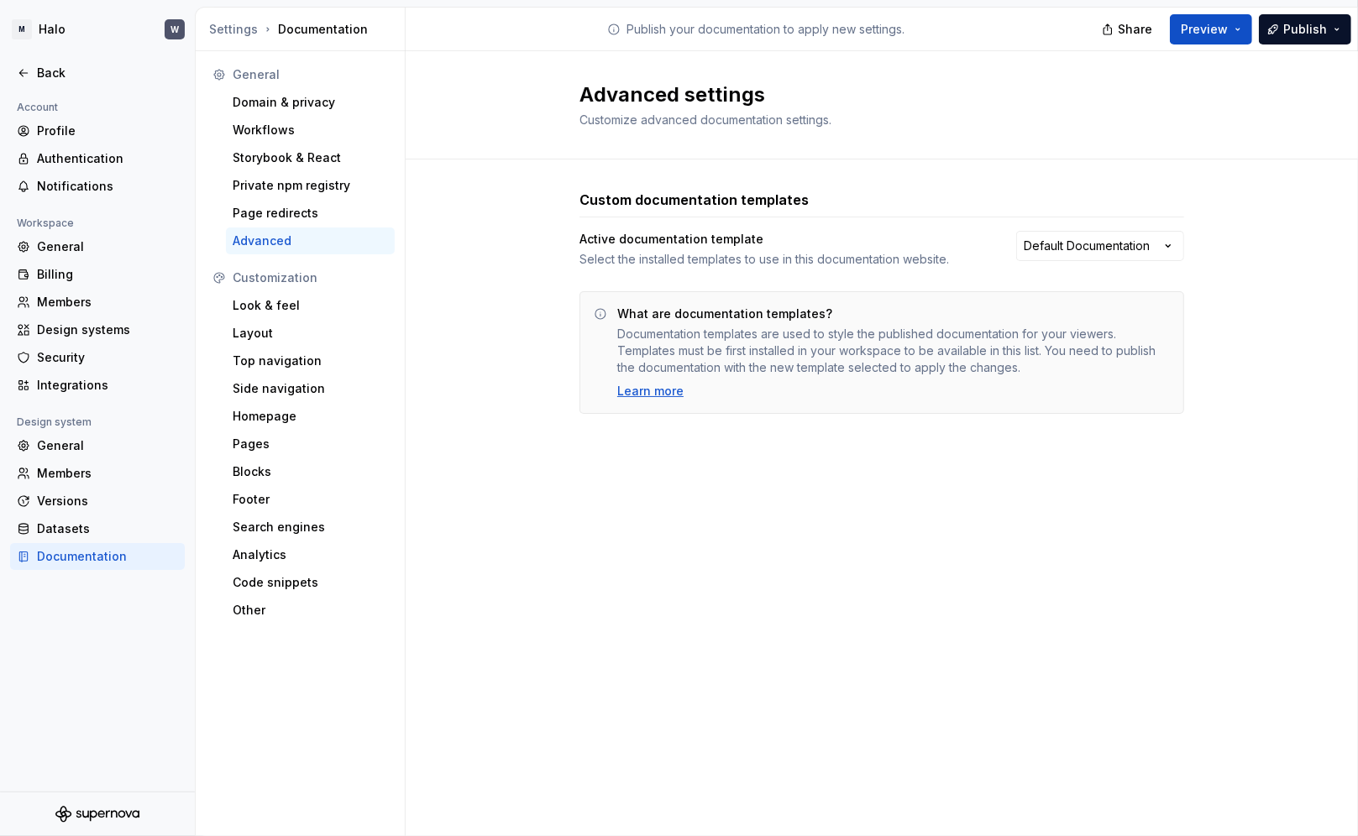
click at [762, 498] on div "Advanced settings Customize advanced documentation settings. Custom documentati…" at bounding box center [882, 443] width 952 height 785
click at [255, 304] on div "Look & feel" at bounding box center [310, 305] width 155 height 17
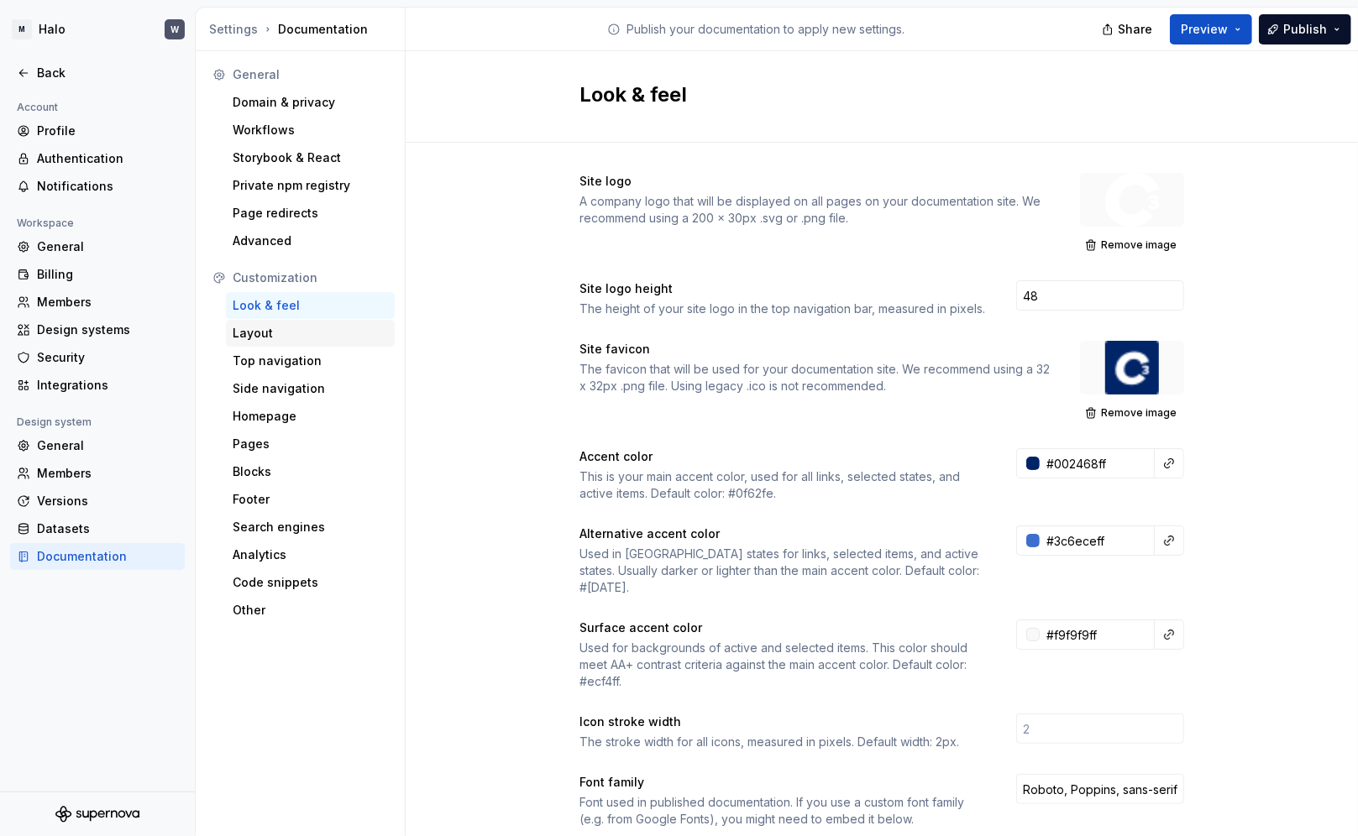
click at [248, 337] on div "Layout" at bounding box center [310, 333] width 155 height 17
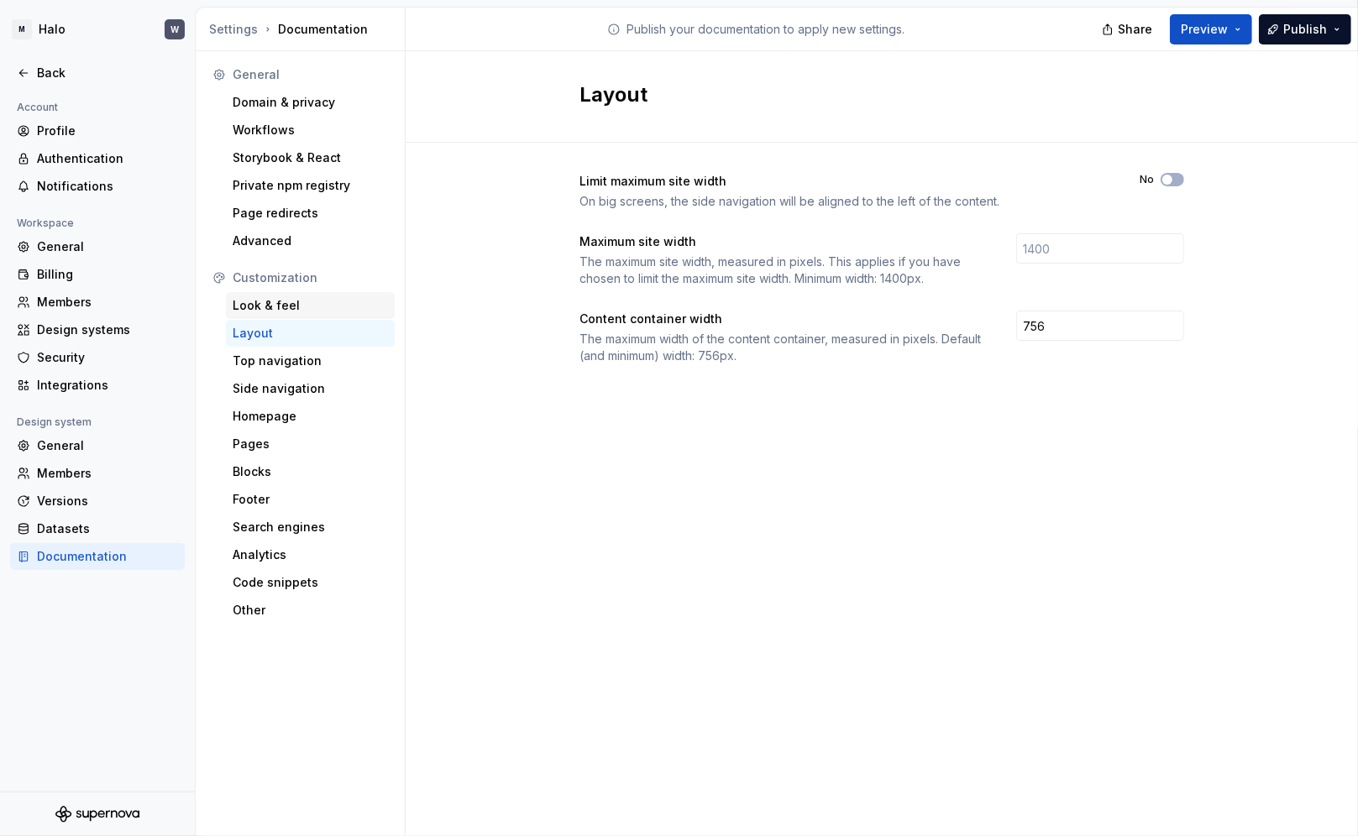
click at [260, 309] on div "Look & feel" at bounding box center [310, 305] width 155 height 17
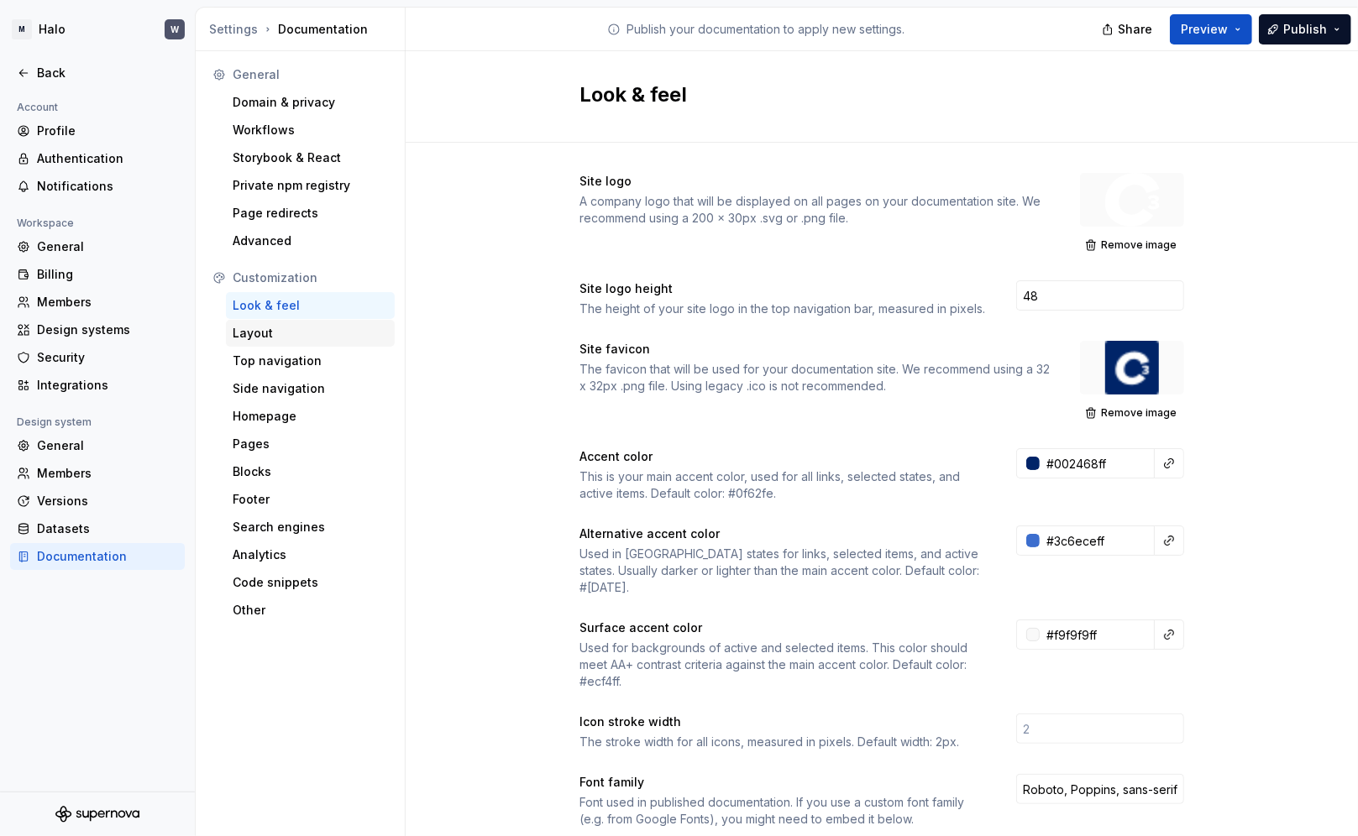
click at [253, 333] on div "Layout" at bounding box center [310, 333] width 155 height 17
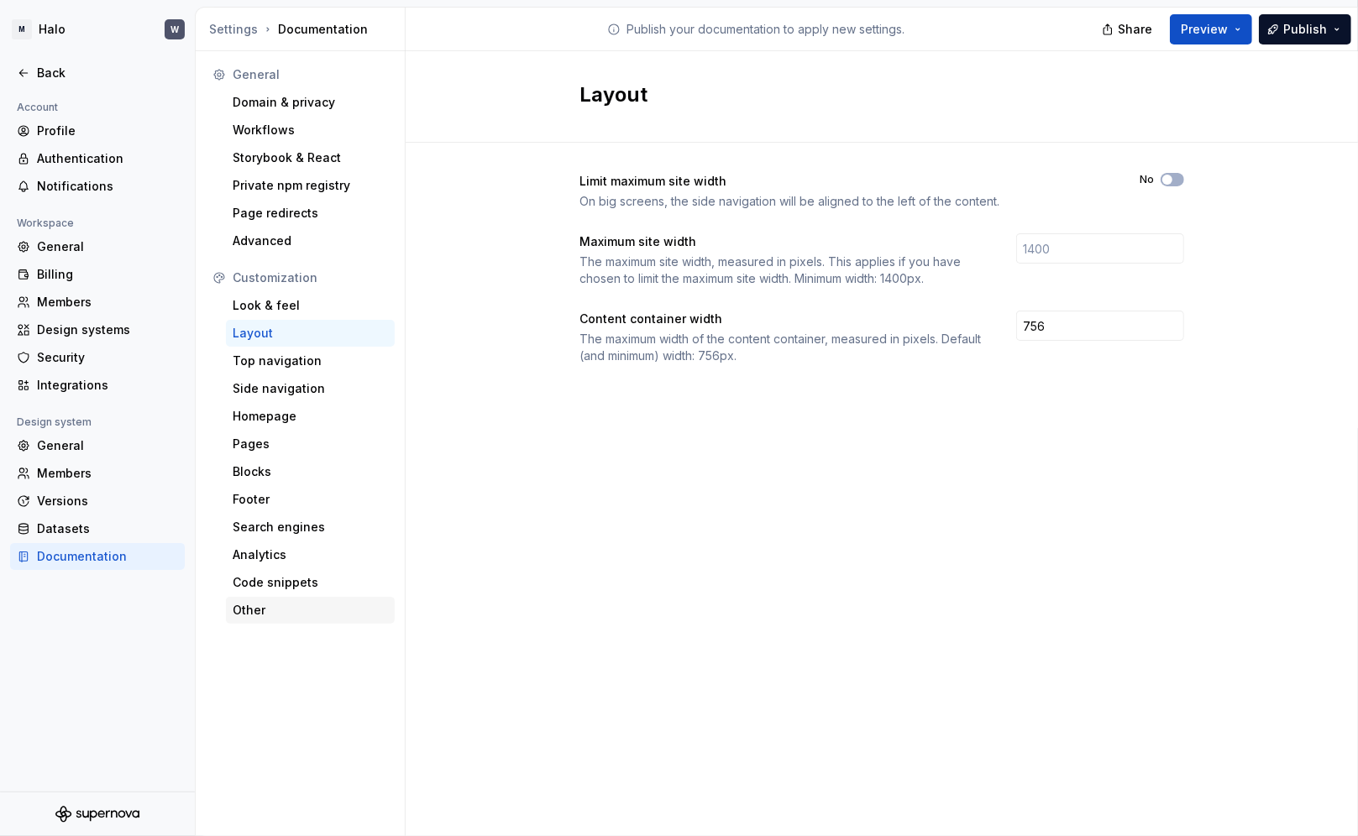
click at [269, 599] on div "Other" at bounding box center [310, 610] width 155 height 17
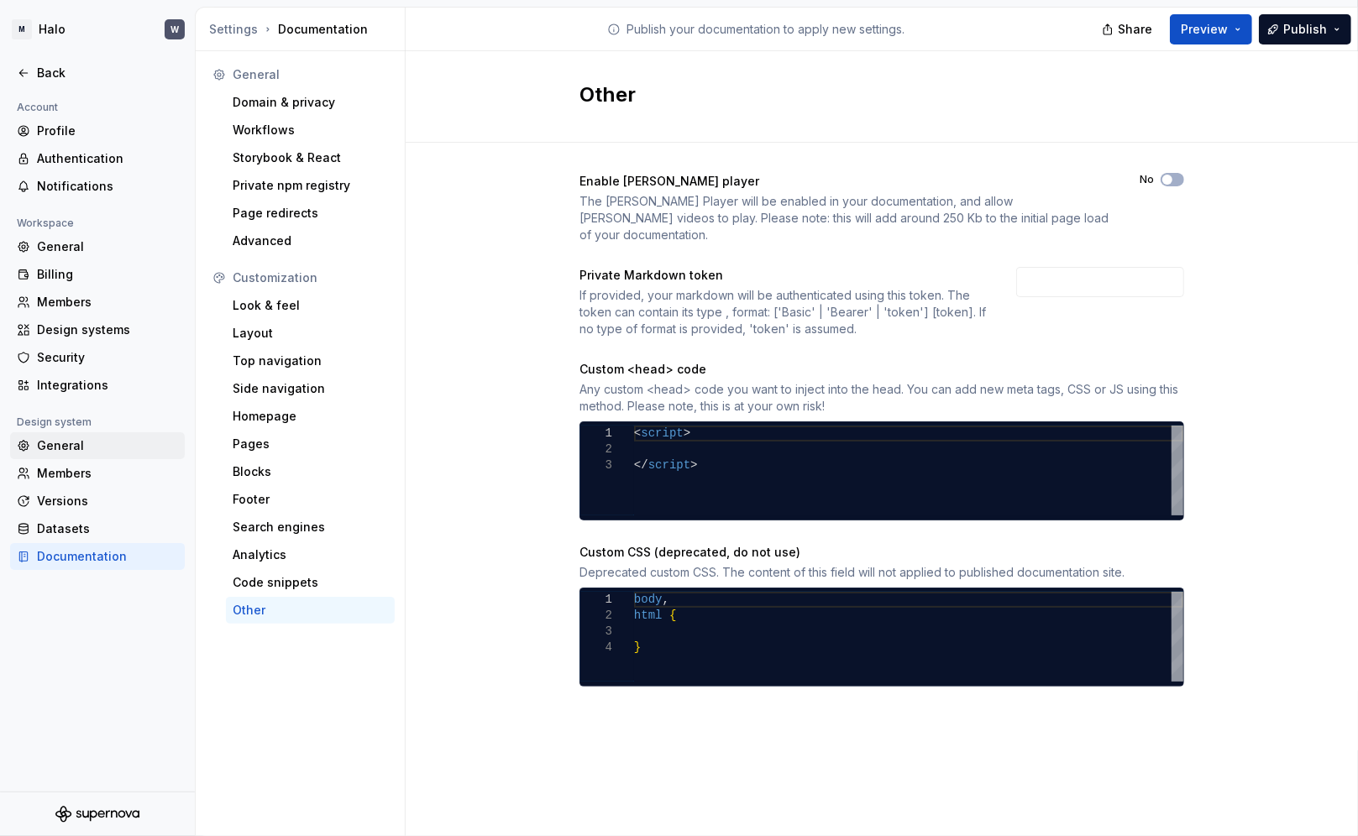
click at [66, 446] on div "General" at bounding box center [107, 446] width 141 height 17
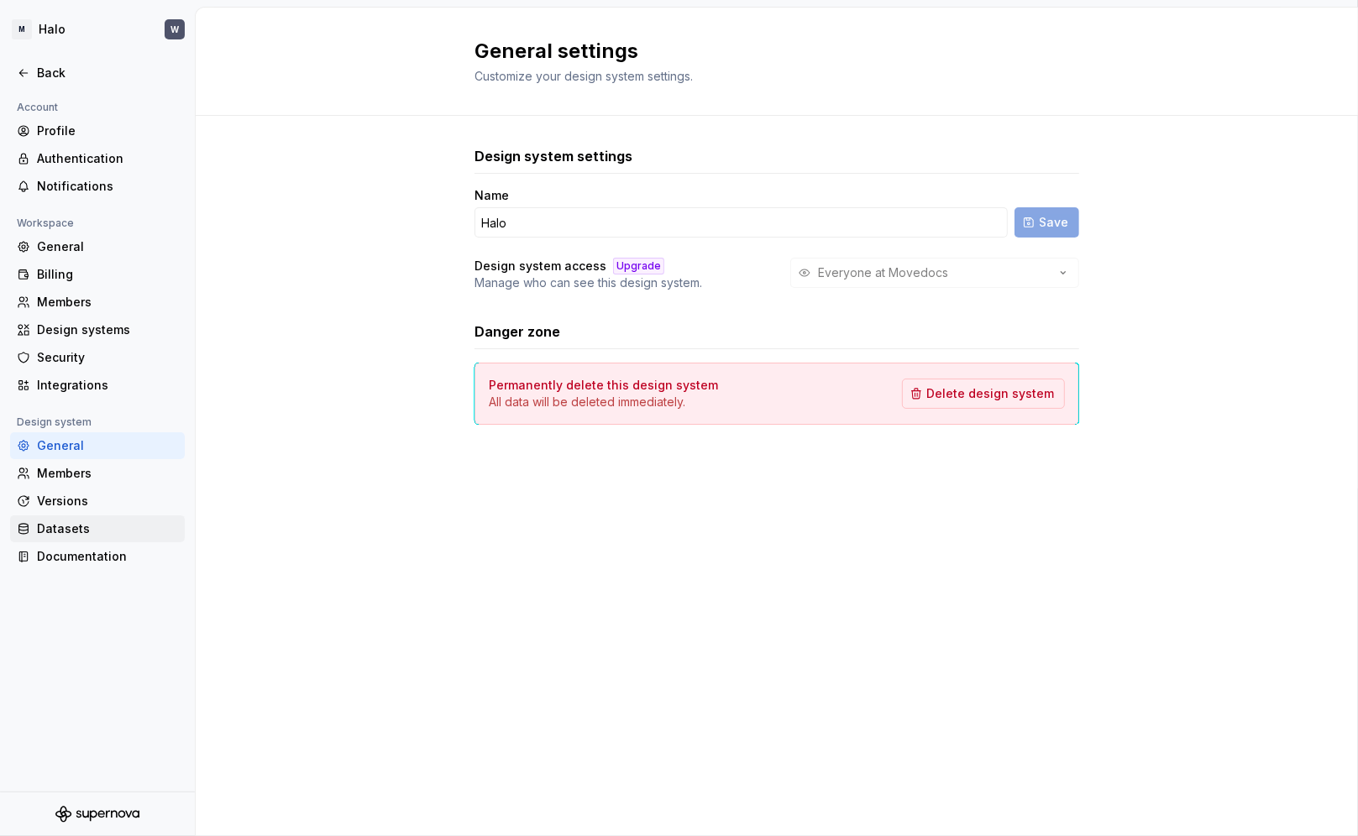
click at [69, 530] on div "Datasets" at bounding box center [107, 529] width 141 height 17
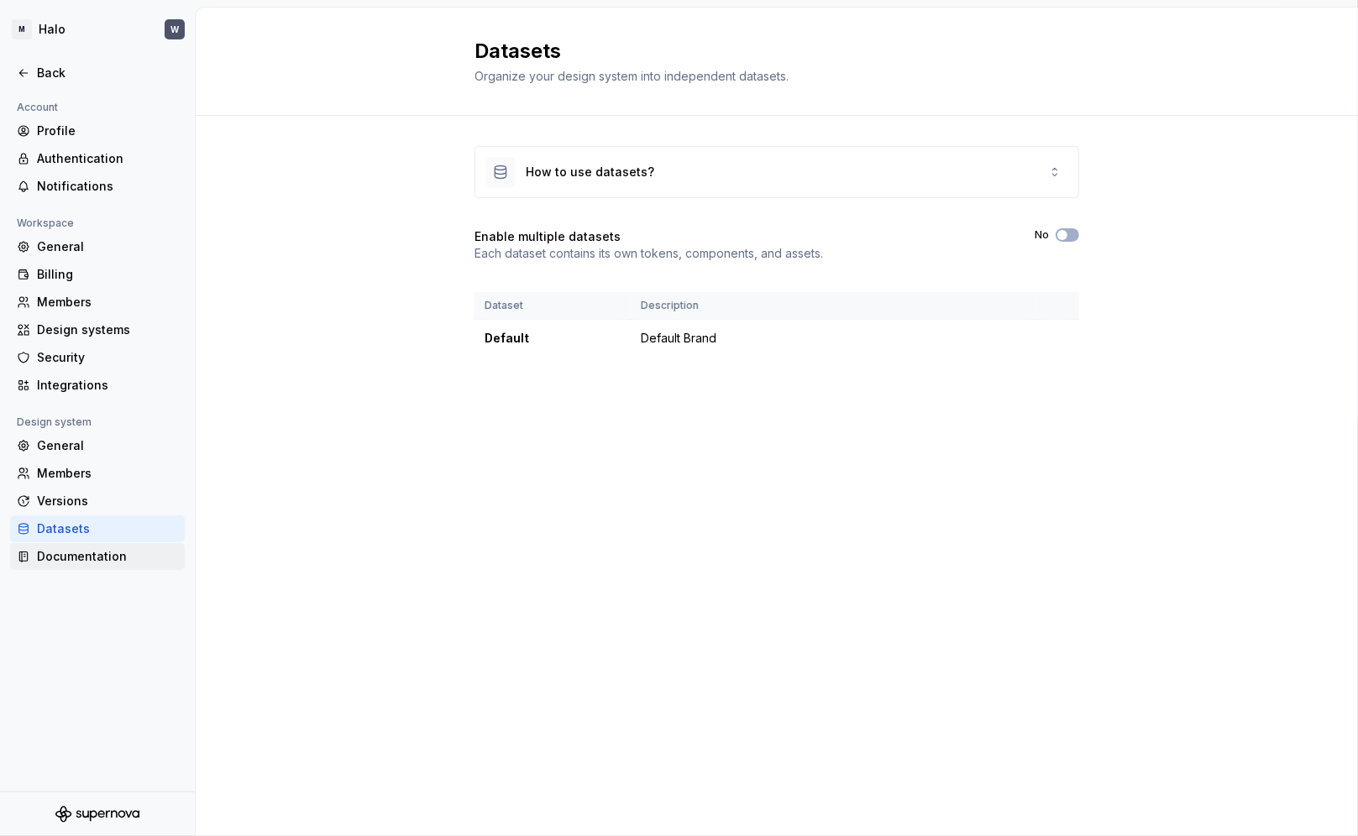
click at [68, 553] on div "Documentation" at bounding box center [107, 556] width 141 height 17
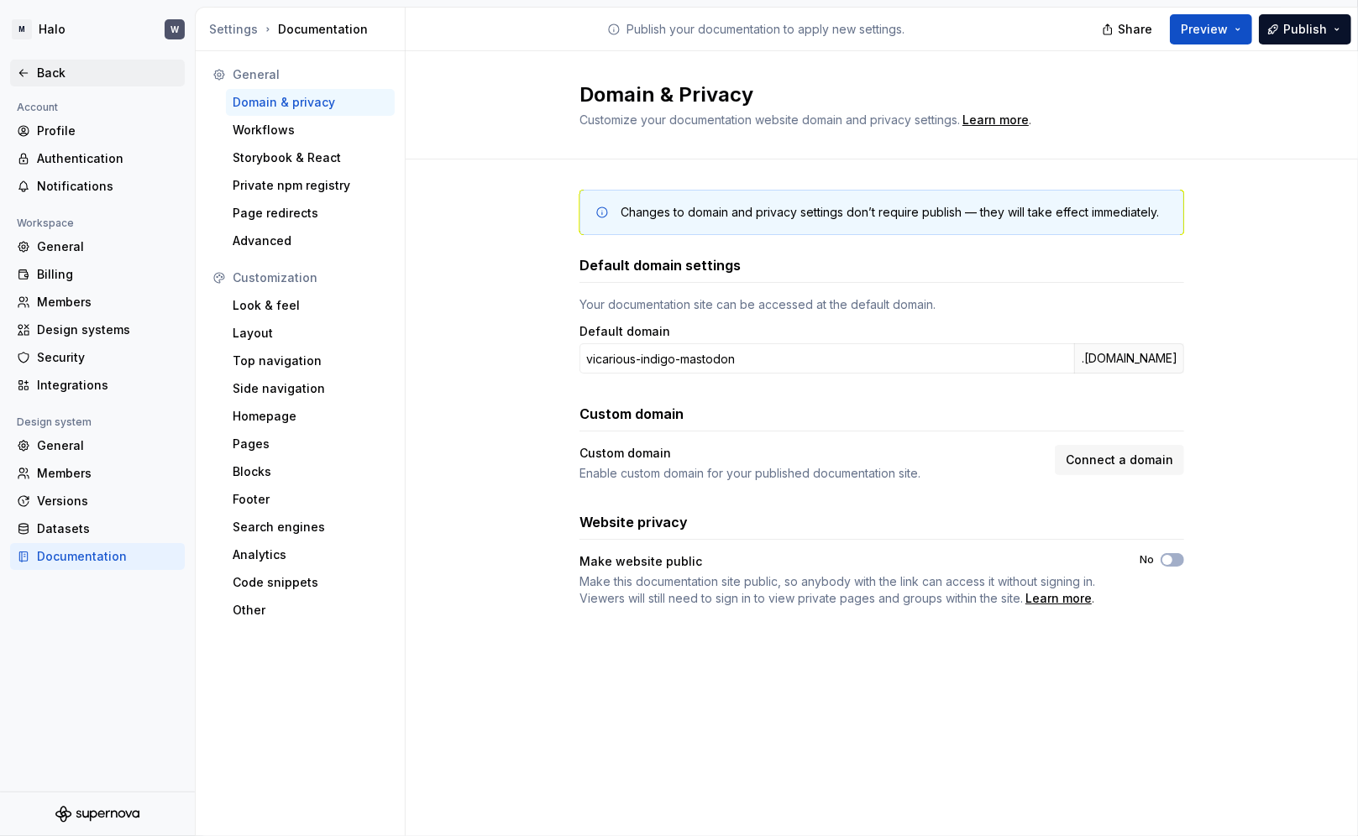
click at [23, 76] on icon at bounding box center [23, 72] width 13 height 13
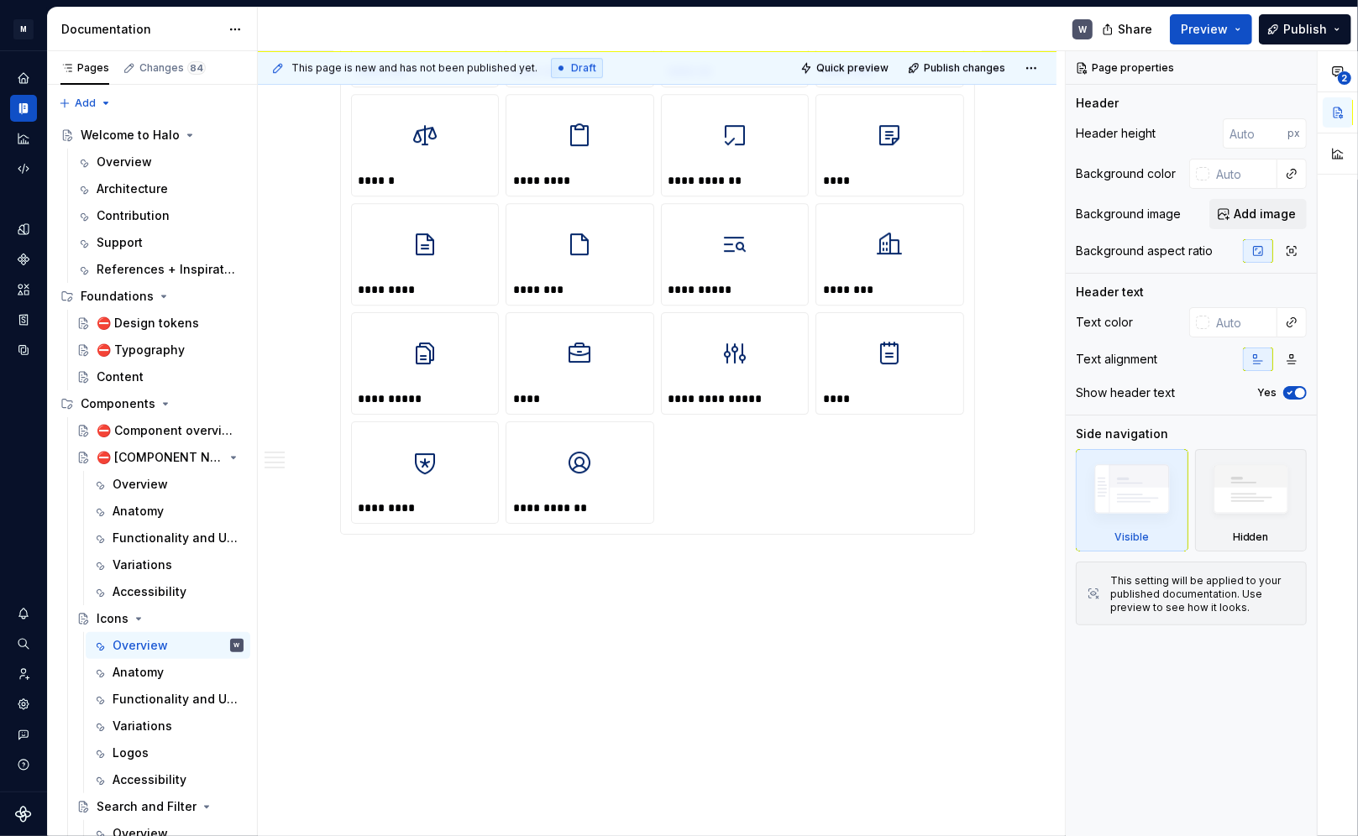
scroll to position [4106, 0]
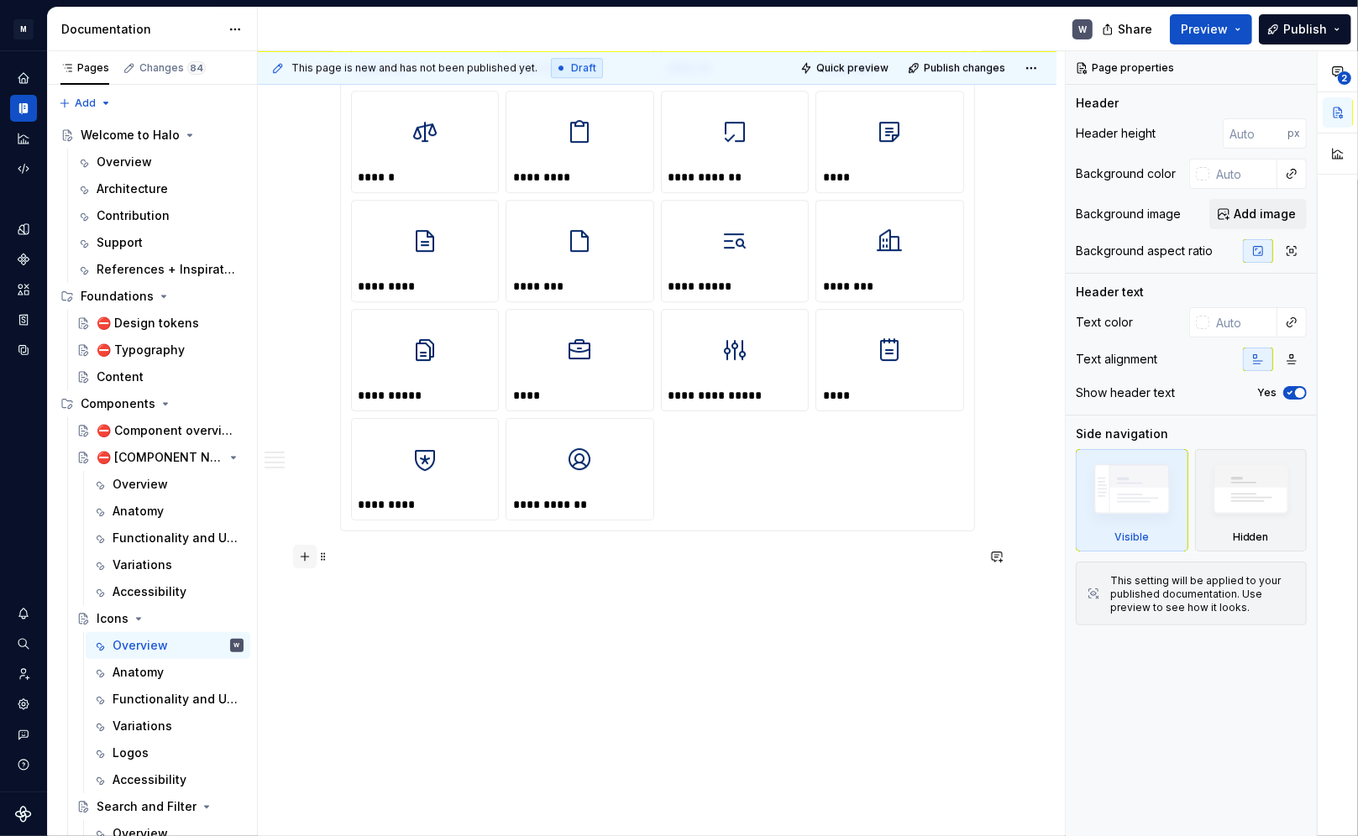
click at [309, 562] on button "button" at bounding box center [305, 557] width 24 height 24
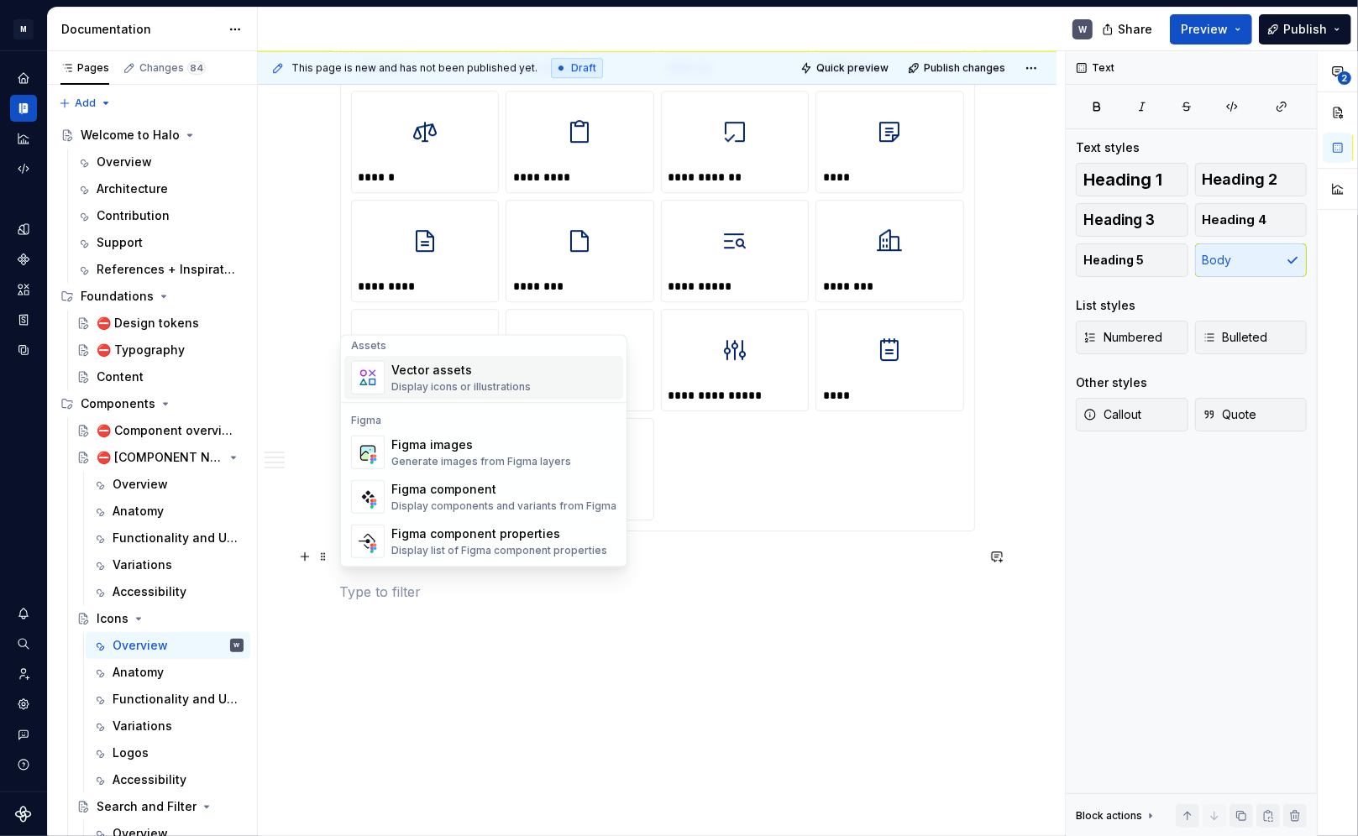
scroll to position [1527, 0]
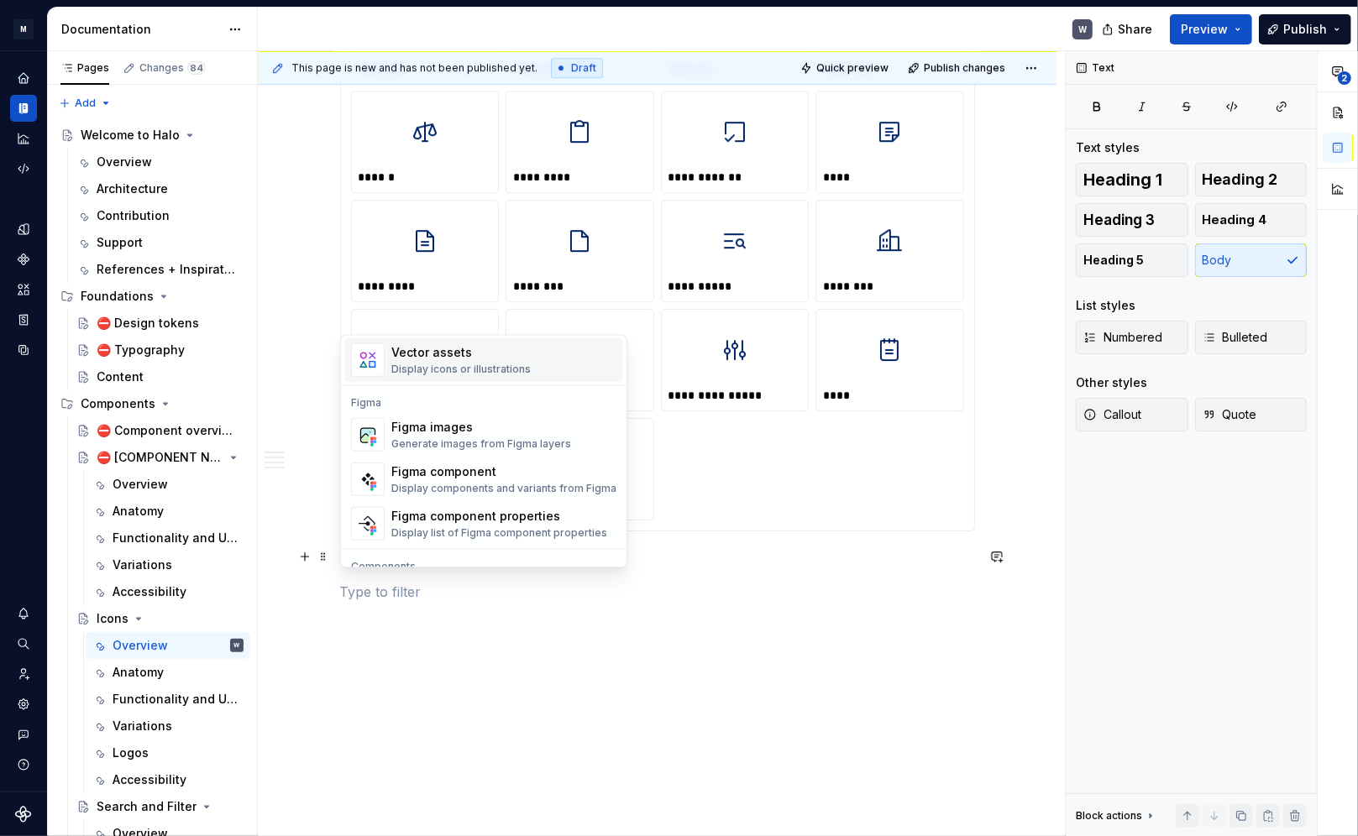
click at [520, 362] on div "Display icons or illustrations" at bounding box center [460, 368] width 139 height 13
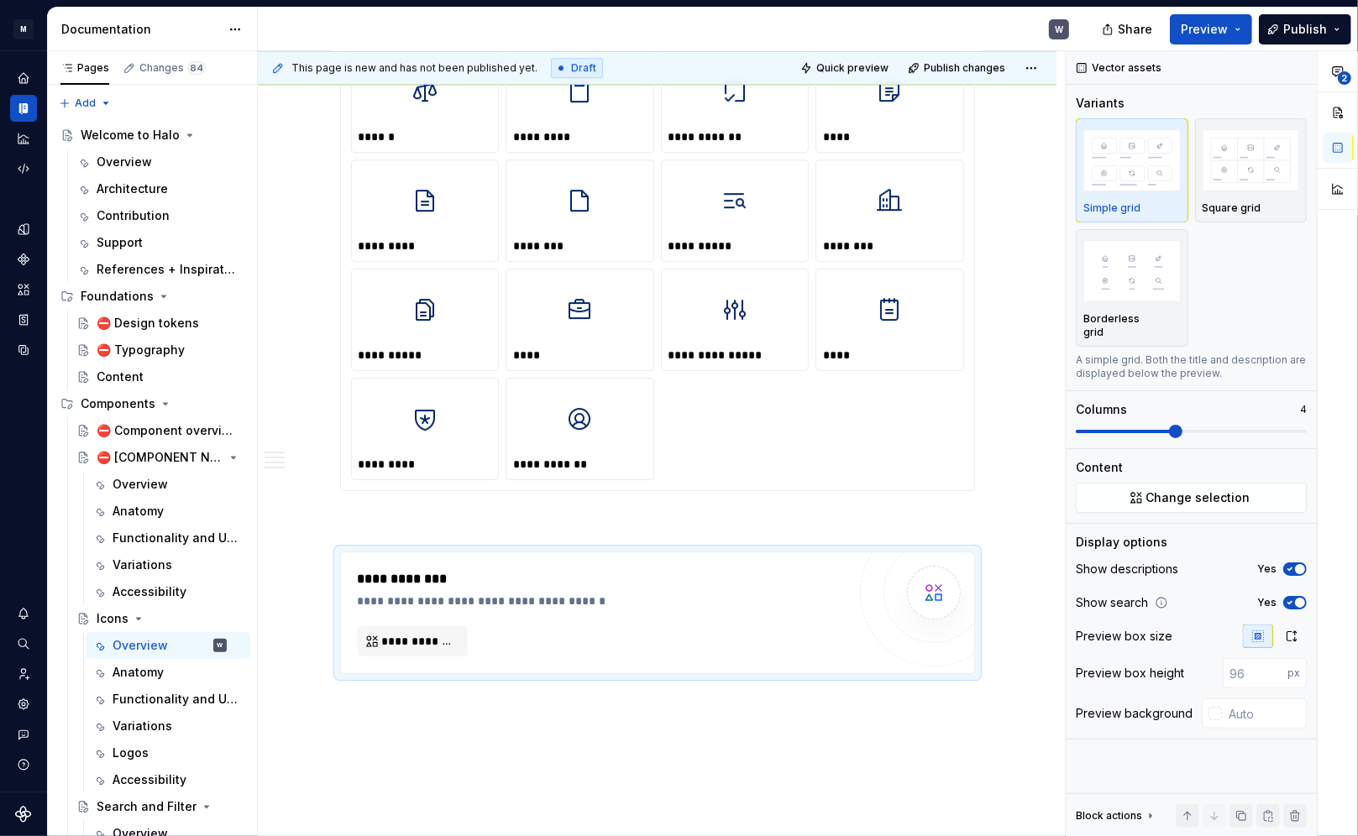
scroll to position [4249, 0]
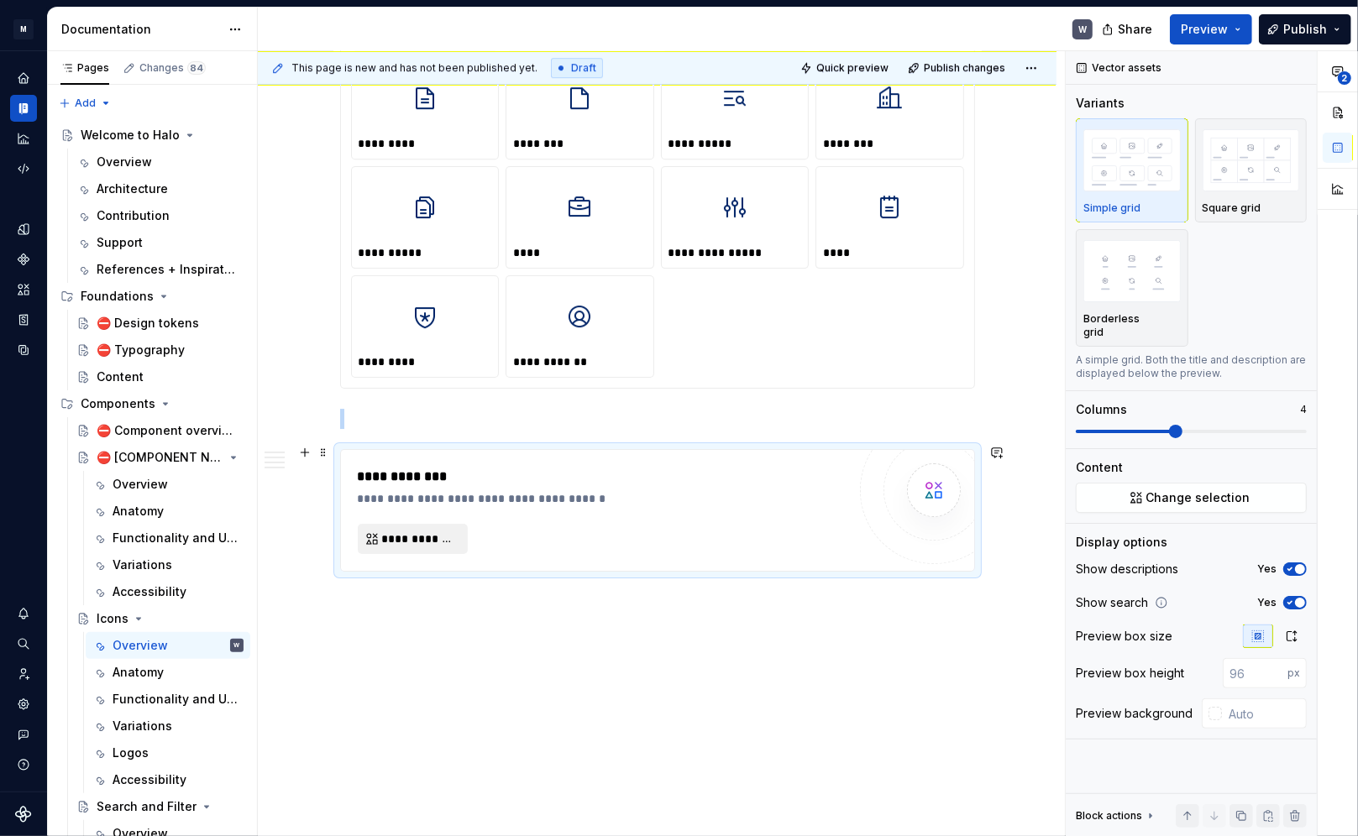
click at [411, 531] on span "**********" at bounding box center [419, 539] width 75 height 17
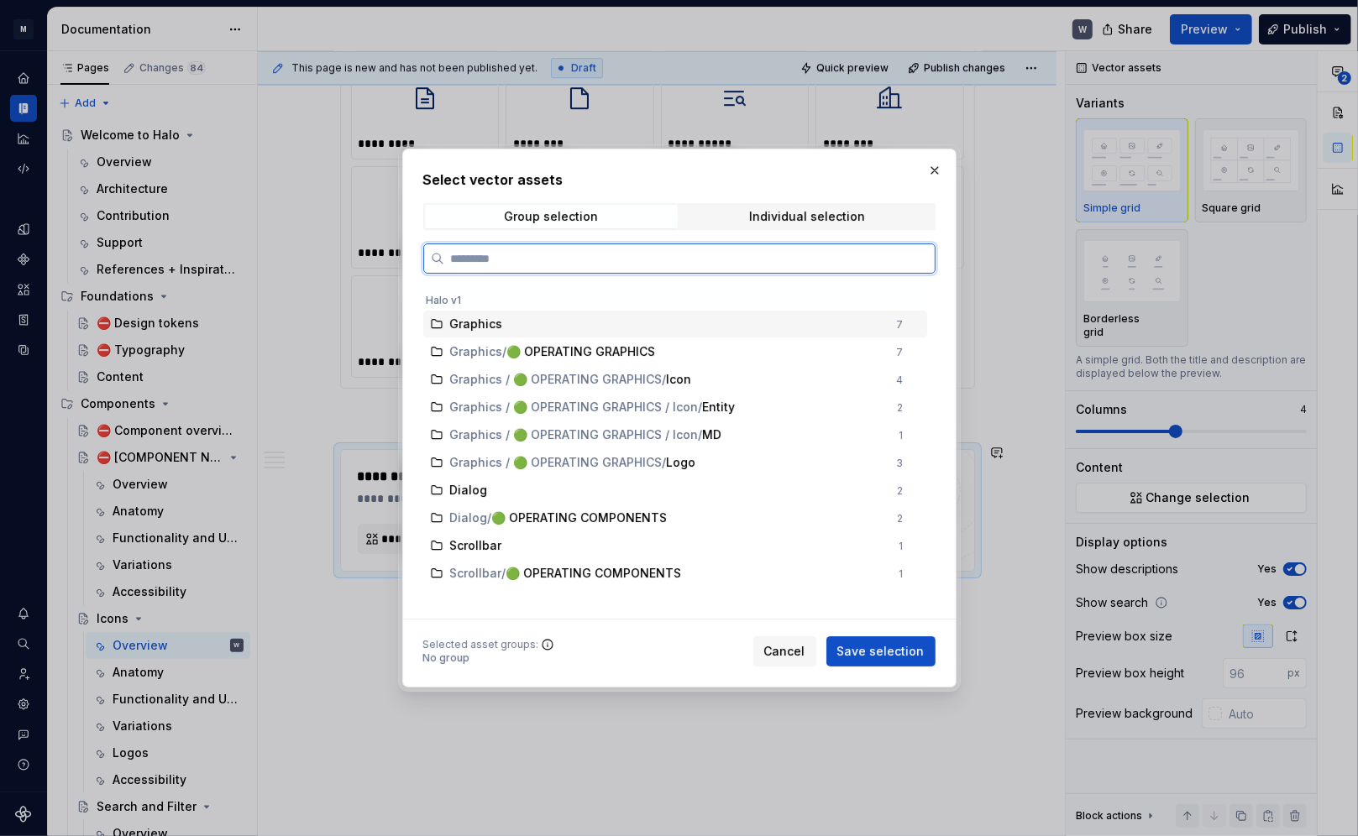
click at [506, 317] on div "Graphics" at bounding box center [668, 324] width 437 height 17
click at [752, 327] on div "Graphics" at bounding box center [668, 324] width 437 height 17
click at [710, 376] on div "Graphics / 🟢 OPERATING GRAPHICS / Icon" at bounding box center [668, 379] width 437 height 17
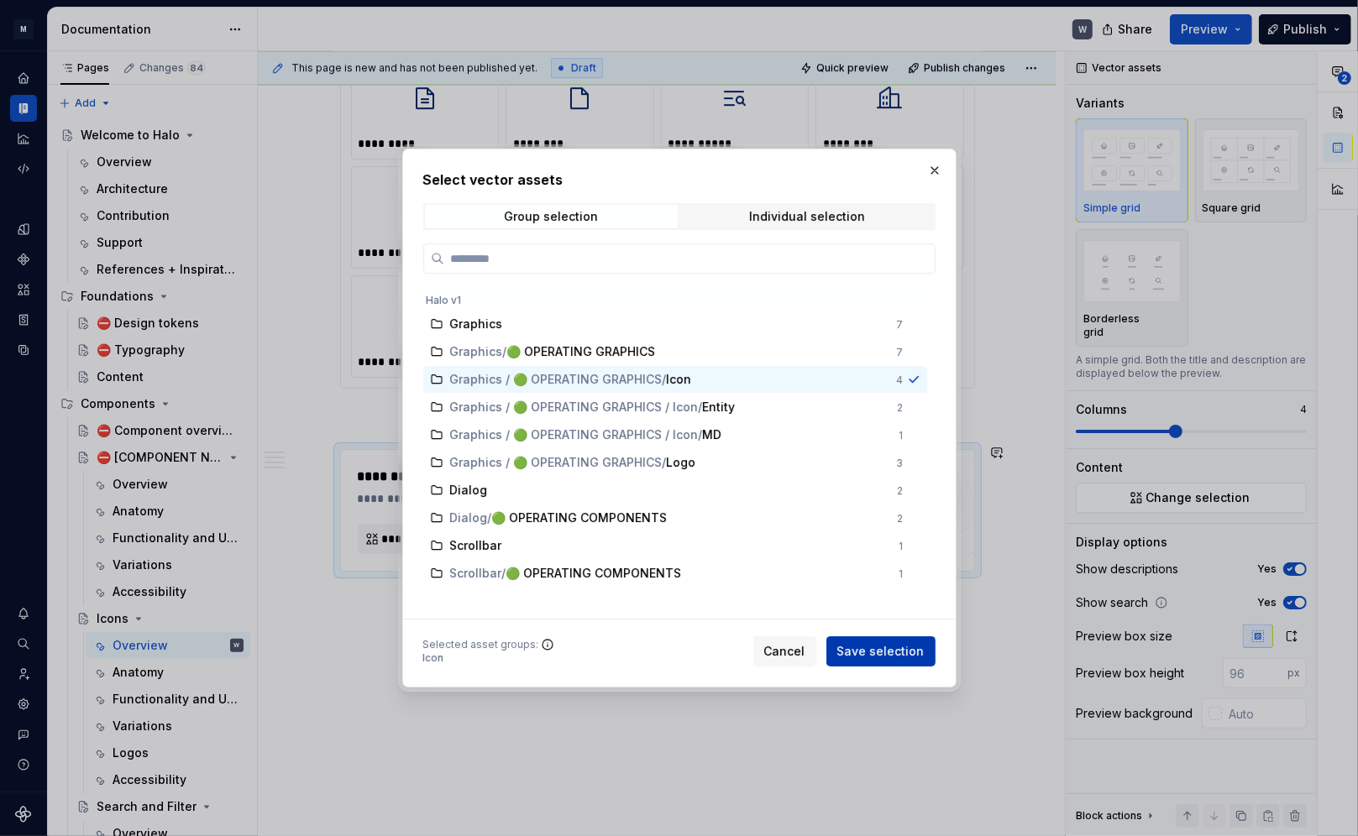
click at [886, 599] on span "Save selection" at bounding box center [880, 651] width 87 height 17
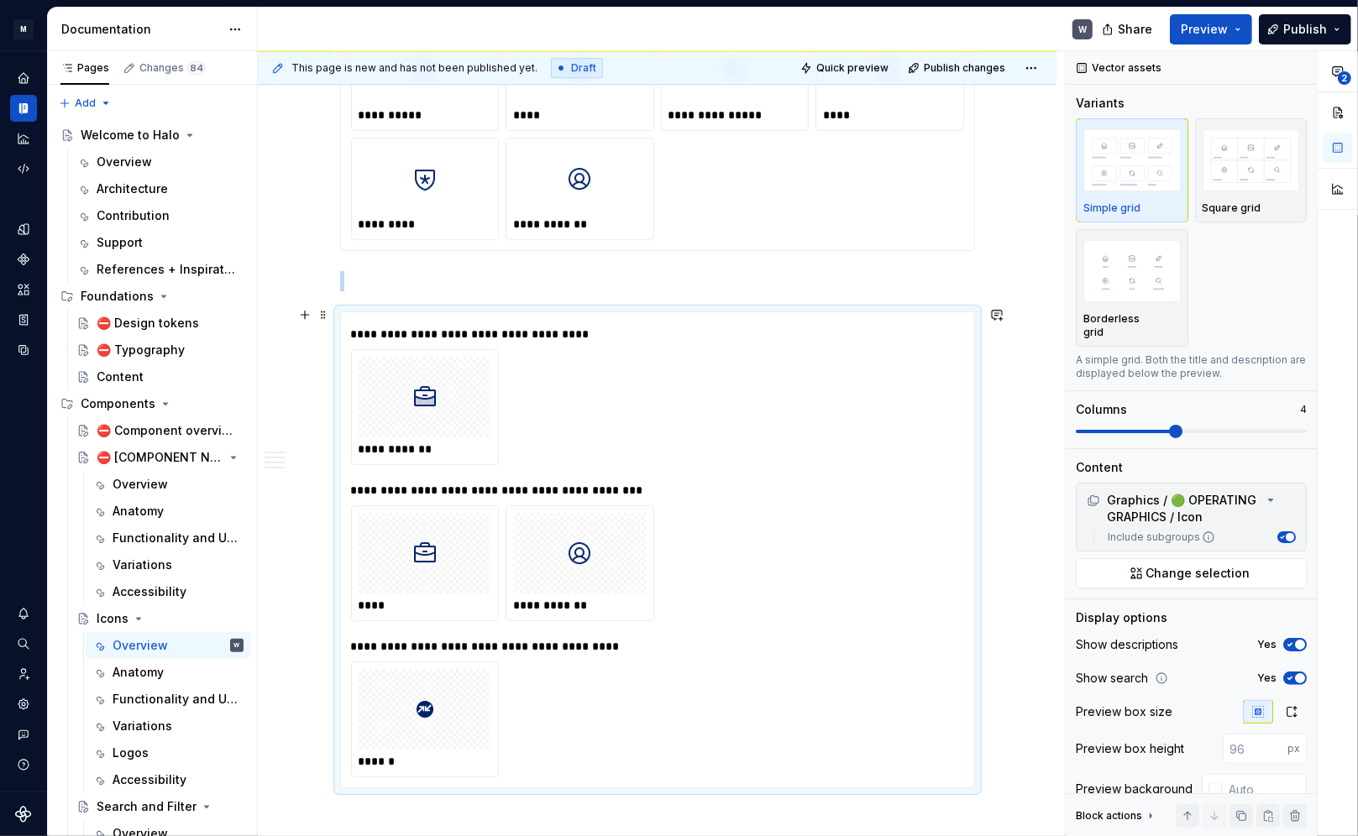
scroll to position [4449, 0]
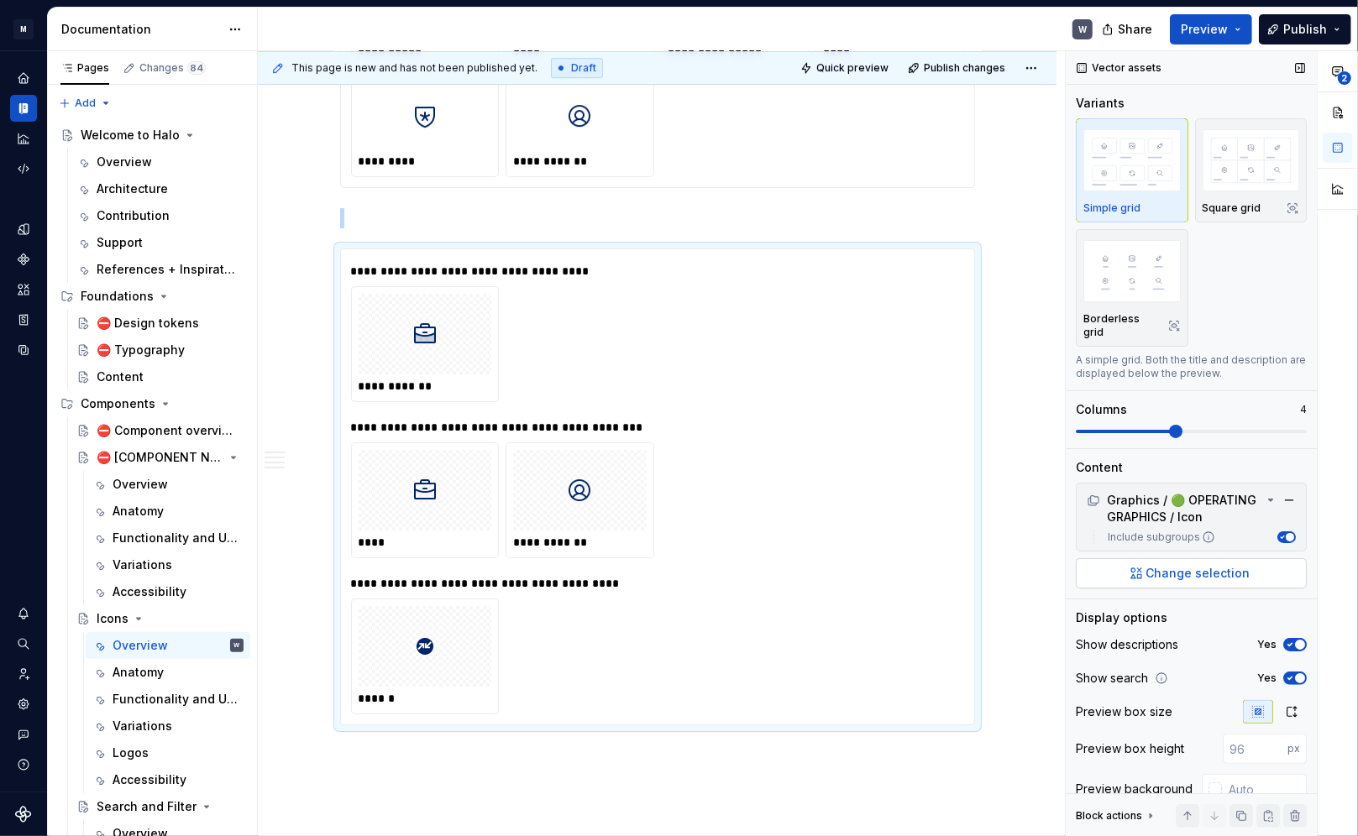
click at [976, 567] on span "Change selection" at bounding box center [1198, 573] width 104 height 17
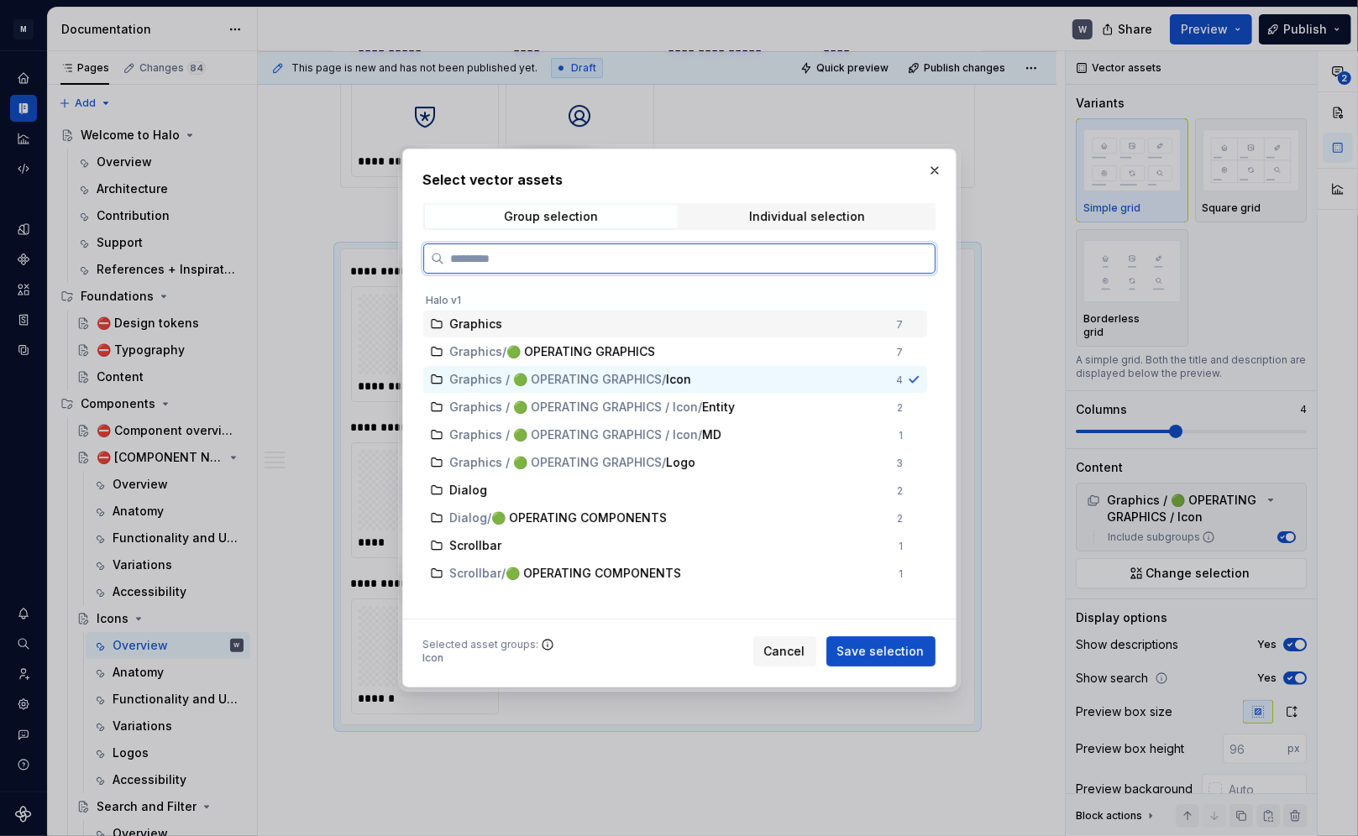
click at [512, 321] on div "Graphics" at bounding box center [668, 324] width 437 height 17
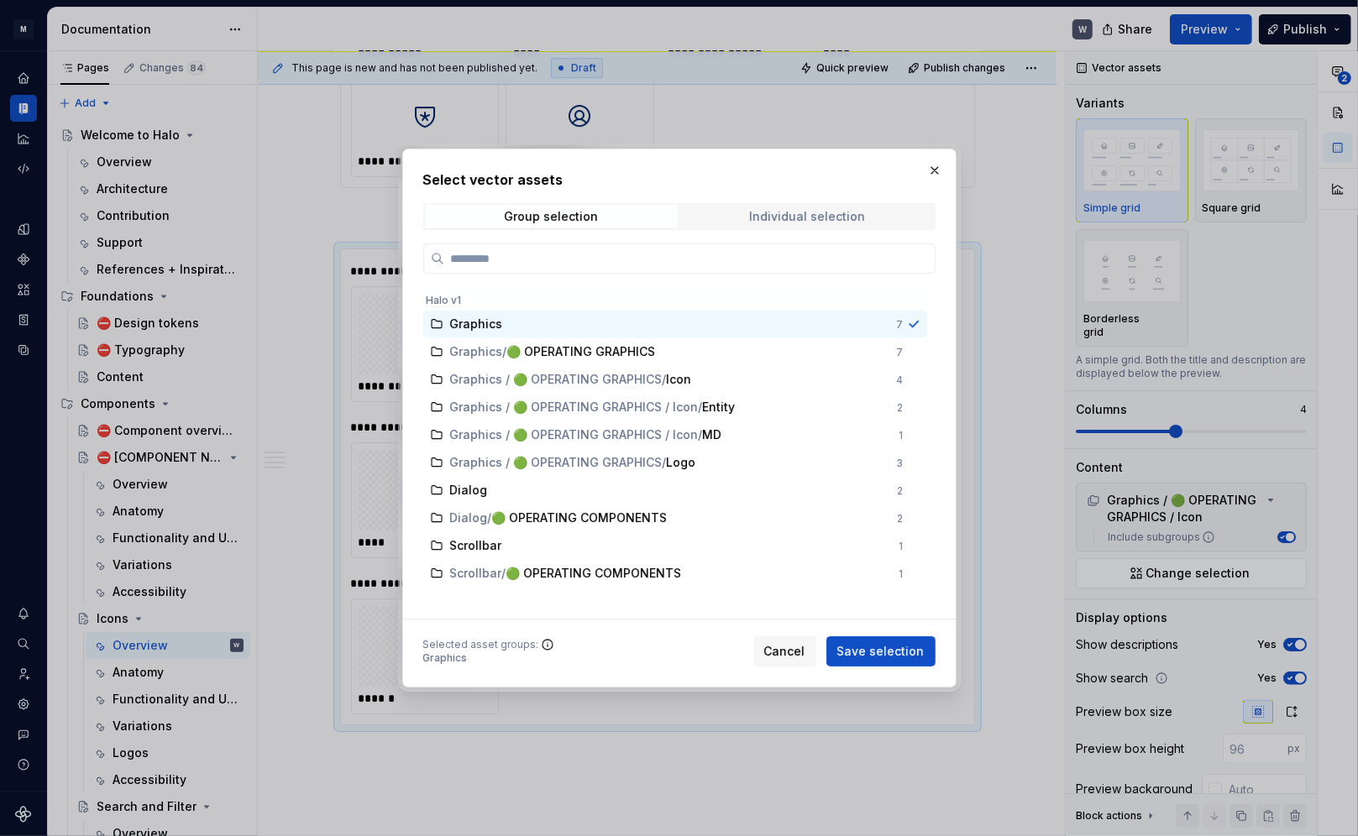
click at [747, 211] on span "Individual selection" at bounding box center [807, 217] width 253 height 24
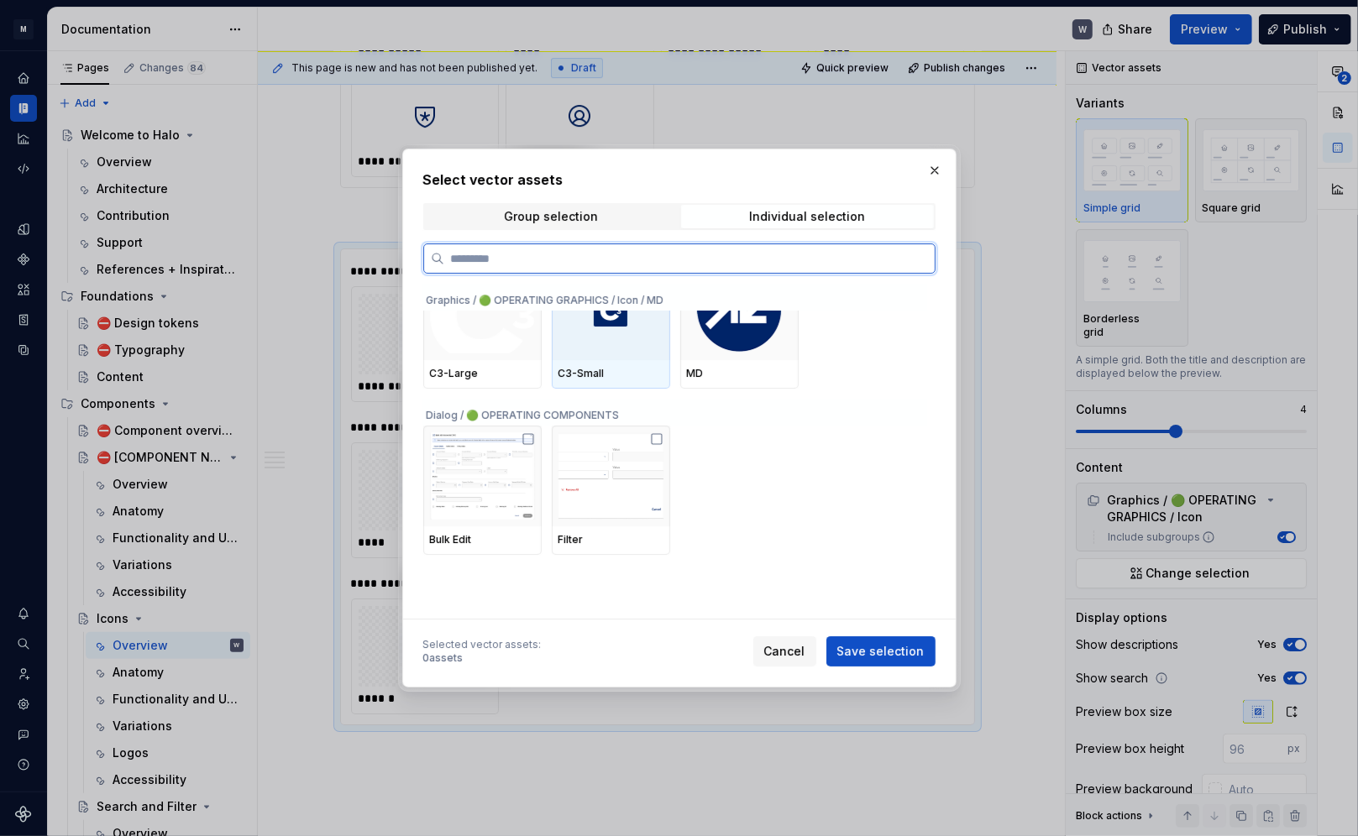
scroll to position [317, 0]
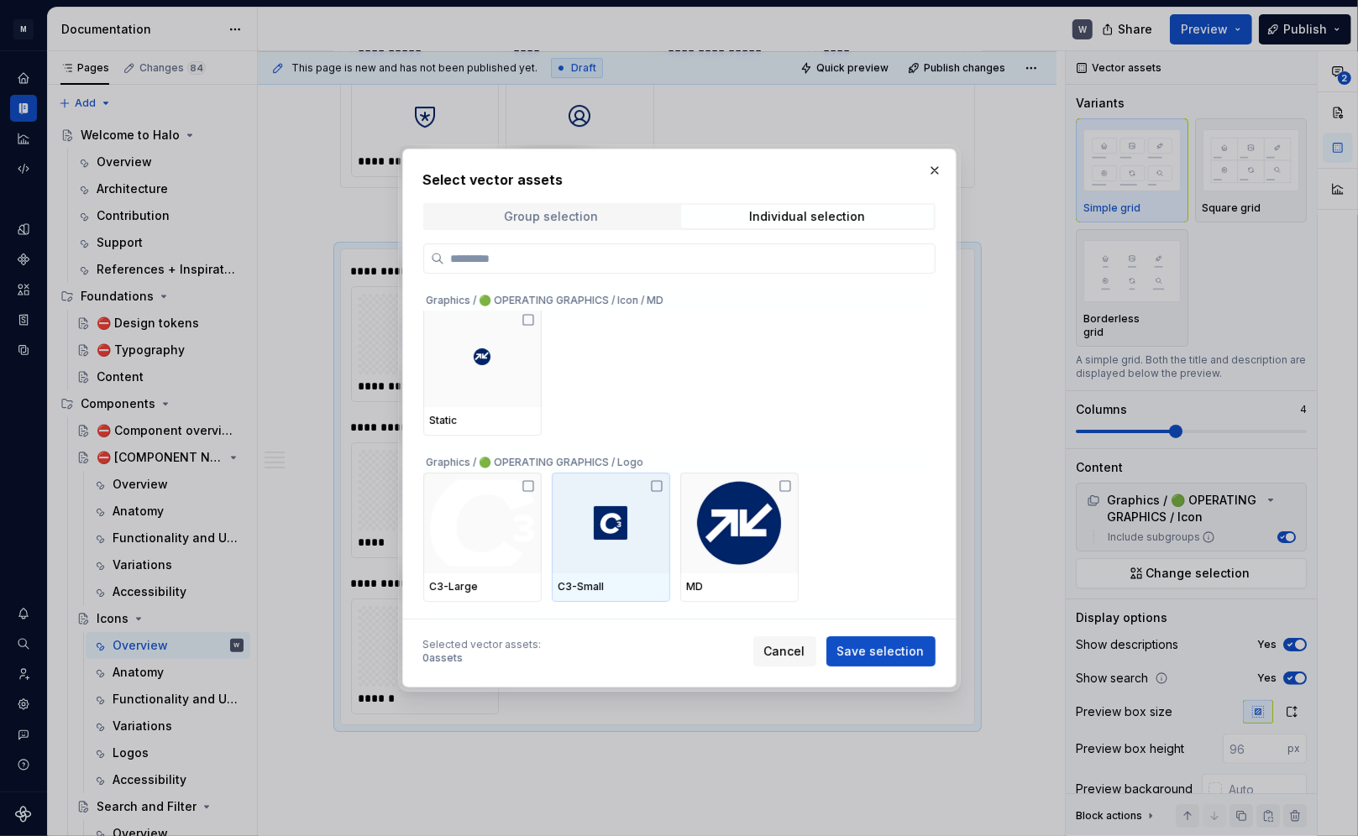
click at [568, 217] on div "Group selection" at bounding box center [551, 216] width 94 height 13
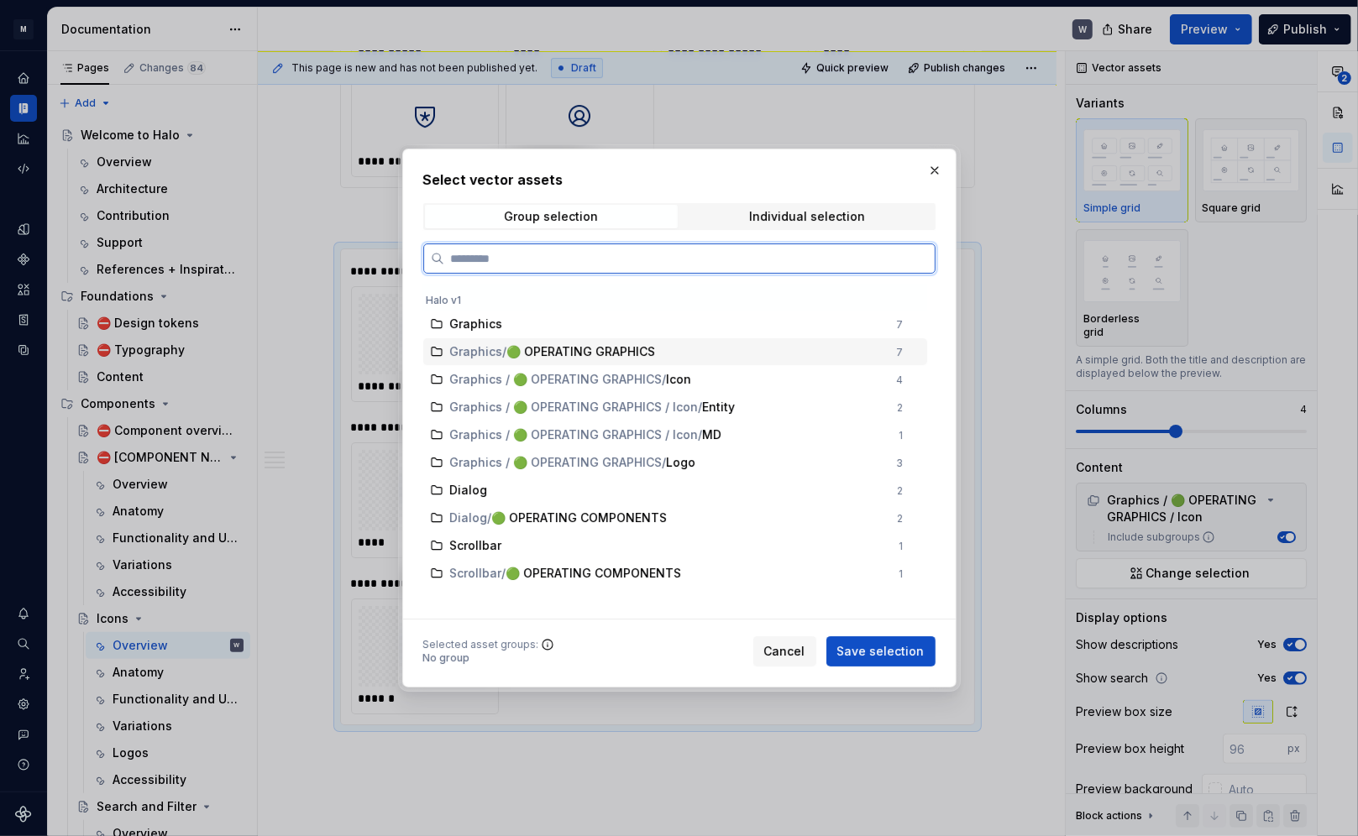
click at [611, 349] on span "🟢 OPERATING GRAPHICS" at bounding box center [581, 351] width 149 height 17
click at [623, 389] on div "Graphics / 🟢 OPERATING GRAPHICS / Icon 4" at bounding box center [675, 379] width 504 height 27
click at [629, 371] on span "Graphics / 🟢 OPERATING GRAPHICS" at bounding box center [556, 379] width 212 height 17
click at [629, 354] on span "🟢 OPERATING GRAPHICS" at bounding box center [581, 351] width 149 height 17
click at [759, 324] on div "Graphics" at bounding box center [668, 324] width 437 height 17
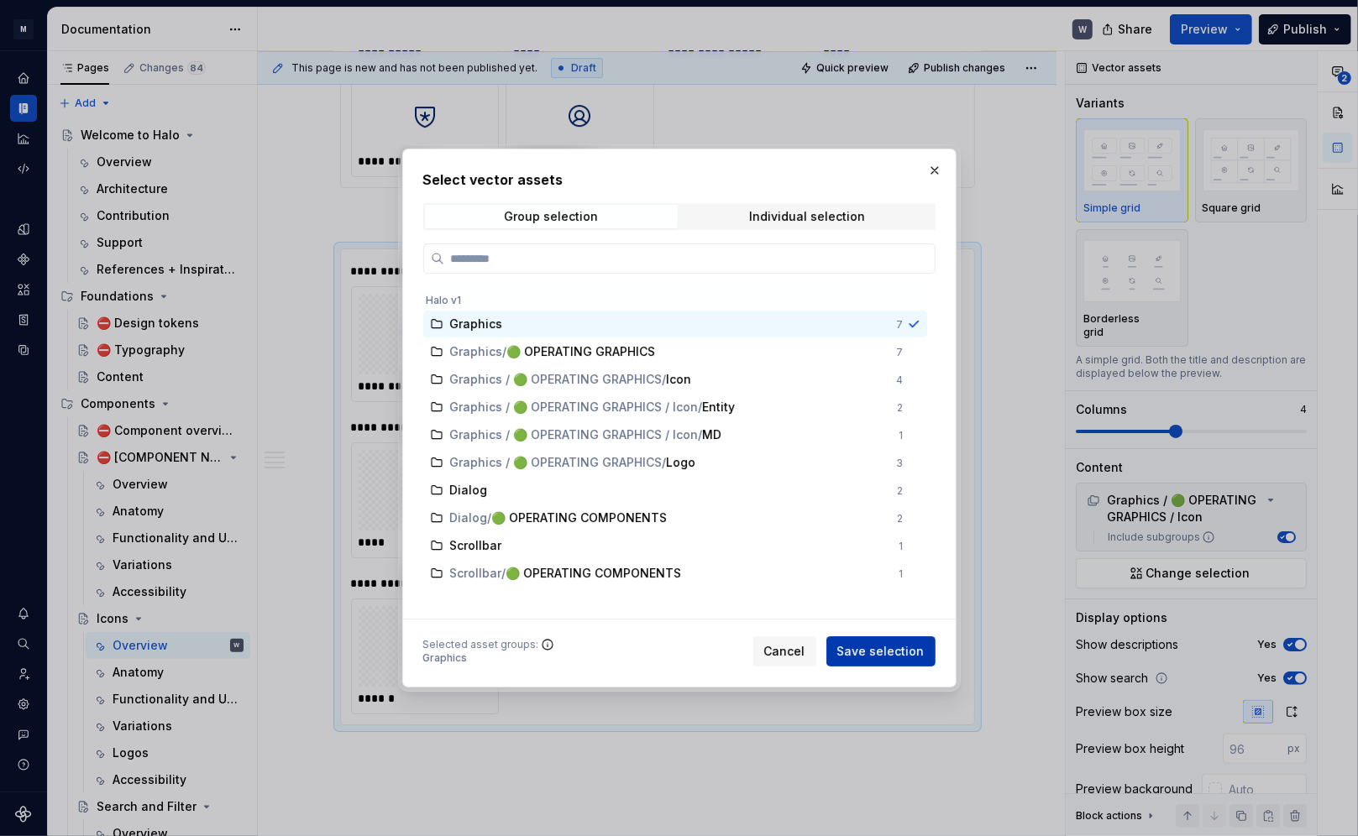
click at [890, 599] on span "Save selection" at bounding box center [880, 651] width 87 height 17
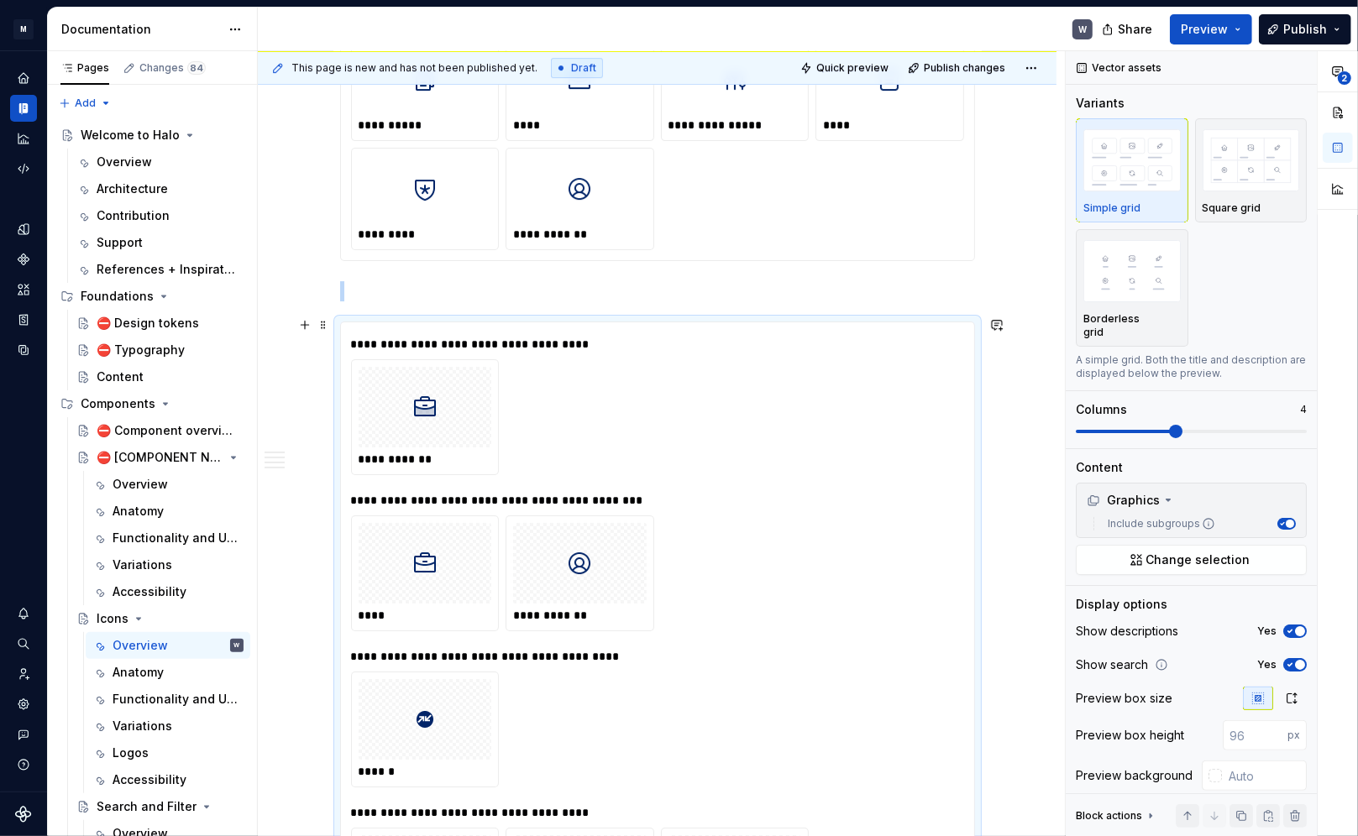
scroll to position [4300, 0]
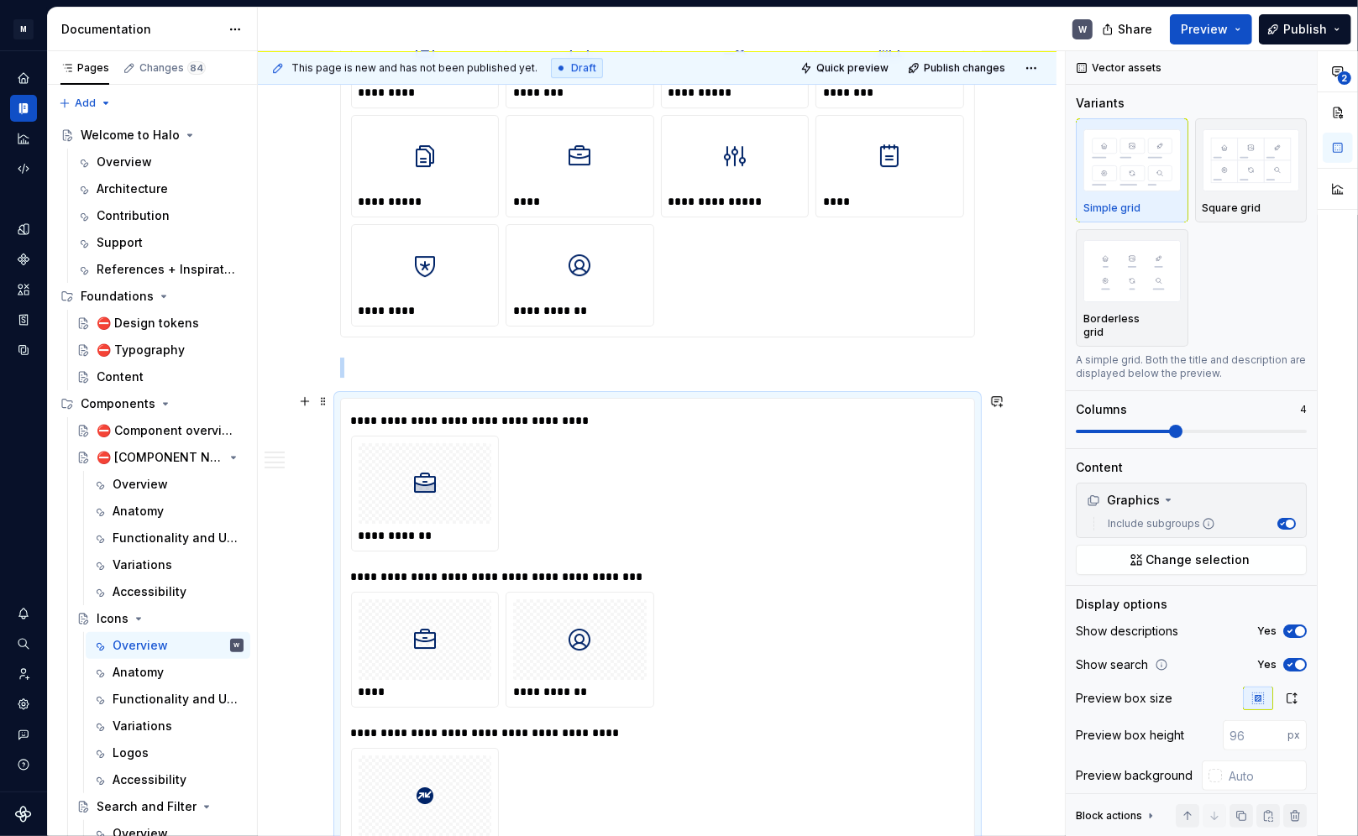
click at [400, 491] on div at bounding box center [426, 483] width 134 height 81
click at [976, 182] on img "button" at bounding box center [1251, 159] width 97 height 61
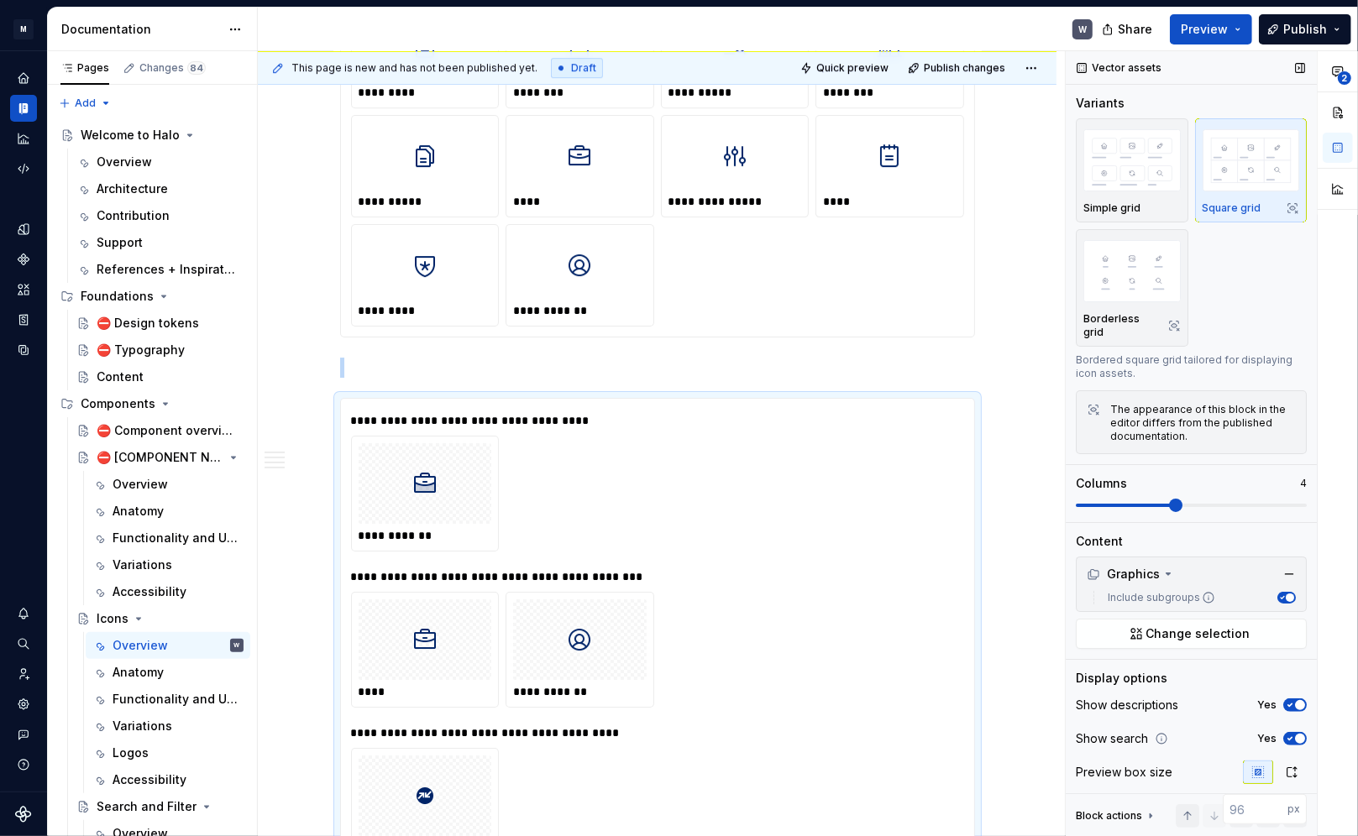
scroll to position [4487, 0]
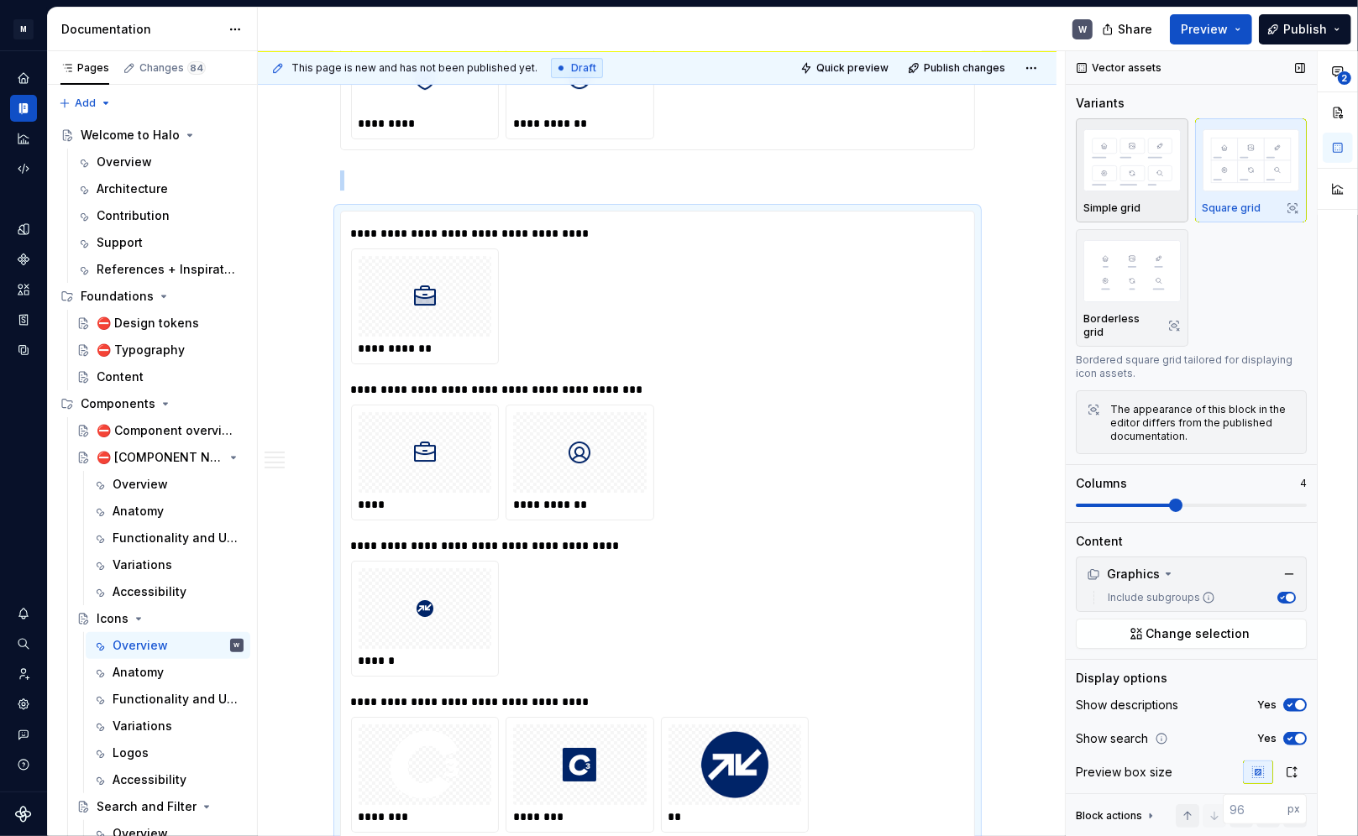
click at [976, 182] on img "button" at bounding box center [1131, 159] width 97 height 61
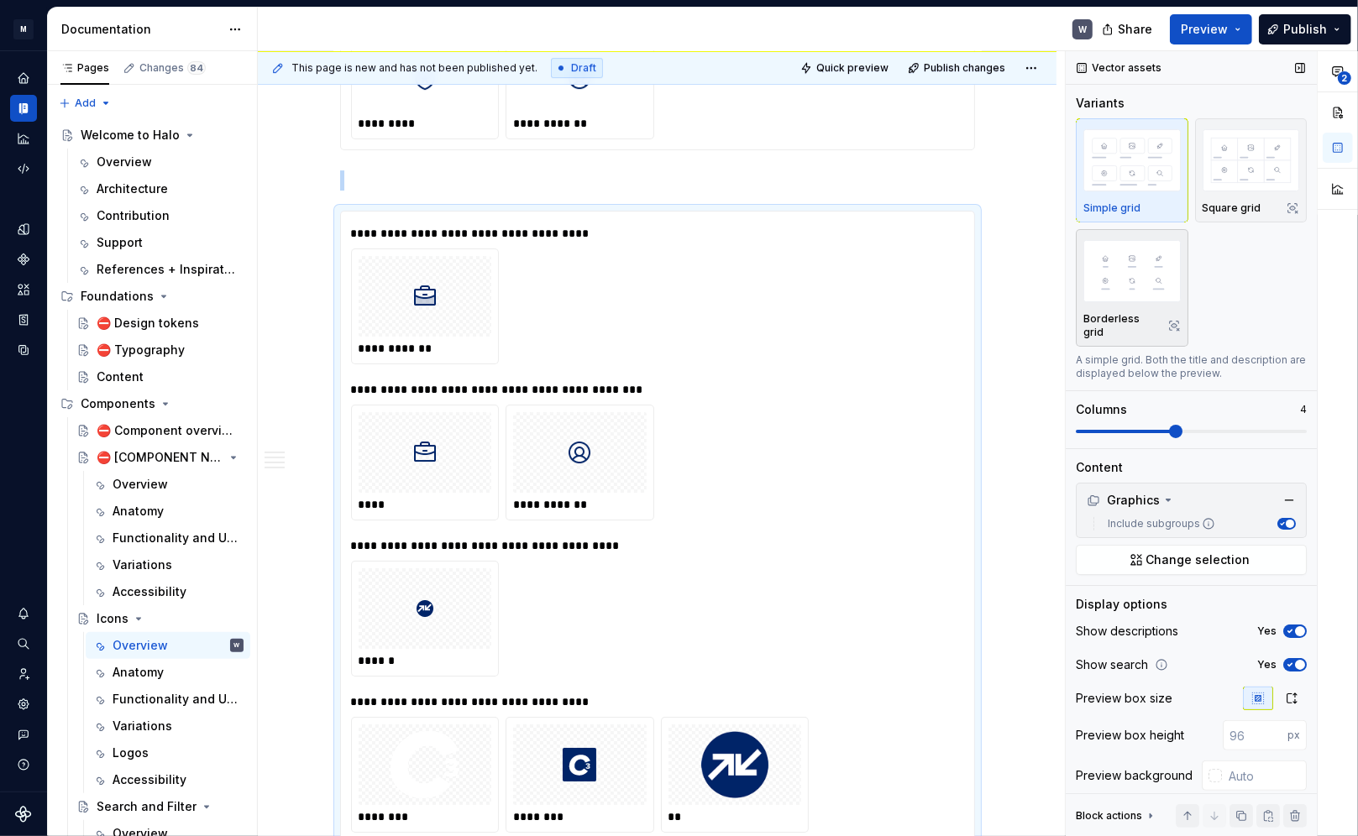
click at [976, 230] on button "Borderless grid" at bounding box center [1132, 288] width 113 height 118
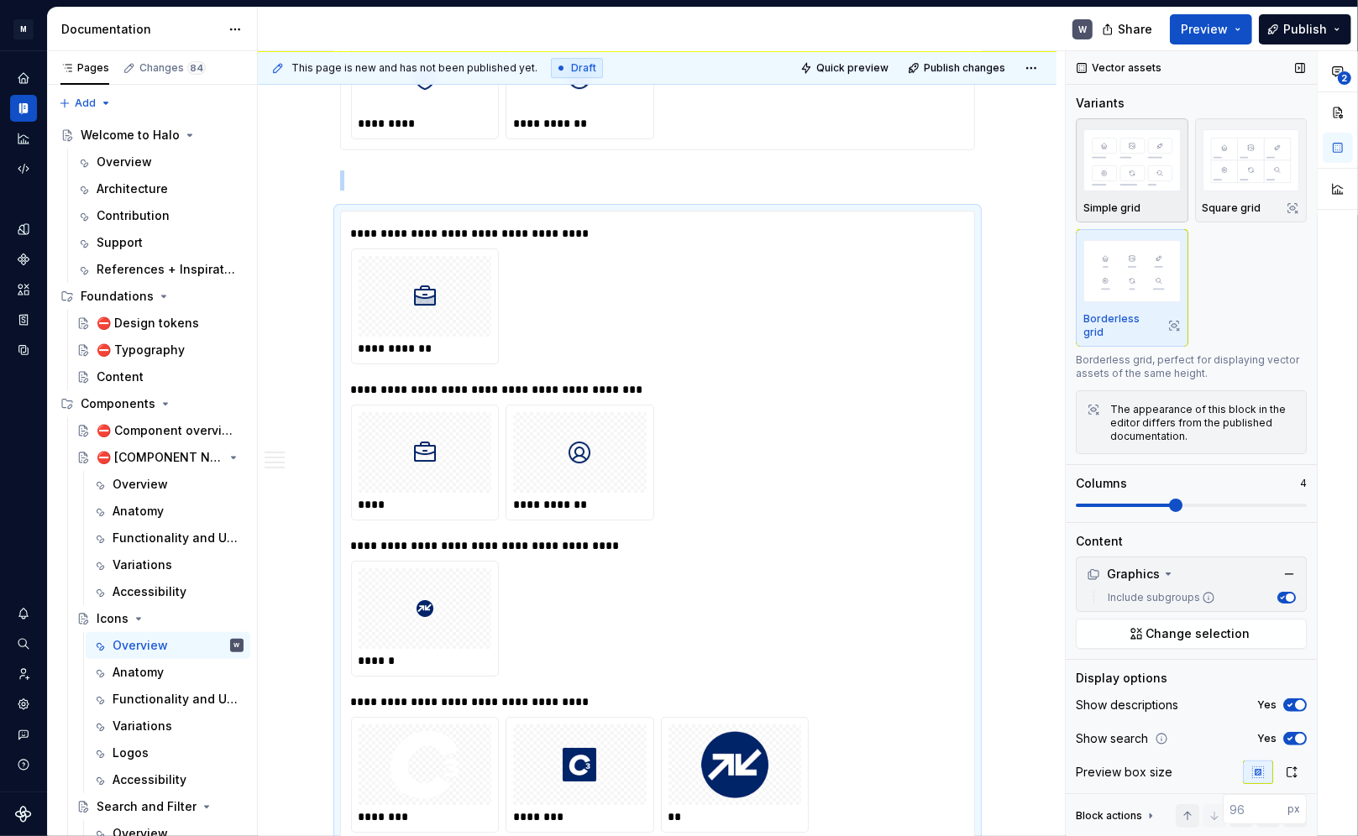
click at [976, 159] on img "button" at bounding box center [1131, 159] width 97 height 61
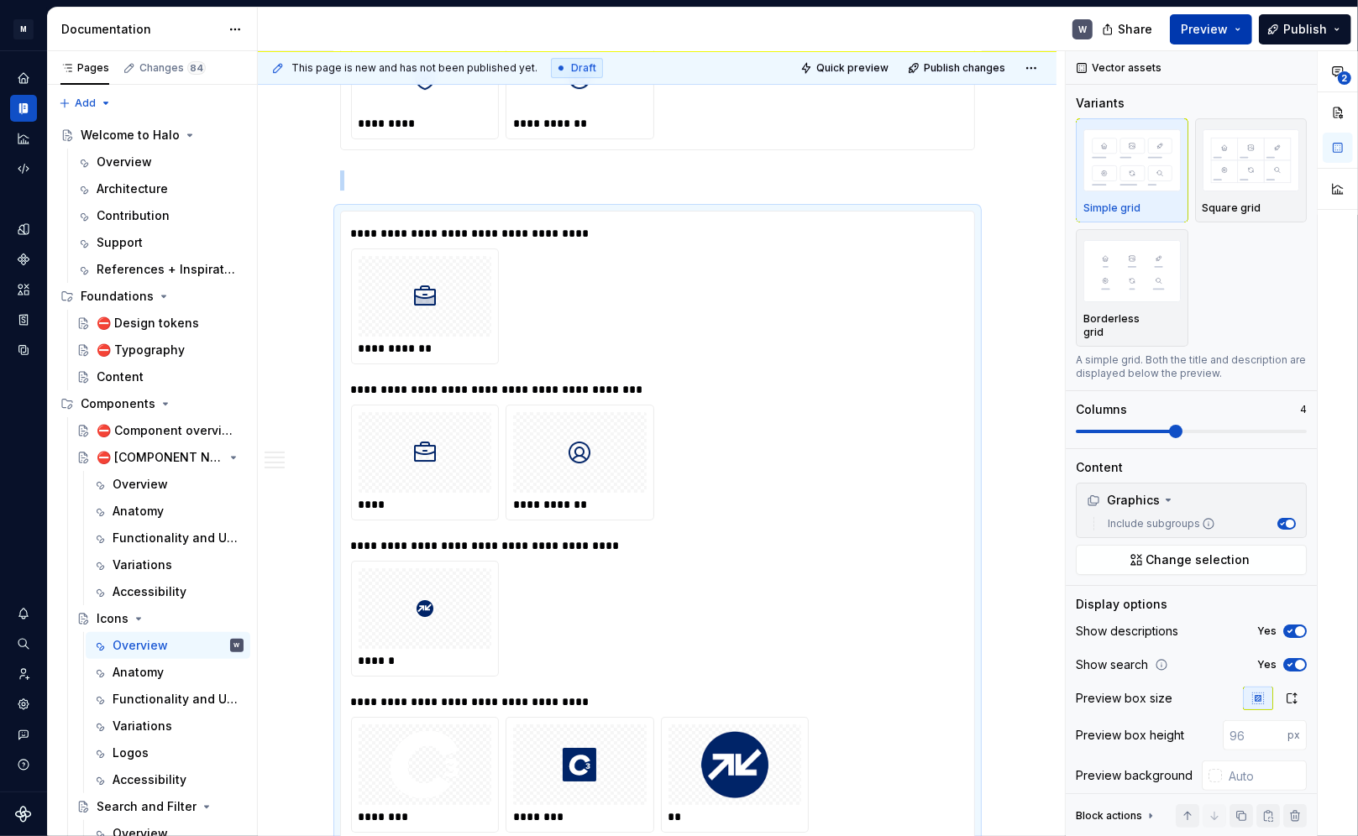
click at [976, 29] on span "Preview" at bounding box center [1204, 29] width 47 height 17
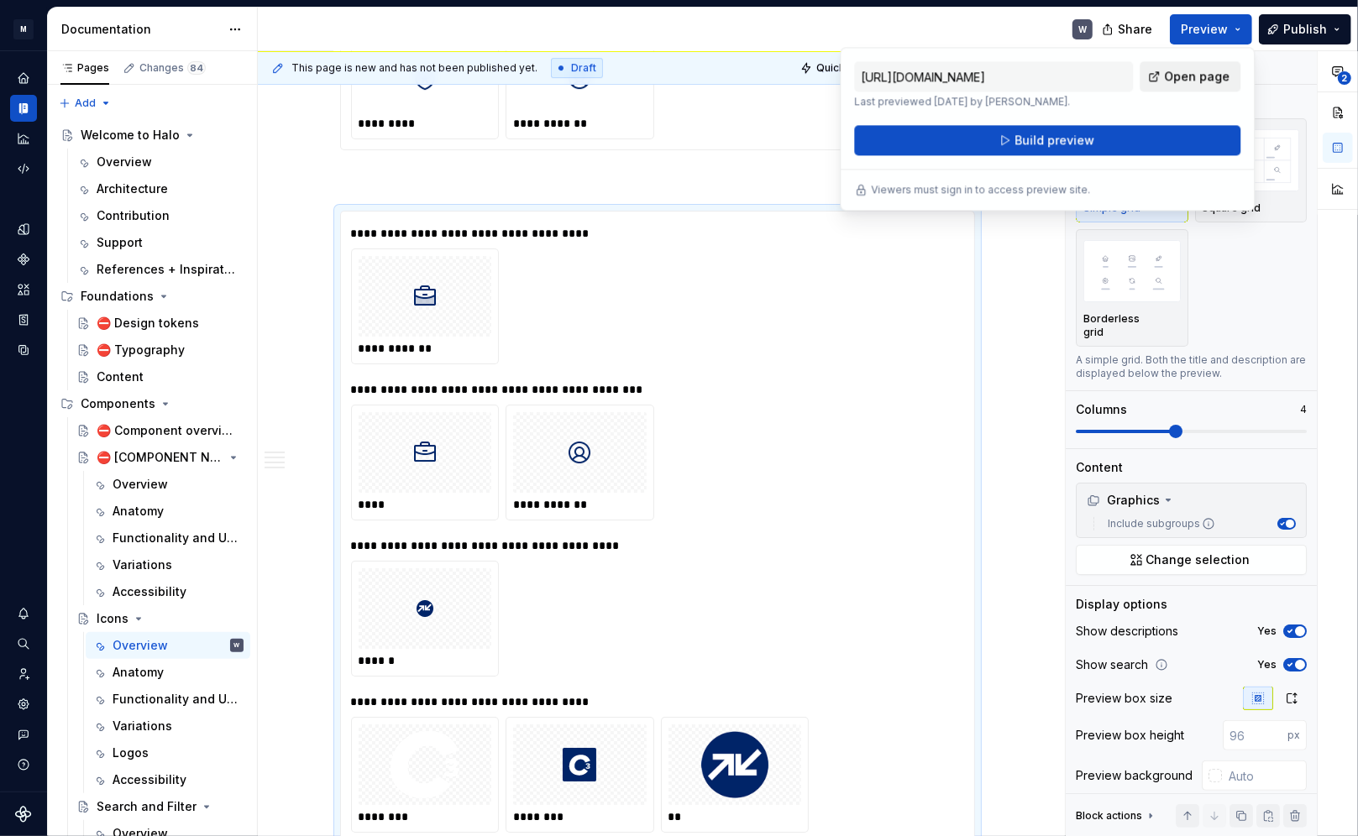
click at [976, 76] on span "Open page" at bounding box center [1197, 76] width 66 height 17
type textarea "*"
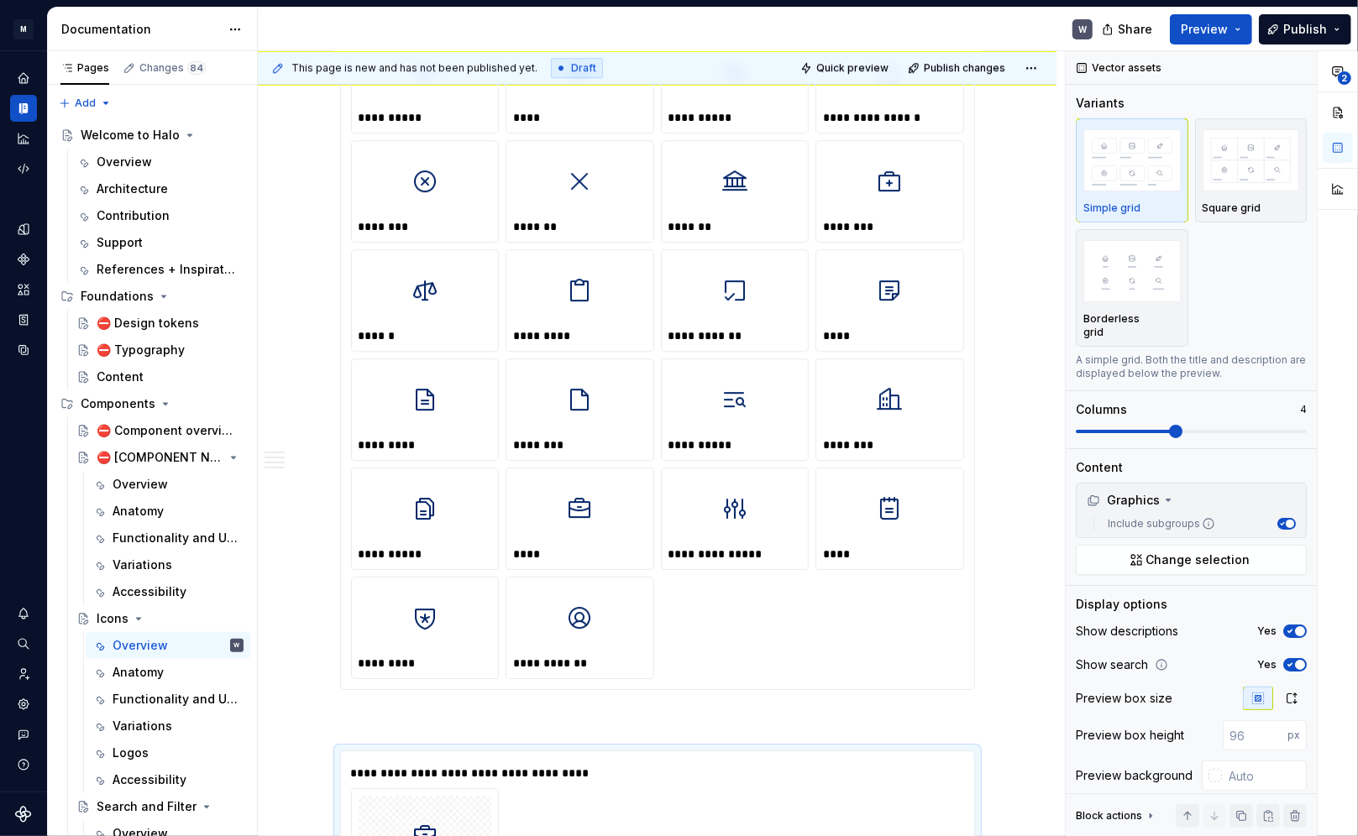
scroll to position [3876, 0]
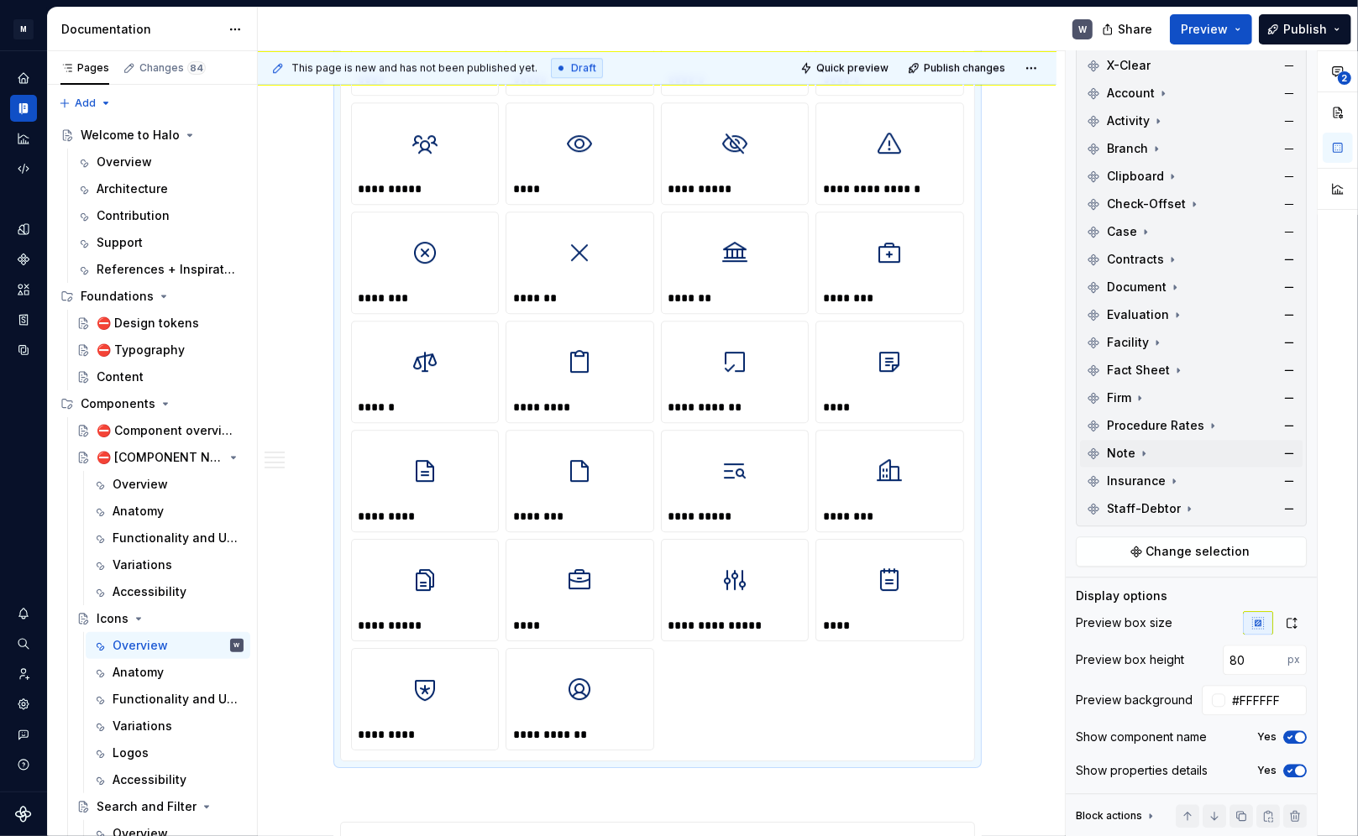
scroll to position [2697, 0]
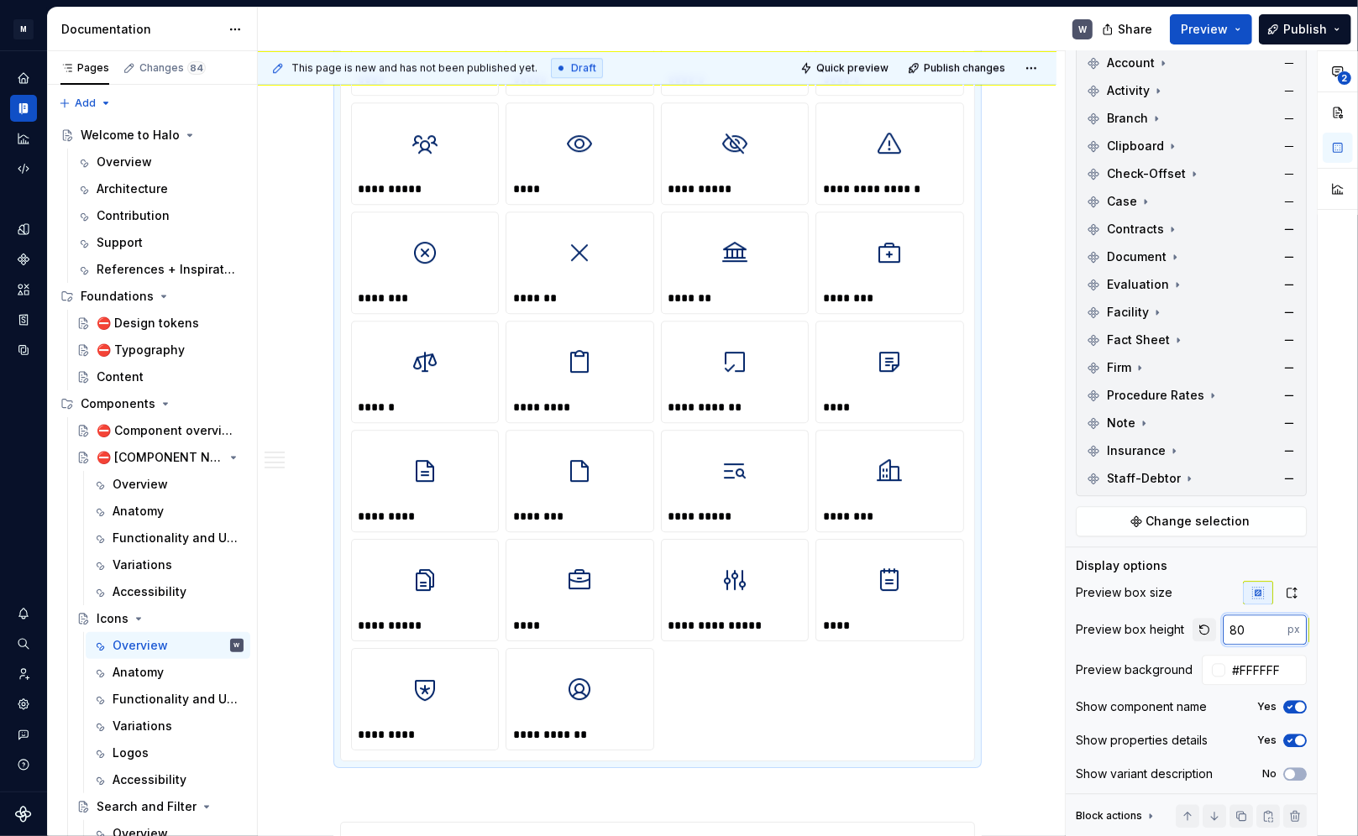
drag, startPoint x: 1238, startPoint y: 627, endPoint x: 1204, endPoint y: 630, distance: 33.8
click at [976, 599] on div "80 px" at bounding box center [1250, 630] width 114 height 30
type input "114"
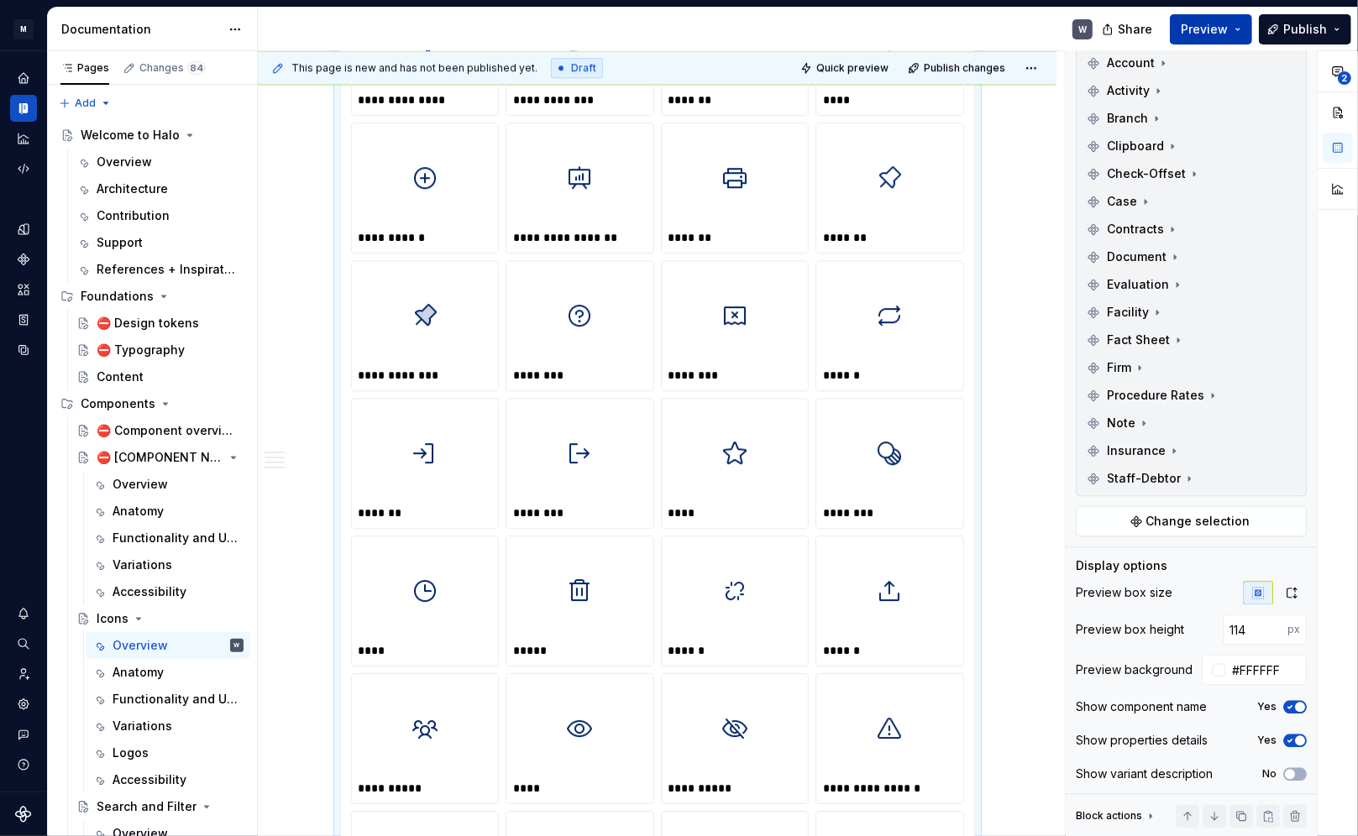
click at [976, 34] on span "Preview" at bounding box center [1204, 29] width 47 height 17
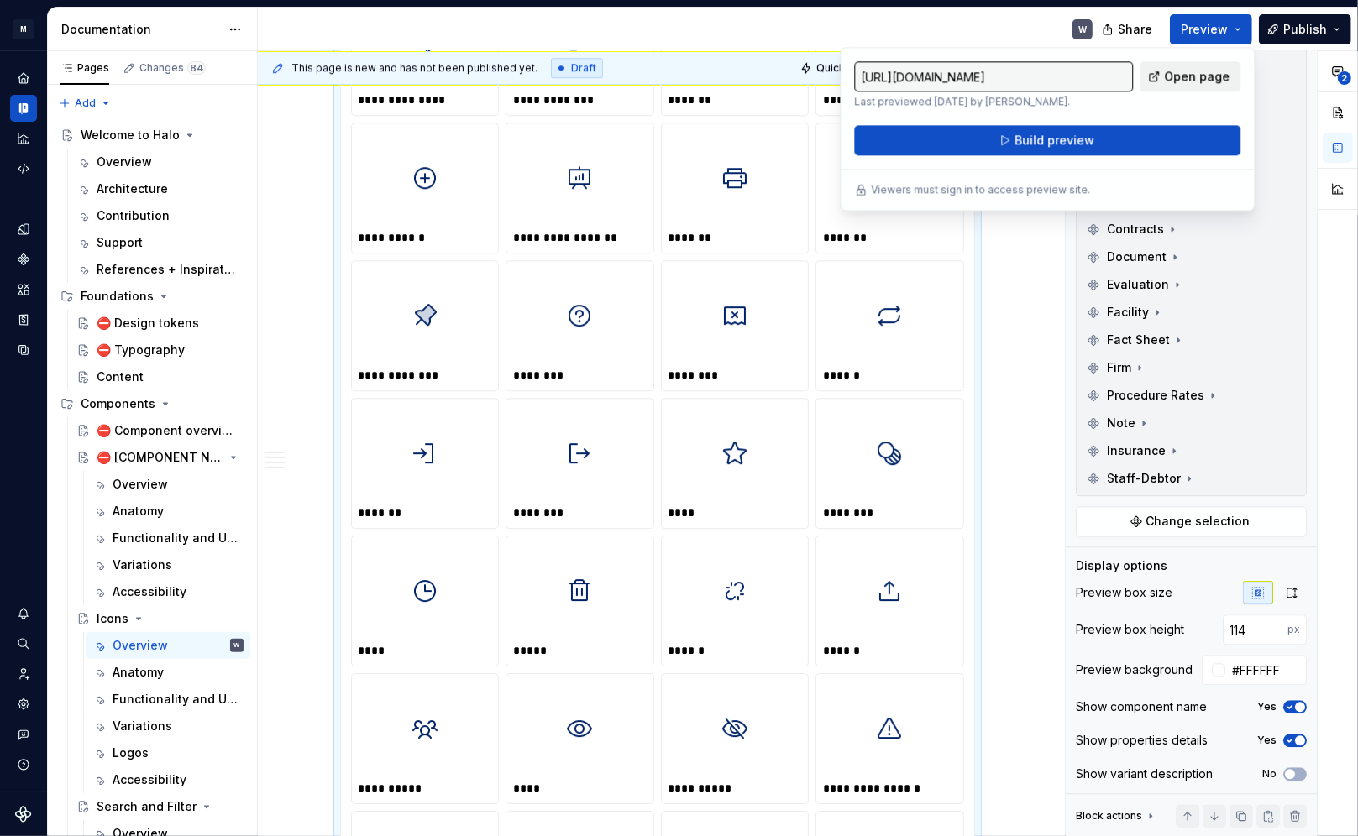
click at [976, 77] on span "Open page" at bounding box center [1197, 76] width 66 height 17
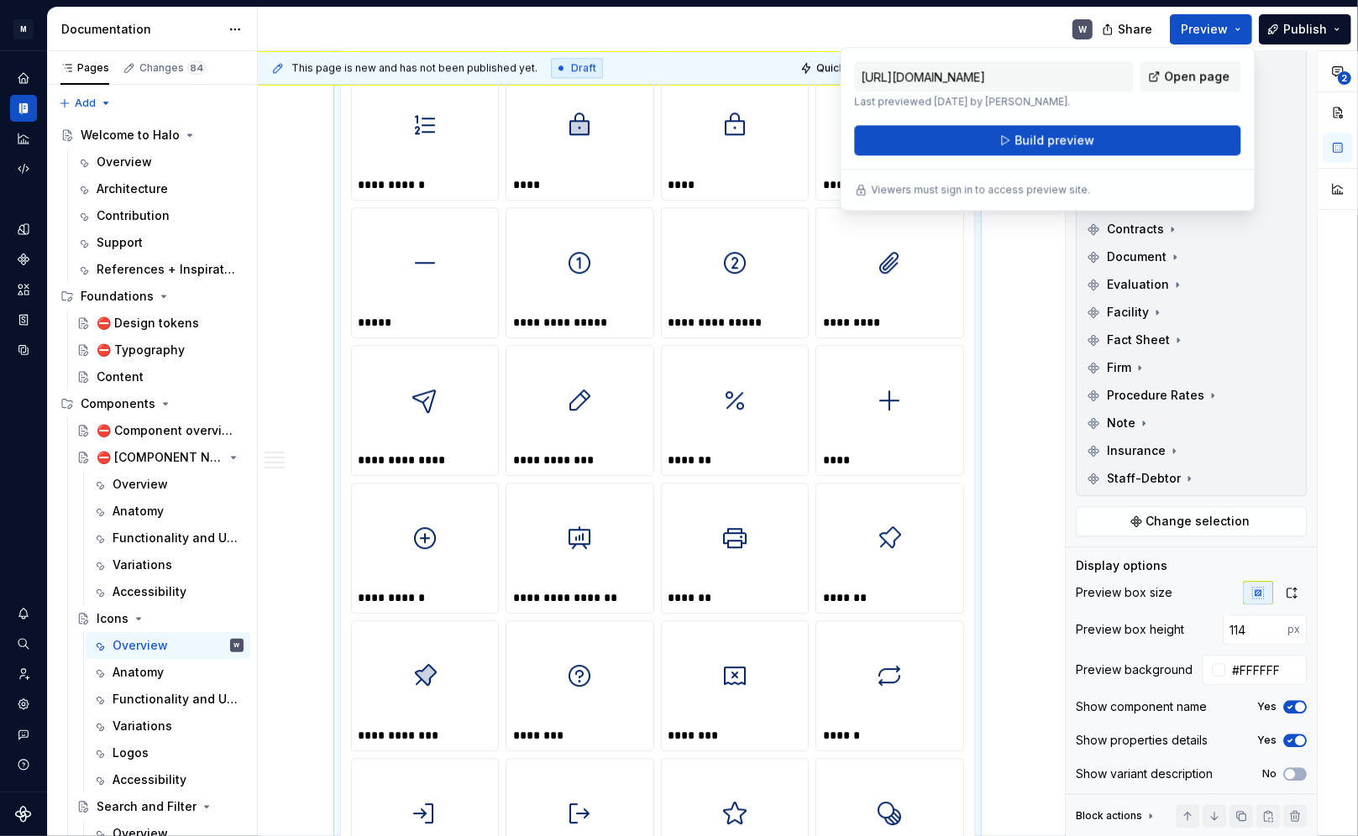
scroll to position [3342, 0]
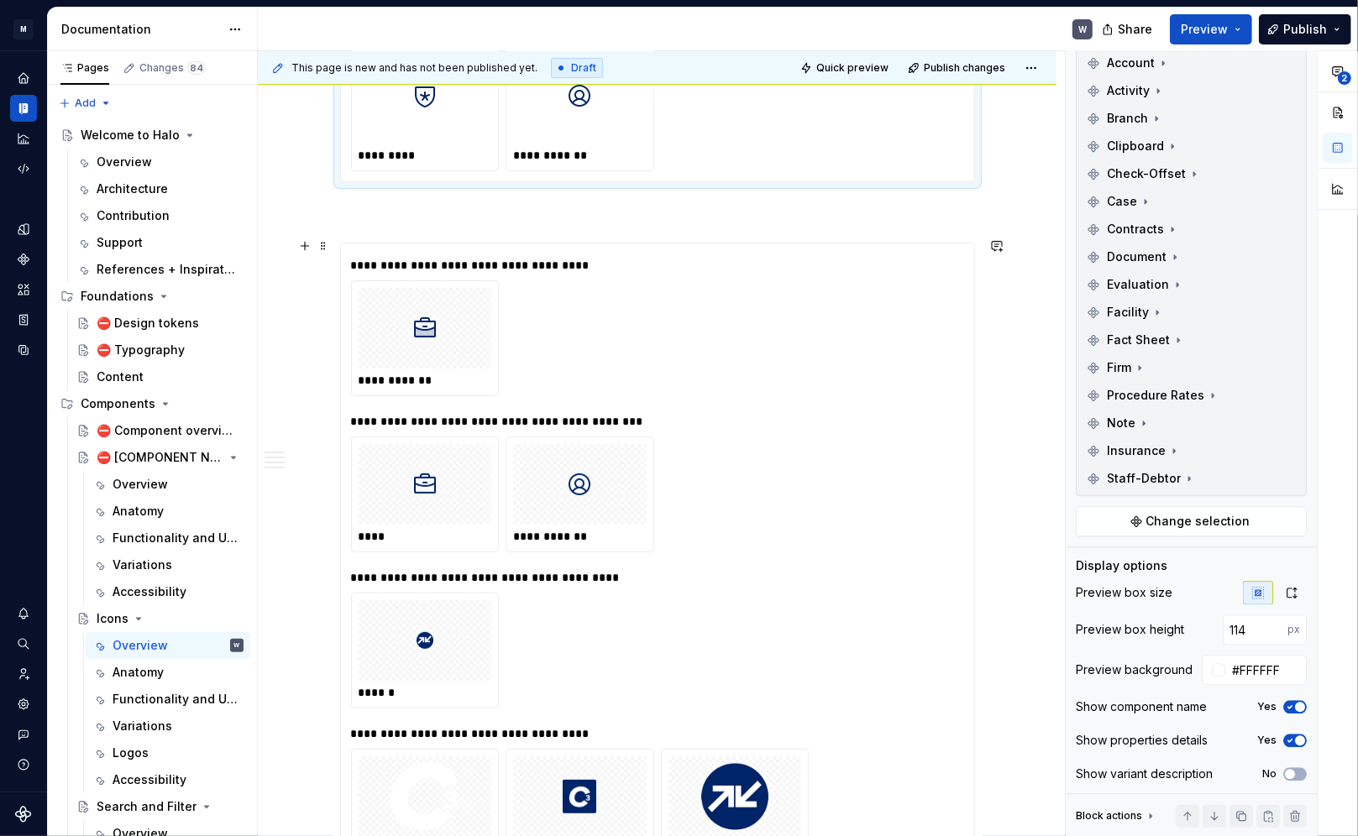
scroll to position [5251, 0]
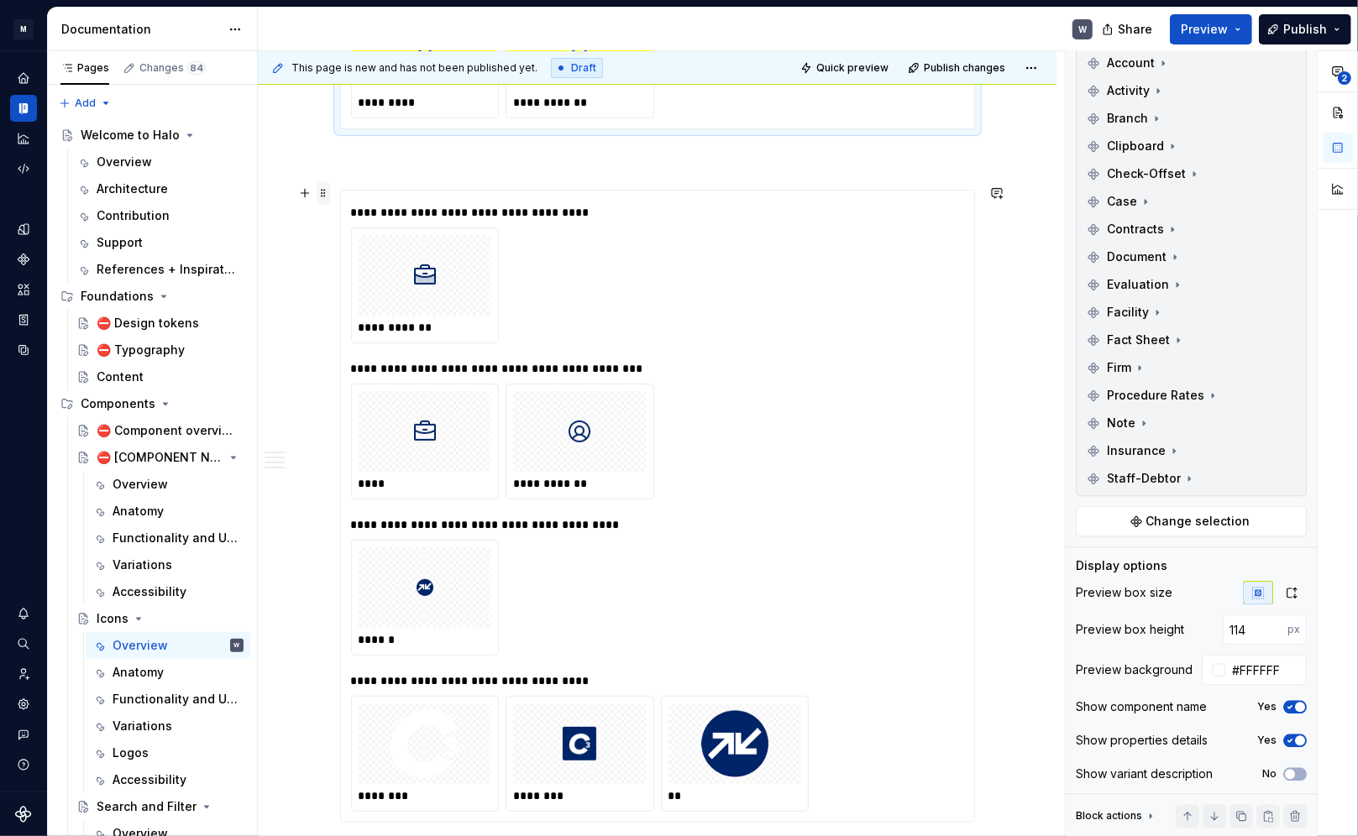
click at [323, 195] on span at bounding box center [323, 193] width 13 height 24
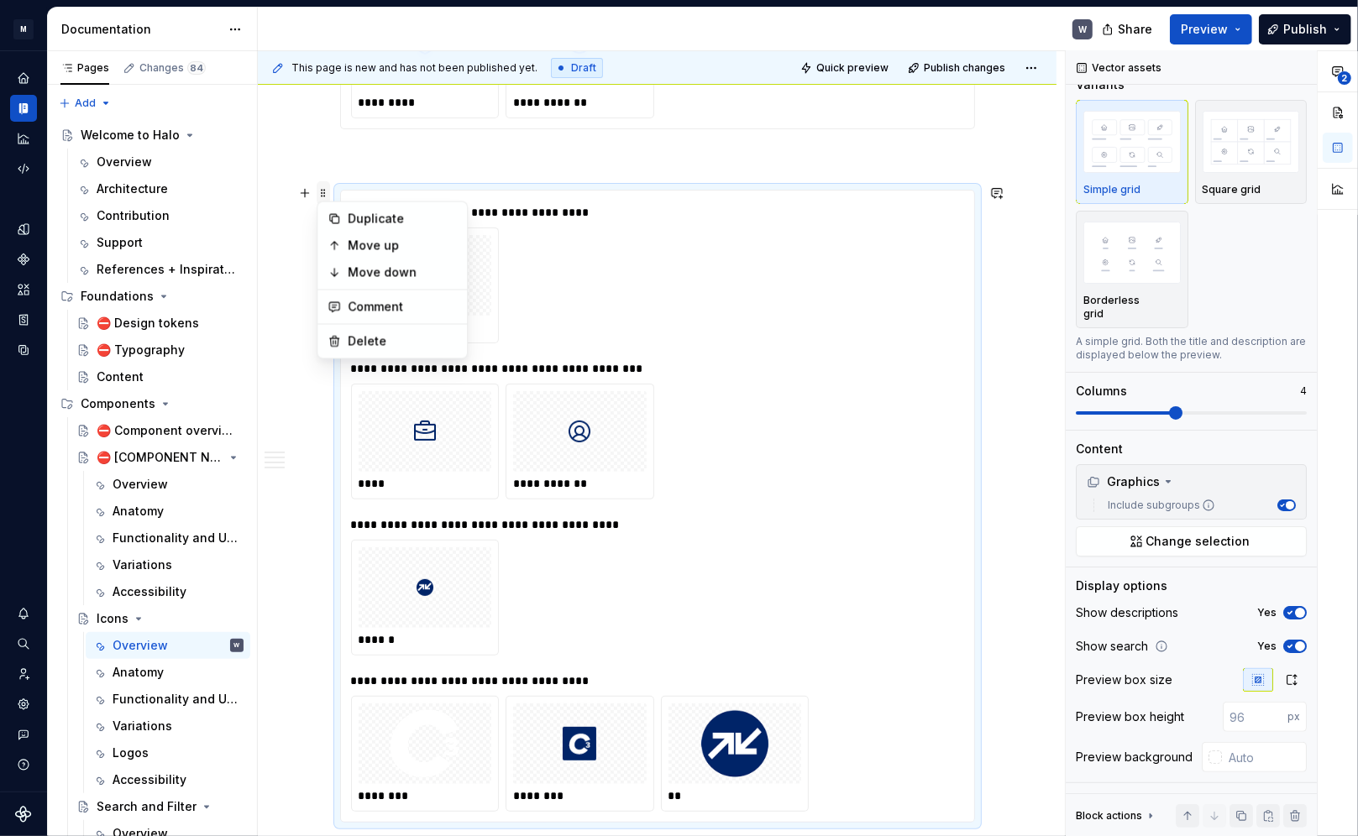
scroll to position [17, 0]
click at [356, 340] on div "Delete" at bounding box center [402, 341] width 109 height 17
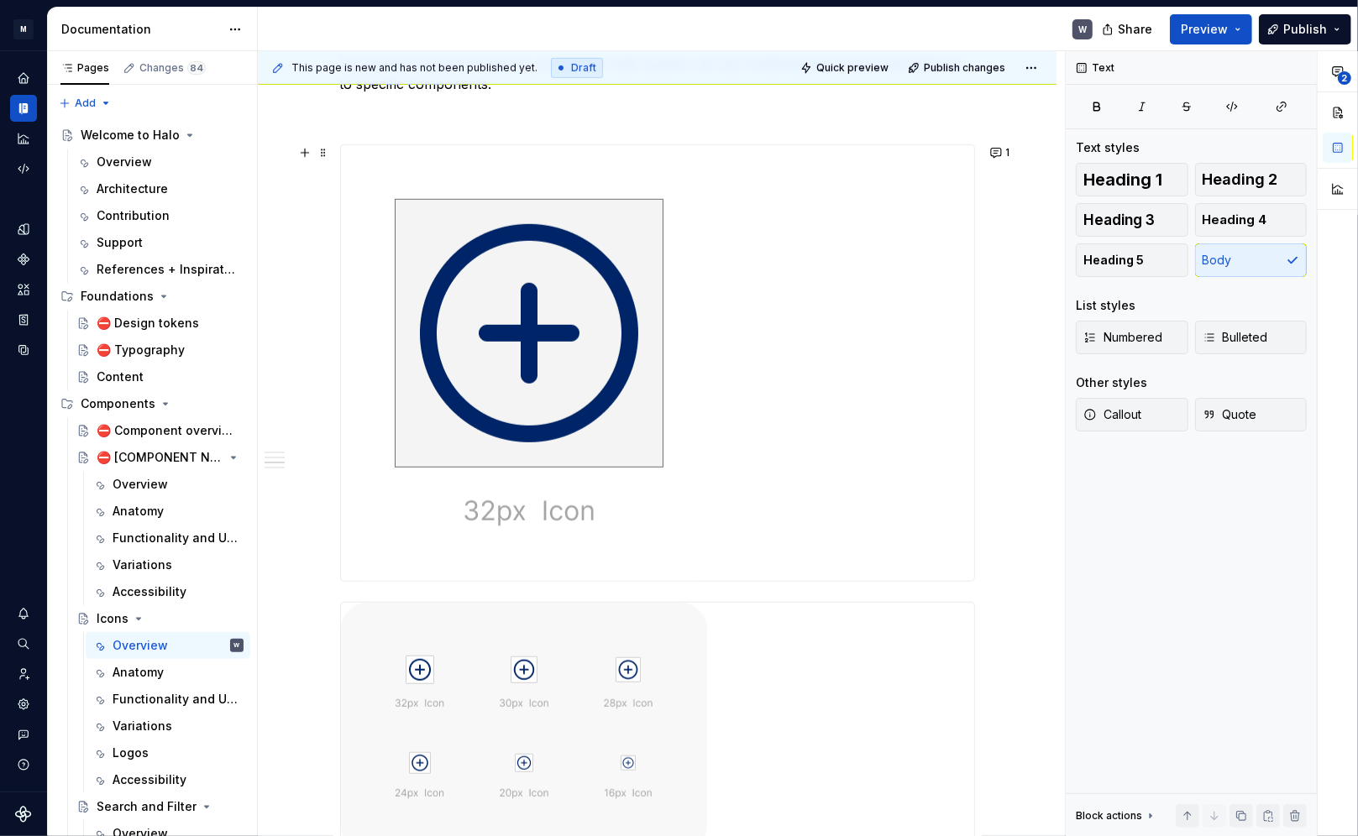
scroll to position [649, 0]
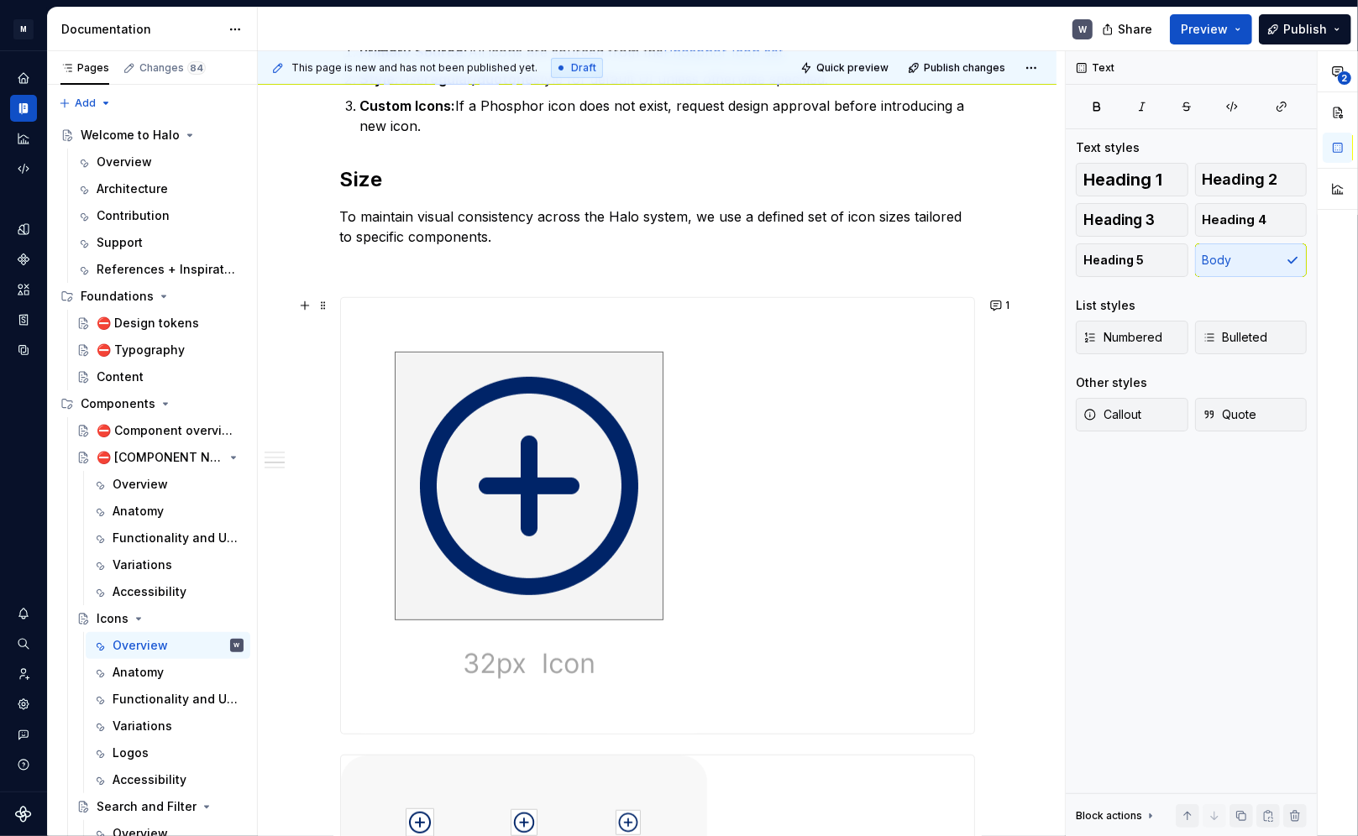
click at [810, 490] on div at bounding box center [657, 516] width 633 height 436
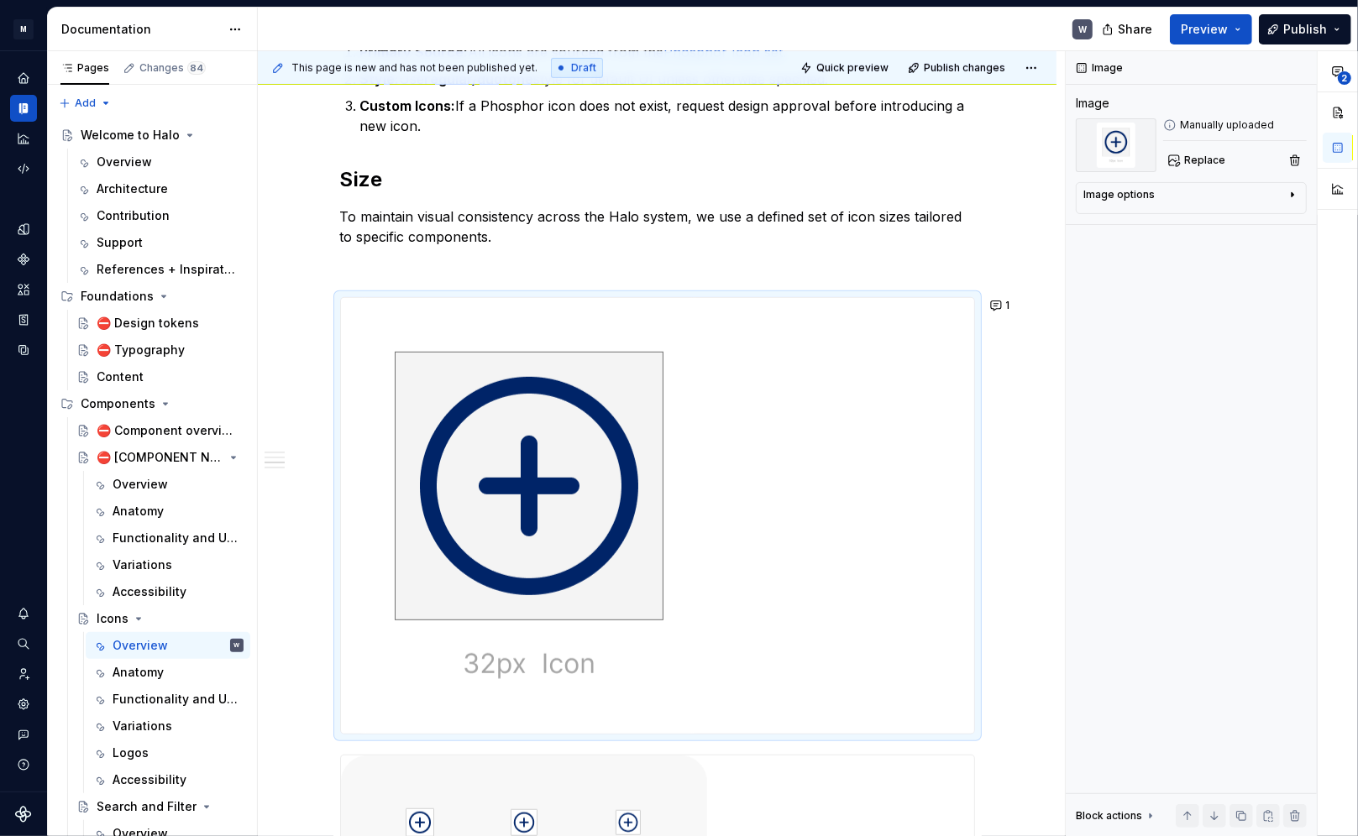
type textarea "*"
